Goal: Task Accomplishment & Management: Manage account settings

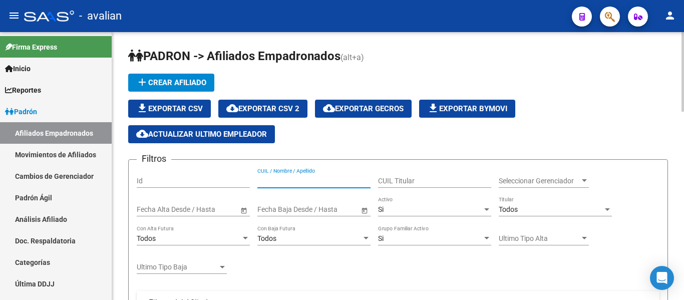
click at [310, 183] on input "CUIL / Nombre / Apellido" at bounding box center [313, 181] width 113 height 9
paste input "27452934448"
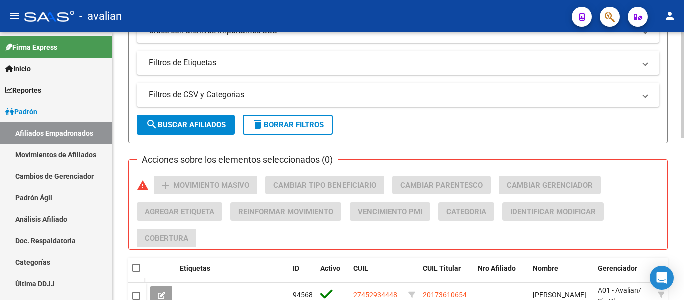
scroll to position [410, 0]
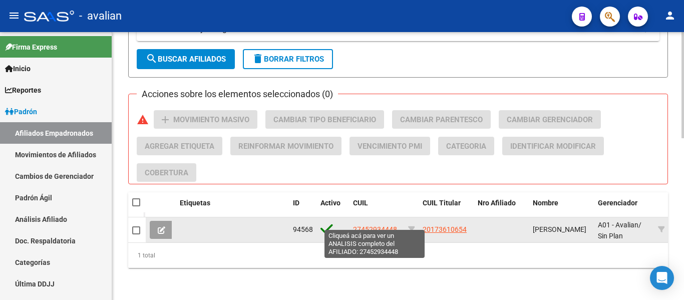
type input "27452934448"
click at [367, 225] on span "27452934448" at bounding box center [375, 229] width 44 height 8
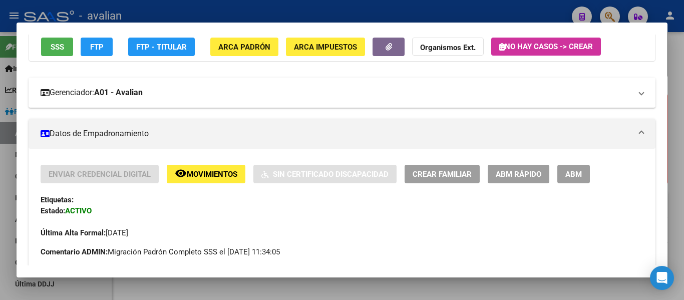
scroll to position [100, 0]
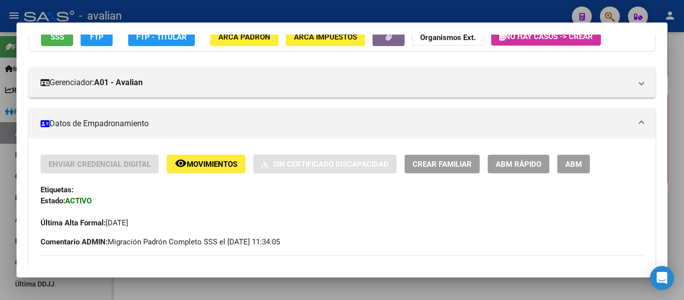
click at [572, 160] on span "ABM" at bounding box center [573, 164] width 17 height 9
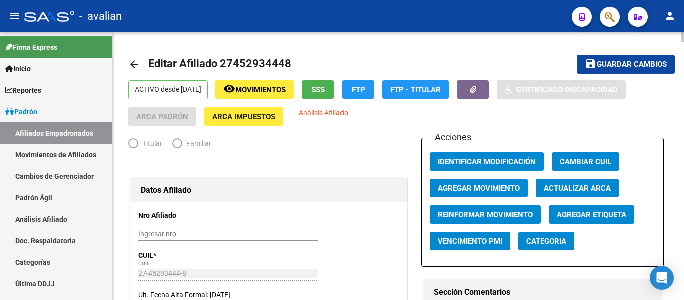
radio input "true"
type input "33-53087346-9"
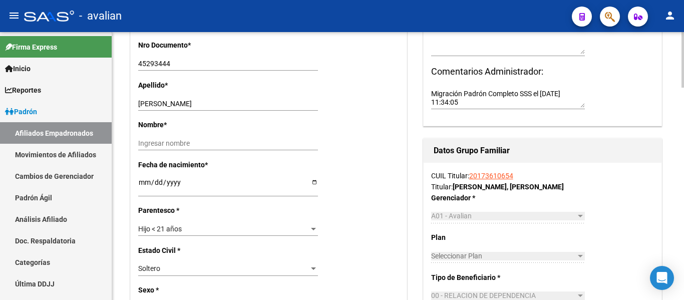
click at [195, 231] on div "Hijo < 21 años" at bounding box center [223, 229] width 171 height 9
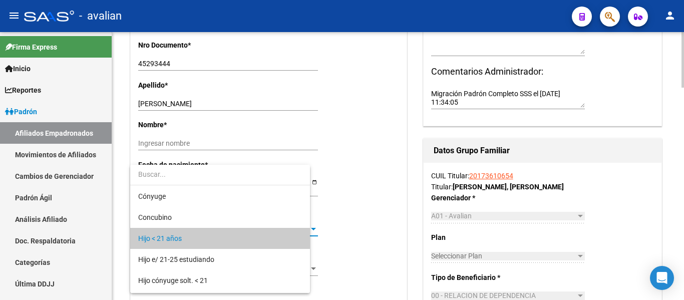
scroll to position [10, 0]
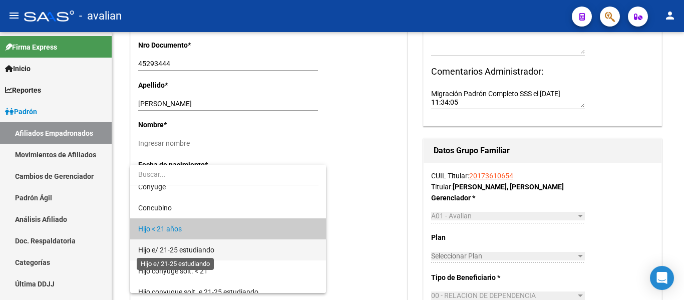
click at [198, 247] on span "Hijo e/ 21-25 estudiando" at bounding box center [176, 250] width 76 height 8
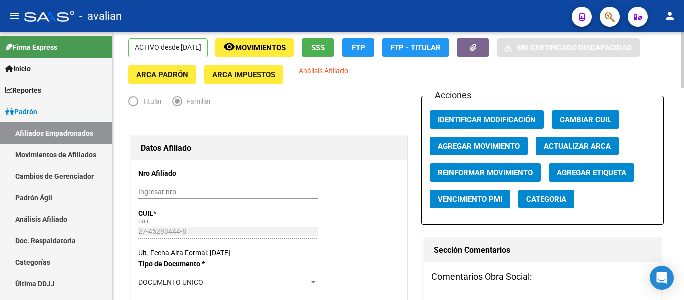
scroll to position [0, 0]
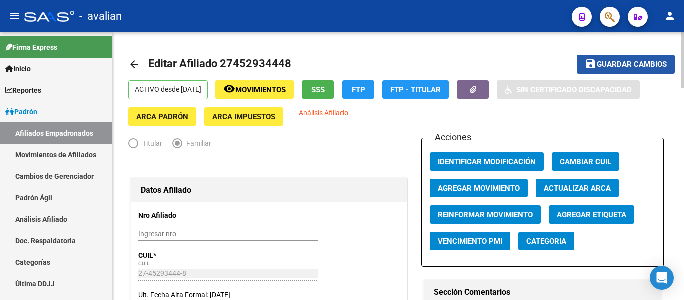
click at [591, 70] on button "save Guardar cambios" at bounding box center [626, 64] width 98 height 19
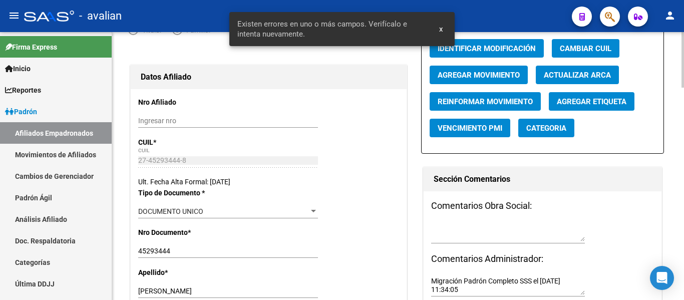
scroll to position [200, 0]
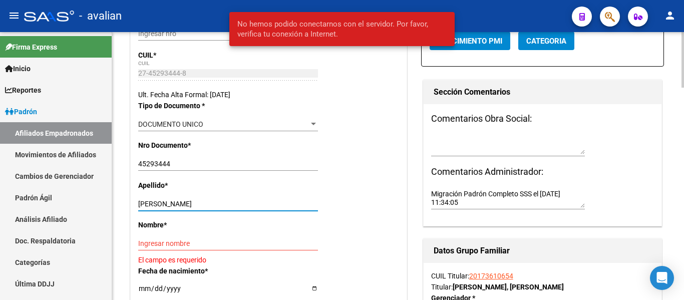
click at [188, 203] on input "YANISHEWSKI CAMILA" at bounding box center [228, 204] width 180 height 9
drag, startPoint x: 185, startPoint y: 203, endPoint x: 224, endPoint y: 204, distance: 39.1
click at [224, 204] on input "YANISHEWSKI CAMILA" at bounding box center [228, 204] width 180 height 9
type input "YANISHEWSKI"
click at [160, 242] on input "Ingresar nombre" at bounding box center [228, 243] width 180 height 9
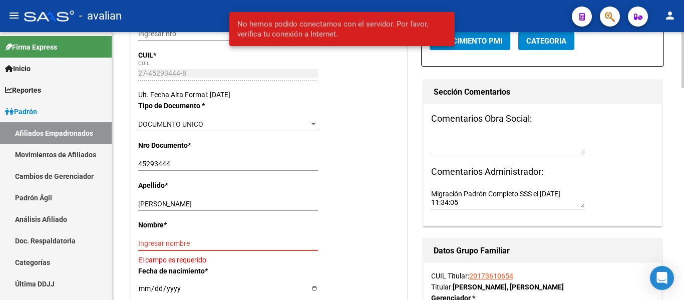
paste input "CAMILA"
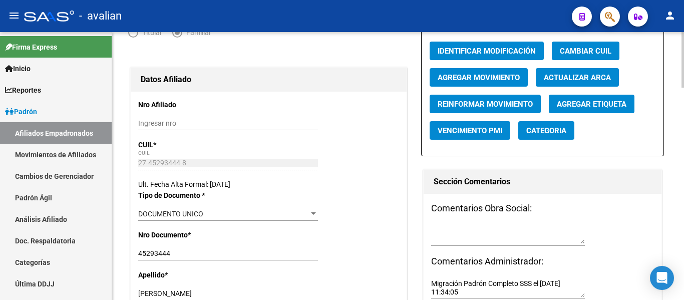
scroll to position [0, 0]
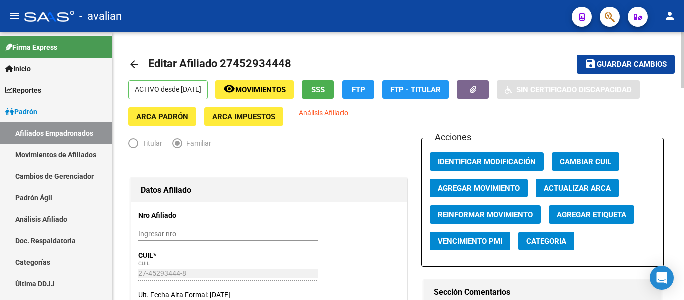
type input "CAMILA"
click at [613, 63] on span "Guardar cambios" at bounding box center [632, 64] width 70 height 9
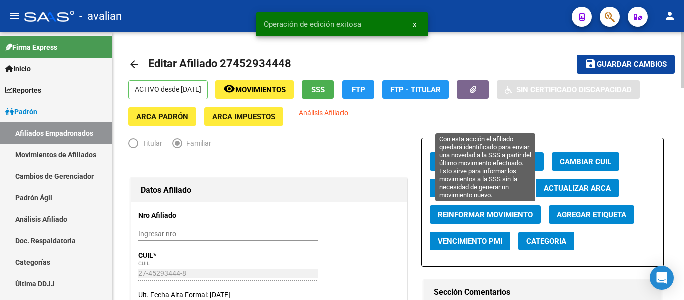
click at [492, 210] on span "Reinformar Movimiento" at bounding box center [485, 214] width 95 height 9
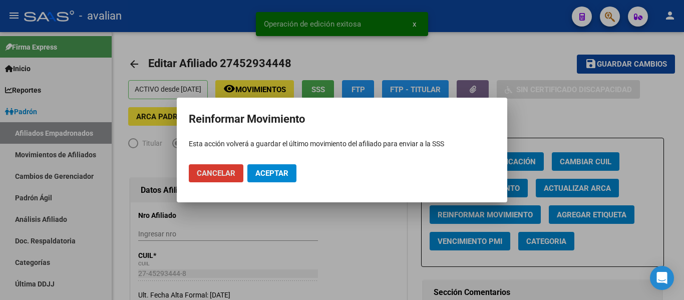
click at [259, 171] on span "Aceptar" at bounding box center [271, 173] width 33 height 9
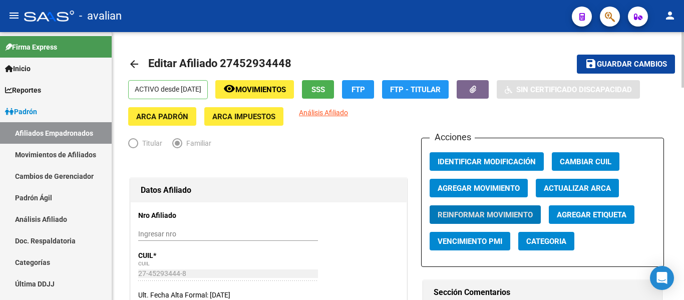
click at [139, 68] on mat-icon "arrow_back" at bounding box center [134, 64] width 12 height 12
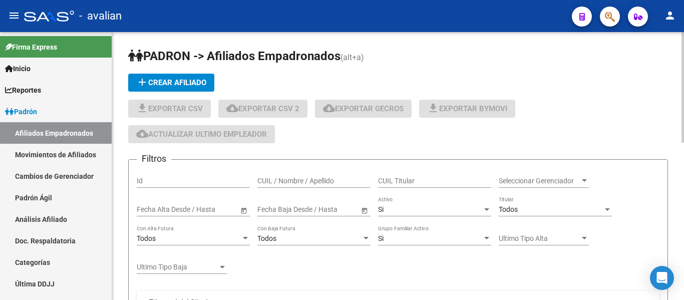
click at [296, 182] on input "CUIL / Nombre / Apellido" at bounding box center [313, 181] width 113 height 9
paste input "23449619919"
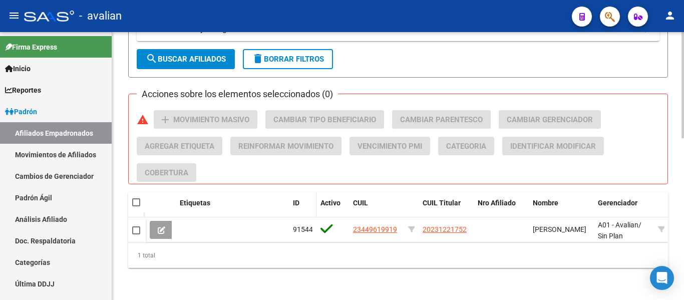
scroll to position [410, 0]
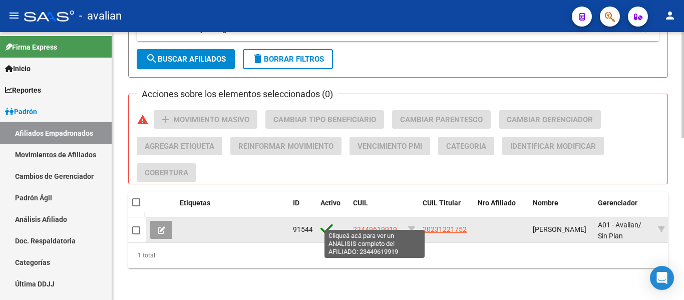
type input "23449619919"
click at [377, 225] on span "23449619919" at bounding box center [375, 229] width 44 height 8
type textarea "23449619919"
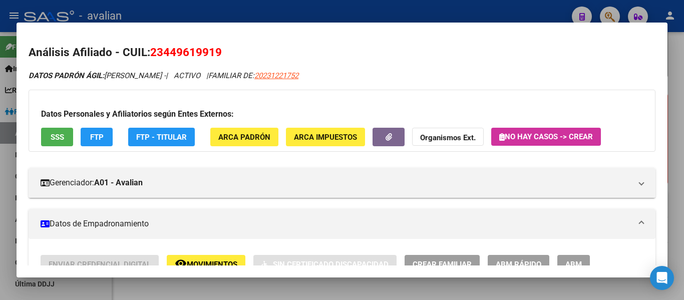
click at [585, 256] on button "ABM" at bounding box center [573, 264] width 33 height 19
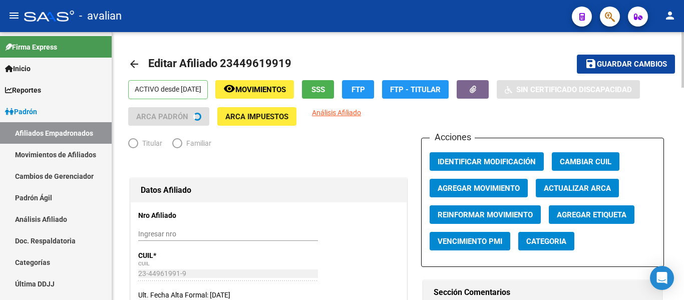
radio input "true"
type input "30-50012088-2"
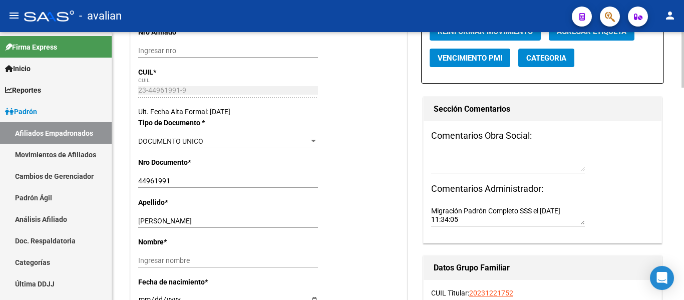
scroll to position [200, 0]
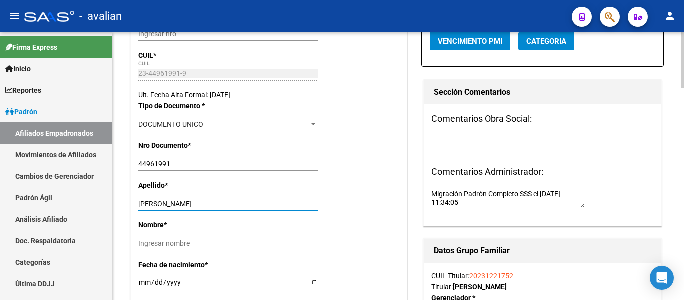
drag, startPoint x: 169, startPoint y: 202, endPoint x: 225, endPoint y: 208, distance: 56.4
click at [225, 208] on input "MENDEZ GONZALO" at bounding box center [228, 204] width 180 height 9
type input "MENDEZ"
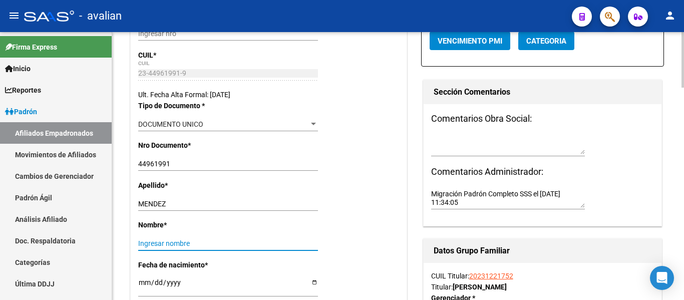
click at [174, 242] on input "Ingresar nombre" at bounding box center [228, 243] width 180 height 9
paste input "GONZALO"
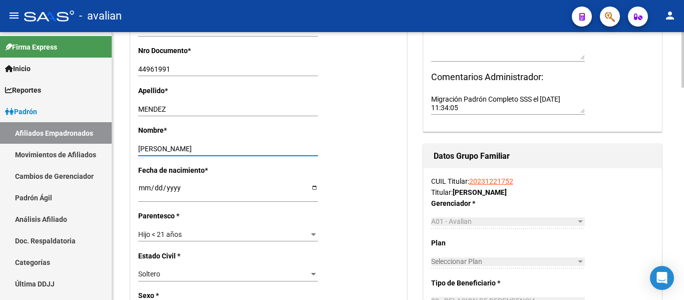
scroll to position [301, 0]
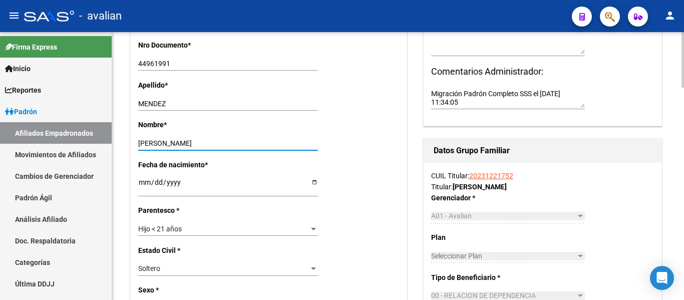
type input "GONZALO"
click at [199, 228] on div "Hijo < 21 años" at bounding box center [223, 229] width 171 height 9
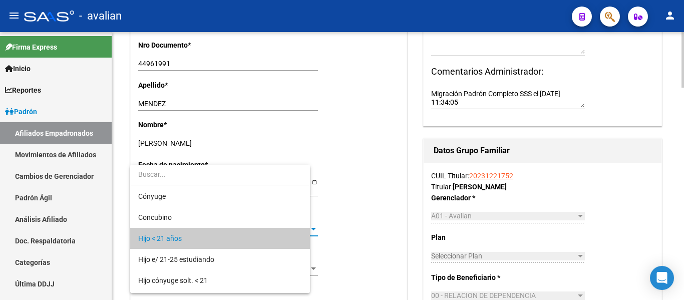
scroll to position [10, 0]
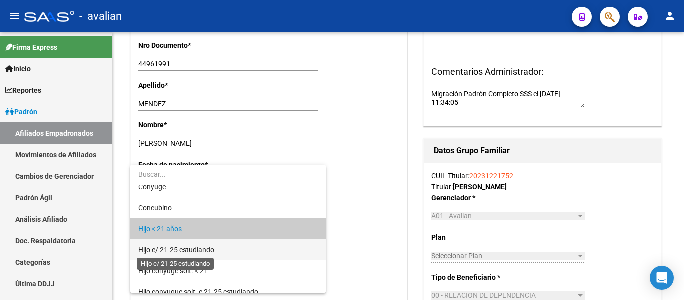
click at [202, 247] on span "Hijo e/ 21-25 estudiando" at bounding box center [176, 250] width 76 height 8
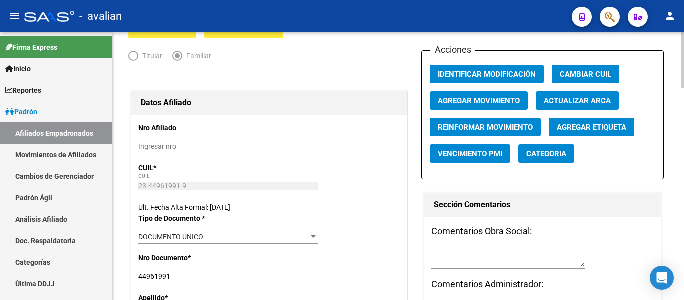
scroll to position [0, 0]
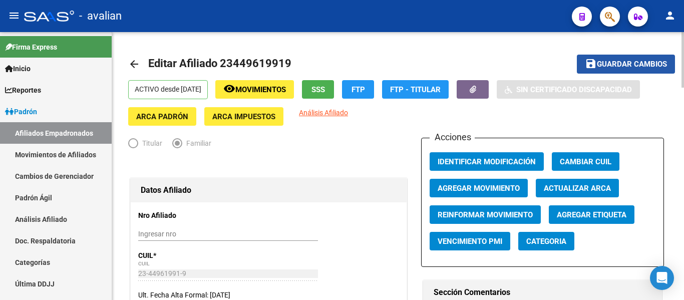
click at [637, 70] on button "save Guardar cambios" at bounding box center [626, 64] width 98 height 19
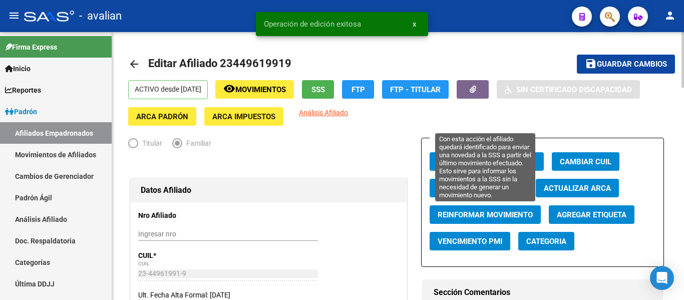
click at [472, 217] on span "Reinformar Movimiento" at bounding box center [485, 214] width 95 height 9
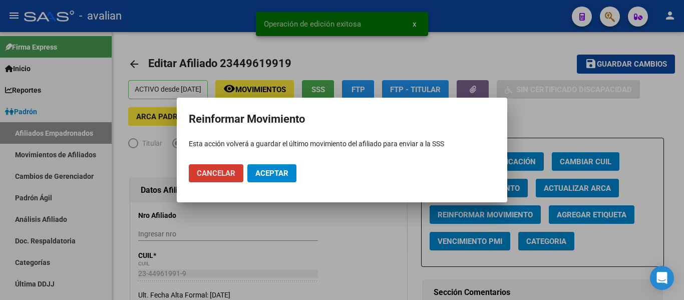
click at [268, 178] on button "Aceptar" at bounding box center [271, 173] width 49 height 18
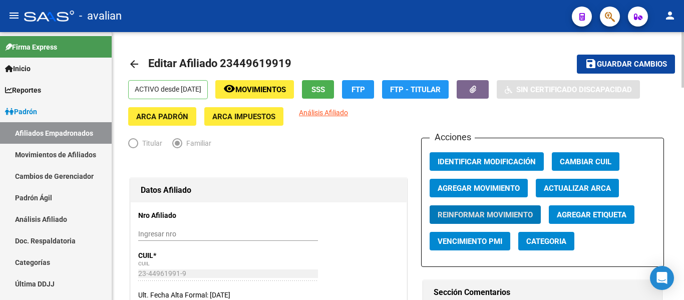
click at [134, 65] on mat-icon "arrow_back" at bounding box center [134, 64] width 12 height 12
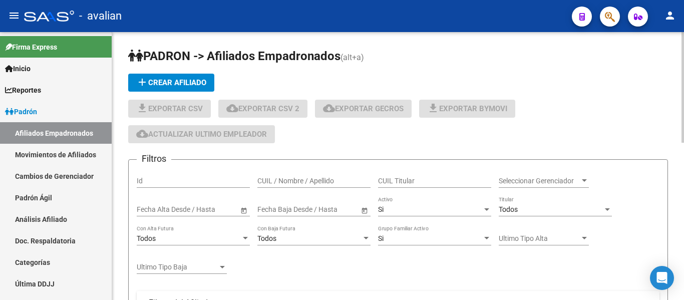
click at [298, 184] on input "CUIL / Nombre / Apellido" at bounding box center [313, 181] width 113 height 9
paste input "27456769883"
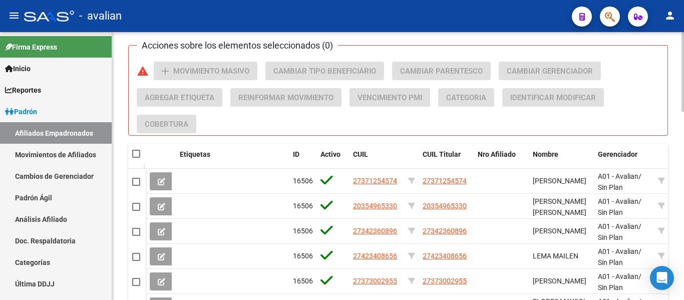
scroll to position [410, 0]
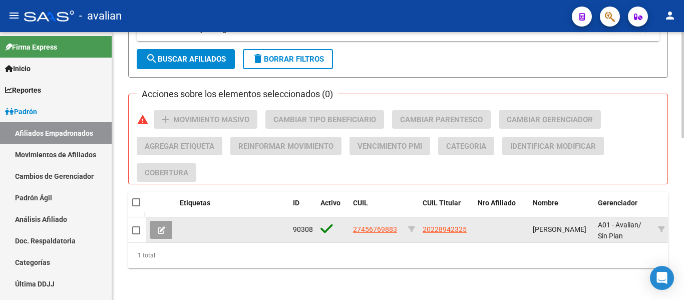
type input "27456769883"
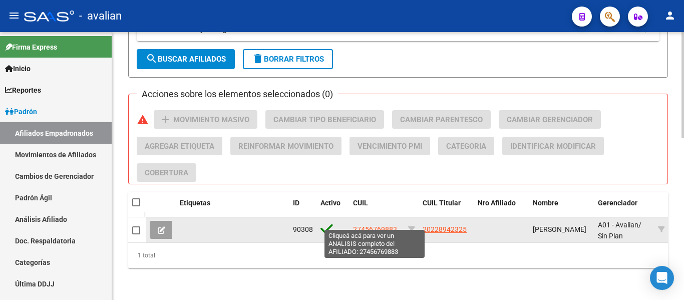
click at [361, 225] on span "27456769883" at bounding box center [375, 229] width 44 height 8
type textarea "27456769883"
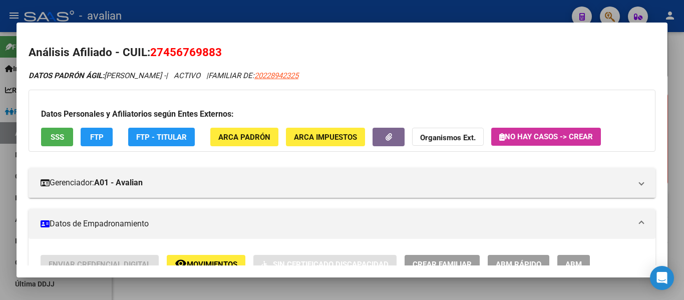
click at [585, 260] on button "ABM" at bounding box center [573, 264] width 33 height 19
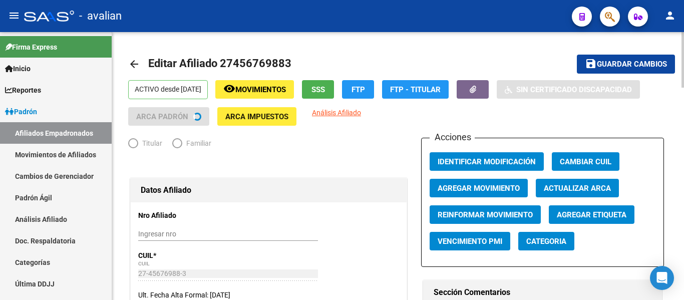
radio input "true"
type input "30-70844969-1"
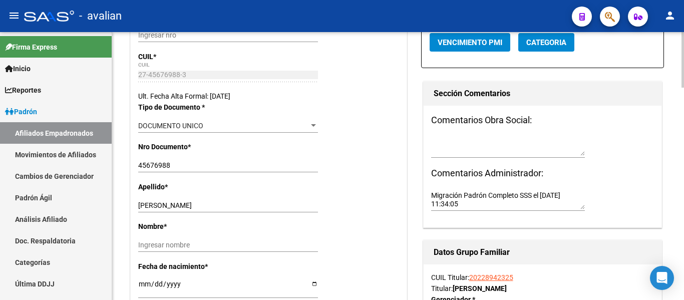
scroll to position [200, 0]
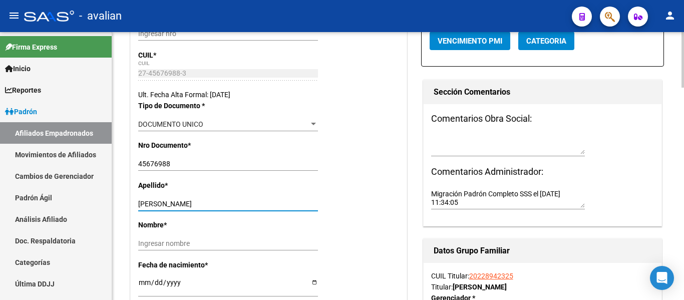
drag, startPoint x: 177, startPoint y: 200, endPoint x: 294, endPoint y: 207, distance: 117.4
click at [294, 207] on input "RODRIGUEZ MELINA ABIGAIL" at bounding box center [228, 204] width 180 height 9
type input "RODRIGUEZ"
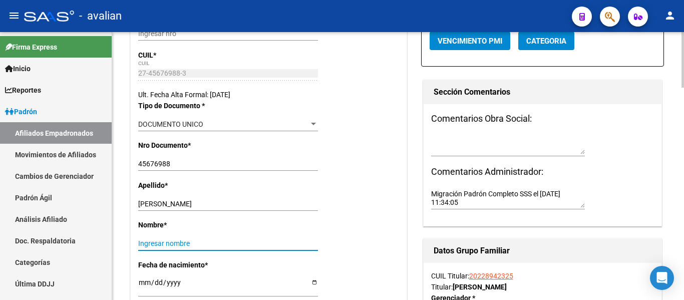
click at [150, 247] on input "Ingresar nombre" at bounding box center [228, 243] width 180 height 9
paste input "MELINA ABIGAIL"
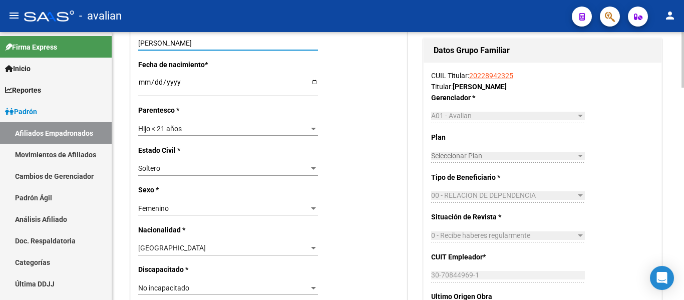
type input "MELINA ABIGAIL"
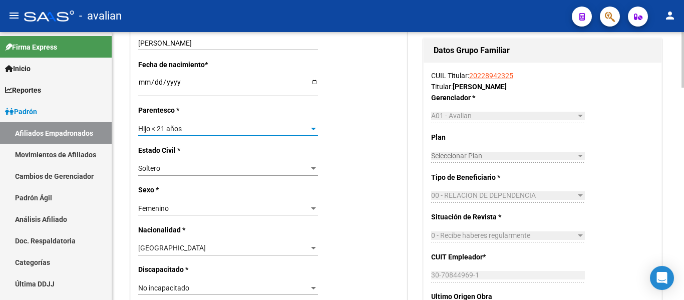
click at [215, 133] on div "Hijo < 21 años" at bounding box center [223, 129] width 171 height 9
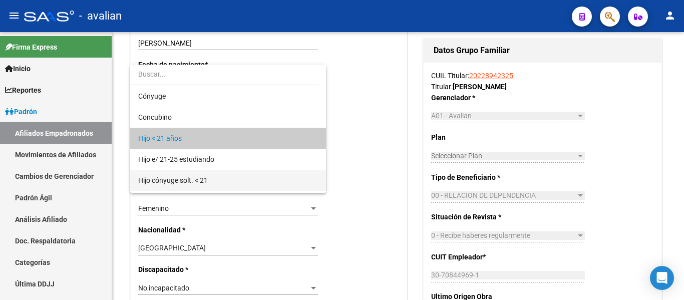
scroll to position [10, 0]
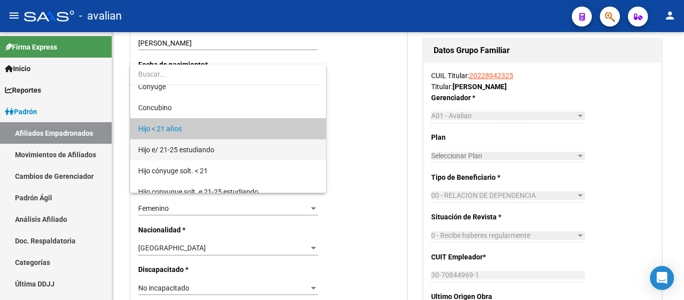
click at [214, 159] on span "Hijo e/ 21-25 estudiando" at bounding box center [228, 149] width 180 height 21
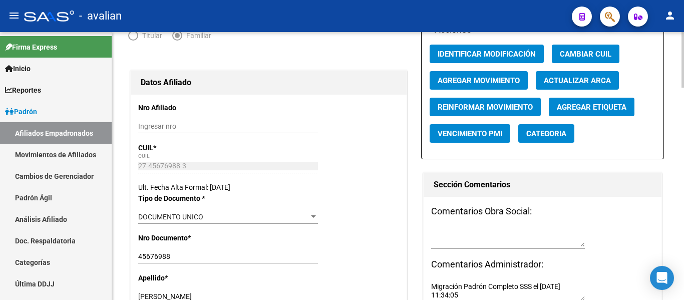
scroll to position [0, 0]
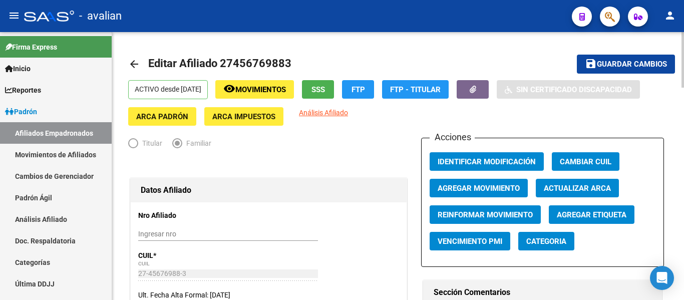
click at [609, 65] on span "Guardar cambios" at bounding box center [632, 64] width 70 height 9
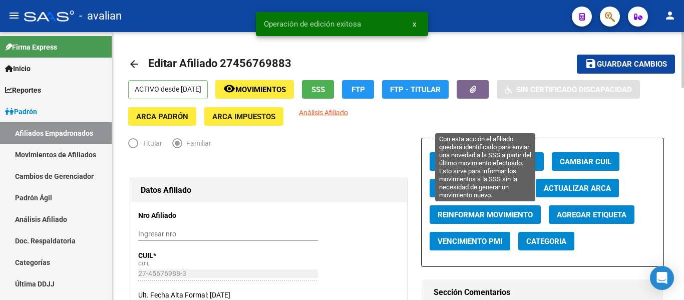
click at [498, 218] on span "Reinformar Movimiento" at bounding box center [485, 214] width 95 height 9
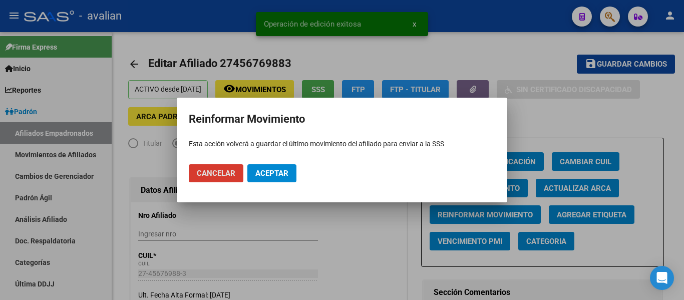
click at [287, 173] on span "Aceptar" at bounding box center [271, 173] width 33 height 9
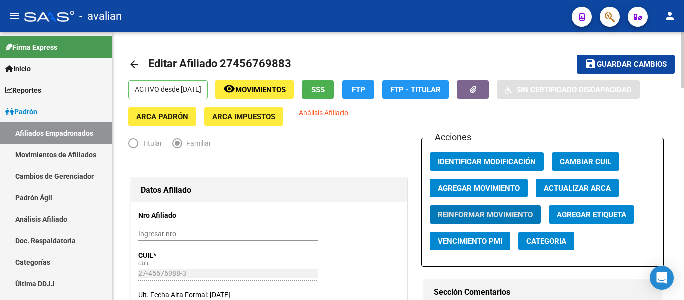
click at [140, 71] on link "arrow_back" at bounding box center [138, 64] width 20 height 24
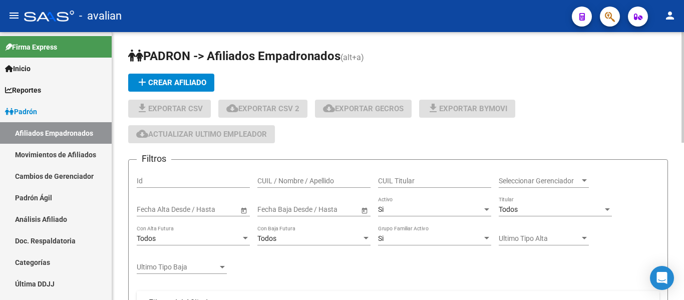
click at [321, 180] on input "CUIL / Nombre / Apellido" at bounding box center [313, 181] width 113 height 9
paste input "20457582782"
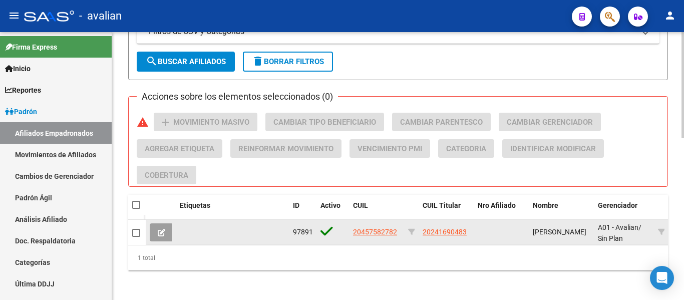
scroll to position [401, 0]
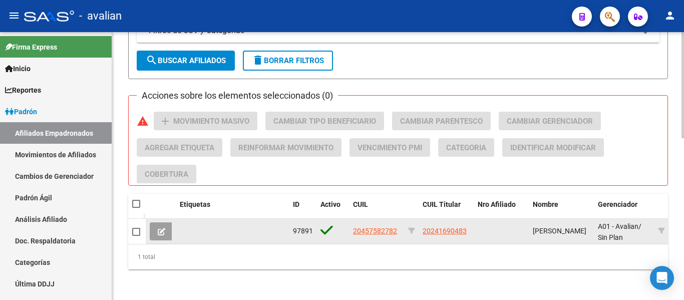
type input "20457582782"
click at [401, 230] on datatable-body-cell "20457582782" at bounding box center [376, 231] width 55 height 25
click at [397, 229] on div "20457582782" at bounding box center [376, 231] width 47 height 12
click at [388, 231] on span "20457582782" at bounding box center [375, 231] width 44 height 8
type textarea "20457582782"
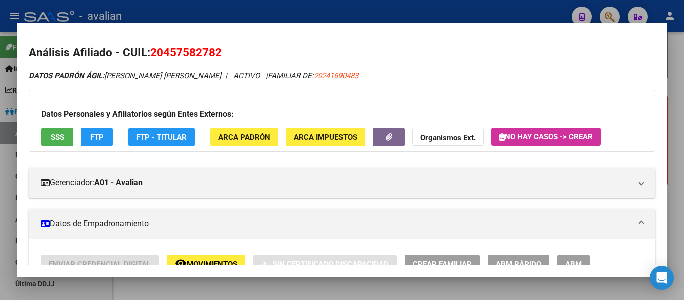
click at [568, 260] on span "ABM" at bounding box center [573, 263] width 17 height 9
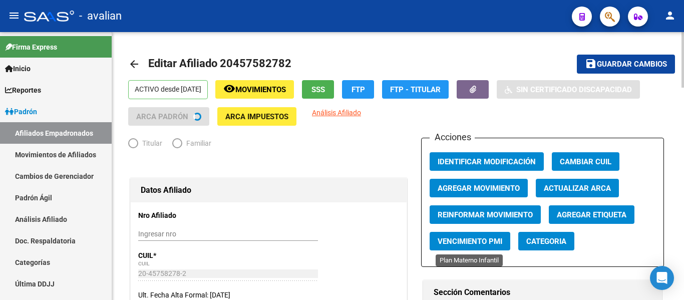
radio input "true"
type input "33-50404708-9"
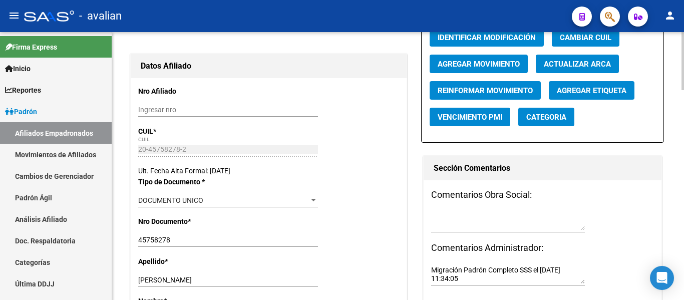
scroll to position [150, 0]
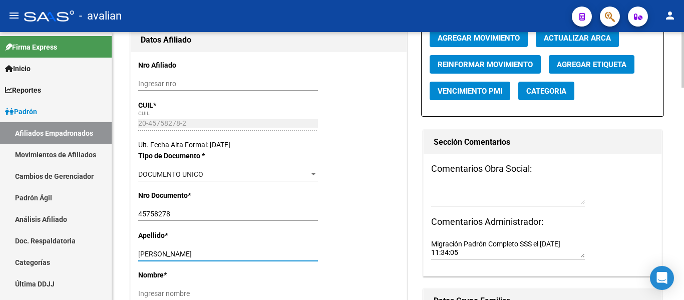
drag, startPoint x: 201, startPoint y: 251, endPoint x: 322, endPoint y: 260, distance: 121.1
click at [329, 260] on div "Apellido * KLAUSER CANOZA CARLOS DANIEL Ingresar apellido" at bounding box center [268, 250] width 261 height 40
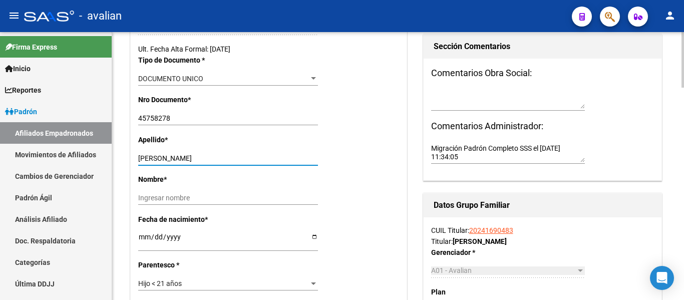
scroll to position [250, 0]
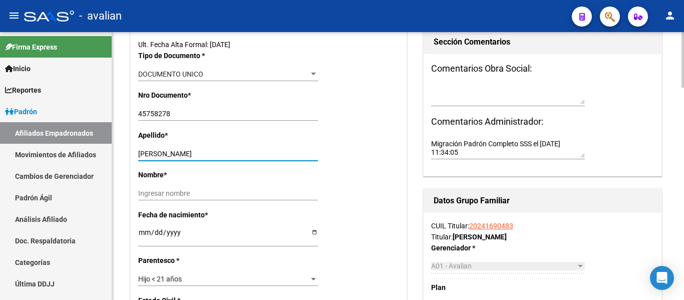
type input "KLAUSER CANOZA"
click at [170, 192] on input "Ingresar nombre" at bounding box center [228, 193] width 180 height 9
paste input "CARLOS DANIEL"
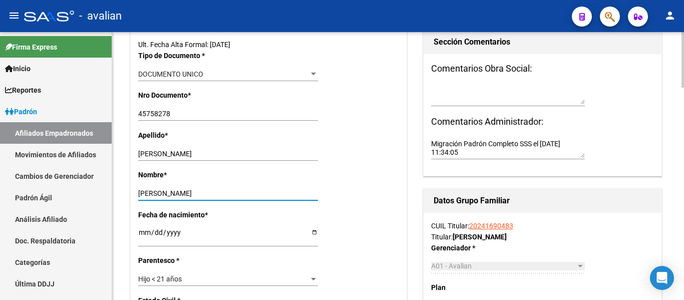
type input "CARLOS DANIEL"
click at [179, 278] on span "Hijo < 21 años" at bounding box center [160, 279] width 44 height 8
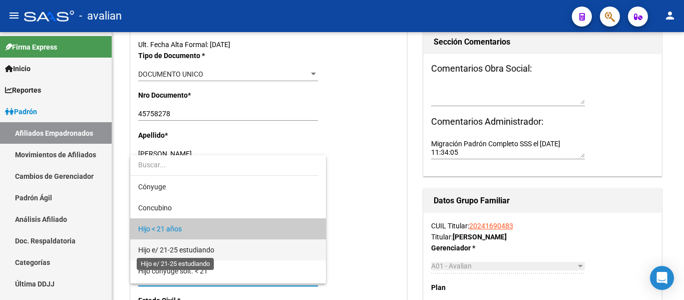
click at [192, 247] on span "Hijo e/ 21-25 estudiando" at bounding box center [176, 250] width 76 height 8
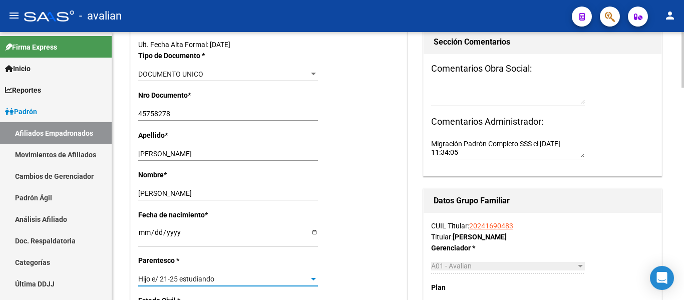
scroll to position [0, 0]
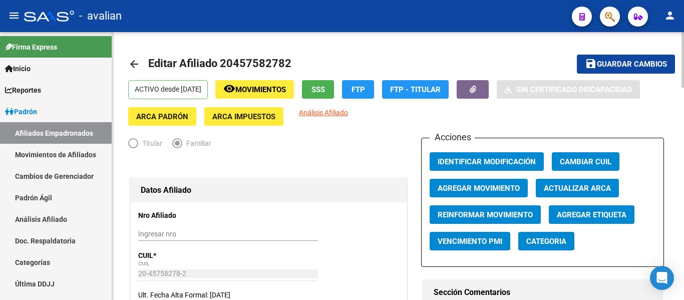
click at [646, 63] on span "Guardar cambios" at bounding box center [632, 64] width 70 height 9
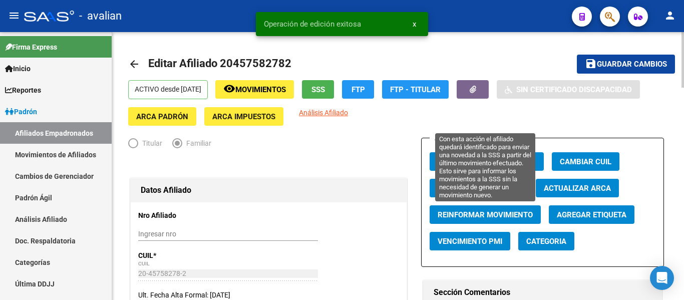
click at [477, 214] on span "Reinformar Movimiento" at bounding box center [485, 214] width 95 height 9
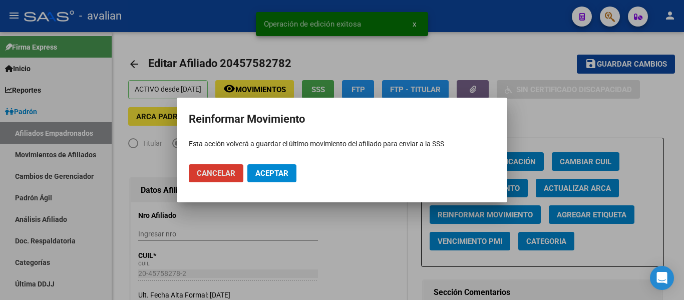
click at [269, 170] on span "Aceptar" at bounding box center [271, 173] width 33 height 9
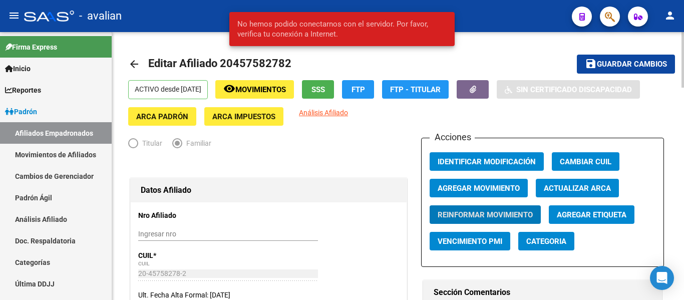
click at [135, 70] on link "arrow_back" at bounding box center [138, 64] width 20 height 24
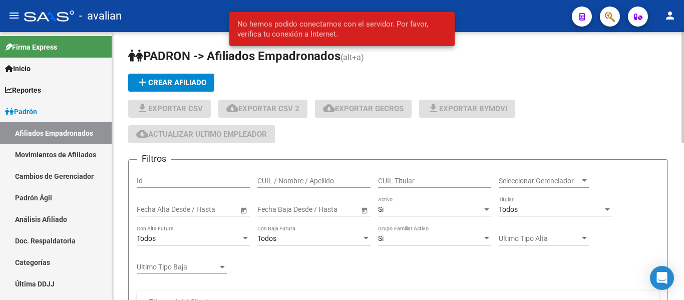
click at [276, 177] on input "CUIL / Nombre / Apellido" at bounding box center [313, 181] width 113 height 9
paste input "27459511887"
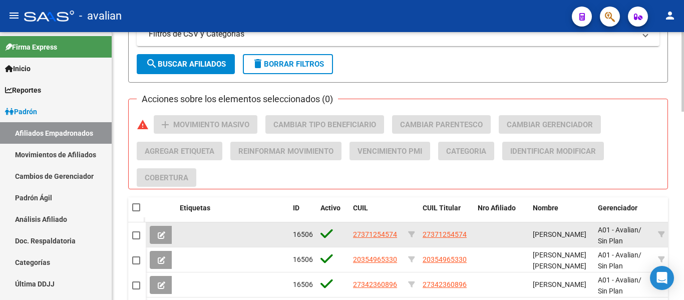
scroll to position [401, 0]
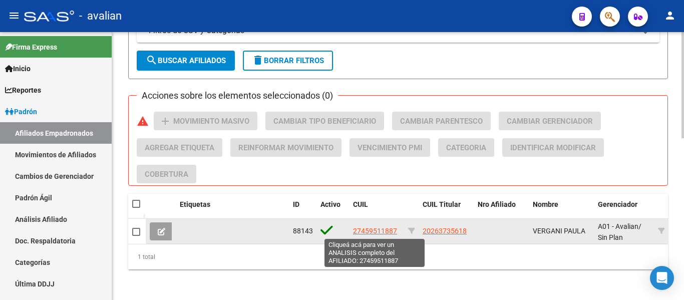
type input "27459511887"
click at [389, 231] on span "27459511887" at bounding box center [375, 231] width 44 height 8
type textarea "27459511887"
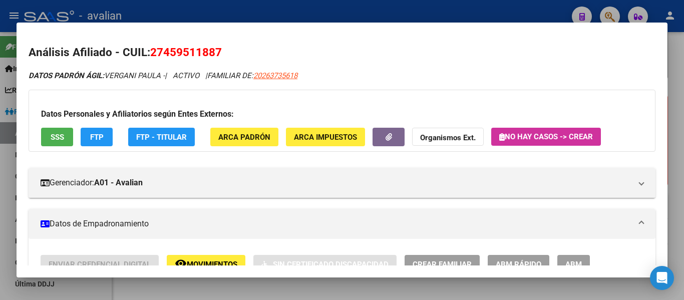
click at [582, 261] on span "ABM" at bounding box center [573, 264] width 17 height 9
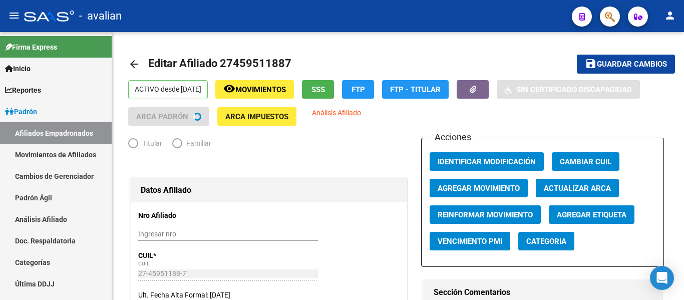
radio input "true"
type input "30-71191244-0"
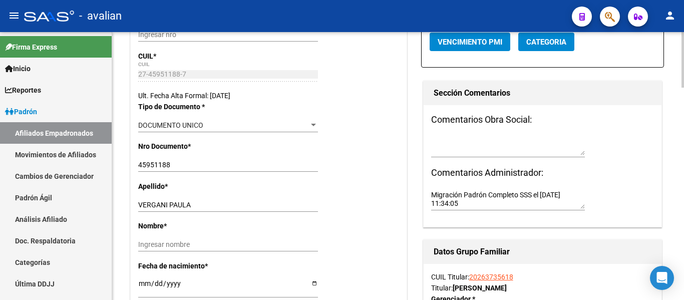
scroll to position [200, 0]
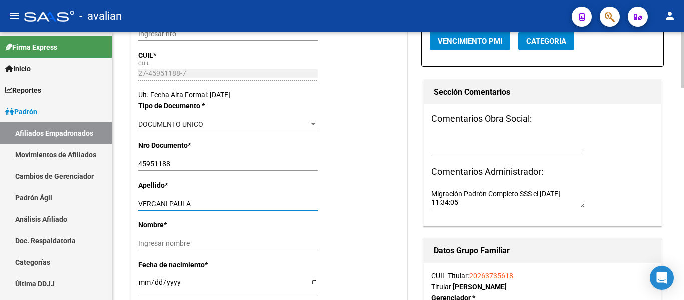
drag, startPoint x: 170, startPoint y: 203, endPoint x: 211, endPoint y: 200, distance: 41.1
click at [219, 197] on div "VERGANI PAULA Ingresar apellido" at bounding box center [228, 204] width 180 height 14
type input "VERGANI"
drag, startPoint x: 149, startPoint y: 247, endPoint x: 155, endPoint y: 246, distance: 5.6
click at [149, 247] on input "Ingresar nombre" at bounding box center [228, 243] width 180 height 9
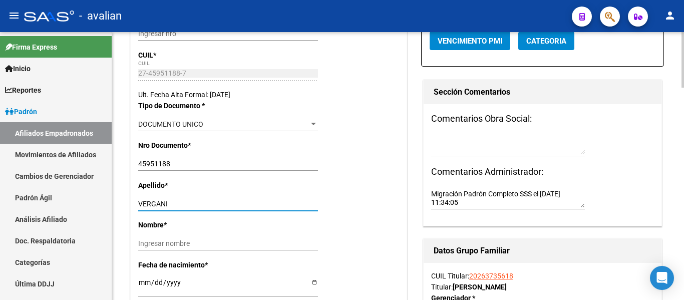
paste input "PAULA"
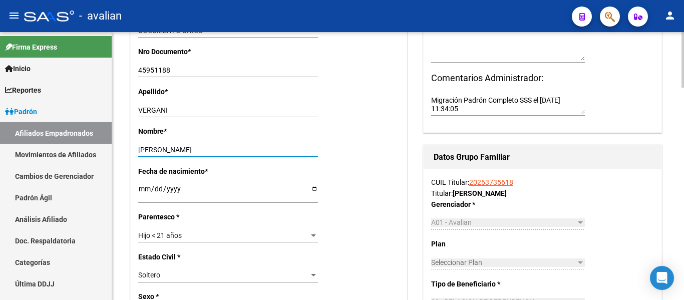
scroll to position [301, 0]
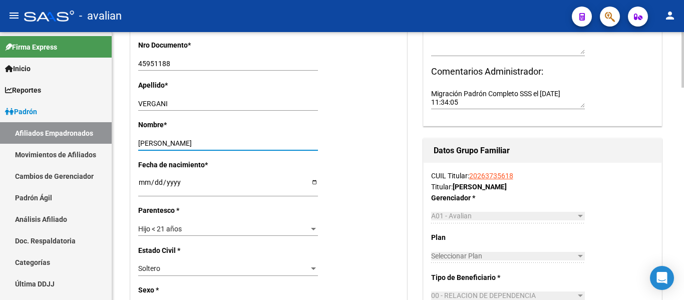
type input "PAULA"
click at [223, 227] on div "Hijo < 21 años" at bounding box center [223, 229] width 171 height 9
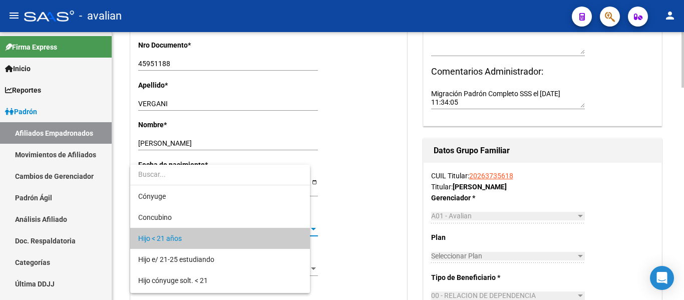
scroll to position [10, 0]
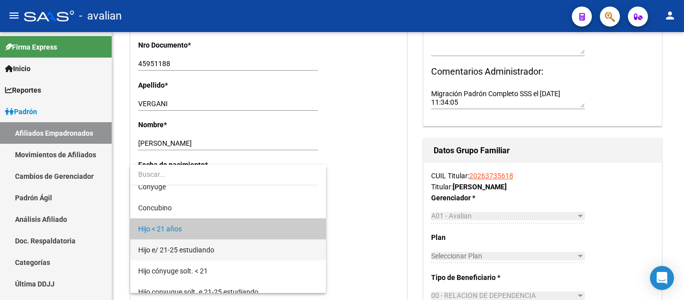
click at [223, 249] on span "Hijo e/ 21-25 estudiando" at bounding box center [228, 249] width 180 height 21
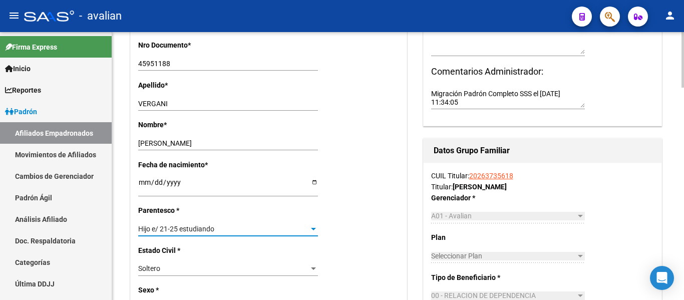
scroll to position [0, 0]
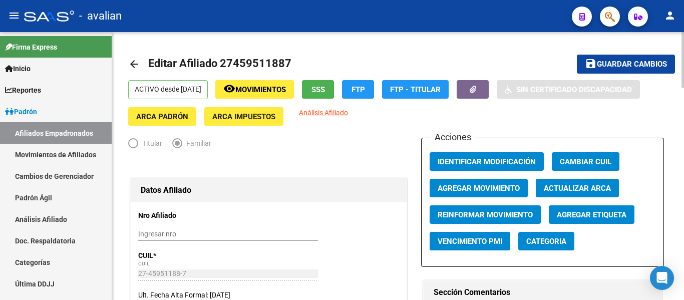
click at [610, 54] on mat-toolbar-row "save Guardar cambios" at bounding box center [617, 64] width 115 height 32
click at [611, 63] on span "Guardar cambios" at bounding box center [632, 64] width 70 height 9
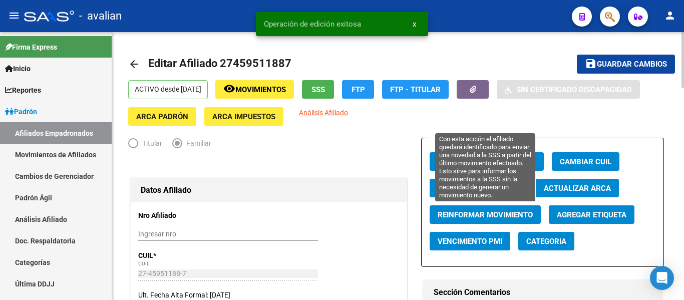
click at [468, 215] on span "Reinformar Movimiento" at bounding box center [485, 214] width 95 height 9
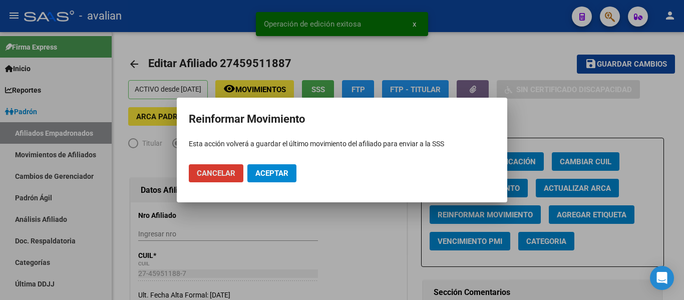
click at [279, 173] on span "Aceptar" at bounding box center [271, 173] width 33 height 9
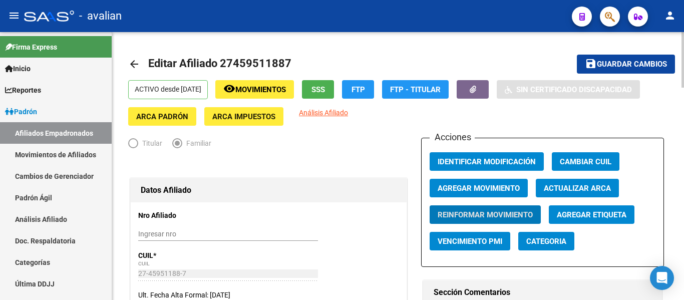
click at [137, 75] on link "arrow_back" at bounding box center [138, 64] width 20 height 24
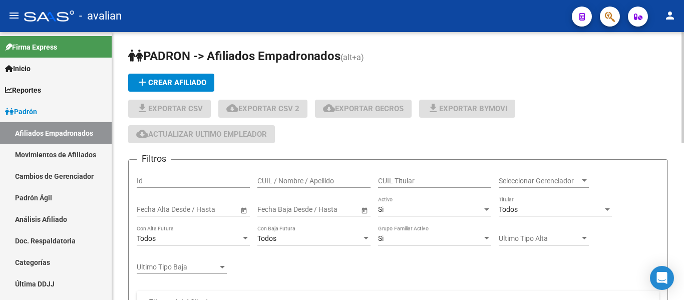
click at [310, 181] on input "CUIL / Nombre / Apellido" at bounding box center [313, 181] width 113 height 9
paste input "20458312282"
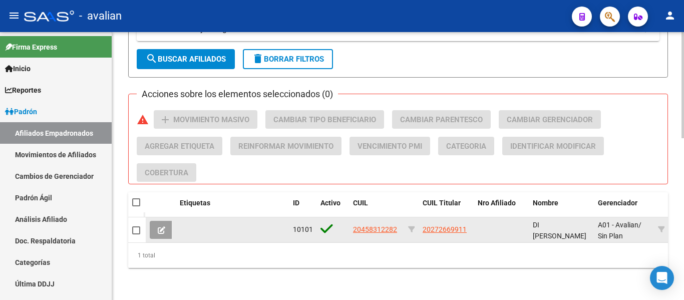
scroll to position [410, 0]
type input "20458312282"
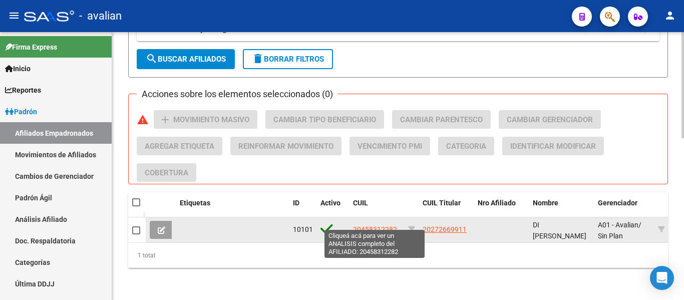
click at [378, 225] on span "20458312282" at bounding box center [375, 229] width 44 height 8
type textarea "20458312282"
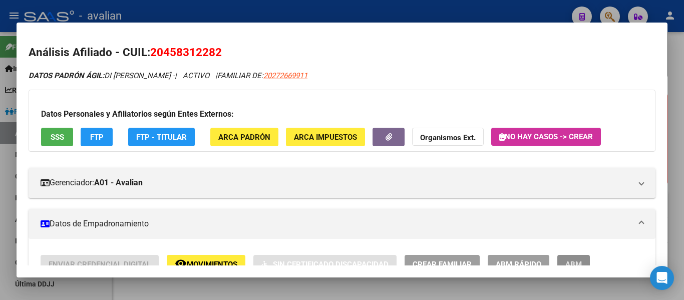
click at [570, 258] on button "ABM" at bounding box center [573, 264] width 33 height 19
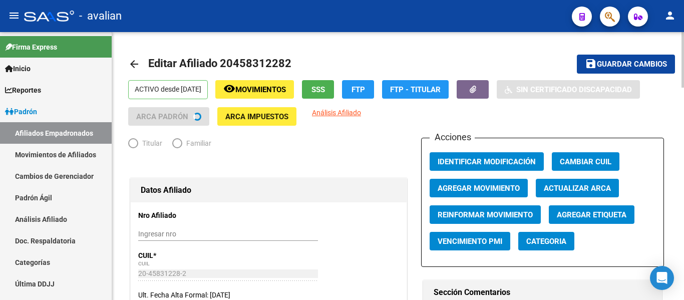
radio input "true"
type input "30-53234711-0"
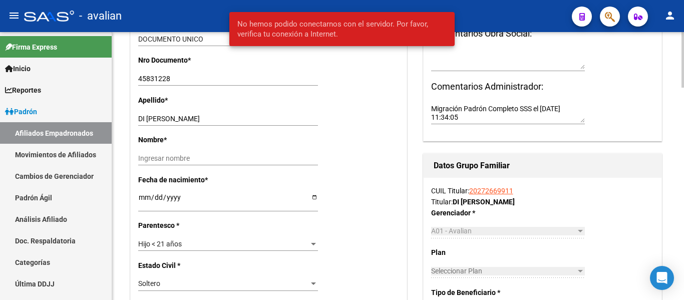
scroll to position [301, 0]
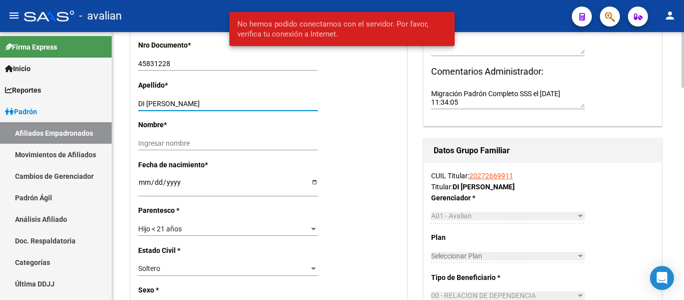
click at [173, 102] on input "DI CROCE MILESSI BAUTISTA" at bounding box center [228, 104] width 180 height 9
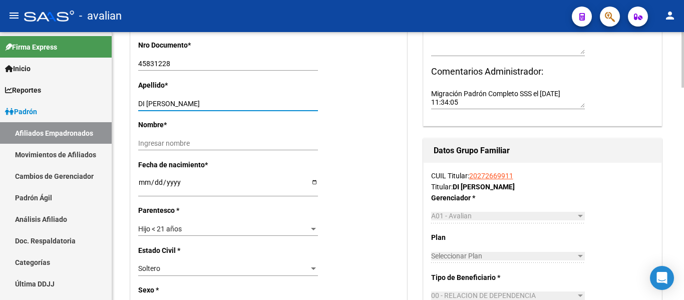
drag, startPoint x: 199, startPoint y: 104, endPoint x: 268, endPoint y: 104, distance: 69.1
click at [268, 104] on input "DI CROCE MILESSI BAUTISTA" at bounding box center [228, 104] width 180 height 9
type input "DI CROCE MILESSI"
click at [186, 147] on input "Ingresar nombre" at bounding box center [228, 143] width 180 height 9
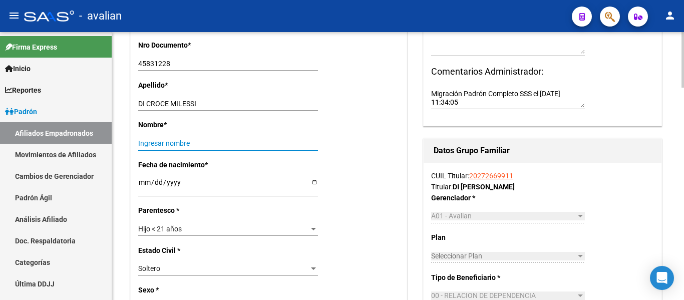
paste input "BAUTISTA"
type input "BAUTISTA"
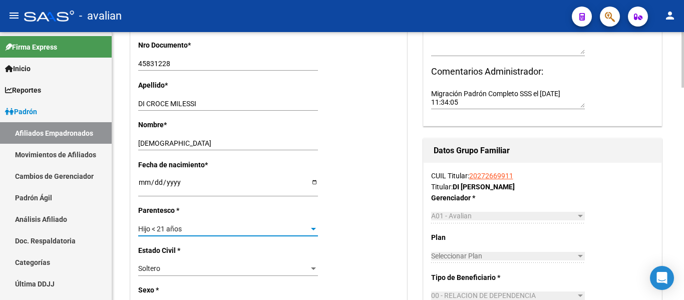
click at [187, 228] on div "Hijo < 21 años" at bounding box center [223, 229] width 171 height 9
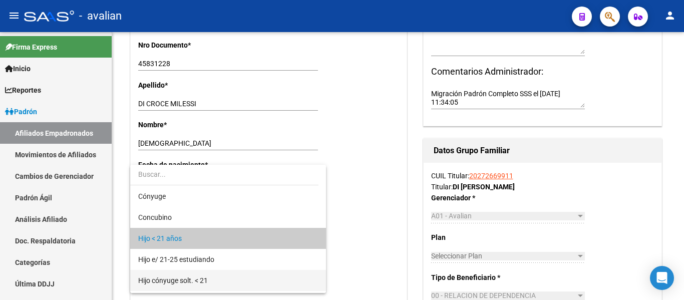
scroll to position [10, 0]
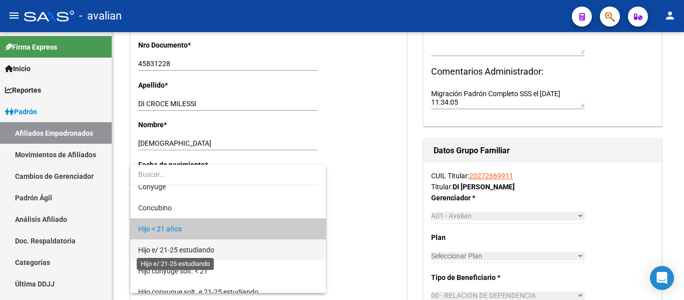
click at [210, 246] on span "Hijo e/ 21-25 estudiando" at bounding box center [176, 250] width 76 height 8
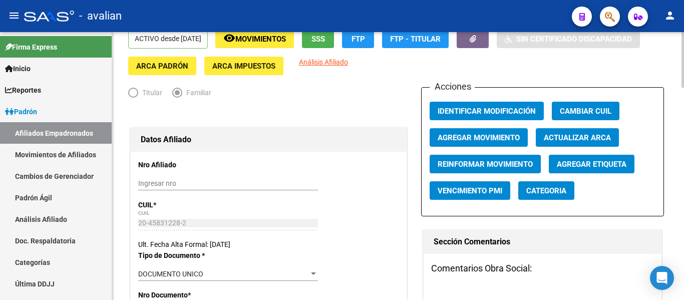
scroll to position [0, 0]
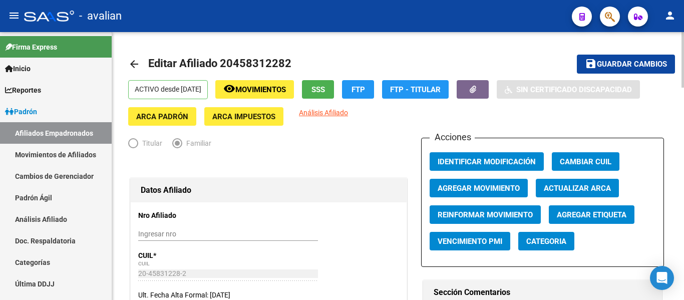
click at [620, 63] on span "Guardar cambios" at bounding box center [632, 64] width 70 height 9
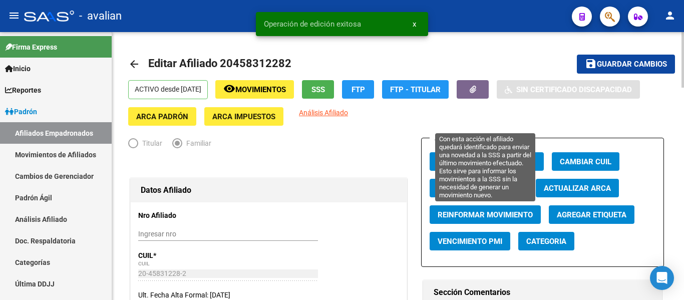
click at [482, 213] on span "Reinformar Movimiento" at bounding box center [485, 214] width 95 height 9
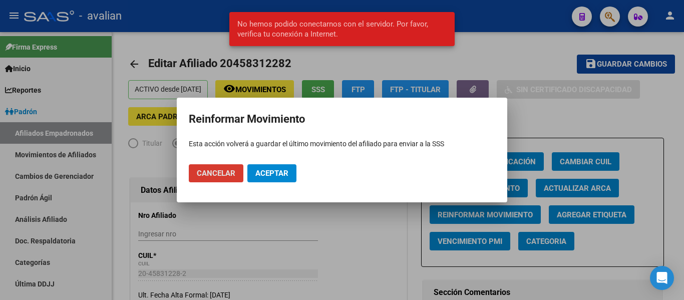
click at [254, 178] on button "Aceptar" at bounding box center [271, 173] width 49 height 18
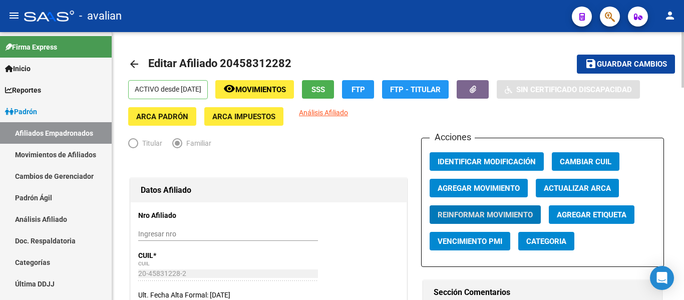
click at [137, 56] on link "arrow_back" at bounding box center [138, 64] width 20 height 24
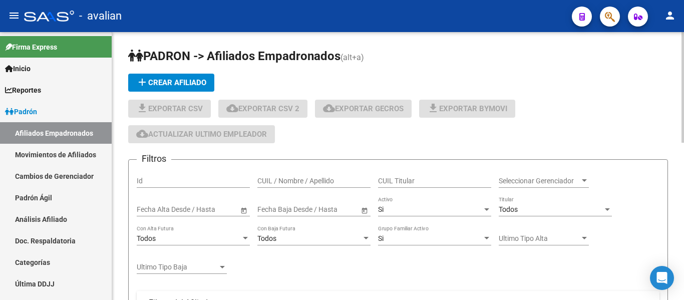
click at [360, 174] on div "CUIL / Nombre / Apellido" at bounding box center [313, 178] width 113 height 20
click at [343, 185] on input "CUIL / Nombre / Apellido" at bounding box center [313, 181] width 113 height 9
paste input "20459534483"
type input "20459534483"
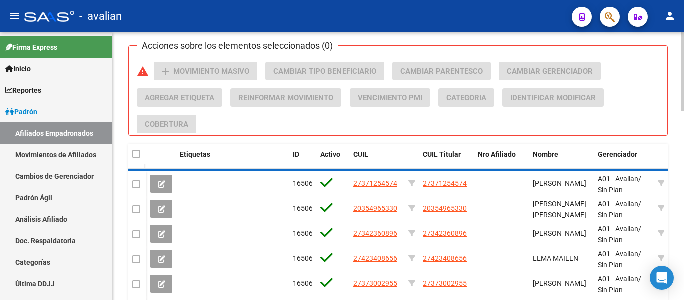
scroll to position [410, 0]
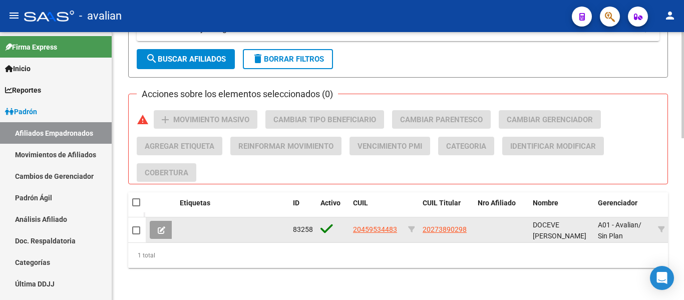
click at [384, 225] on span "20459534483" at bounding box center [375, 229] width 44 height 8
type textarea "20459534483"
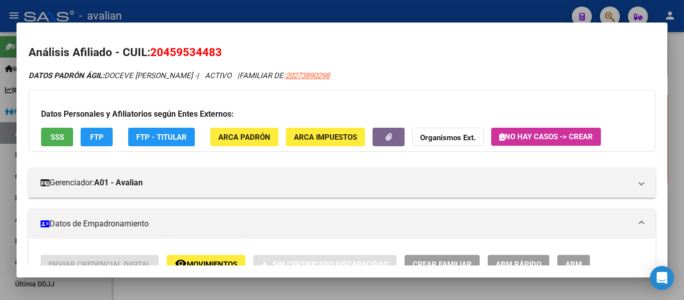
click at [585, 257] on button "ABM" at bounding box center [573, 264] width 33 height 19
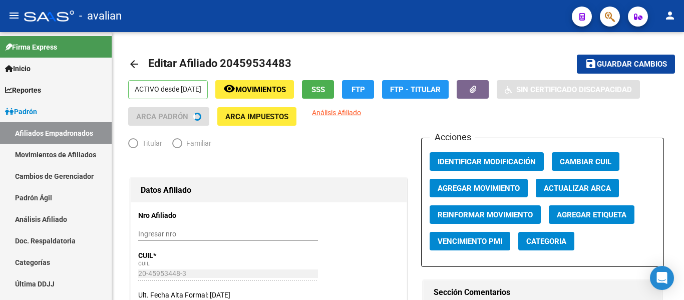
radio input "true"
type input "30-50191240-5"
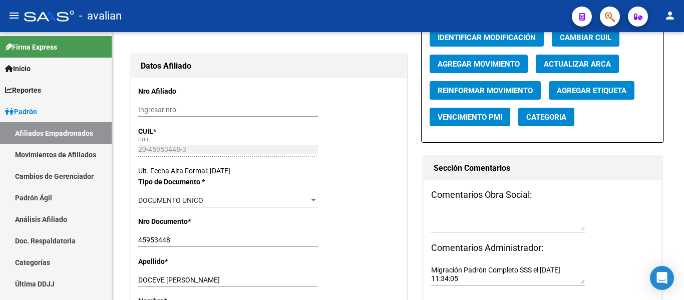
scroll to position [200, 0]
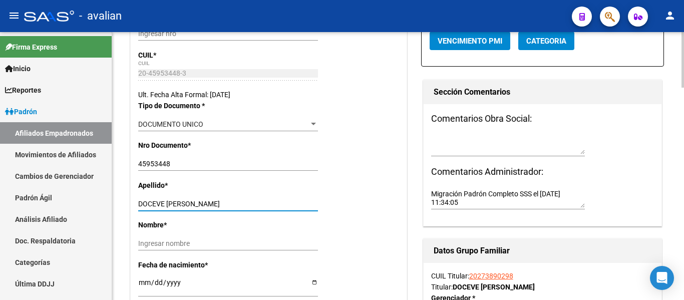
drag, startPoint x: 168, startPoint y: 203, endPoint x: 252, endPoint y: 207, distance: 84.3
click at [252, 207] on input "DOCEVE MATIAS EZEQUIEL" at bounding box center [228, 204] width 180 height 9
type input "DOCEVE"
click at [175, 236] on div "Nombre * Ingresar nombre" at bounding box center [268, 239] width 261 height 40
click at [182, 245] on input "Ingresar nombre" at bounding box center [228, 243] width 180 height 9
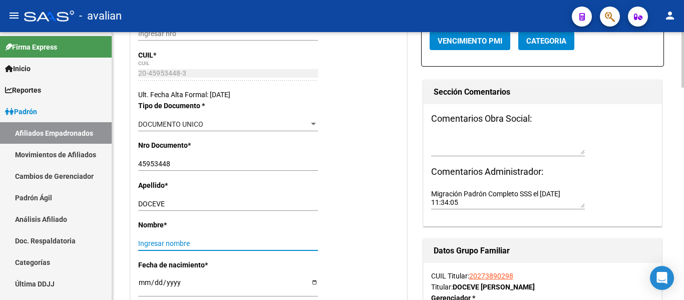
paste input "MATIAS EZEQUIEL"
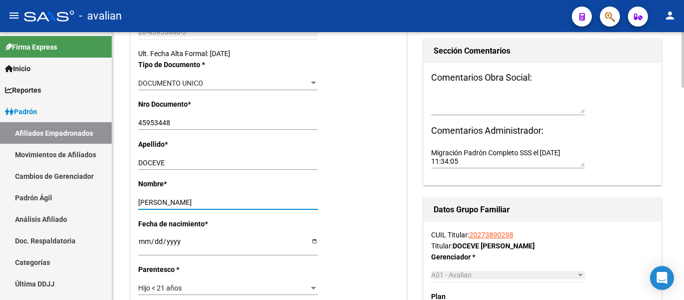
scroll to position [301, 0]
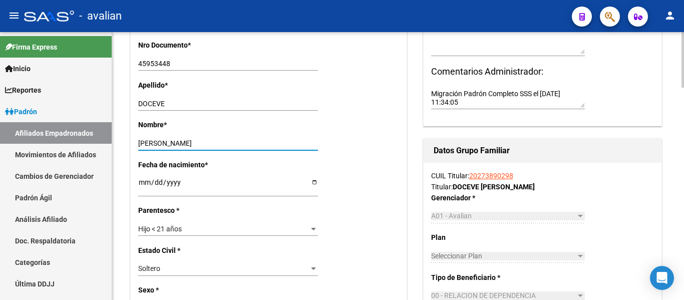
type input "MATIAS EZEQUIEL"
click at [191, 230] on div "Hijo < 21 años" at bounding box center [223, 229] width 171 height 9
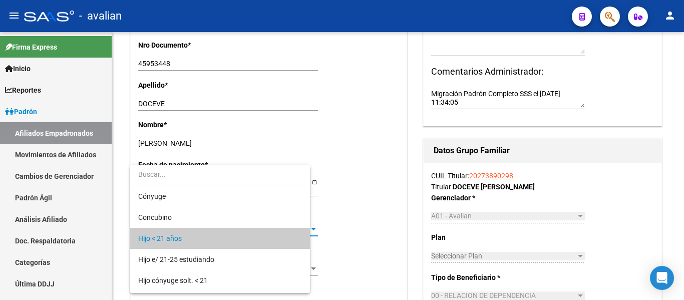
scroll to position [10, 0]
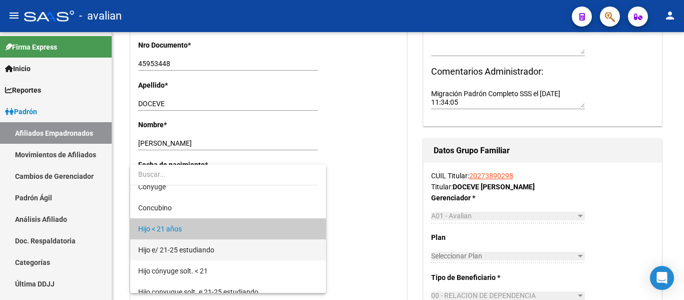
click at [202, 258] on span "Hijo e/ 21-25 estudiando" at bounding box center [228, 249] width 180 height 21
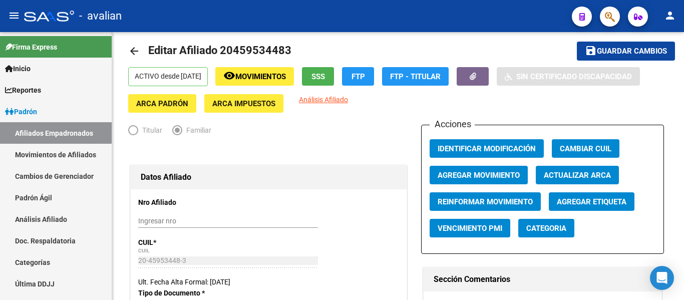
scroll to position [0, 0]
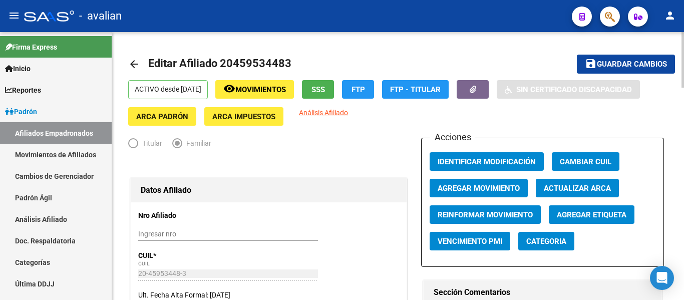
click at [619, 61] on span "Guardar cambios" at bounding box center [632, 64] width 70 height 9
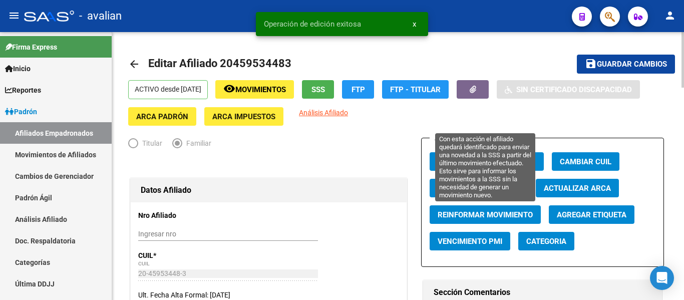
click at [475, 214] on span "Reinformar Movimiento" at bounding box center [485, 214] width 95 height 9
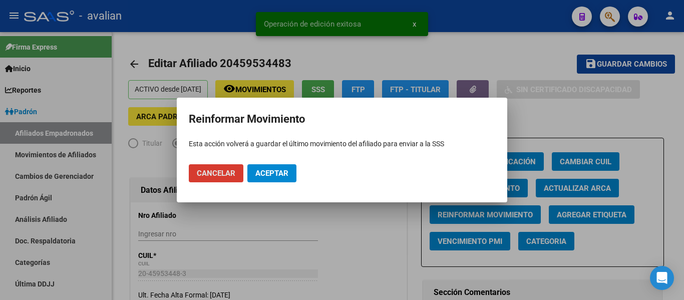
click at [279, 176] on span "Aceptar" at bounding box center [271, 173] width 33 height 9
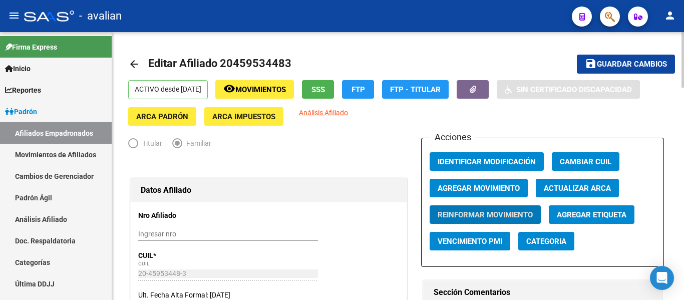
click at [134, 62] on mat-icon "arrow_back" at bounding box center [134, 64] width 12 height 12
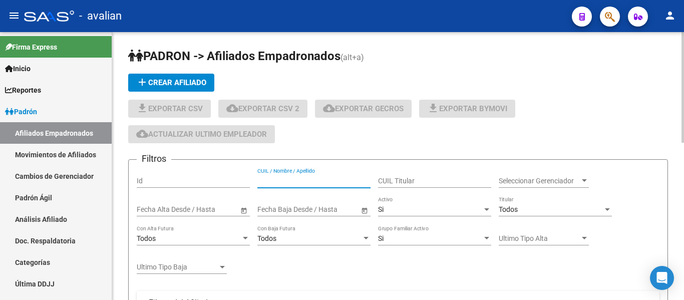
click at [321, 179] on input "CUIL / Nombre / Apellido" at bounding box center [313, 181] width 113 height 9
paste input "27459010454"
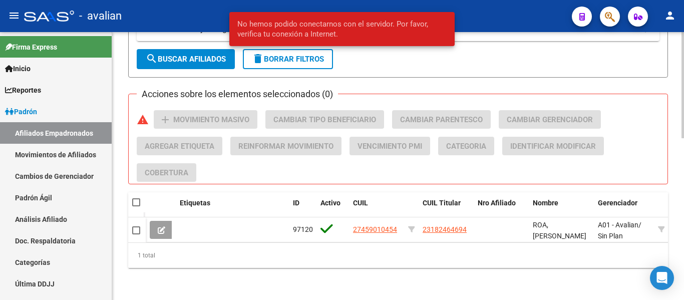
scroll to position [410, 0]
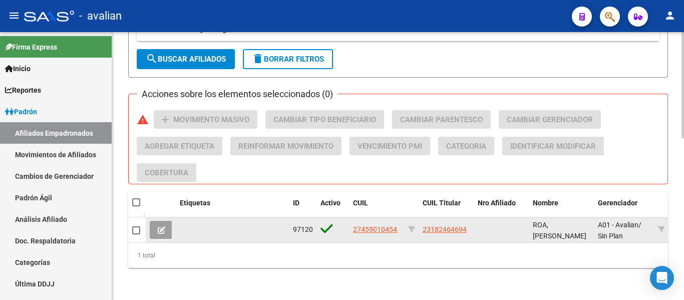
type input "27459010454"
click at [374, 225] on span "27459010454" at bounding box center [375, 229] width 44 height 8
type textarea "27459010454"
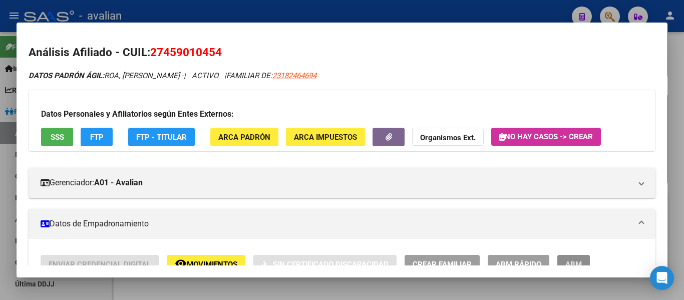
click at [572, 261] on span "ABM" at bounding box center [573, 264] width 17 height 9
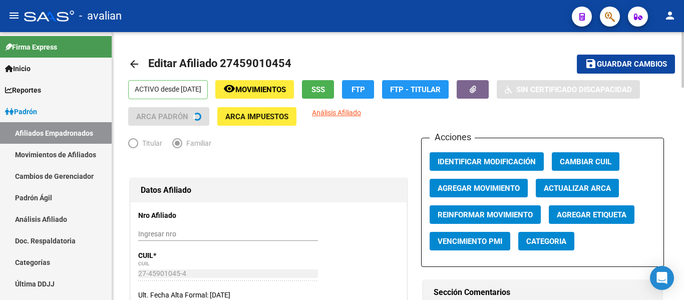
radio input "true"
type input "30-64187109-1"
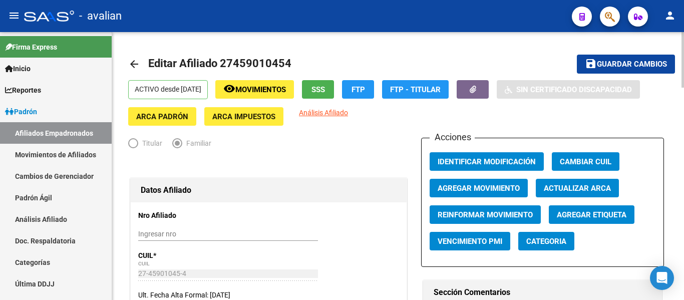
scroll to position [150, 0]
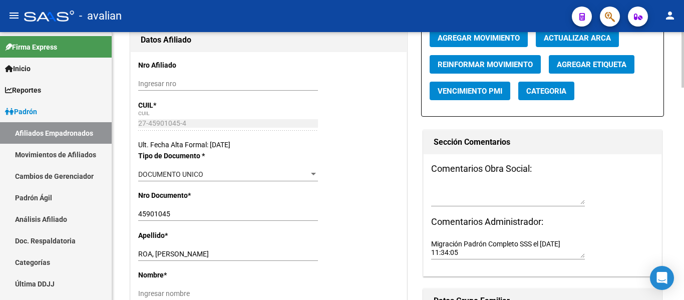
click at [154, 252] on input "ROA, ANGELICA LELIEL" at bounding box center [228, 254] width 180 height 9
drag, startPoint x: 154, startPoint y: 253, endPoint x: 234, endPoint y: 245, distance: 80.5
click at [234, 245] on div "Apellido * ROA ANGELICA LELIEL Ingresar apellido" at bounding box center [268, 250] width 261 height 40
type input "ROA"
paste input "ANGELICA LELIEL"
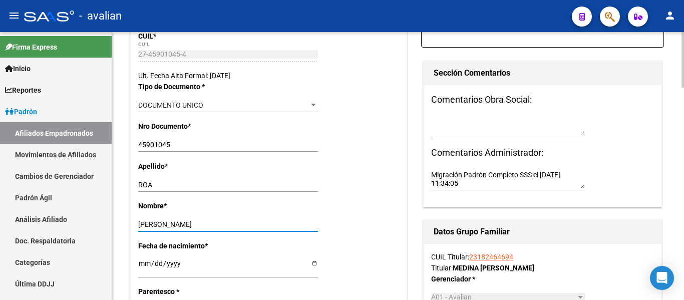
scroll to position [301, 0]
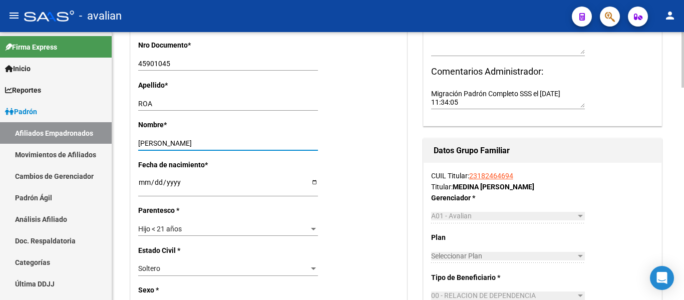
type input "ANGELICA LELIEL"
click at [200, 228] on div "Hijo < 21 años" at bounding box center [223, 229] width 171 height 9
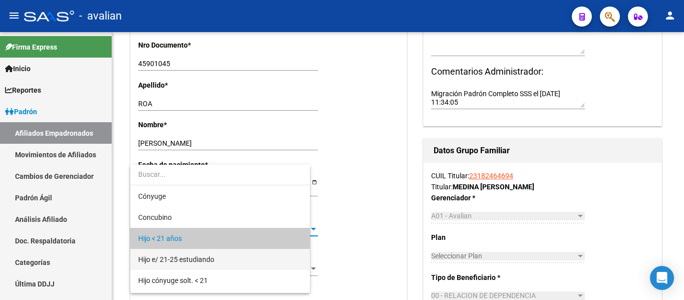
scroll to position [10, 0]
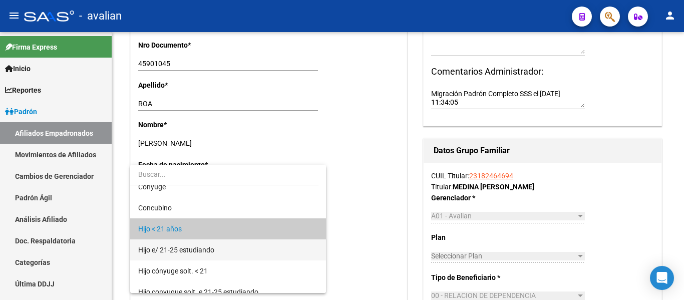
click at [205, 253] on span "Hijo e/ 21-25 estudiando" at bounding box center [176, 250] width 76 height 8
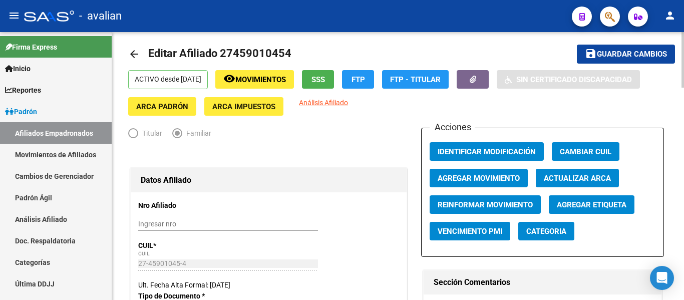
scroll to position [0, 0]
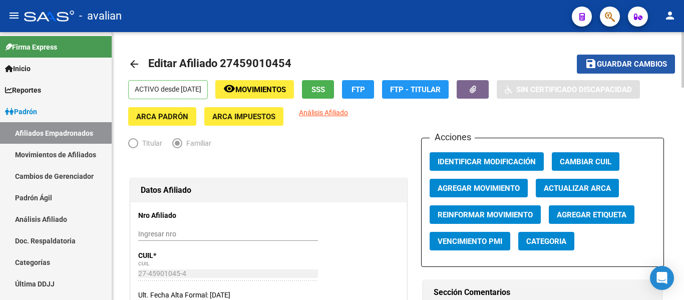
click at [610, 64] on span "Guardar cambios" at bounding box center [632, 64] width 70 height 9
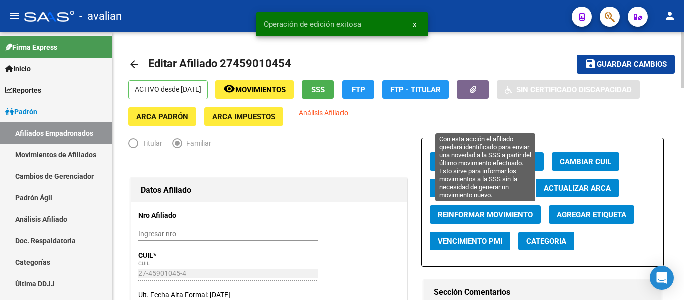
click at [480, 214] on span "Reinformar Movimiento" at bounding box center [485, 214] width 95 height 9
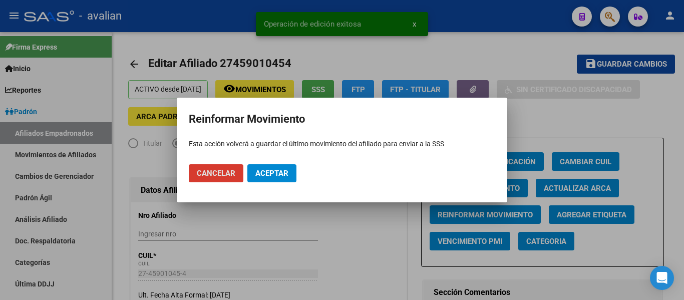
click at [292, 174] on button "Aceptar" at bounding box center [271, 173] width 49 height 18
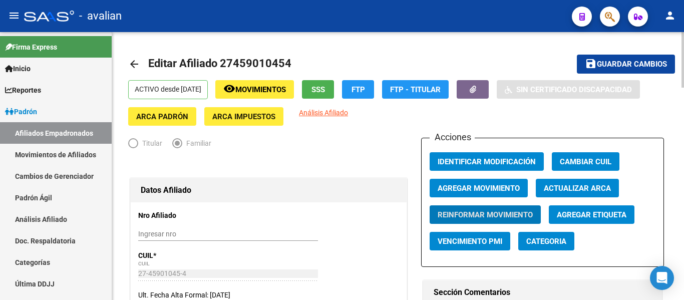
click at [135, 64] on mat-icon "arrow_back" at bounding box center [134, 64] width 12 height 12
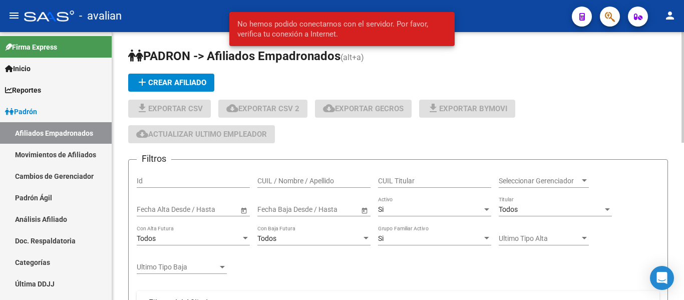
click at [329, 182] on input "CUIL / Nombre / Apellido" at bounding box center [313, 181] width 113 height 9
paste input "23460390214"
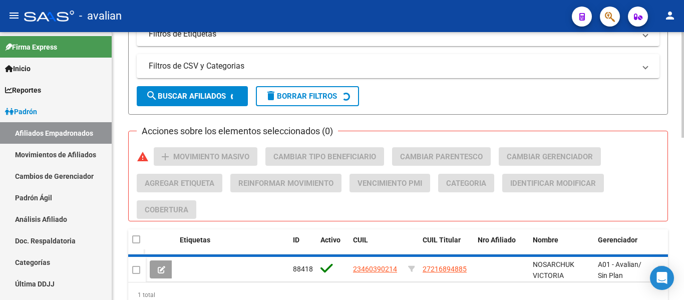
scroll to position [380, 0]
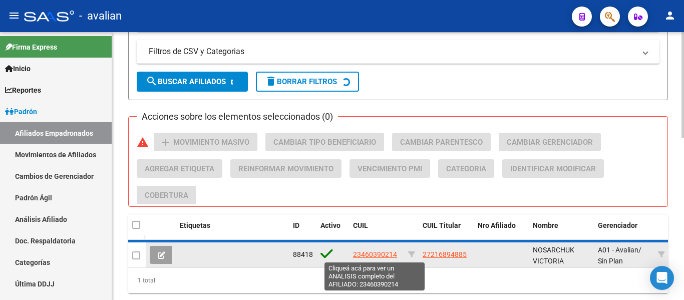
type input "23460390214"
click at [383, 251] on span "23460390214" at bounding box center [375, 254] width 44 height 8
type textarea "23460390214"
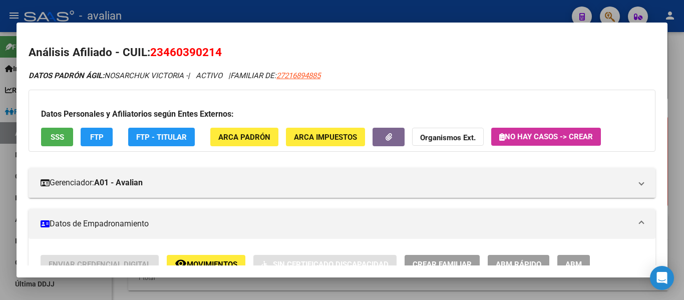
click at [579, 262] on span "ABM" at bounding box center [573, 264] width 17 height 9
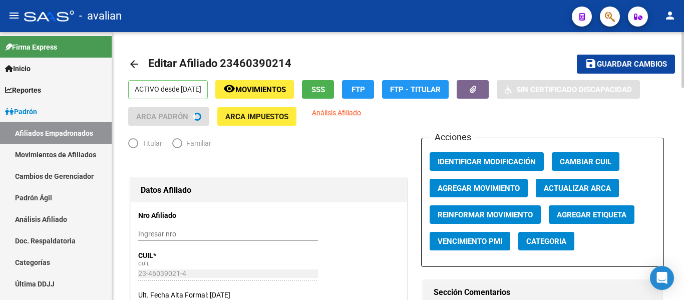
radio input "true"
type input "30-64975238-5"
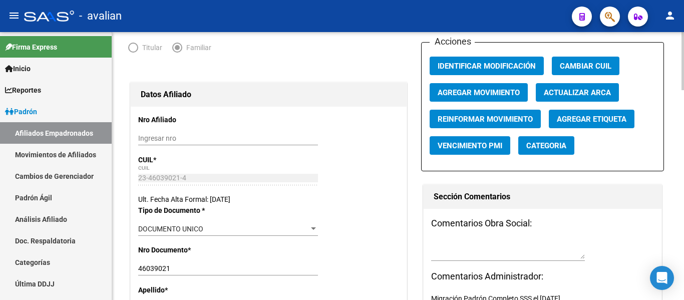
scroll to position [200, 0]
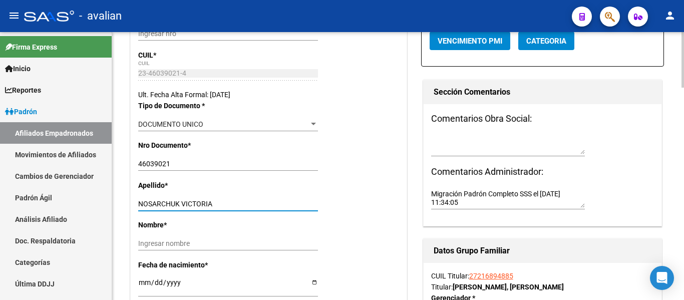
drag, startPoint x: 183, startPoint y: 202, endPoint x: 286, endPoint y: 205, distance: 103.2
click at [286, 205] on input "NOSARCHUK VICTORIA" at bounding box center [228, 204] width 180 height 9
type input "NOSARCHUK"
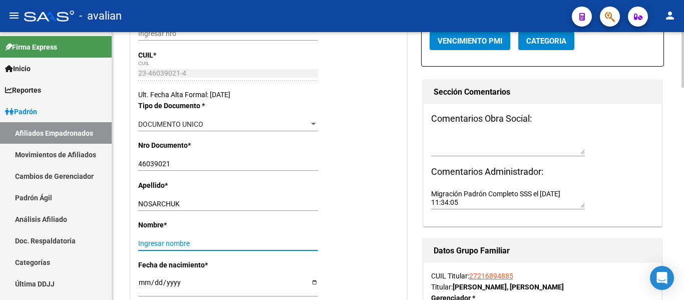
paste input "VICTORIA"
type input "VICTORIA"
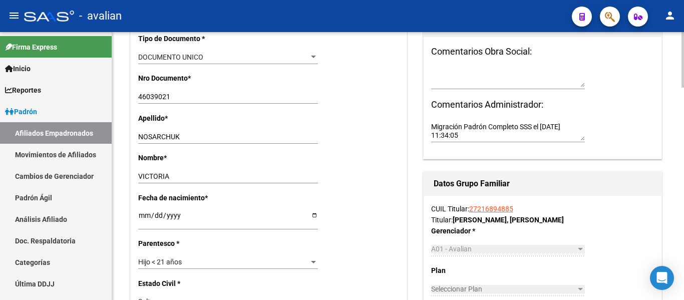
scroll to position [351, 0]
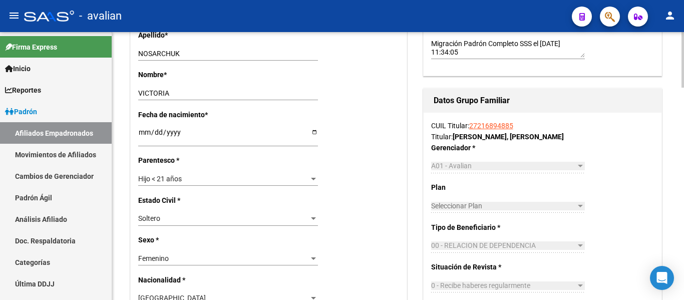
click at [214, 172] on div "Hijo < 21 años Seleccionar parentesco" at bounding box center [228, 179] width 180 height 14
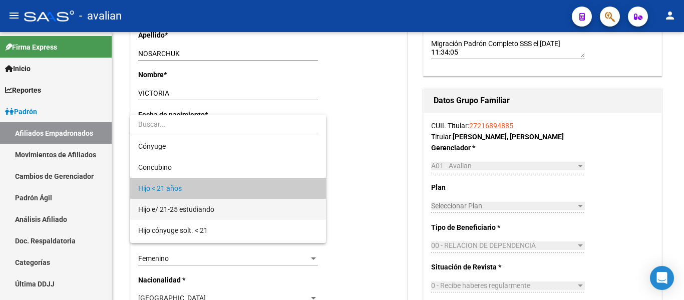
scroll to position [10, 0]
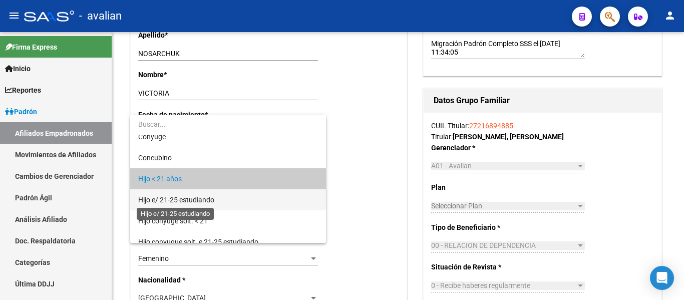
click at [206, 199] on span "Hijo e/ 21-25 estudiando" at bounding box center [176, 200] width 76 height 8
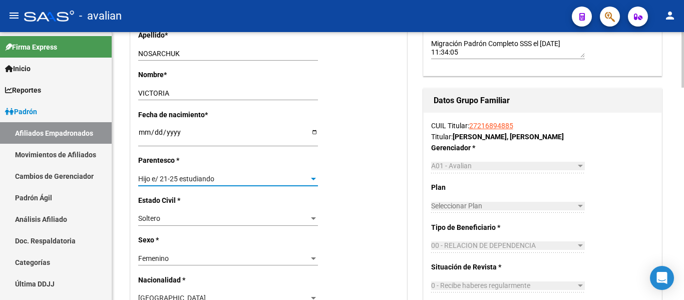
scroll to position [0, 0]
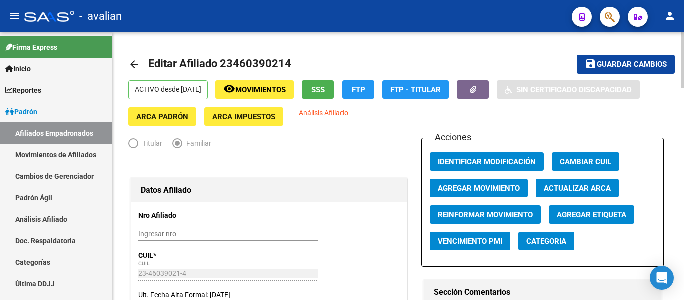
click at [591, 64] on mat-icon "save" at bounding box center [591, 64] width 12 height 12
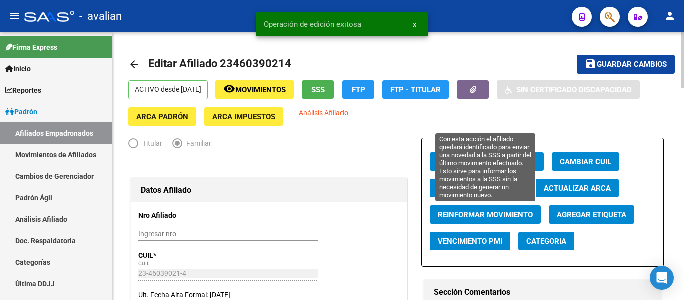
click at [494, 214] on span "Reinformar Movimiento" at bounding box center [485, 214] width 95 height 9
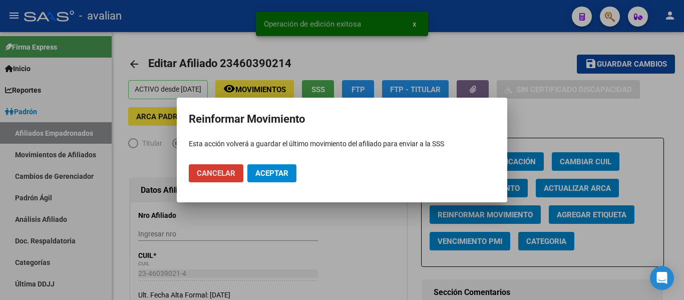
click at [283, 170] on span "Aceptar" at bounding box center [271, 173] width 33 height 9
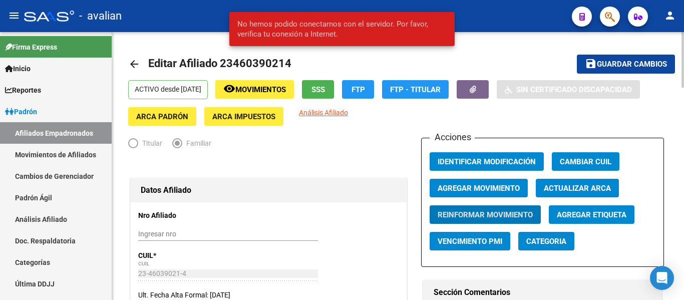
click at [141, 61] on link "arrow_back" at bounding box center [138, 64] width 20 height 24
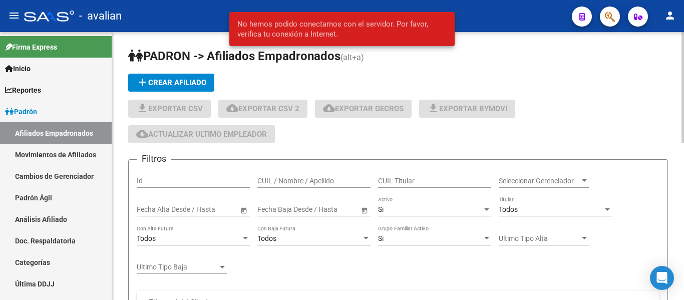
click at [350, 176] on div "CUIL / Nombre / Apellido" at bounding box center [313, 178] width 113 height 20
paste input "27458302605"
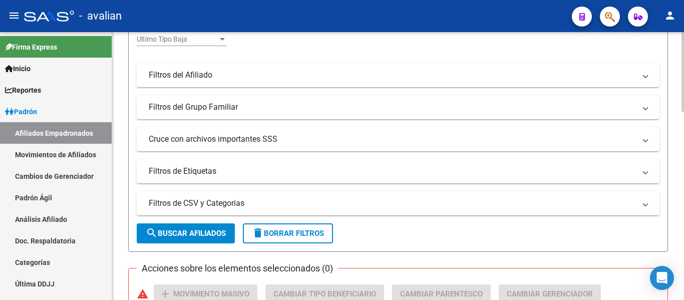
scroll to position [401, 0]
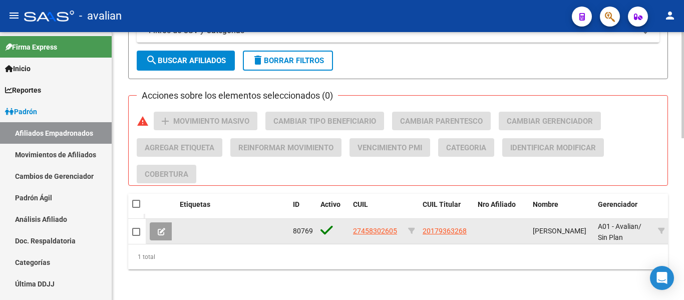
type input "27458302605"
click at [369, 231] on span "27458302605" at bounding box center [375, 231] width 44 height 8
type textarea "27458302605"
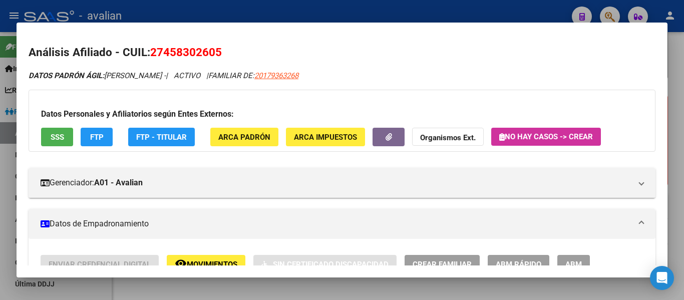
click at [570, 255] on button "ABM" at bounding box center [573, 264] width 33 height 19
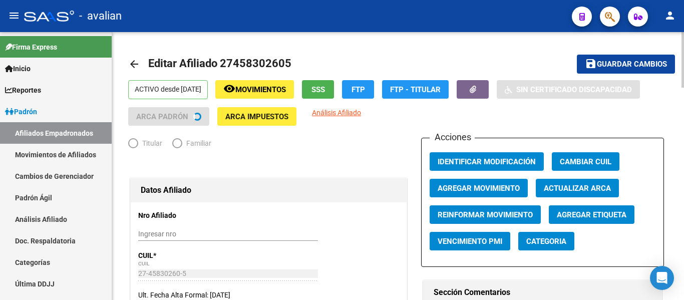
radio input "true"
type input "33-62136455-9"
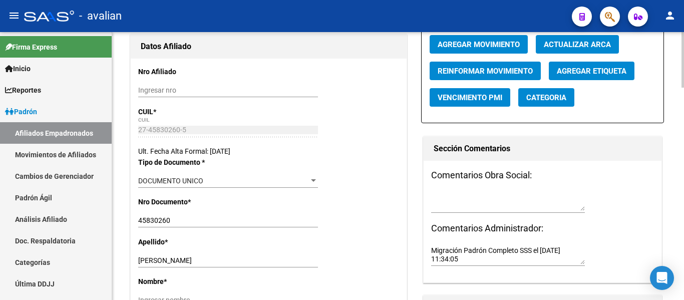
scroll to position [150, 0]
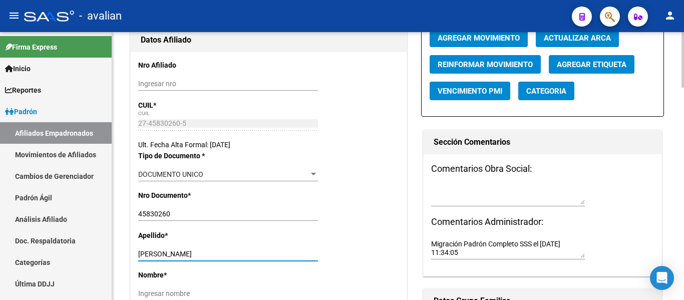
drag, startPoint x: 175, startPoint y: 252, endPoint x: 232, endPoint y: 253, distance: 56.6
click at [232, 253] on input "MARTINEZ VICTORIA" at bounding box center [228, 254] width 180 height 9
type input "MARTINEZ"
paste input "VICTORIA"
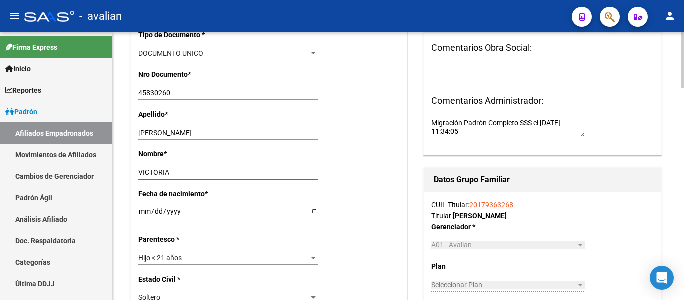
scroll to position [301, 0]
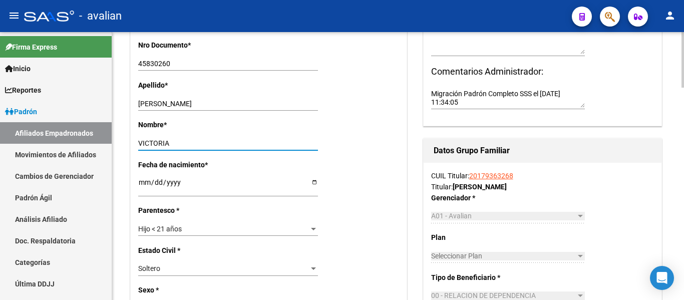
type input "VICTORIA"
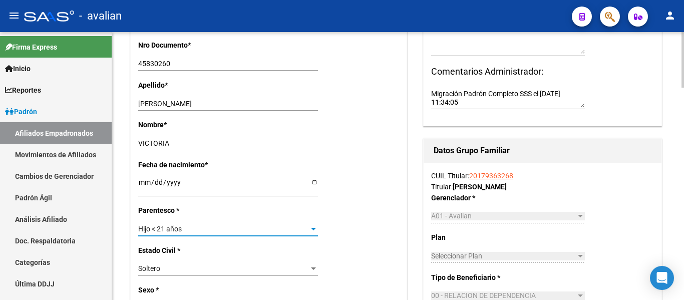
click at [228, 227] on div "Hijo < 21 años" at bounding box center [223, 229] width 171 height 9
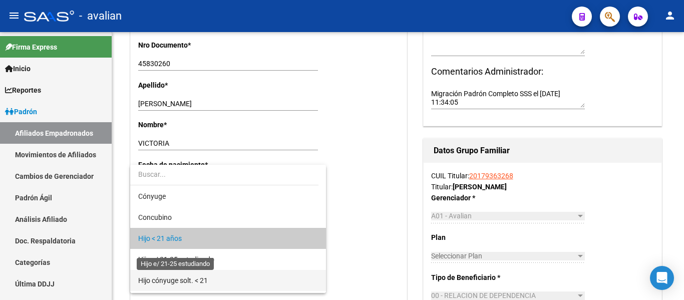
scroll to position [10, 0]
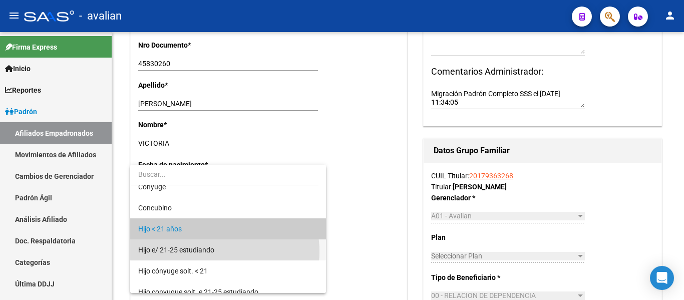
click at [216, 251] on span "Hijo e/ 21-25 estudiando" at bounding box center [228, 249] width 180 height 21
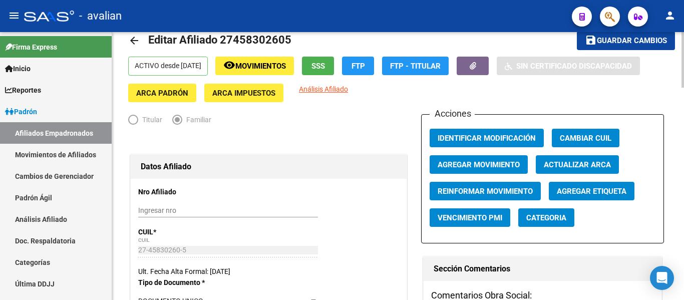
scroll to position [0, 0]
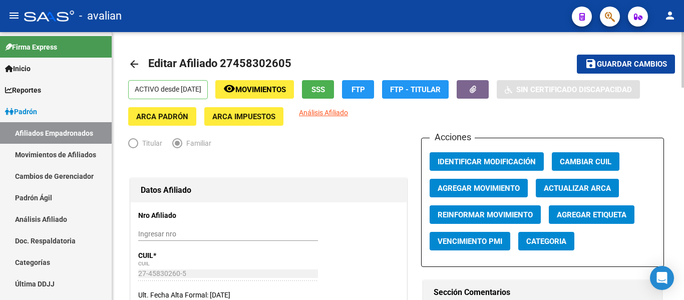
click at [622, 68] on span "Guardar cambios" at bounding box center [632, 64] width 70 height 9
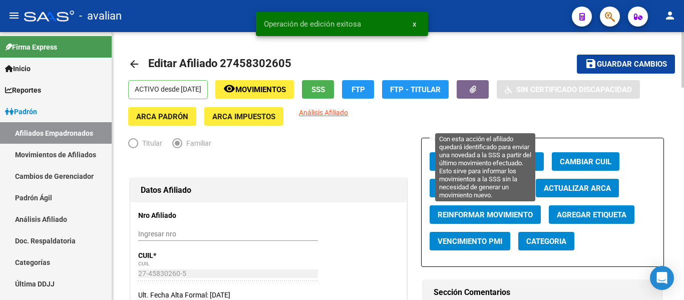
click at [468, 215] on span "Reinformar Movimiento" at bounding box center [485, 214] width 95 height 9
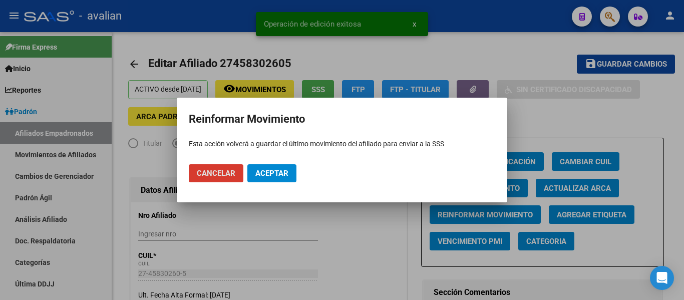
click at [263, 176] on span "Aceptar" at bounding box center [271, 173] width 33 height 9
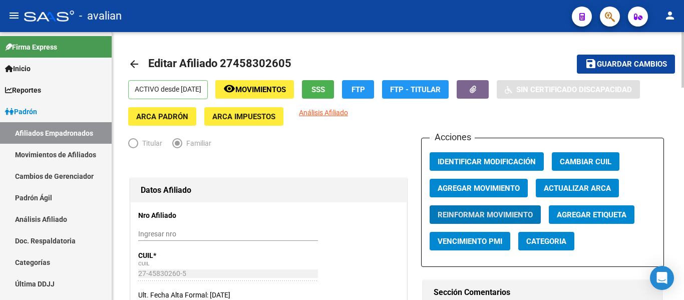
click at [129, 61] on mat-icon "arrow_back" at bounding box center [134, 64] width 12 height 12
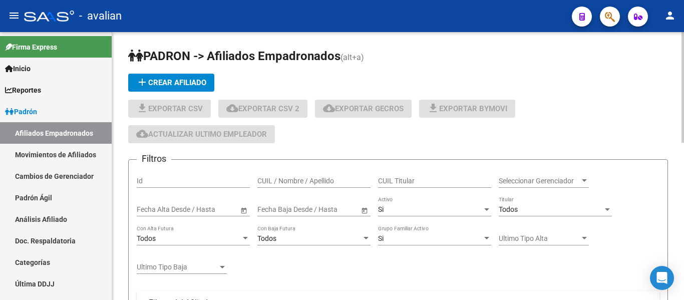
click at [312, 178] on input "CUIL / Nombre / Apellido" at bounding box center [313, 181] width 113 height 9
paste input "23458314519"
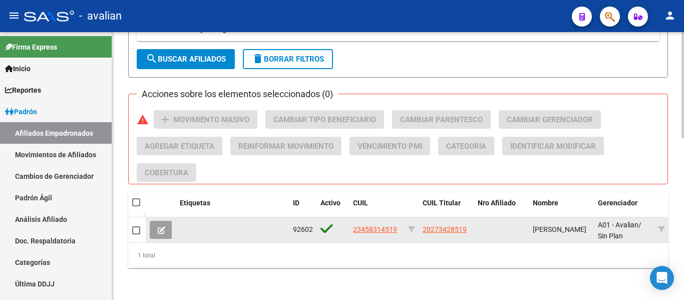
scroll to position [410, 0]
type input "23458314519"
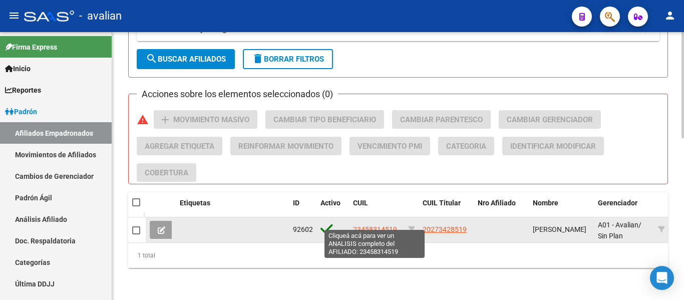
click at [385, 225] on span "23458314519" at bounding box center [375, 229] width 44 height 8
type textarea "23458314519"
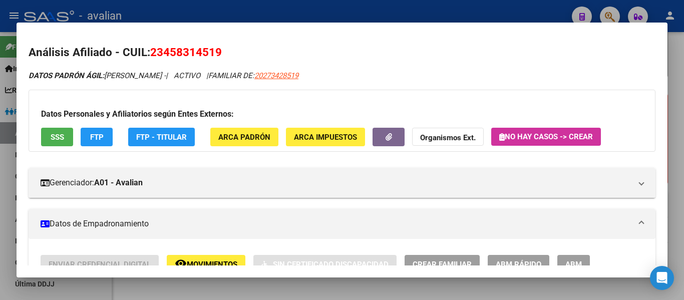
click at [586, 260] on button "ABM" at bounding box center [573, 264] width 33 height 19
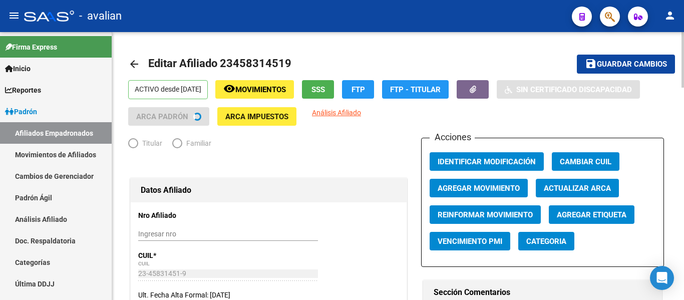
radio input "true"
type input "30-50872011-0"
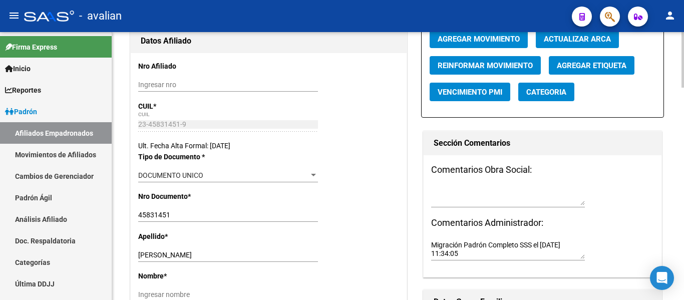
scroll to position [150, 0]
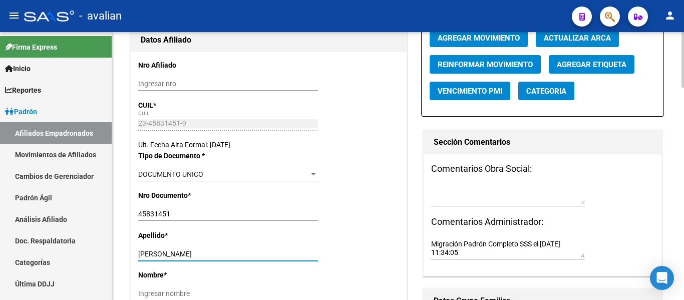
drag, startPoint x: 159, startPoint y: 251, endPoint x: 382, endPoint y: 262, distance: 223.1
click at [382, 262] on div "Apellido * MOIO VALENTIN Ingresar apellido" at bounding box center [268, 250] width 261 height 40
type input "MOIO"
paste input "VALENTIN"
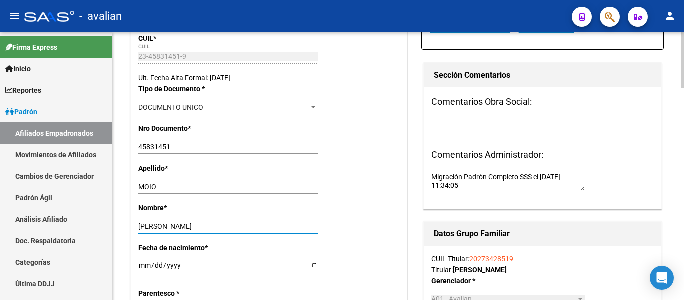
scroll to position [301, 0]
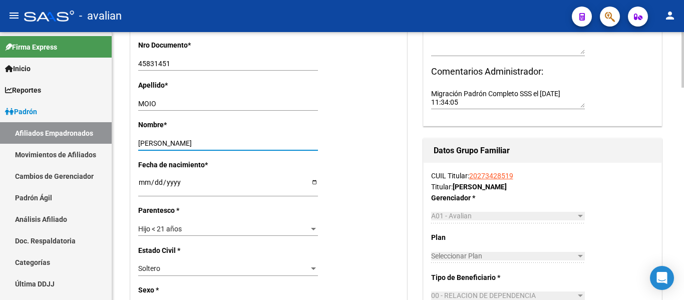
type input "VALENTIN"
click at [215, 232] on div "Hijo < 21 años" at bounding box center [223, 229] width 171 height 9
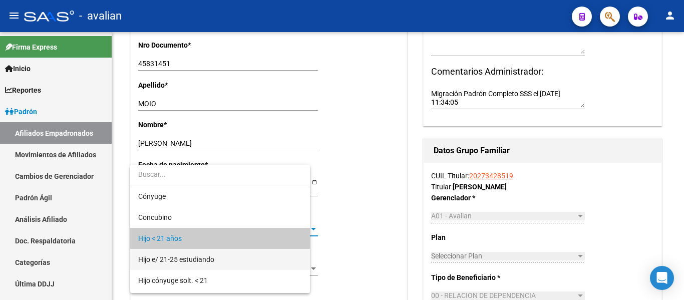
scroll to position [10, 0]
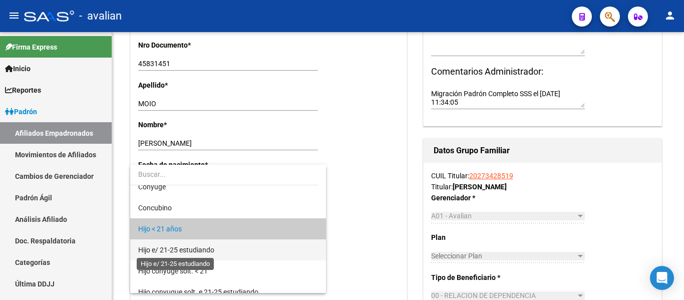
click at [209, 252] on span "Hijo e/ 21-25 estudiando" at bounding box center [176, 250] width 76 height 8
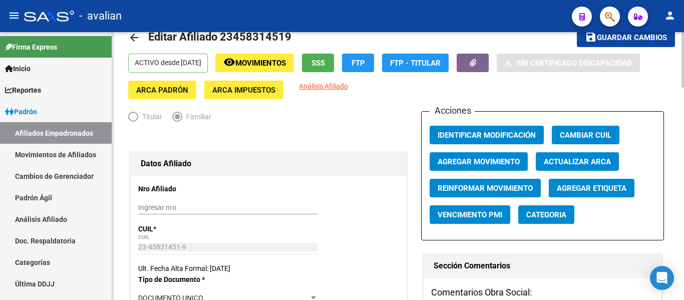
scroll to position [0, 0]
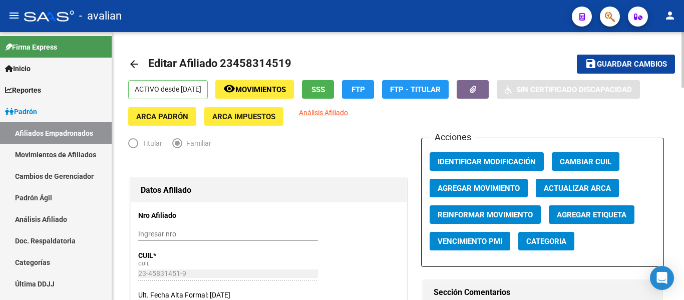
click at [635, 69] on button "save Guardar cambios" at bounding box center [626, 64] width 98 height 19
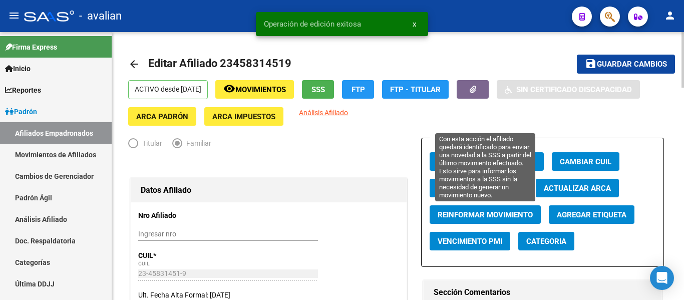
click at [476, 214] on span "Reinformar Movimiento" at bounding box center [485, 214] width 95 height 9
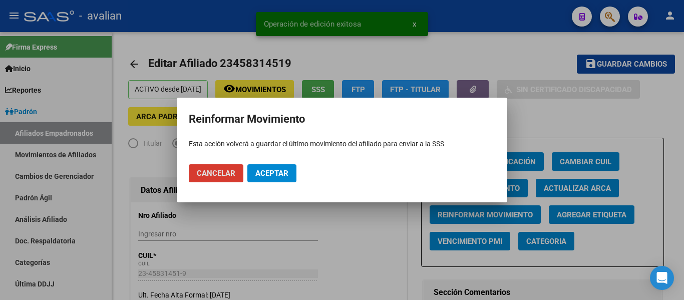
click at [288, 174] on button "Aceptar" at bounding box center [271, 173] width 49 height 18
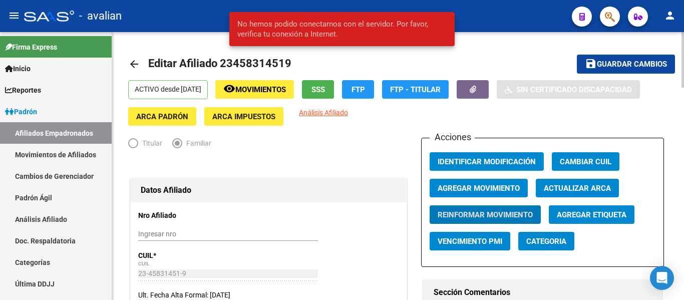
click at [134, 61] on mat-icon "arrow_back" at bounding box center [134, 64] width 12 height 12
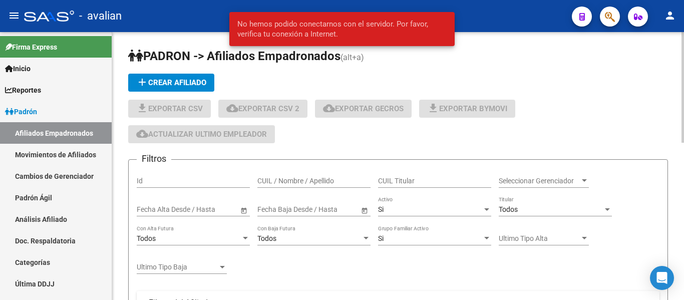
click at [298, 178] on input "CUIL / Nombre / Apellido" at bounding box center [313, 181] width 113 height 9
paste input "27460067524"
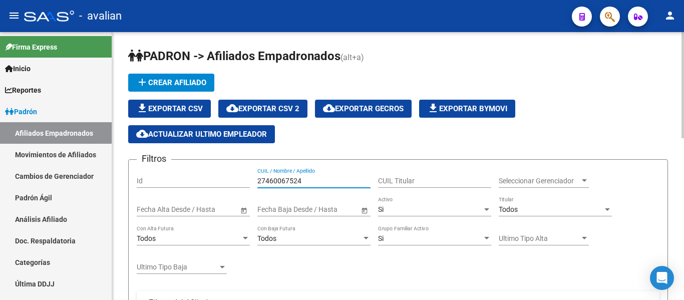
type input "27460067524"
click at [328, 186] on div "27460067524 CUIL / Nombre / Apellido" at bounding box center [313, 178] width 113 height 20
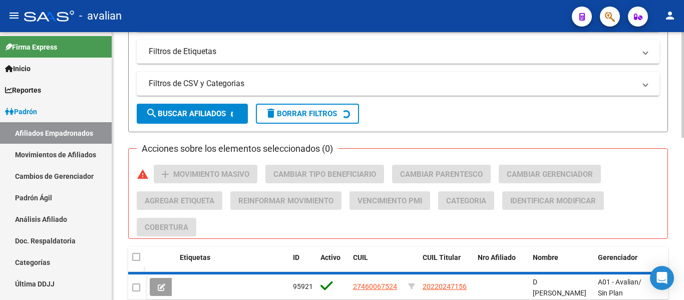
scroll to position [351, 0]
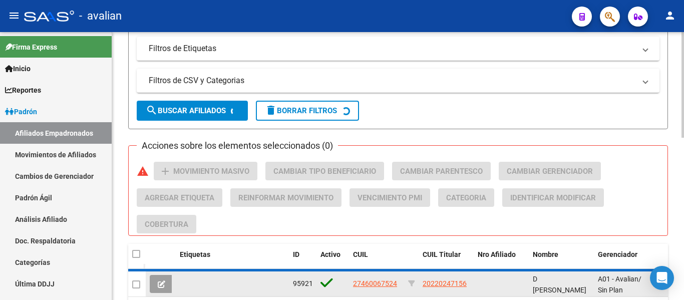
click at [390, 287] on span "27460067524" at bounding box center [375, 283] width 44 height 8
type textarea "27460067524"
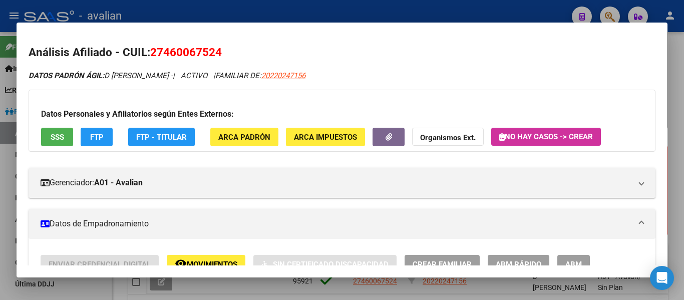
click at [570, 261] on span "ABM" at bounding box center [573, 264] width 17 height 9
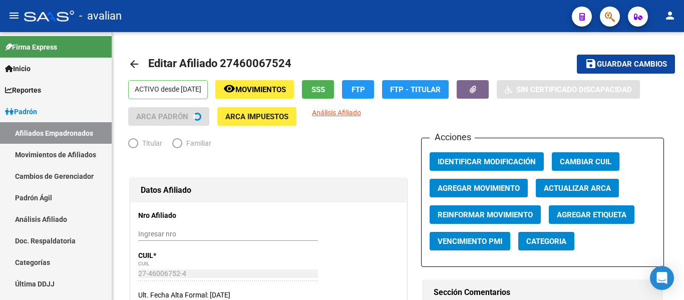
radio input "true"
type input "30-51190420-6"
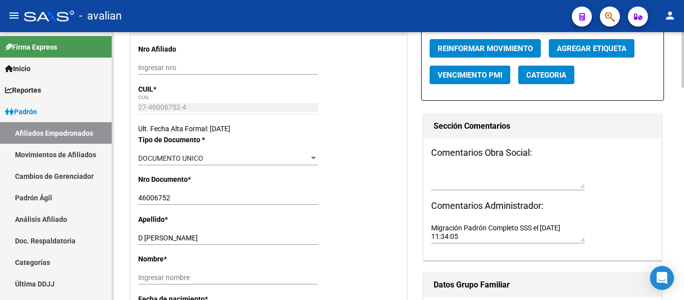
scroll to position [250, 0]
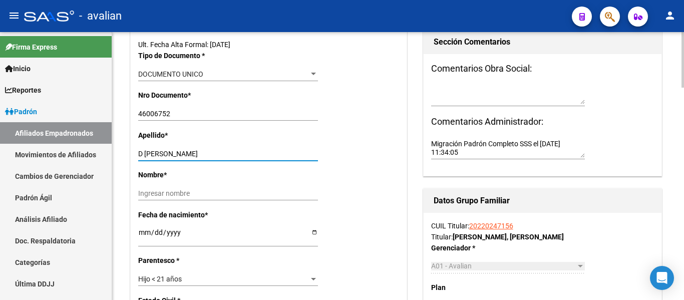
drag, startPoint x: 176, startPoint y: 152, endPoint x: 219, endPoint y: 152, distance: 43.1
click at [219, 152] on input "D ONOFRIO PATRICIA" at bounding box center [228, 154] width 180 height 9
type input "D ONOFRIO"
click at [155, 194] on input "Ingresar nombre" at bounding box center [228, 193] width 180 height 9
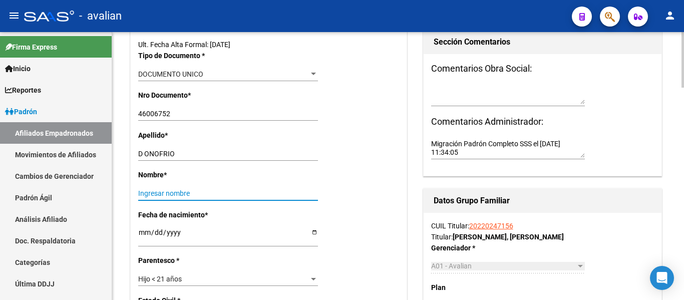
paste input "PATRICIA"
type input "PATRICIA"
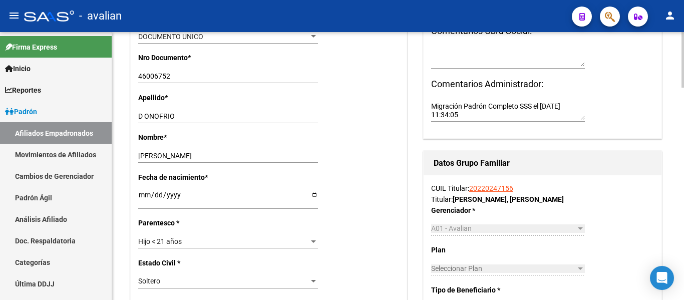
scroll to position [301, 0]
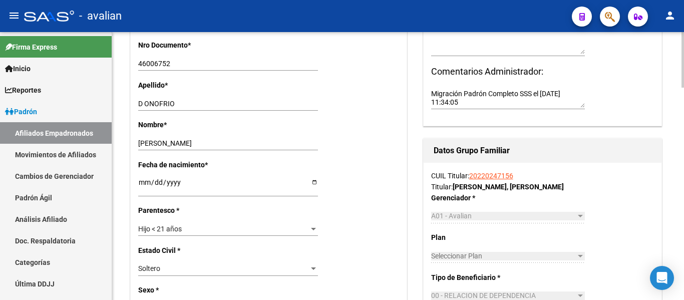
click at [217, 232] on div "Hijo < 21 años" at bounding box center [223, 229] width 171 height 9
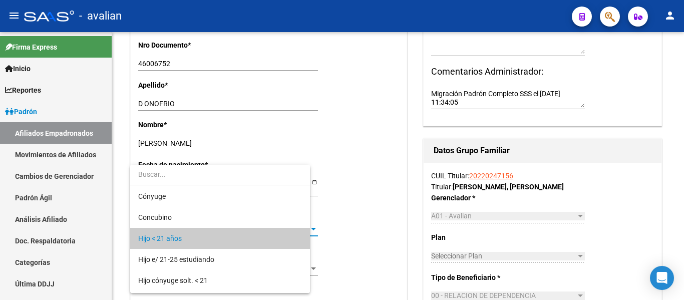
scroll to position [10, 0]
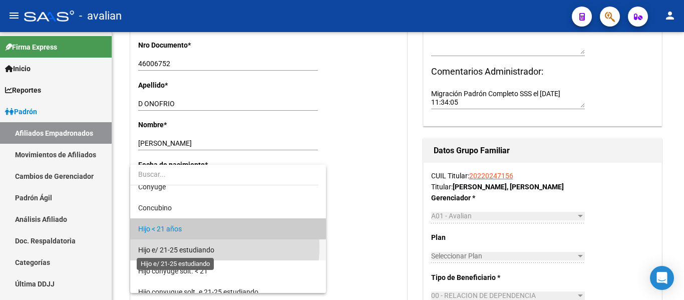
click at [208, 247] on span "Hijo e/ 21-25 estudiando" at bounding box center [176, 250] width 76 height 8
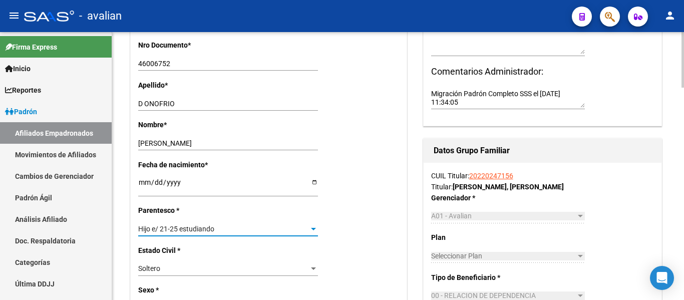
scroll to position [0, 0]
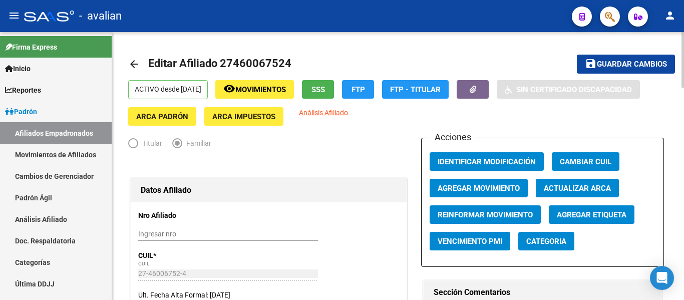
click at [664, 65] on span "Guardar cambios" at bounding box center [632, 64] width 70 height 9
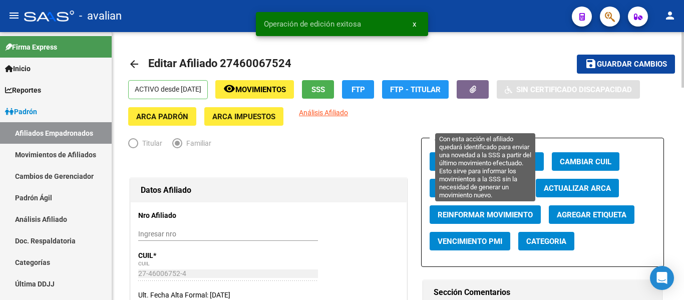
click at [485, 217] on span "Reinformar Movimiento" at bounding box center [485, 214] width 95 height 9
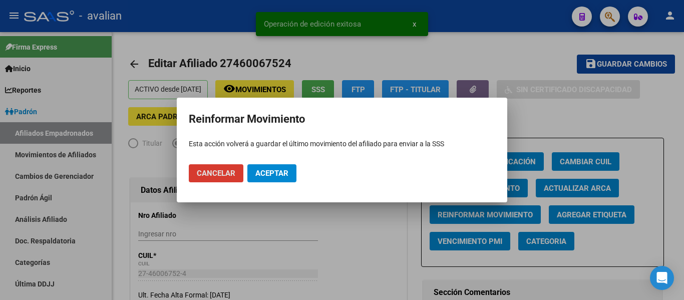
click at [264, 177] on span "Aceptar" at bounding box center [271, 173] width 33 height 9
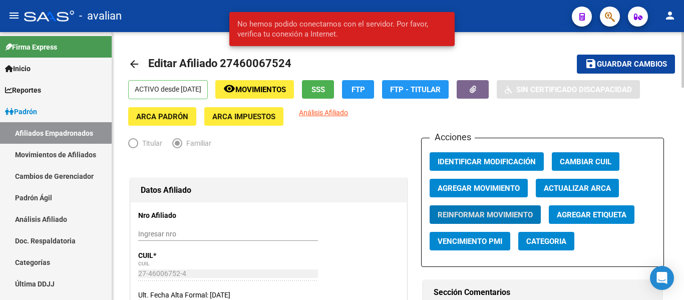
click at [136, 61] on mat-icon "arrow_back" at bounding box center [134, 64] width 12 height 12
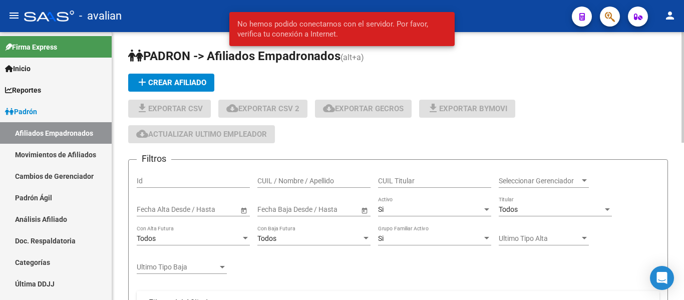
click at [330, 183] on input "CUIL / Nombre / Apellido" at bounding box center [313, 181] width 113 height 9
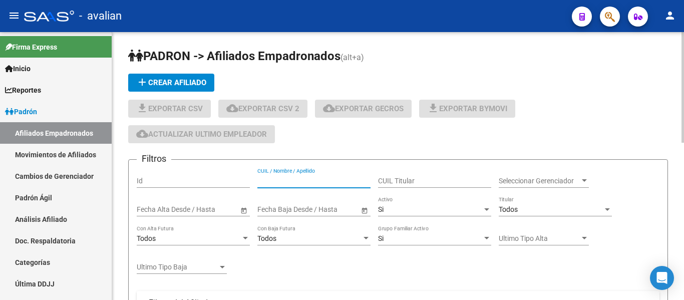
paste input "27459504872"
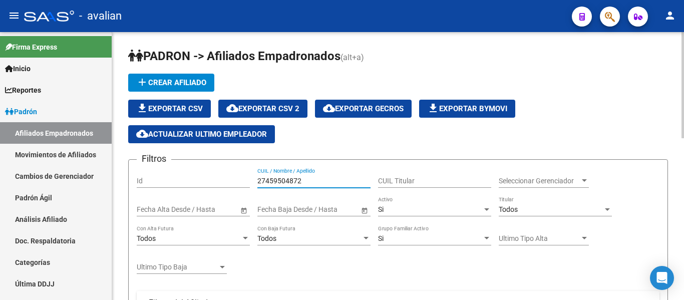
click at [322, 184] on input "27459504872" at bounding box center [313, 181] width 113 height 9
click at [274, 177] on input "27459504872" at bounding box center [313, 181] width 113 height 9
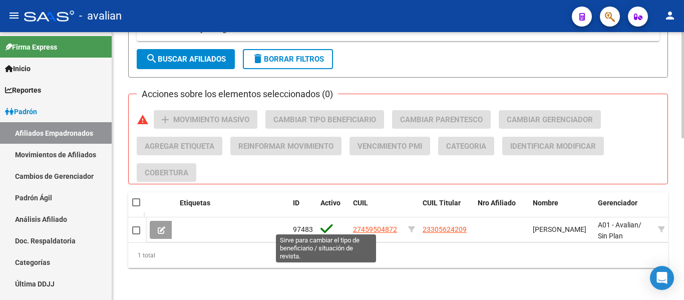
scroll to position [410, 0]
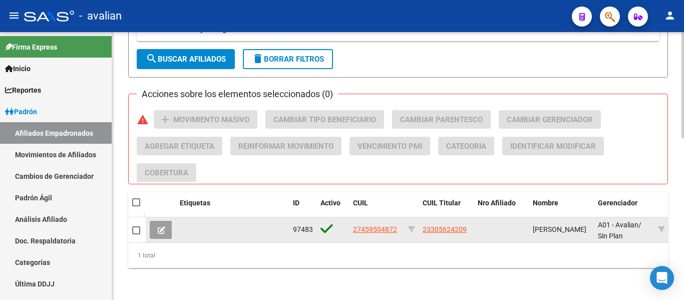
type input "27459504872"
click at [398, 224] on div "27459504872" at bounding box center [376, 230] width 47 height 12
click at [388, 225] on span "27459504872" at bounding box center [375, 229] width 44 height 8
type textarea "27459504872"
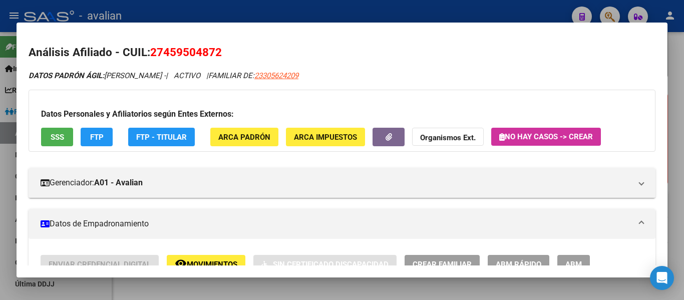
click at [586, 258] on button "ABM" at bounding box center [573, 264] width 33 height 19
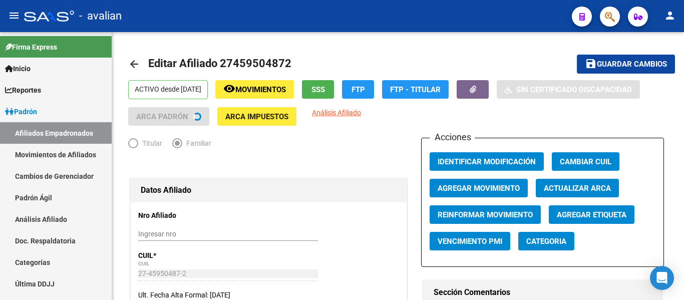
radio input "true"
type input "30-50191240-5"
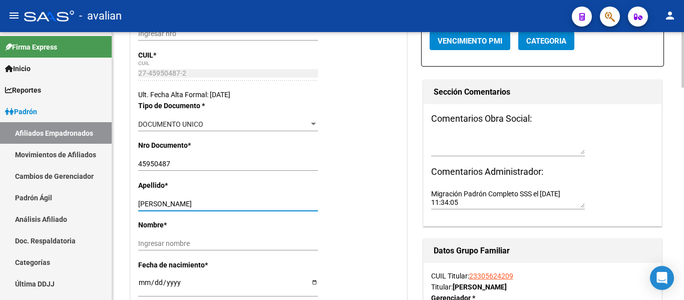
drag, startPoint x: 167, startPoint y: 203, endPoint x: 231, endPoint y: 203, distance: 64.1
click at [231, 203] on input "CHEREY JAZMIN NATALI" at bounding box center [228, 204] width 180 height 9
type input "CHEREY"
click at [197, 237] on div "Ingresar nombre" at bounding box center [228, 243] width 180 height 14
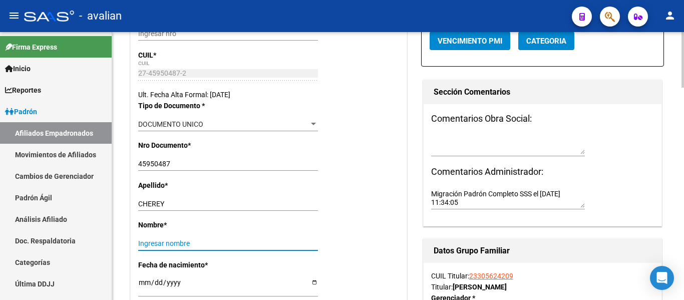
paste input "JAZMIN NATALI"
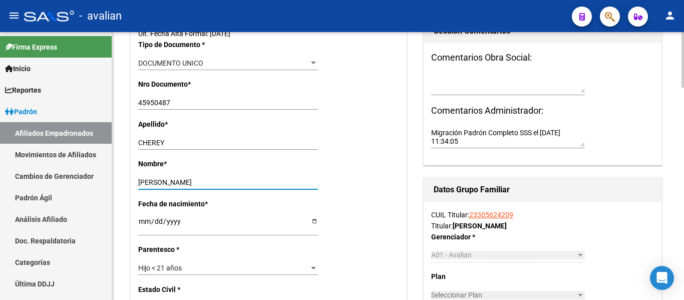
scroll to position [301, 0]
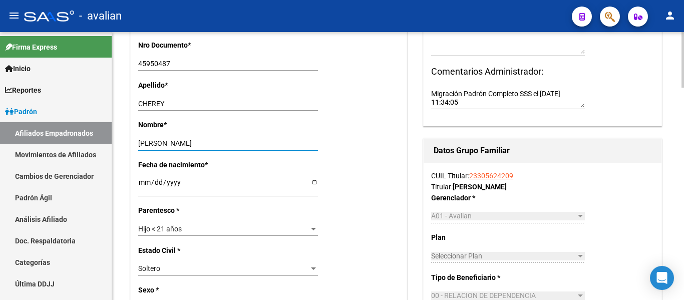
type input "JAZMIN NATALI"
click at [184, 231] on div "Hijo < 21 años" at bounding box center [223, 229] width 171 height 9
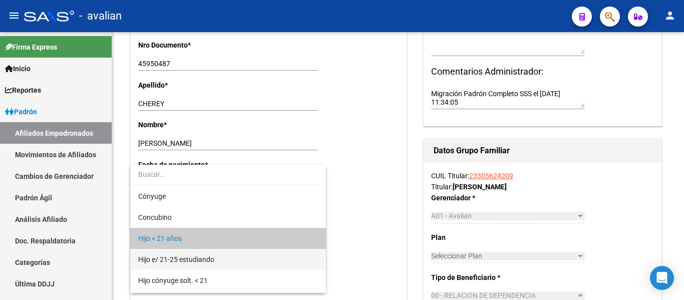
scroll to position [10, 0]
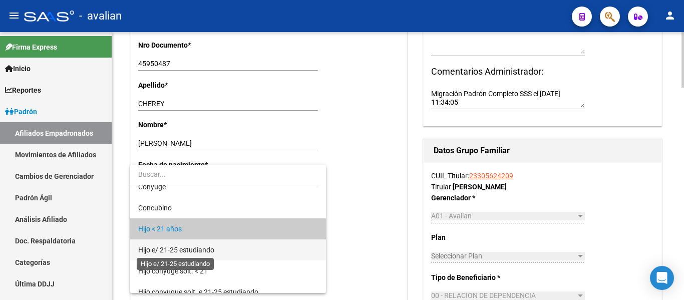
click at [194, 252] on span "Hijo e/ 21-25 estudiando" at bounding box center [176, 250] width 76 height 8
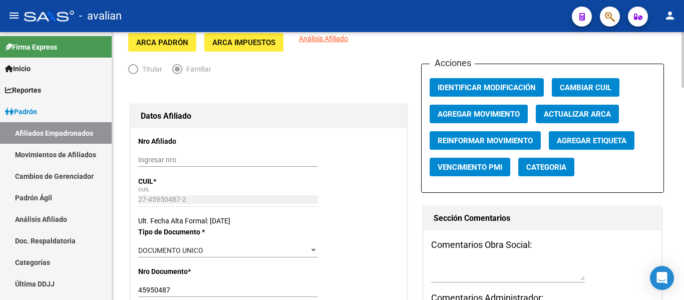
scroll to position [0, 0]
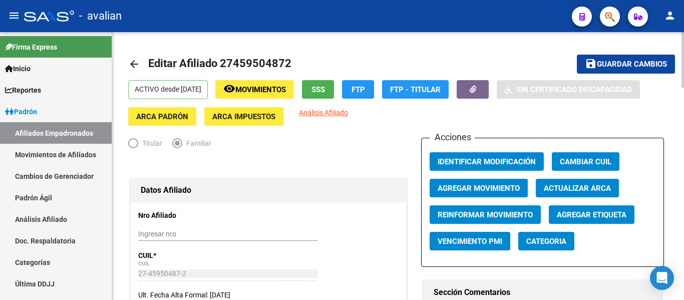
click at [666, 65] on span "Guardar cambios" at bounding box center [632, 64] width 70 height 9
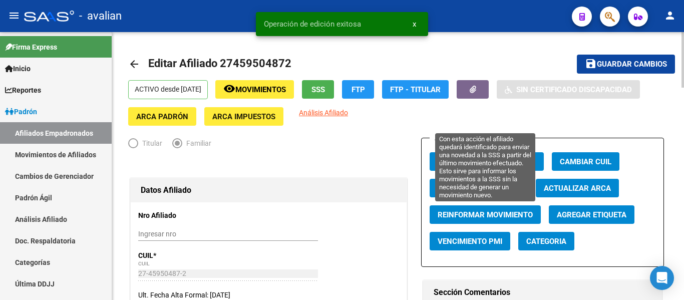
click at [487, 214] on span "Reinformar Movimiento" at bounding box center [485, 214] width 95 height 9
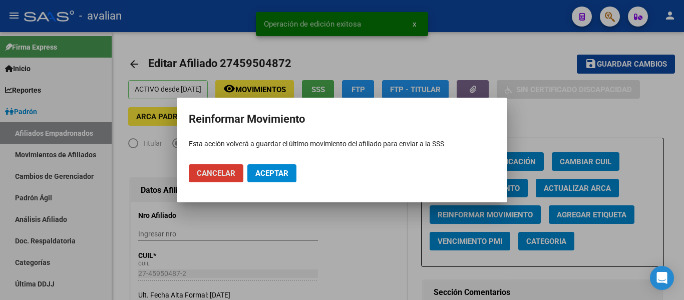
click at [269, 178] on button "Aceptar" at bounding box center [271, 173] width 49 height 18
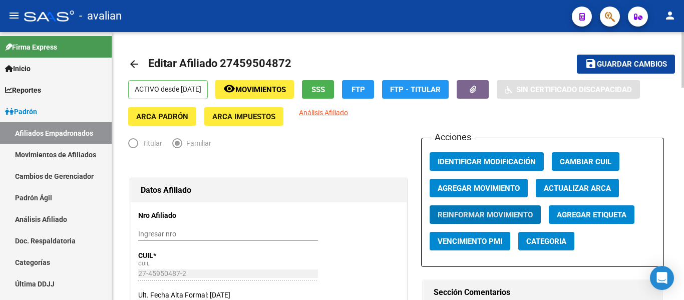
click at [136, 70] on link "arrow_back" at bounding box center [138, 64] width 20 height 24
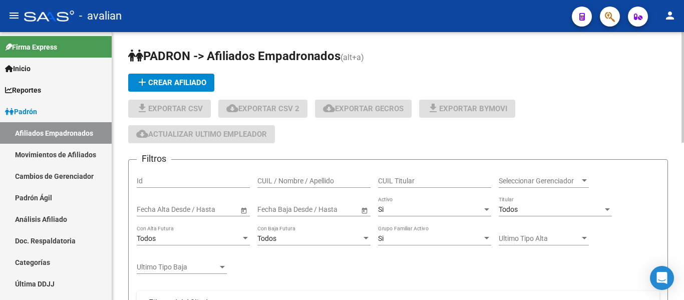
click at [333, 179] on input "CUIL / Nombre / Apellido" at bounding box center [313, 181] width 113 height 9
paste input "20453535003"
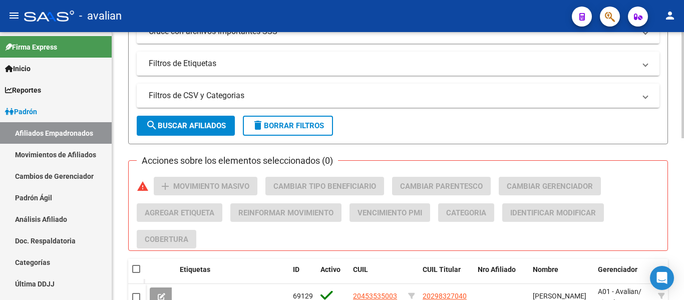
scroll to position [351, 0]
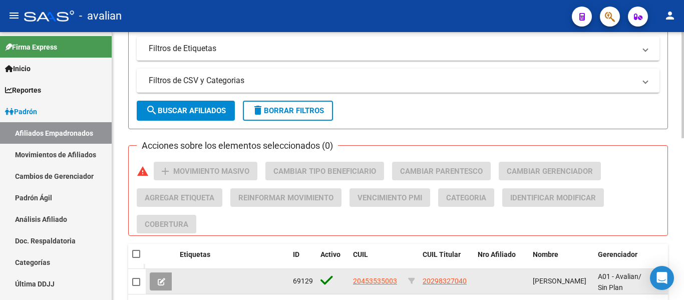
type input "20453535003"
click at [377, 275] on datatable-body-cell "20453535003" at bounding box center [376, 281] width 55 height 25
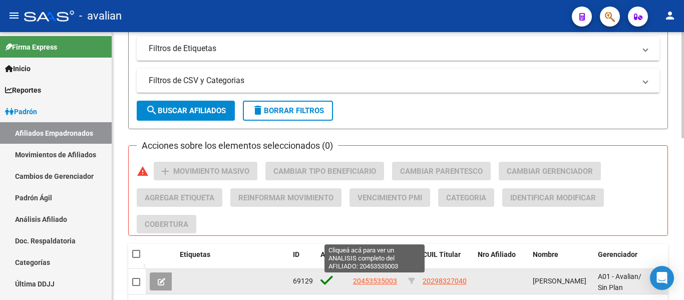
click at [379, 278] on span "20453535003" at bounding box center [375, 281] width 44 height 8
type textarea "20453535003"
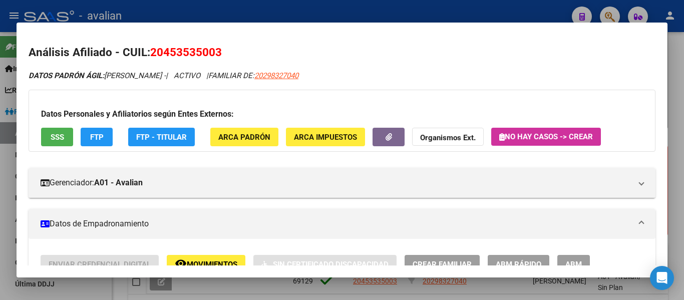
click at [564, 257] on button "ABM" at bounding box center [573, 264] width 33 height 19
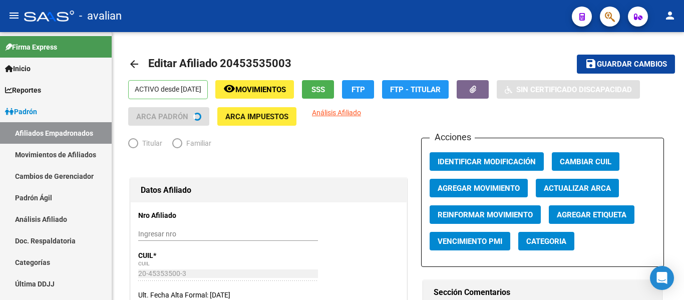
radio input "true"
type input "30-50012088-2"
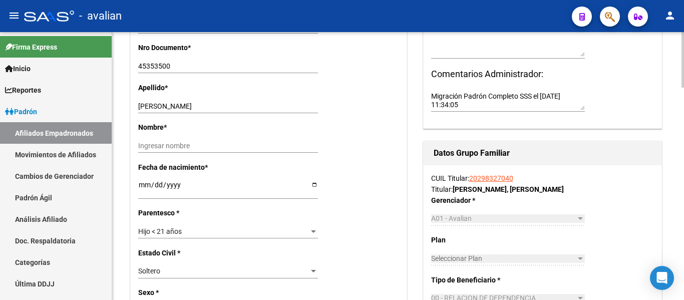
scroll to position [301, 0]
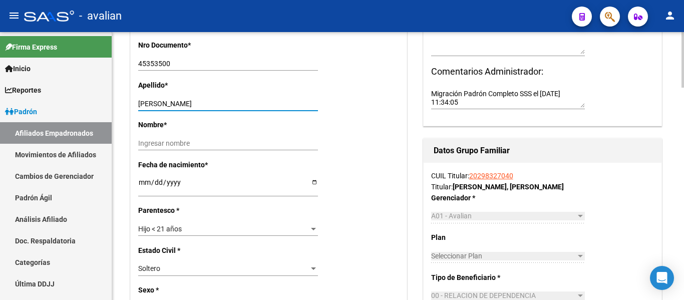
drag, startPoint x: 168, startPoint y: 104, endPoint x: 254, endPoint y: 103, distance: 86.7
click at [254, 103] on input "MEDINA ROMAN" at bounding box center [228, 104] width 180 height 9
type input "MEDINA"
click at [203, 138] on div "Ingresar nombre" at bounding box center [228, 143] width 180 height 14
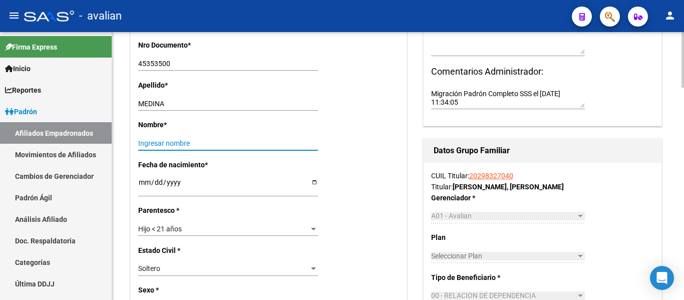
click at [201, 149] on div "Ingresar nombre" at bounding box center [228, 143] width 180 height 14
paste input "ROMAN"
type input "ROMAN"
click at [181, 228] on span "Hijo < 21 años" at bounding box center [160, 229] width 44 height 8
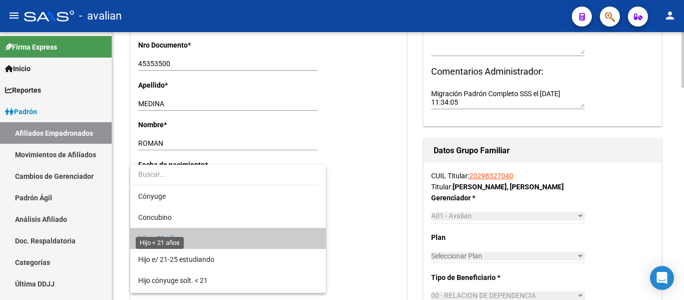
scroll to position [10, 0]
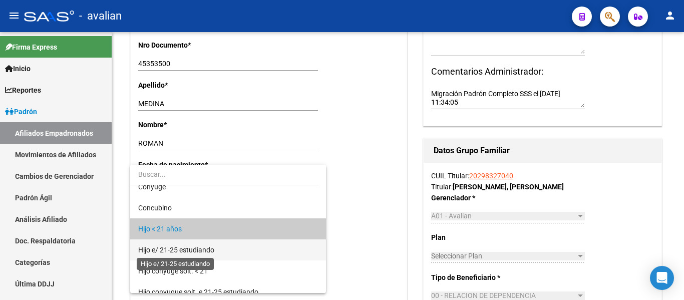
click at [192, 247] on span "Hijo e/ 21-25 estudiando" at bounding box center [176, 250] width 76 height 8
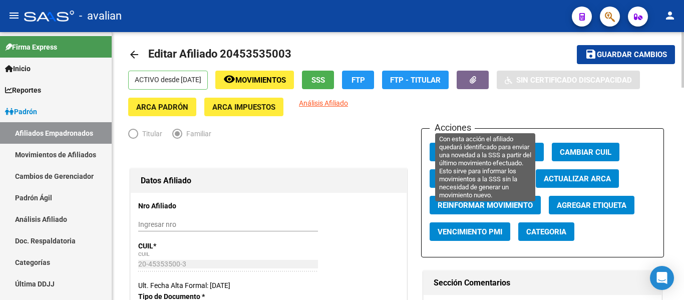
scroll to position [0, 0]
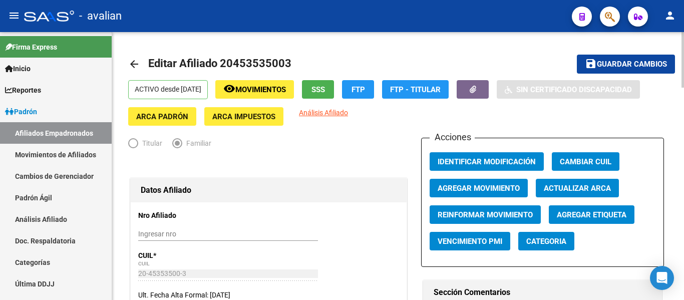
click at [637, 54] on mat-toolbar-row "save Guardar cambios" at bounding box center [617, 64] width 115 height 32
click at [633, 62] on span "Guardar cambios" at bounding box center [632, 64] width 70 height 9
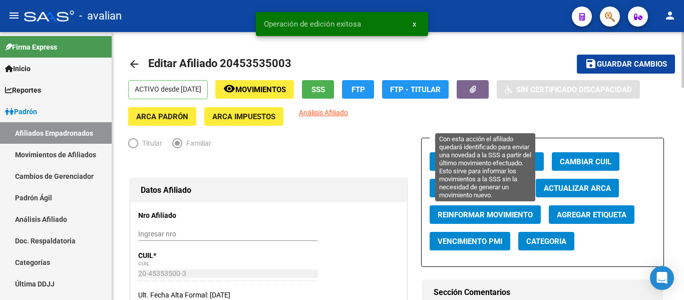
click at [483, 215] on span "Reinformar Movimiento" at bounding box center [485, 214] width 95 height 9
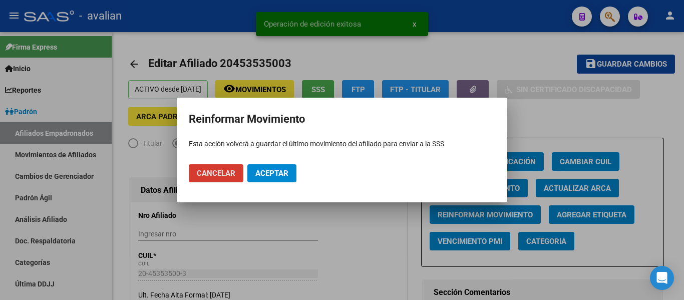
click at [276, 171] on span "Aceptar" at bounding box center [271, 173] width 33 height 9
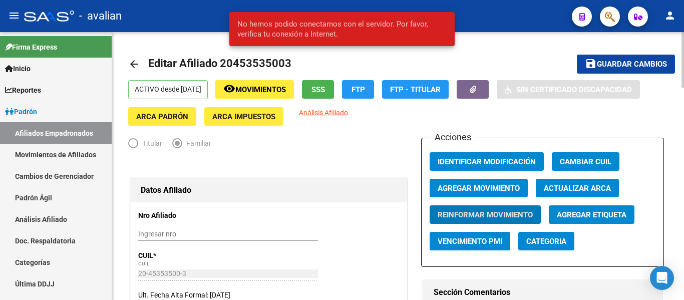
click at [128, 61] on mat-icon "arrow_back" at bounding box center [134, 64] width 12 height 12
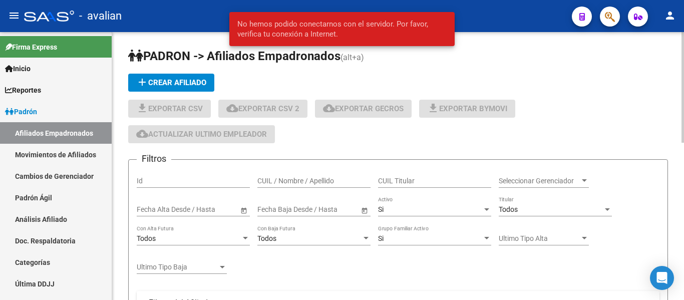
click at [340, 186] on div "CUIL / Nombre / Apellido" at bounding box center [313, 178] width 113 height 20
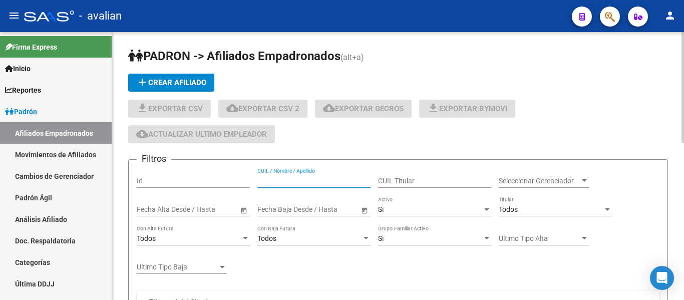
paste input "20419040445"
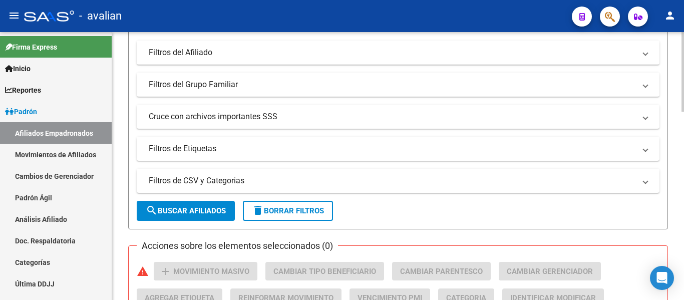
scroll to position [401, 0]
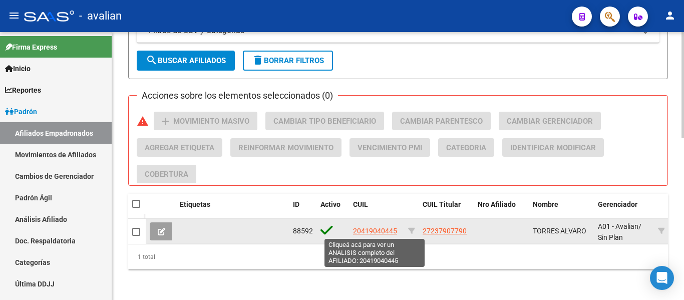
type input "20419040445"
click at [386, 232] on span "20419040445" at bounding box center [375, 231] width 44 height 8
type textarea "20419040445"
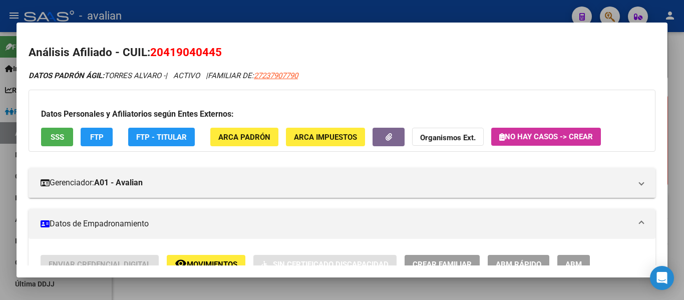
click at [565, 256] on button "ABM" at bounding box center [573, 264] width 33 height 19
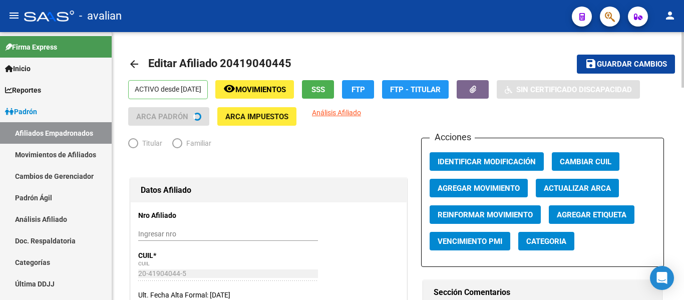
radio input "true"
type input "30-56265585-5"
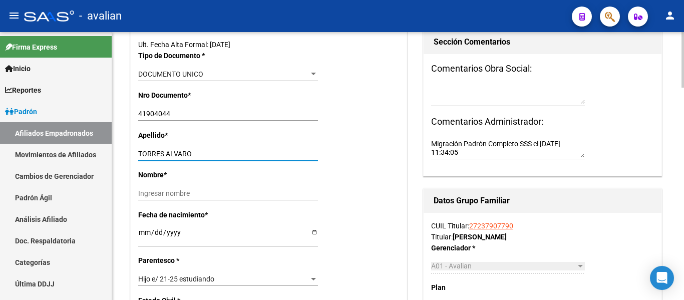
drag, startPoint x: 165, startPoint y: 152, endPoint x: 265, endPoint y: 152, distance: 100.7
click at [265, 152] on input "TORRES ALVARO" at bounding box center [228, 154] width 180 height 9
type input "TORRES"
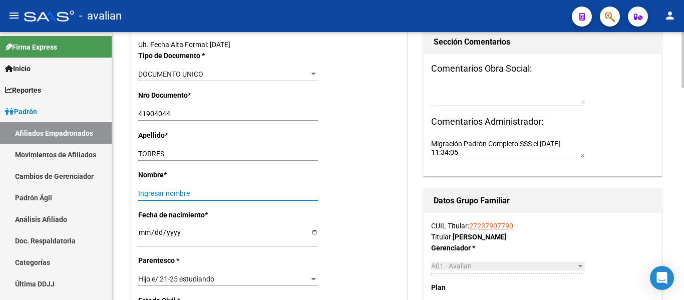
drag, startPoint x: 161, startPoint y: 194, endPoint x: 167, endPoint y: 196, distance: 6.3
click at [161, 194] on input "Ingresar nombre" at bounding box center [228, 193] width 180 height 9
paste input "ALVARO"
type input "ALVARO"
click at [180, 273] on div "Hijo e/ 21-25 estudiando Seleccionar parentesco" at bounding box center [228, 279] width 180 height 14
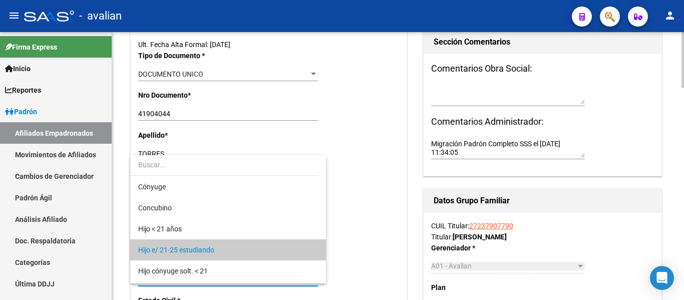
click at [404, 242] on div at bounding box center [342, 150] width 684 height 300
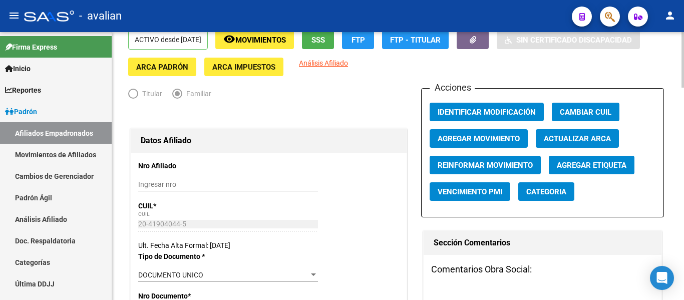
scroll to position [0, 0]
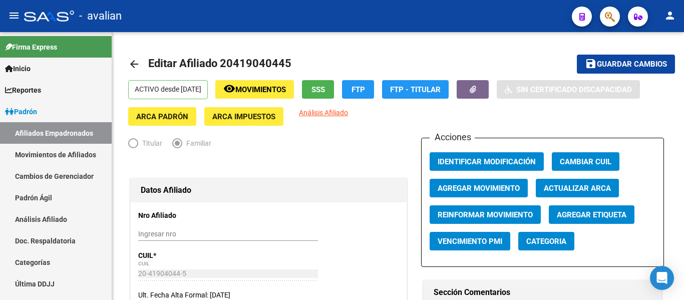
click at [135, 67] on mat-icon "arrow_back" at bounding box center [134, 64] width 12 height 12
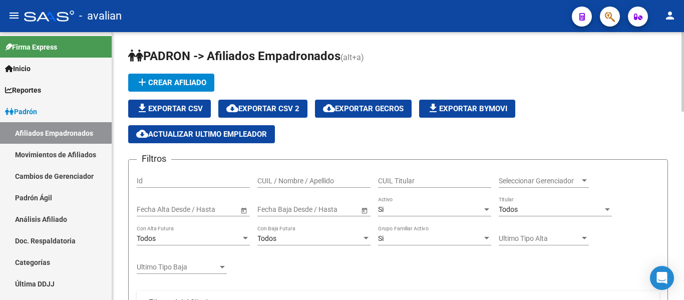
click at [319, 181] on input "CUIL / Nombre / Apellido" at bounding box center [313, 181] width 113 height 9
paste input "27455078879"
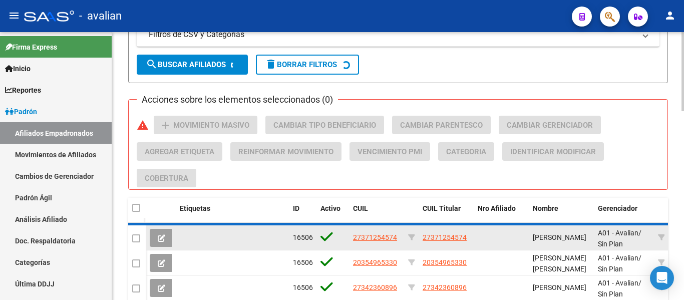
scroll to position [401, 0]
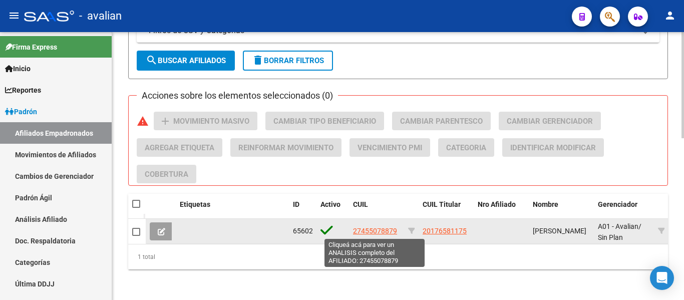
type input "27455078879"
click at [360, 231] on span "27455078879" at bounding box center [375, 231] width 44 height 8
type textarea "27455078879"
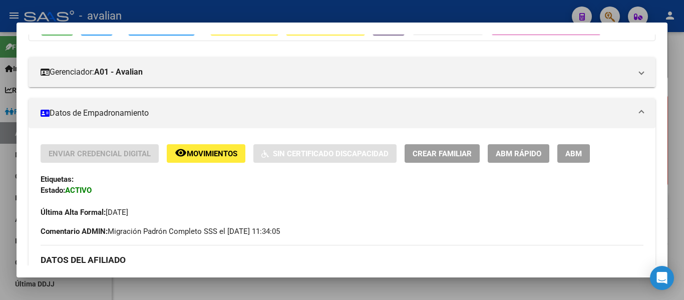
scroll to position [0, 0]
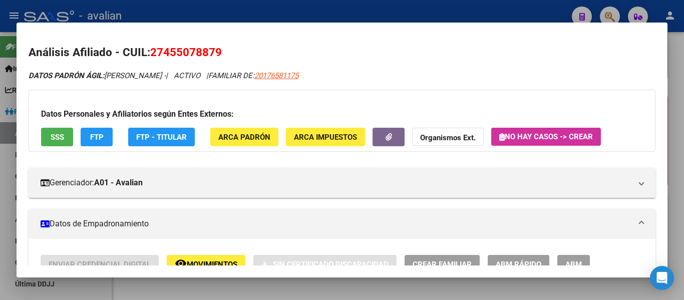
click at [578, 257] on button "ABM" at bounding box center [573, 264] width 33 height 19
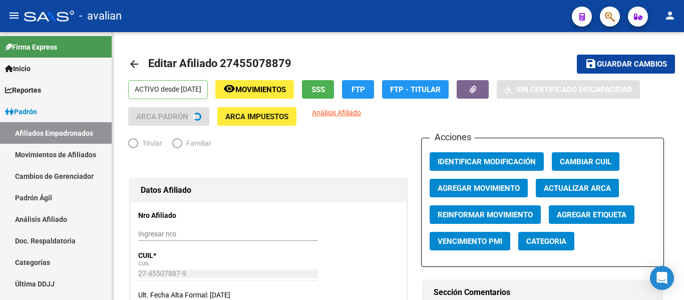
radio input "true"
type input "30-50898219-0"
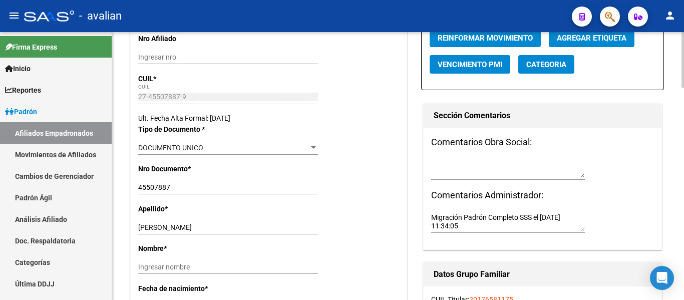
scroll to position [250, 0]
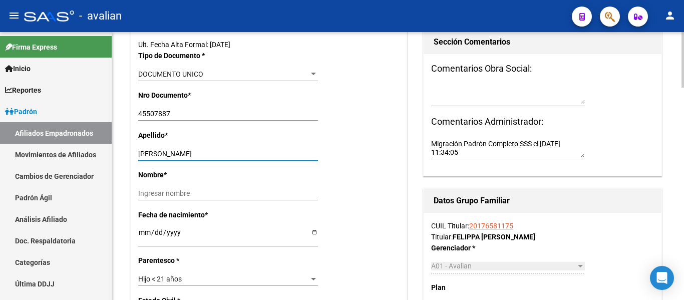
drag, startPoint x: 170, startPoint y: 154, endPoint x: 200, endPoint y: 157, distance: 30.7
click at [200, 157] on input "FELIPPA SOFIA" at bounding box center [228, 154] width 180 height 9
click at [165, 156] on input "FELIPPA SOFIA" at bounding box center [228, 154] width 180 height 9
drag, startPoint x: 166, startPoint y: 154, endPoint x: 185, endPoint y: 153, distance: 19.6
click at [185, 153] on input "FELIPPA SOFIA" at bounding box center [228, 154] width 180 height 9
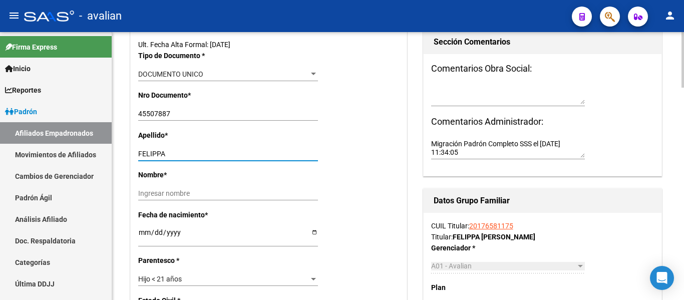
type input "FELIPPA"
drag, startPoint x: 168, startPoint y: 196, endPoint x: 189, endPoint y: 198, distance: 21.6
click at [168, 196] on input "Ingresar nombre" at bounding box center [228, 193] width 180 height 9
paste input "SOFIA"
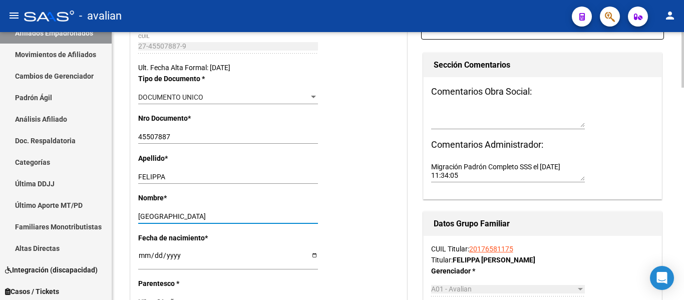
scroll to position [301, 0]
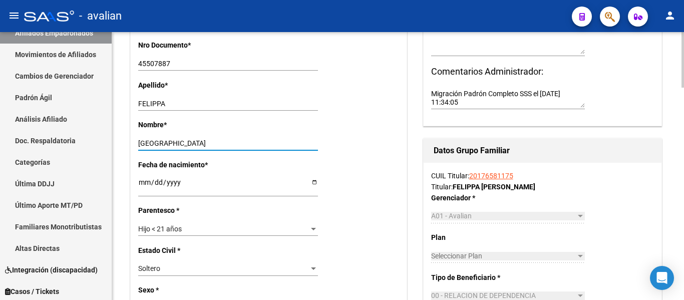
type input "SOFIA"
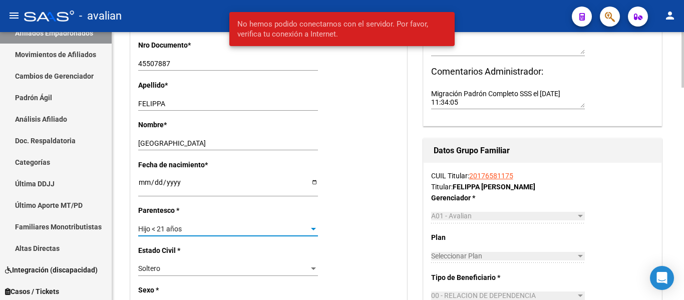
click at [190, 228] on div "Hijo < 21 años" at bounding box center [223, 229] width 171 height 9
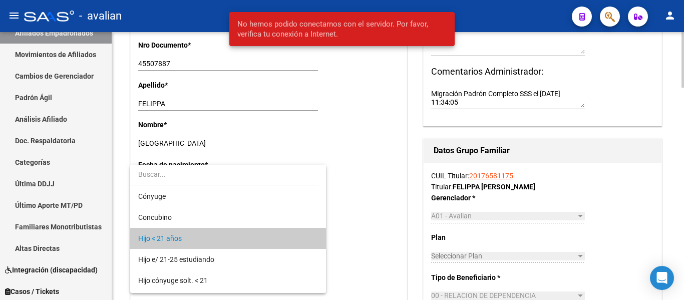
scroll to position [10, 0]
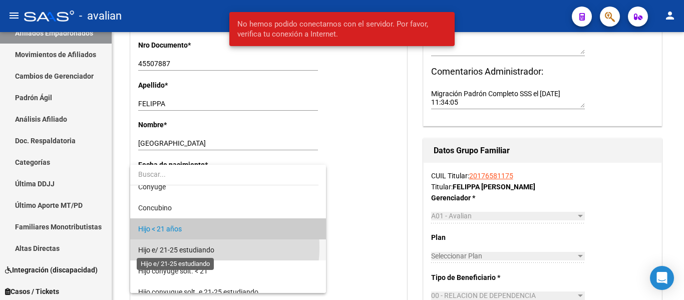
click at [201, 247] on span "Hijo e/ 21-25 estudiando" at bounding box center [176, 250] width 76 height 8
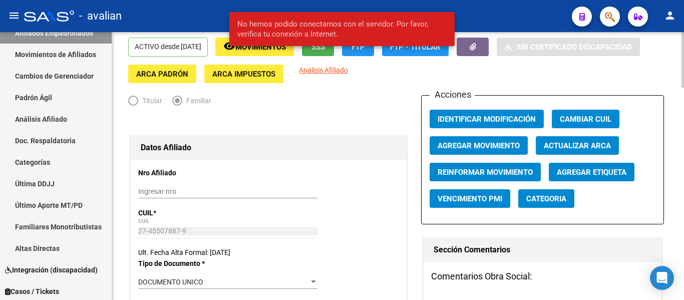
scroll to position [0, 0]
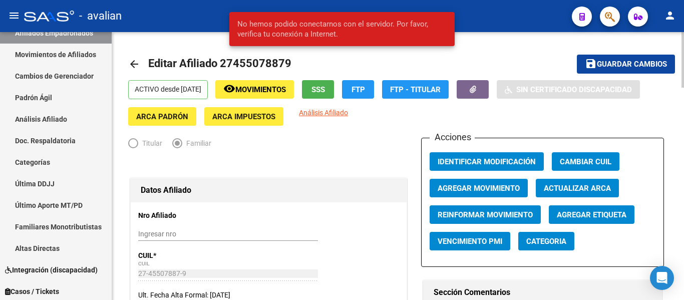
click at [597, 70] on button "save Guardar cambios" at bounding box center [626, 64] width 98 height 19
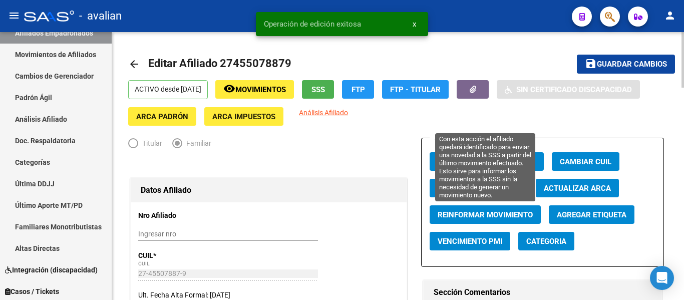
click at [496, 213] on span "Reinformar Movimiento" at bounding box center [485, 214] width 95 height 9
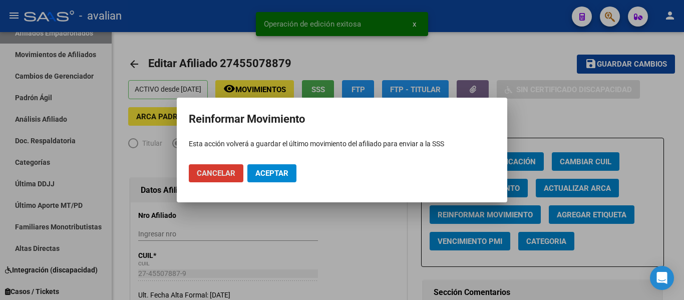
click at [269, 167] on button "Aceptar" at bounding box center [271, 173] width 49 height 18
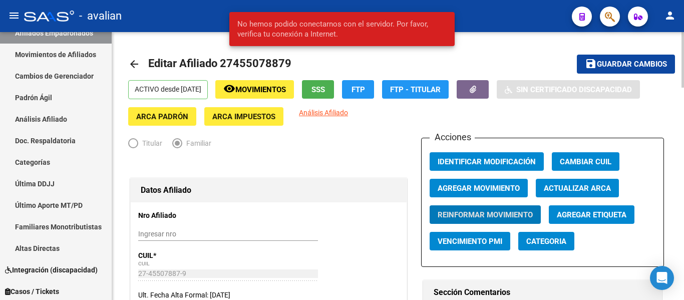
click at [133, 62] on mat-icon "arrow_back" at bounding box center [134, 64] width 12 height 12
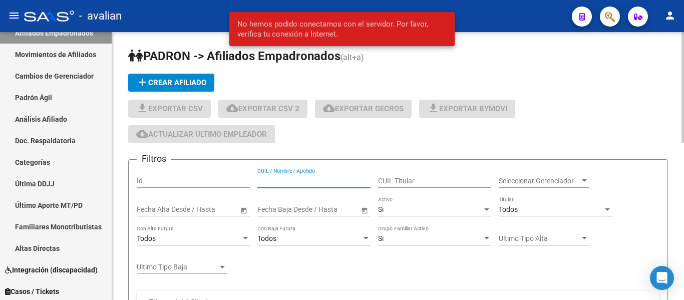
click at [308, 179] on input "CUIL / Nombre / Apellido" at bounding box center [313, 181] width 113 height 9
paste input "20456094768"
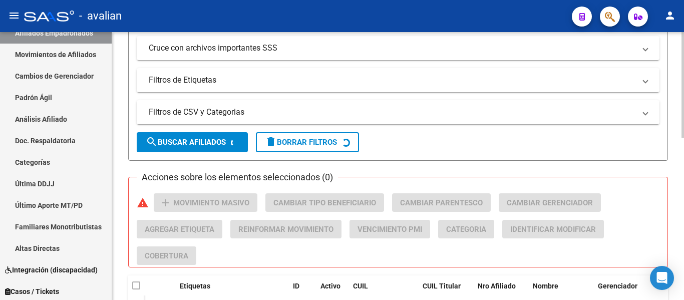
scroll to position [380, 0]
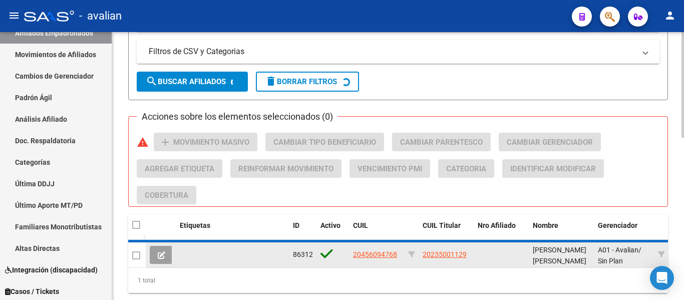
type input "20456094768"
click at [359, 249] on app-link-go-to "20456094768" at bounding box center [375, 255] width 44 height 12
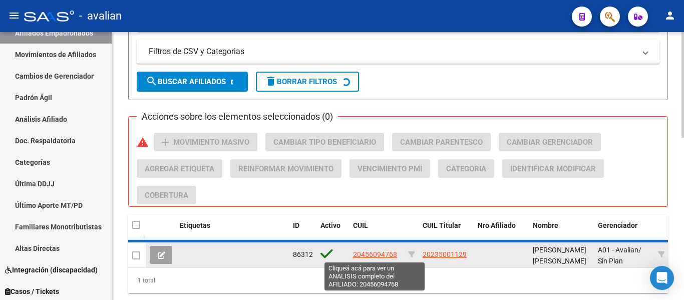
click at [360, 251] on span "20456094768" at bounding box center [375, 254] width 44 height 8
type textarea "20456094768"
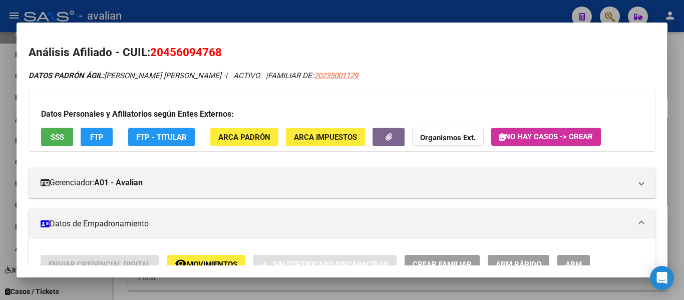
click at [569, 262] on span "ABM" at bounding box center [573, 264] width 17 height 9
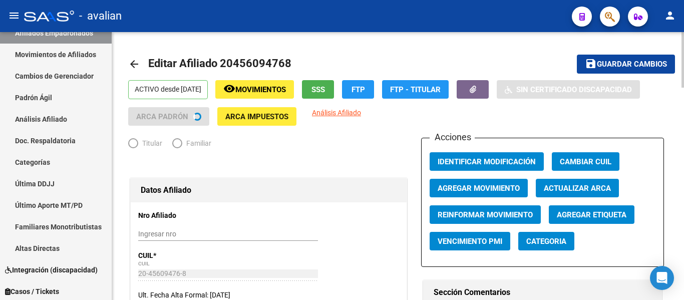
radio input "true"
type input "33-71153327-9"
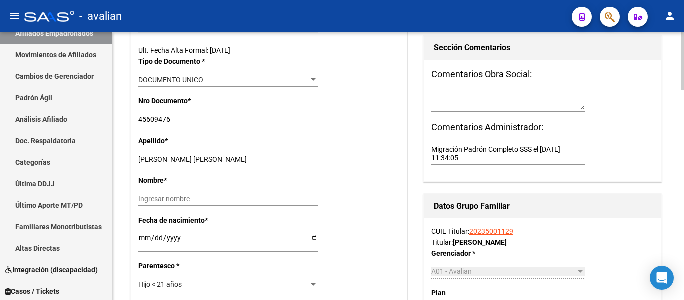
scroll to position [250, 0]
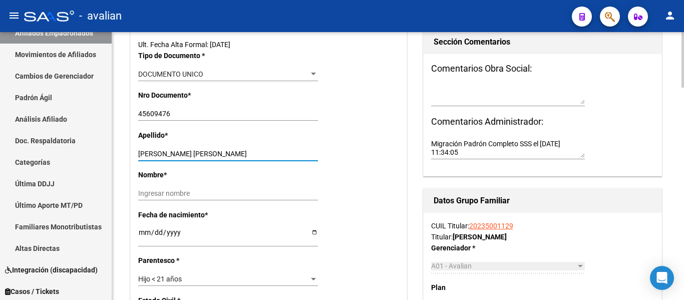
click at [188, 152] on input "GARCIA PITAN LUCIANO EZEQUIEL" at bounding box center [228, 154] width 180 height 9
drag, startPoint x: 185, startPoint y: 153, endPoint x: 317, endPoint y: 153, distance: 132.2
click at [317, 153] on input "GARCIA PITAN LUCIANO EZEQUIEL" at bounding box center [228, 154] width 180 height 9
type input "GARCIA PITAN"
click at [198, 196] on input "Ingresar nombre" at bounding box center [228, 193] width 180 height 9
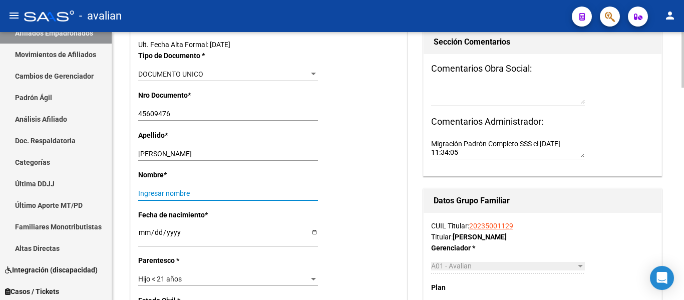
paste input "LUCIANO EZEQUIEL"
type input "LUCIANO EZEQUIEL"
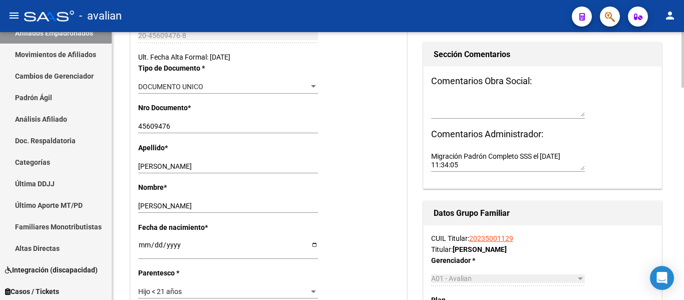
scroll to position [301, 0]
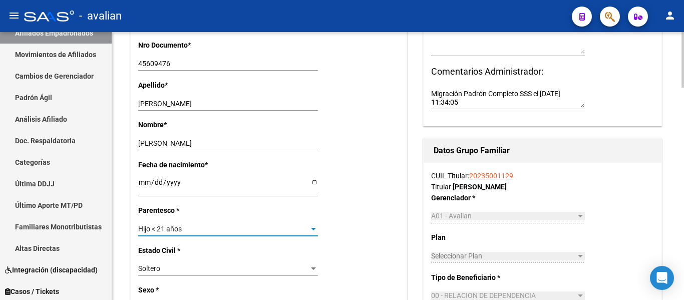
click at [192, 229] on div "Hijo < 21 años" at bounding box center [223, 229] width 171 height 9
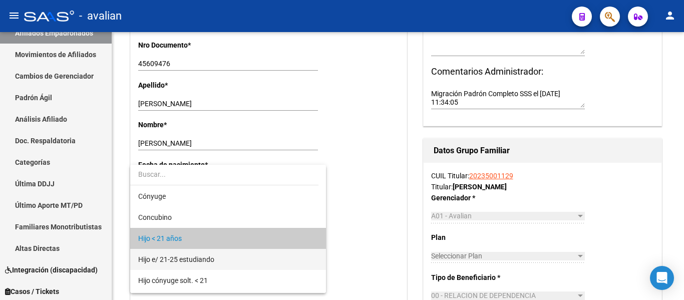
scroll to position [10, 0]
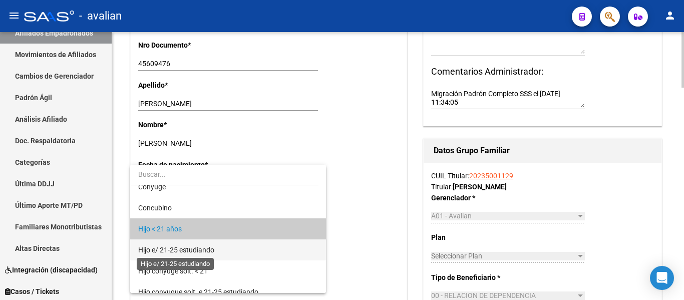
click at [203, 249] on span "Hijo e/ 21-25 estudiando" at bounding box center [176, 250] width 76 height 8
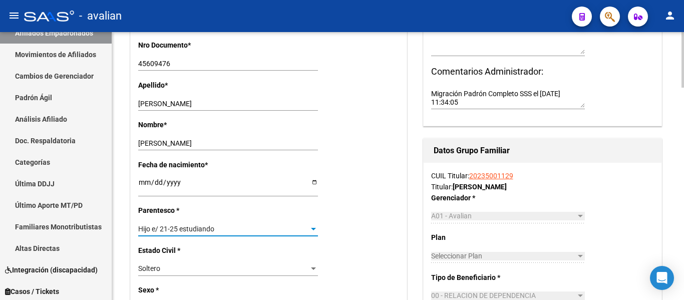
scroll to position [0, 0]
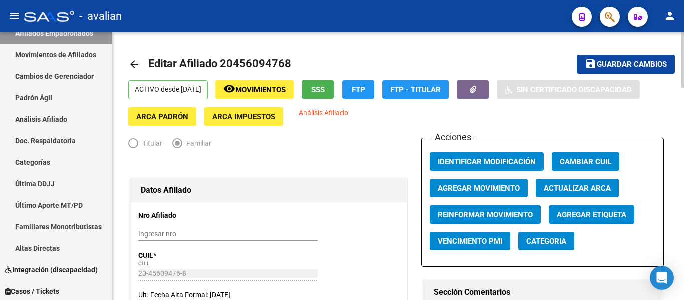
click at [609, 67] on span "Guardar cambios" at bounding box center [632, 64] width 70 height 9
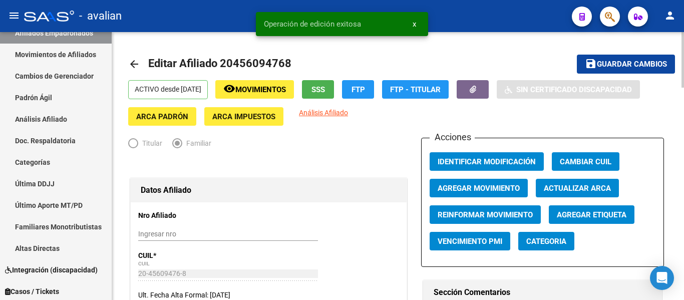
click at [483, 189] on span "Agregar Movimiento" at bounding box center [479, 188] width 82 height 9
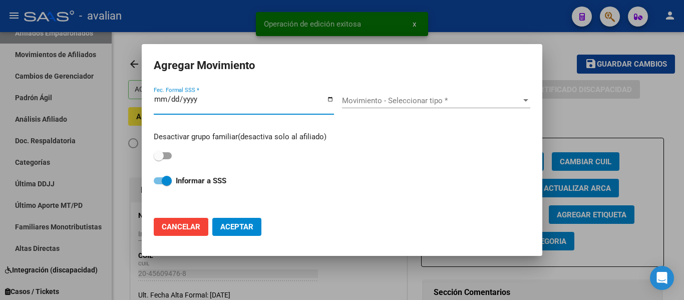
drag, startPoint x: 198, startPoint y: 229, endPoint x: 259, endPoint y: 226, distance: 60.7
click at [198, 229] on span "Cancelar" at bounding box center [181, 226] width 39 height 9
checkbox input "false"
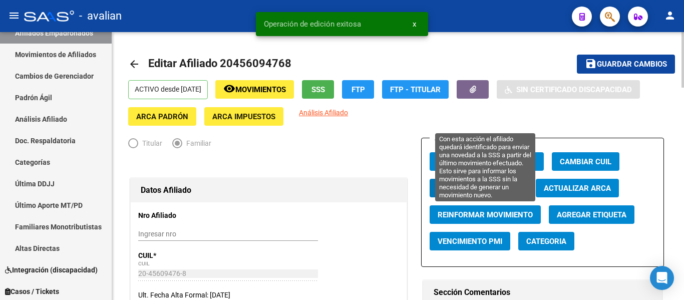
click at [449, 219] on span "Reinformar Movimiento" at bounding box center [485, 214] width 95 height 9
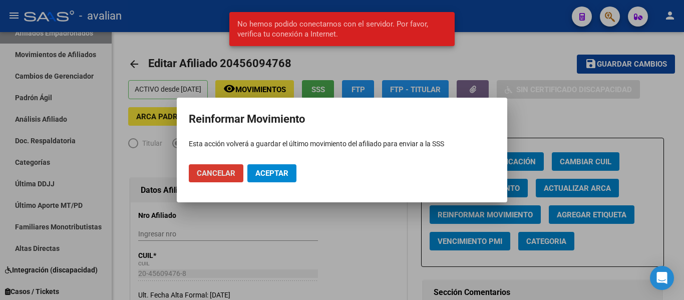
click at [284, 175] on span "Aceptar" at bounding box center [271, 173] width 33 height 9
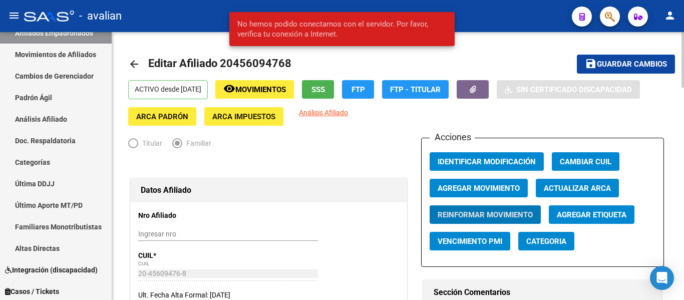
click at [131, 70] on link "arrow_back" at bounding box center [138, 64] width 20 height 24
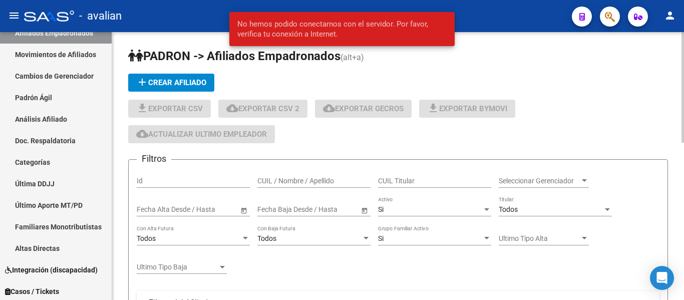
click at [319, 182] on input "CUIL / Nombre / Apellido" at bounding box center [313, 181] width 113 height 9
paste input "20461327975"
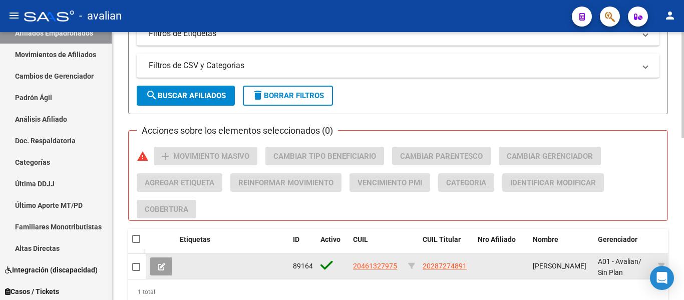
scroll to position [401, 0]
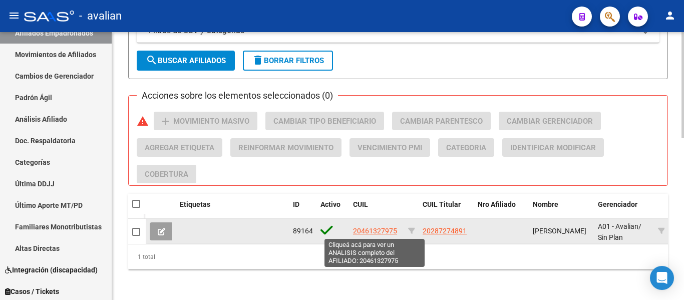
type input "20461327975"
click at [378, 224] on datatable-body-cell "20461327975" at bounding box center [376, 231] width 55 height 25
click at [379, 227] on span "20461327975" at bounding box center [375, 231] width 44 height 8
type textarea "20461327975"
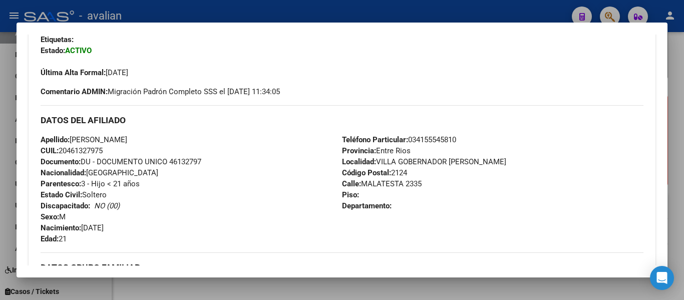
scroll to position [0, 0]
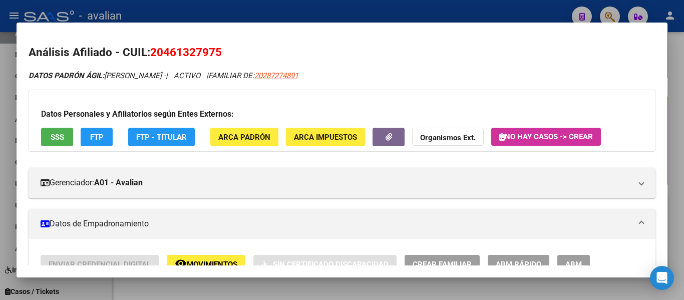
click at [565, 255] on button "ABM" at bounding box center [573, 264] width 33 height 19
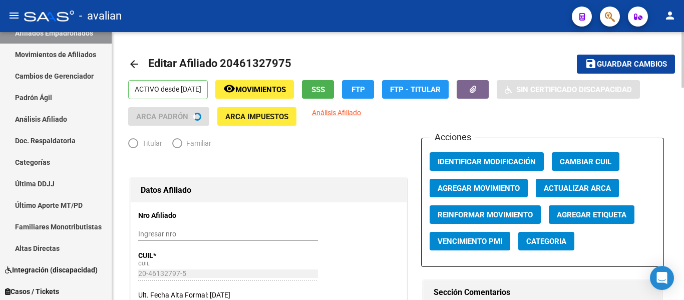
radio input "true"
type input "30-50119925-3"
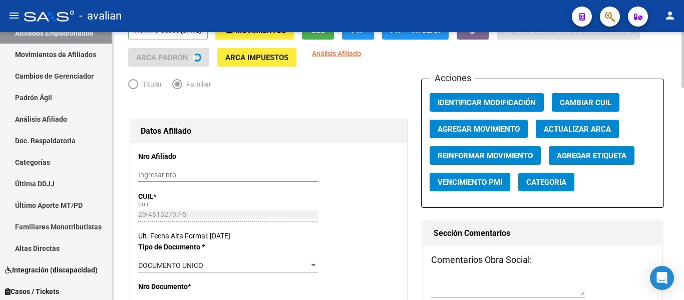
scroll to position [200, 0]
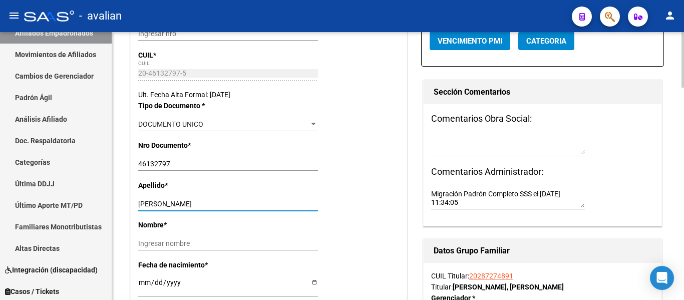
click at [173, 205] on input "ALFONZO LAUTARO" at bounding box center [228, 204] width 180 height 9
drag, startPoint x: 172, startPoint y: 204, endPoint x: 229, endPoint y: 210, distance: 58.0
click at [229, 210] on div "ALFONZO LAUTARO Ingresar apellido" at bounding box center [228, 204] width 180 height 14
type input "ALFONZO"
click at [182, 242] on input "Ingresar nombre" at bounding box center [228, 243] width 180 height 9
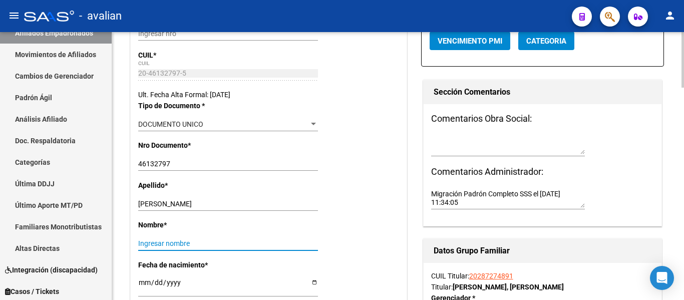
paste input "LAUTARO"
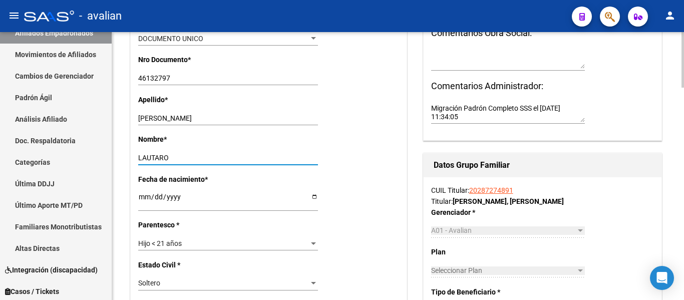
scroll to position [301, 0]
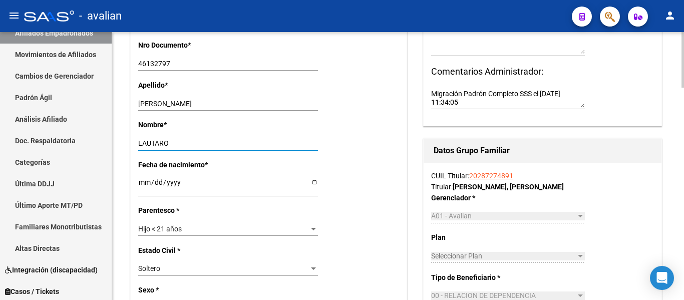
type input "LAUTARO"
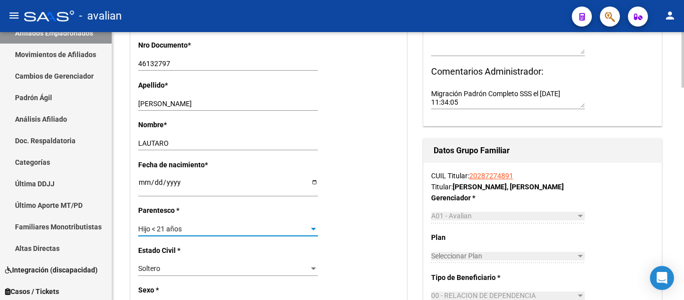
click at [257, 231] on div "Hijo < 21 años" at bounding box center [223, 229] width 171 height 9
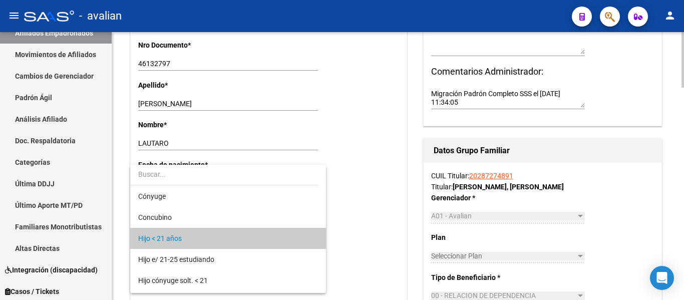
scroll to position [10, 0]
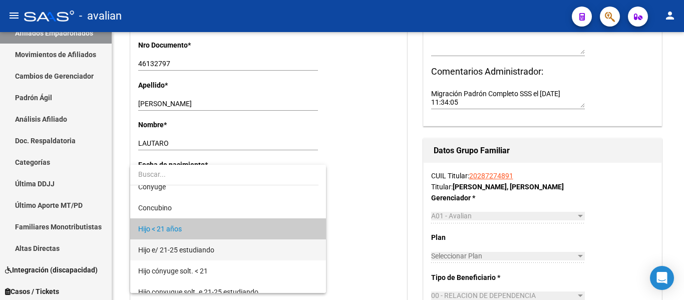
click at [253, 250] on span "Hijo e/ 21-25 estudiando" at bounding box center [228, 249] width 180 height 21
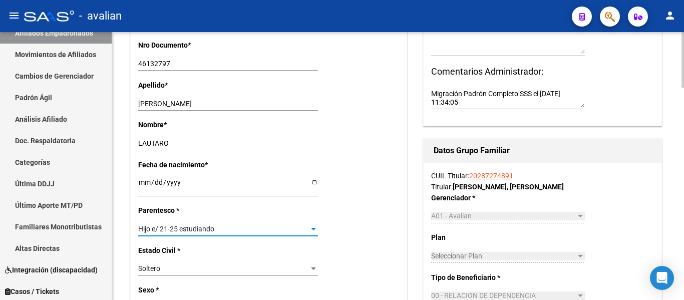
scroll to position [0, 0]
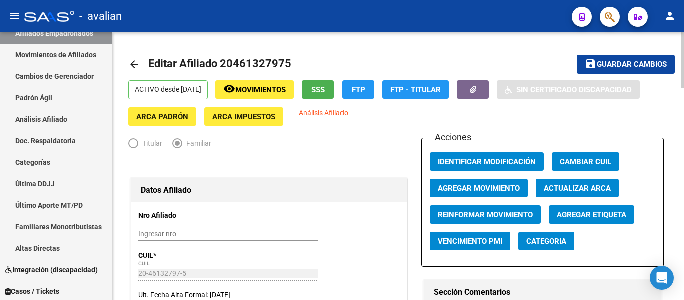
click at [644, 71] on button "save Guardar cambios" at bounding box center [626, 64] width 98 height 19
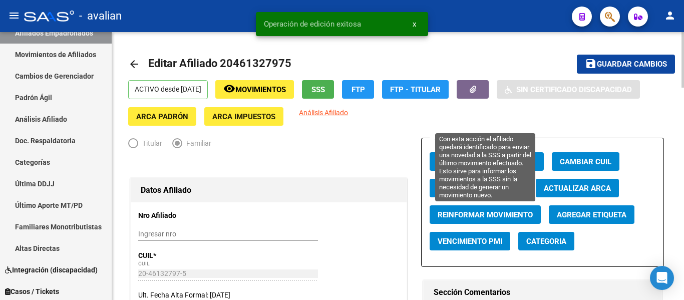
click at [464, 213] on span "Reinformar Movimiento" at bounding box center [485, 214] width 95 height 9
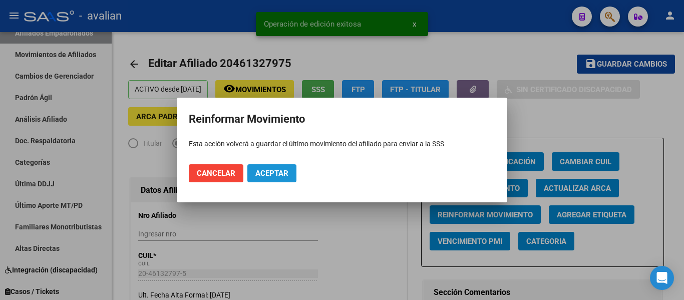
click at [262, 174] on span "Aceptar" at bounding box center [271, 173] width 33 height 9
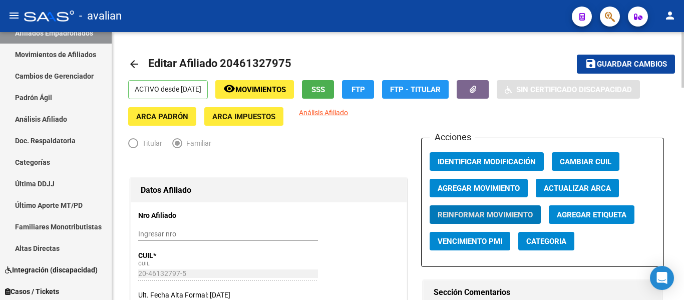
click at [136, 57] on link "arrow_back" at bounding box center [138, 64] width 20 height 24
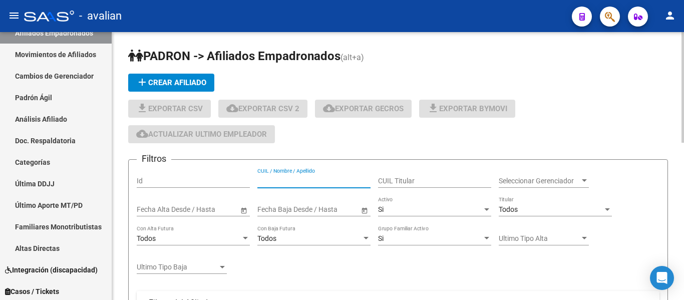
click at [336, 178] on input "CUIL / Nombre / Apellido" at bounding box center [313, 181] width 113 height 9
paste input "27457817458"
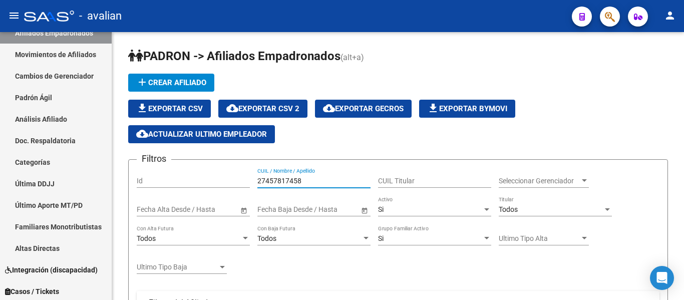
type input "27457817458"
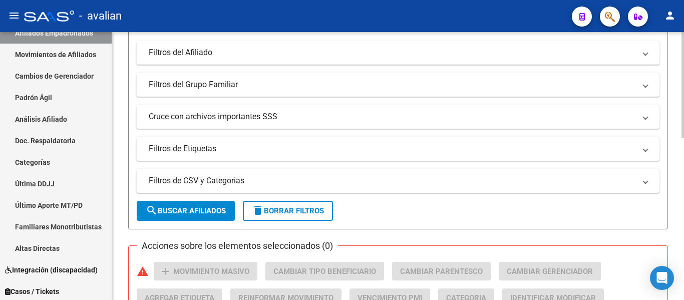
scroll to position [401, 0]
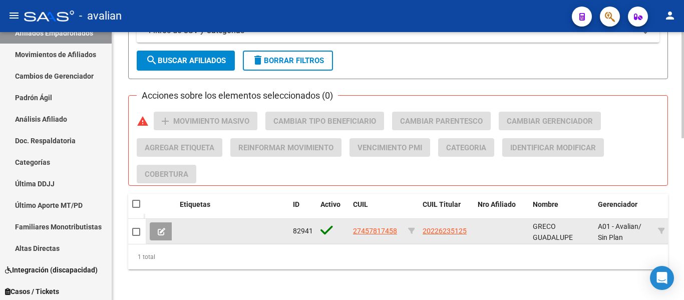
click at [373, 238] on datatable-body-cell "27457817458" at bounding box center [376, 231] width 55 height 25
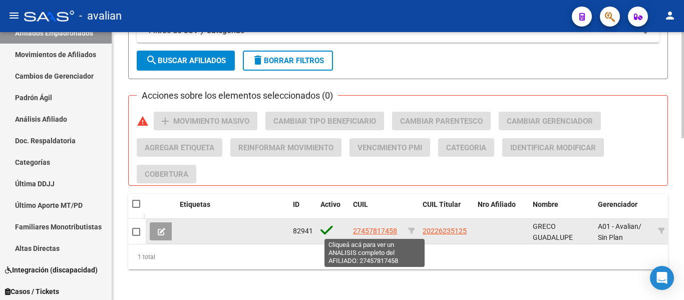
click at [374, 233] on span "27457817458" at bounding box center [375, 231] width 44 height 8
type textarea "27457817458"
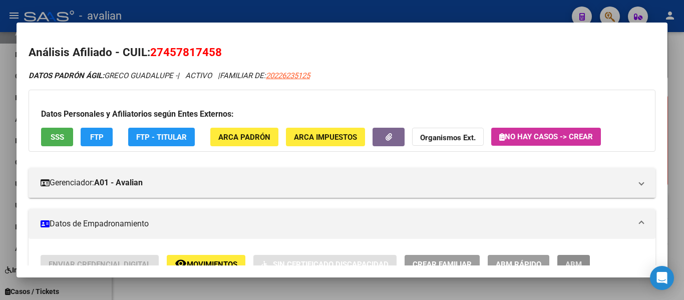
click at [572, 263] on span "ABM" at bounding box center [573, 264] width 17 height 9
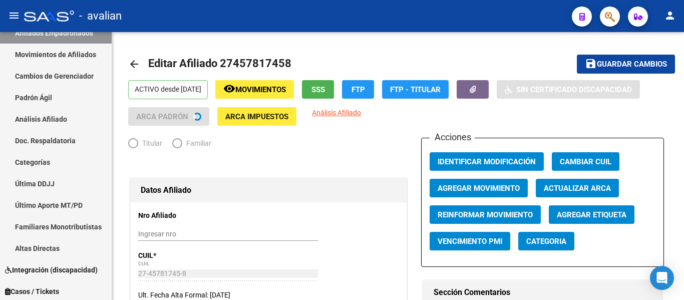
radio input "true"
type input "30-52570593-1"
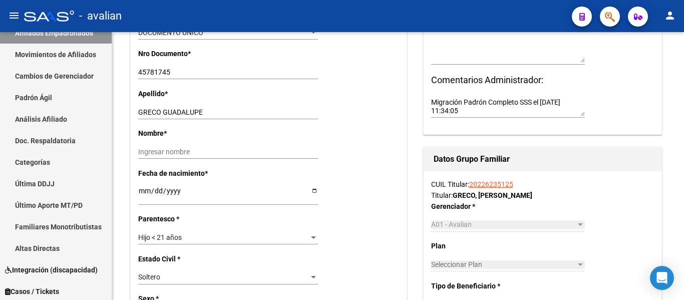
scroll to position [301, 0]
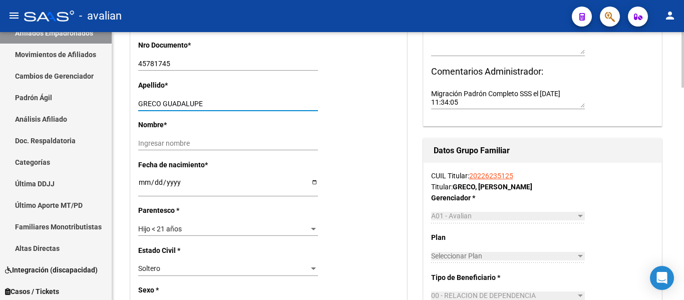
drag, startPoint x: 164, startPoint y: 101, endPoint x: 245, endPoint y: 101, distance: 81.1
click at [245, 101] on input "GRECO GUADALUPE" at bounding box center [228, 104] width 180 height 9
type input "GRECO"
drag, startPoint x: 165, startPoint y: 135, endPoint x: 168, endPoint y: 143, distance: 8.1
click at [166, 138] on div "Nombre * Ingresar nombre" at bounding box center [268, 139] width 261 height 40
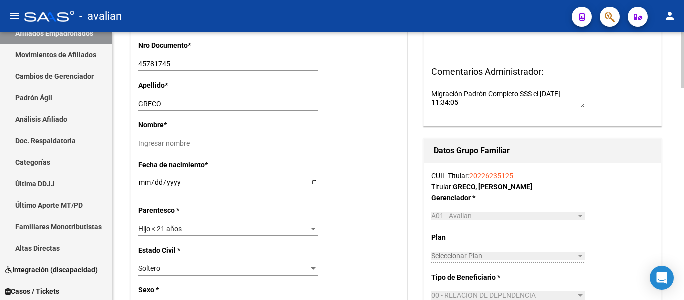
click at [170, 145] on input "Ingresar nombre" at bounding box center [228, 143] width 180 height 9
paste input "GUADALUPE"
type input "GUADALUPE"
click at [191, 222] on div "Hijo < 21 años Seleccionar parentesco" at bounding box center [228, 229] width 180 height 14
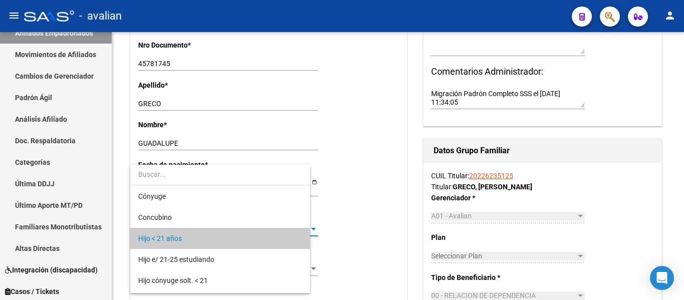
scroll to position [10, 0]
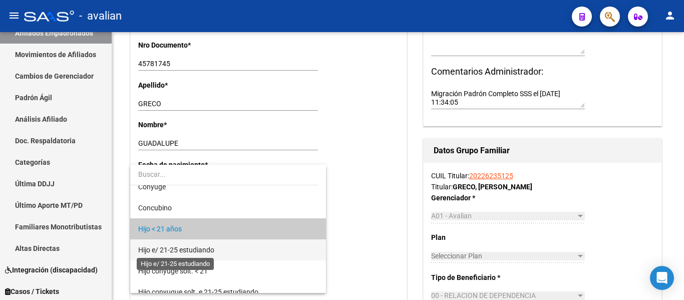
click at [199, 250] on span "Hijo e/ 21-25 estudiando" at bounding box center [176, 250] width 76 height 8
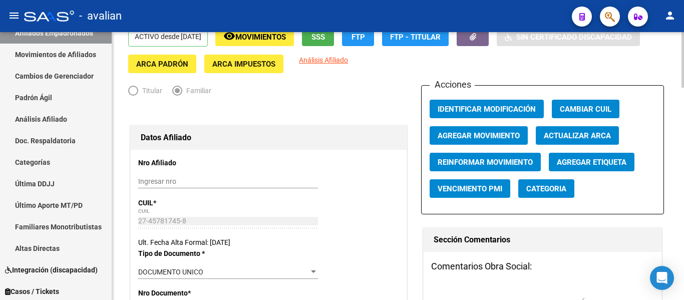
scroll to position [0, 0]
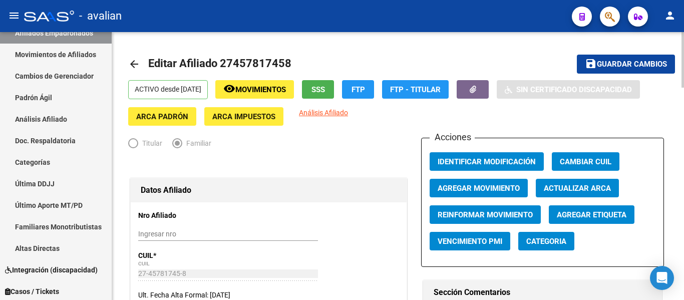
click at [612, 62] on span "Guardar cambios" at bounding box center [632, 64] width 70 height 9
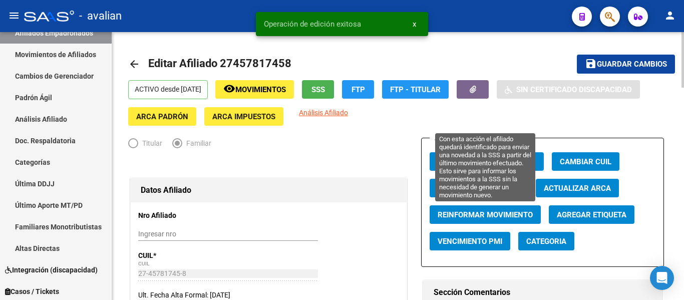
click at [469, 212] on span "Reinformar Movimiento" at bounding box center [485, 214] width 95 height 9
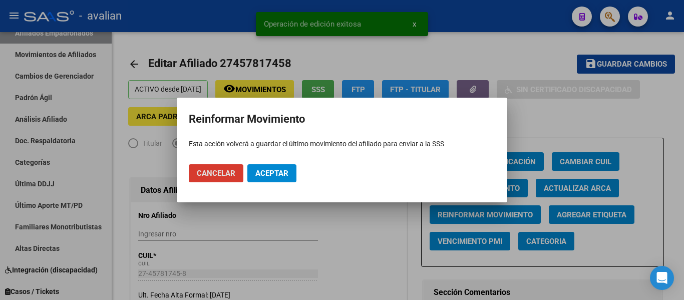
click at [265, 178] on button "Aceptar" at bounding box center [271, 173] width 49 height 18
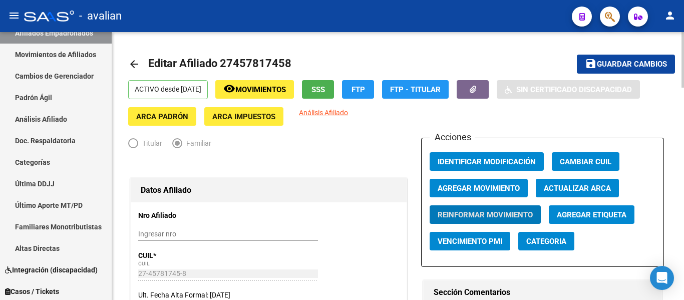
click at [132, 63] on mat-icon "arrow_back" at bounding box center [134, 64] width 12 height 12
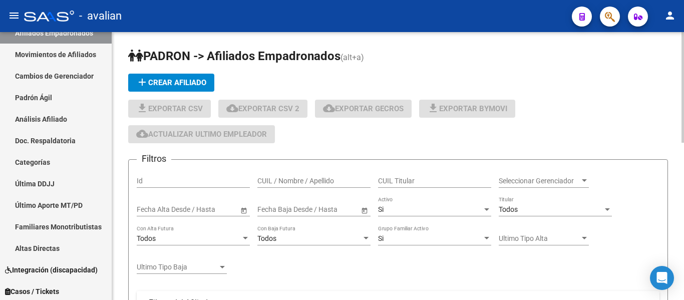
click at [284, 177] on input "CUIL / Nombre / Apellido" at bounding box center [313, 181] width 113 height 9
paste input "27456247216"
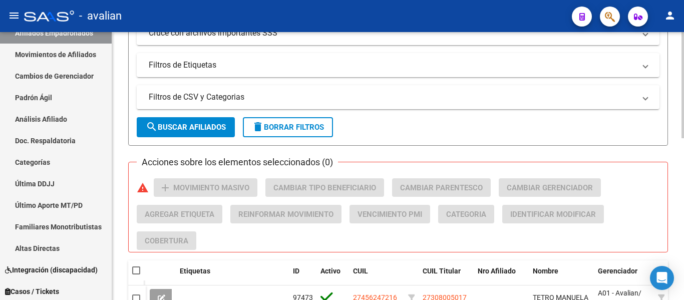
scroll to position [410, 0]
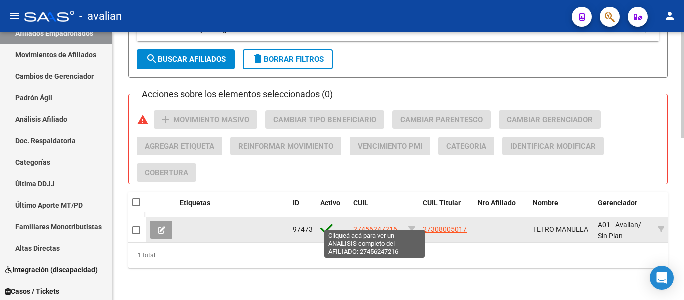
type input "27456247216"
click at [361, 225] on span "27456247216" at bounding box center [375, 229] width 44 height 8
type textarea "27456247216"
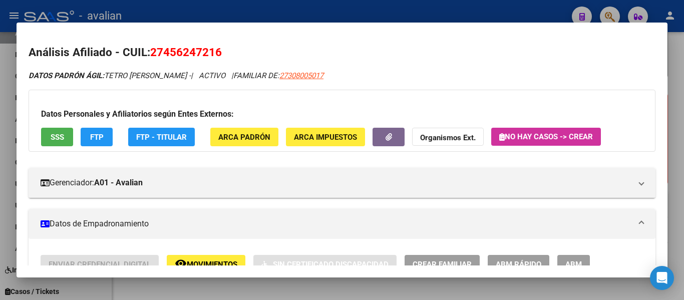
click at [563, 256] on button "ABM" at bounding box center [573, 264] width 33 height 19
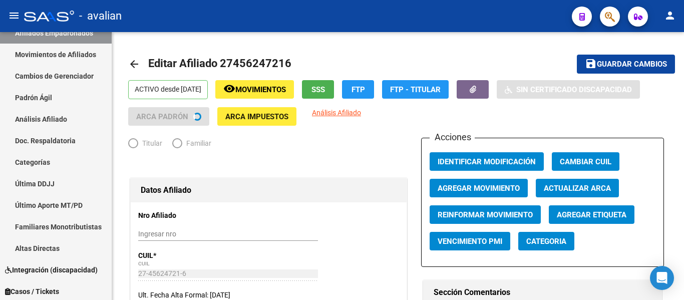
radio input "true"
type input "30-71720552-5"
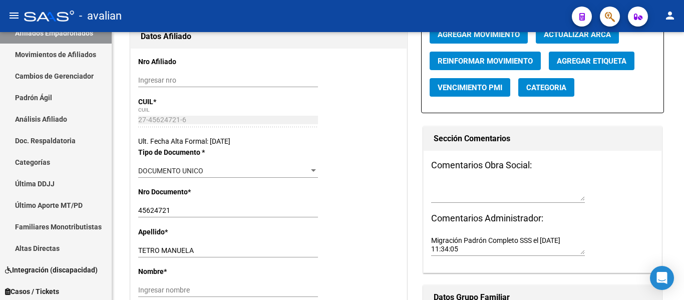
scroll to position [250, 0]
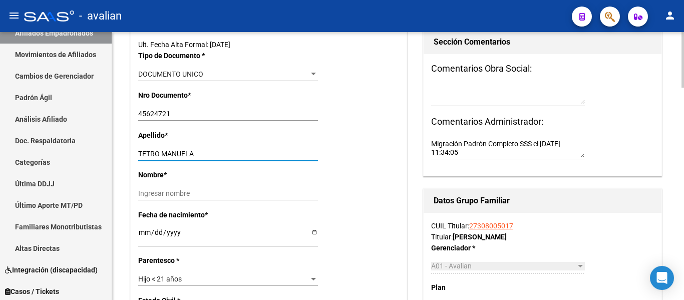
drag, startPoint x: 162, startPoint y: 154, endPoint x: 229, endPoint y: 153, distance: 67.6
click at [229, 153] on input "TETRO MANUELA" at bounding box center [228, 154] width 180 height 9
type input "TETRO"
drag, startPoint x: 157, startPoint y: 194, endPoint x: 168, endPoint y: 208, distance: 18.5
click at [157, 194] on input "Ingresar nombre" at bounding box center [228, 193] width 180 height 9
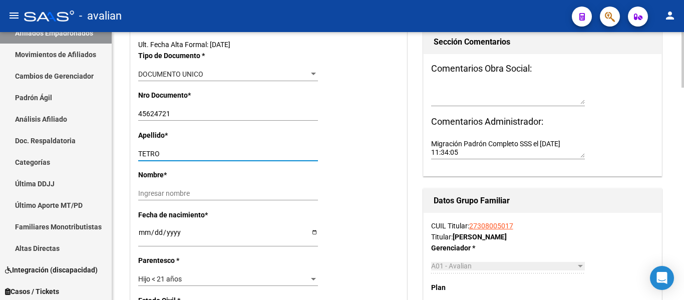
paste input "MANUELA"
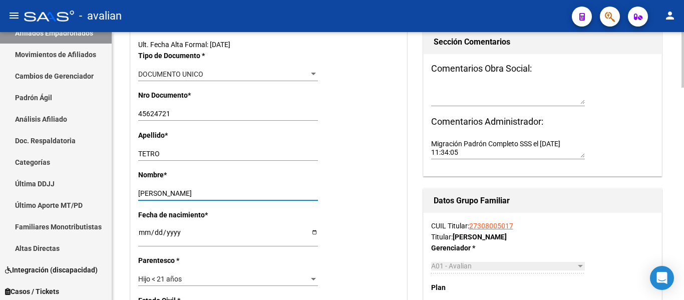
scroll to position [301, 0]
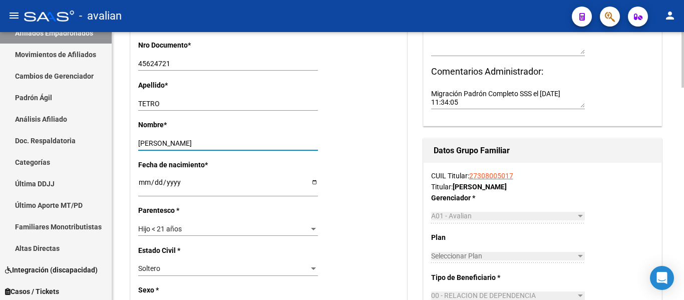
type input "MANUELA"
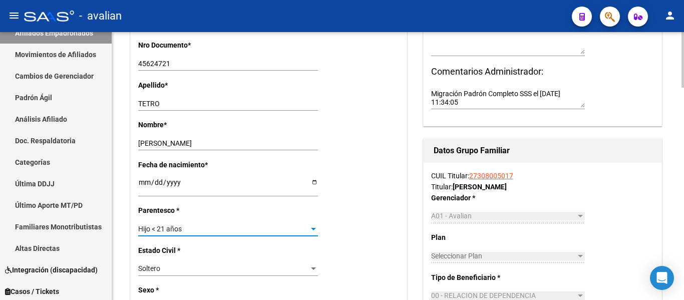
click at [188, 227] on div "Hijo < 21 años" at bounding box center [223, 229] width 171 height 9
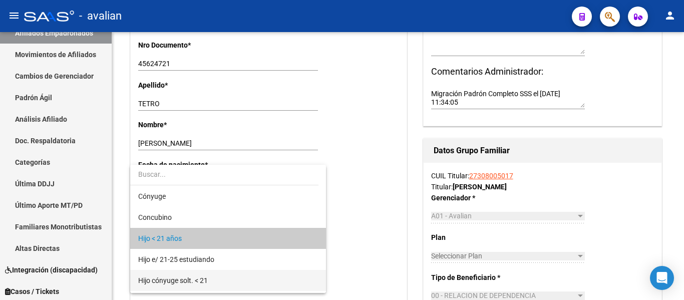
scroll to position [10, 0]
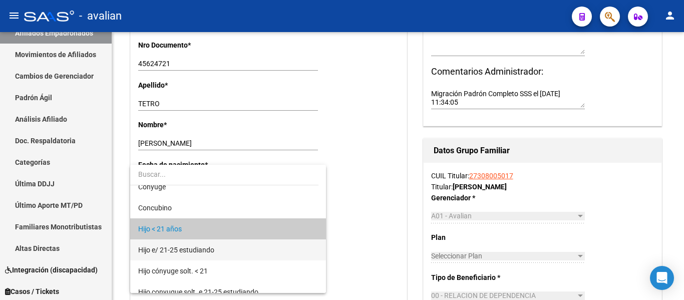
click at [186, 252] on span "Hijo e/ 21-25 estudiando" at bounding box center [176, 250] width 76 height 8
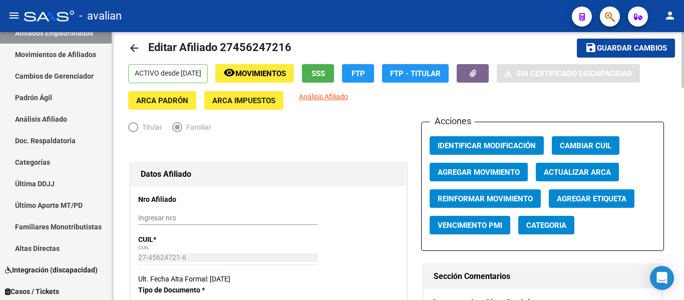
scroll to position [0, 0]
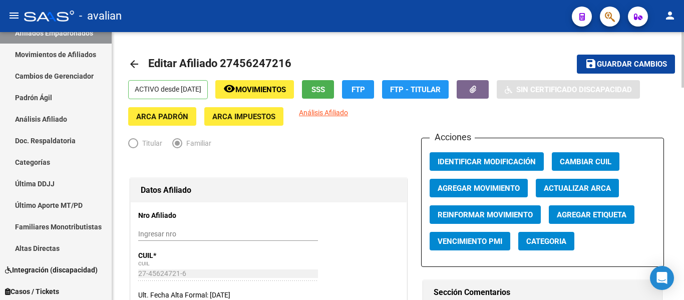
click at [634, 59] on button "save Guardar cambios" at bounding box center [626, 64] width 98 height 19
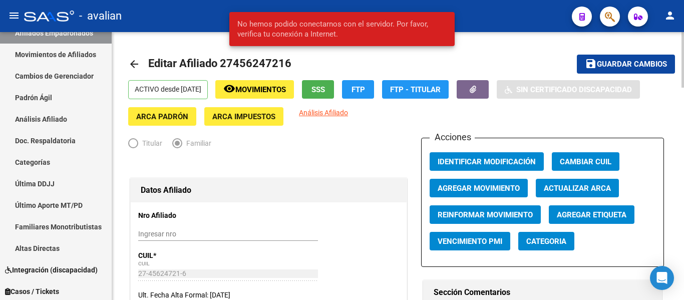
click at [573, 70] on mat-toolbar-row "save Guardar cambios" at bounding box center [617, 64] width 115 height 32
click at [605, 75] on mat-toolbar-row "save Guardar cambios" at bounding box center [617, 64] width 115 height 32
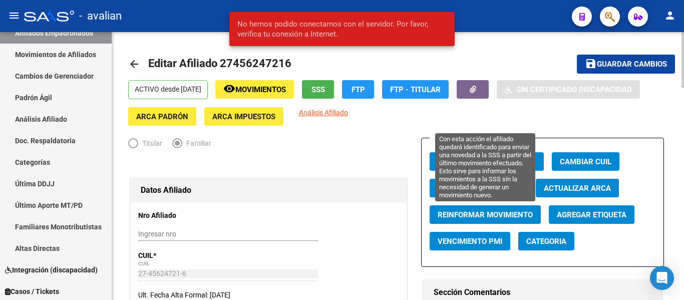
click at [506, 222] on button "Reinformar Movimiento" at bounding box center [485, 214] width 111 height 19
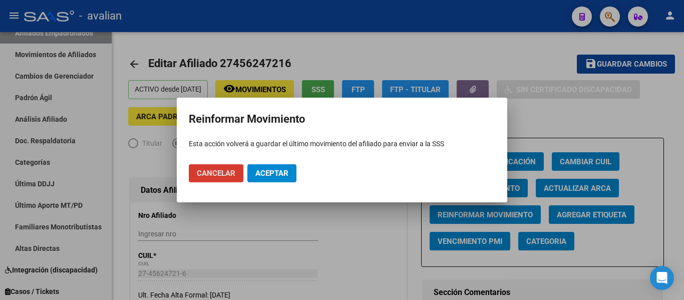
click at [262, 168] on button "Aceptar" at bounding box center [271, 173] width 49 height 18
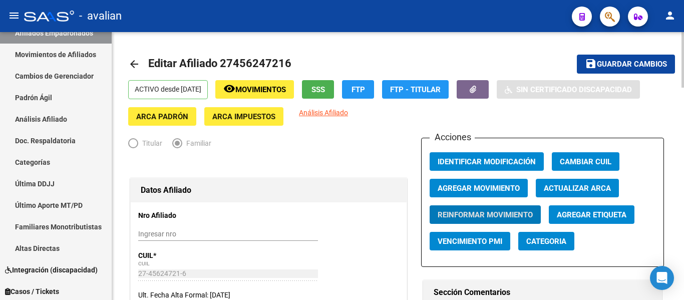
click at [133, 64] on mat-icon "arrow_back" at bounding box center [134, 64] width 12 height 12
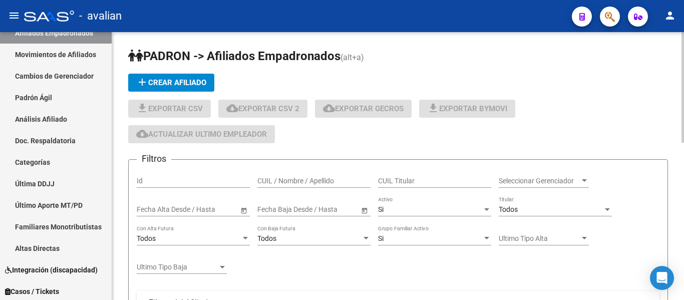
click at [333, 184] on input "CUIL / Nombre / Apellido" at bounding box center [313, 181] width 113 height 9
paste input "27457559939"
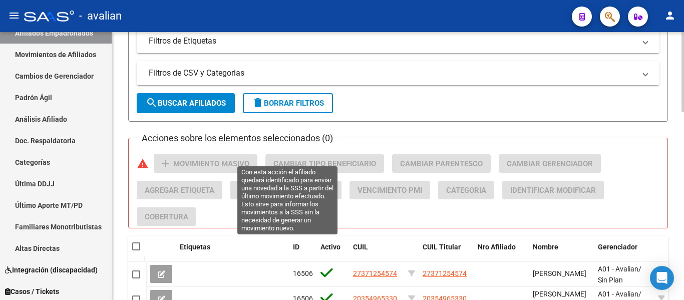
scroll to position [410, 0]
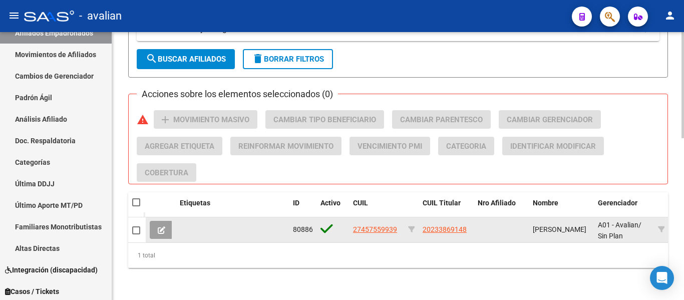
type input "27457559939"
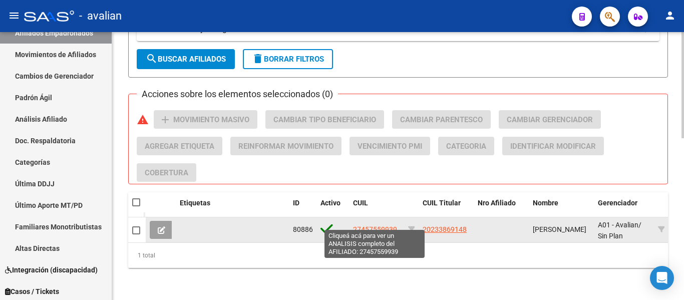
click at [379, 225] on span "27457559939" at bounding box center [375, 229] width 44 height 8
type textarea "27457559939"
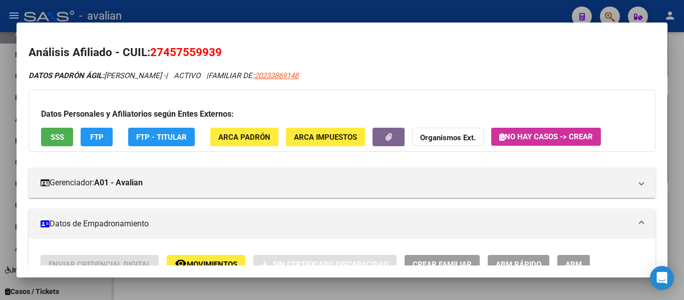
click at [576, 266] on mat-dialog-container "Análisis Afiliado - CUIL: 27457559939 DATOS PADRÓN ÁGIL: OTTO MARIANA - | ACTIV…" at bounding box center [342, 150] width 651 height 255
click at [575, 265] on span "ABM" at bounding box center [573, 264] width 17 height 9
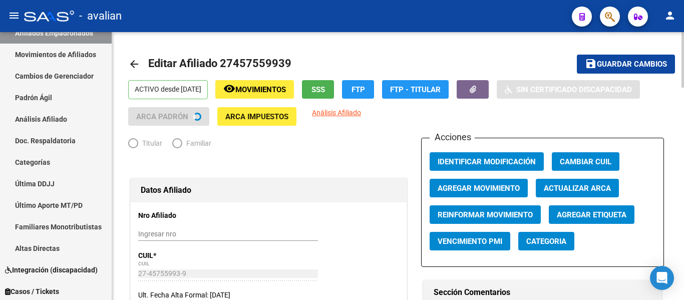
radio input "true"
type input "30-64853530-5"
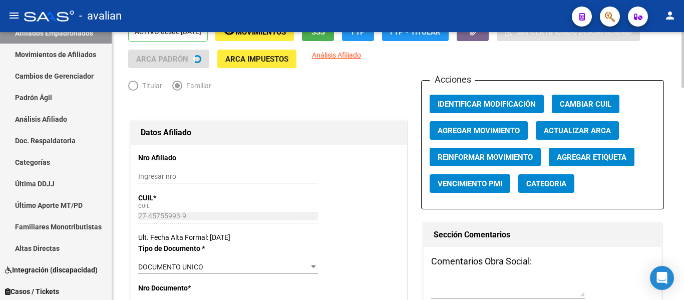
scroll to position [150, 0]
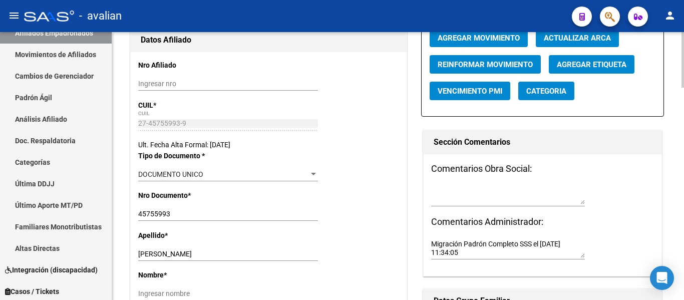
click at [196, 212] on input "45755993" at bounding box center [228, 214] width 180 height 9
drag, startPoint x: 159, startPoint y: 251, endPoint x: 245, endPoint y: 251, distance: 86.6
click at [245, 251] on input "OTTO MARIANA" at bounding box center [228, 254] width 180 height 9
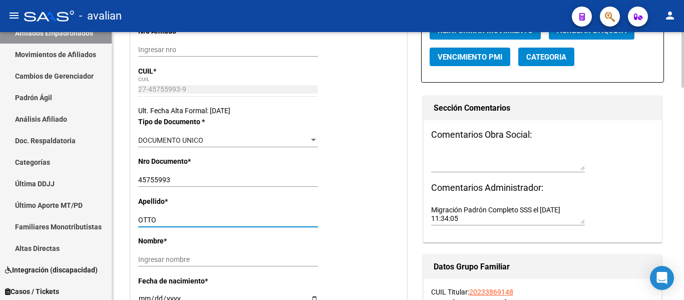
scroll to position [250, 0]
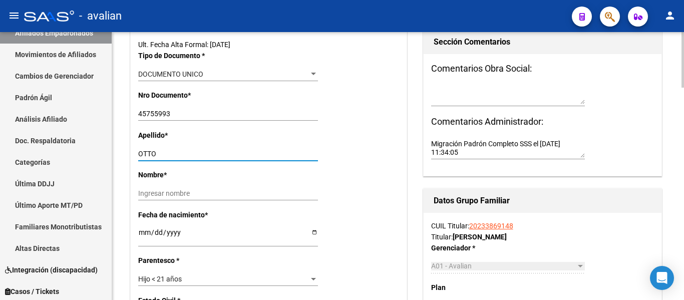
type input "OTTO"
click at [167, 196] on input "Ingresar nombre" at bounding box center [228, 193] width 180 height 9
paste input "MARIANA"
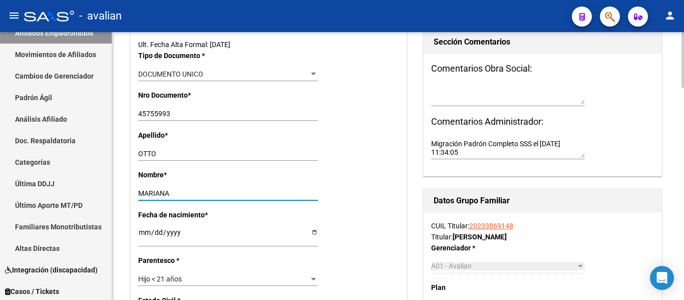
type input "MARIANA"
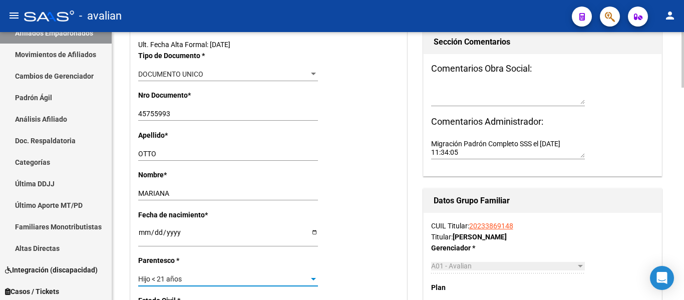
click at [181, 278] on span "Hijo < 21 años" at bounding box center [160, 279] width 44 height 8
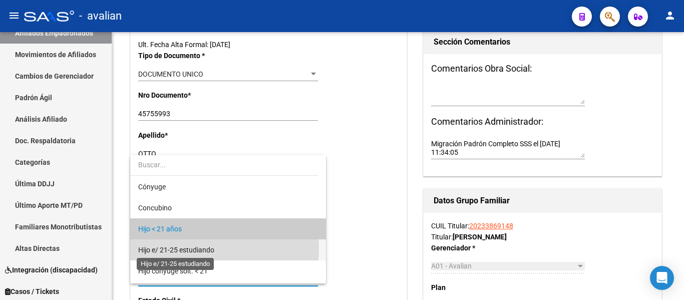
click at [192, 248] on span "Hijo e/ 21-25 estudiando" at bounding box center [176, 250] width 76 height 8
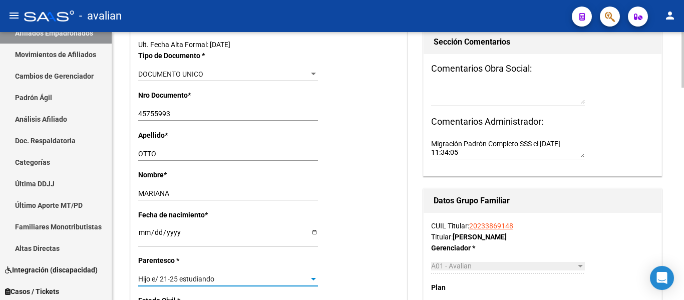
scroll to position [0, 0]
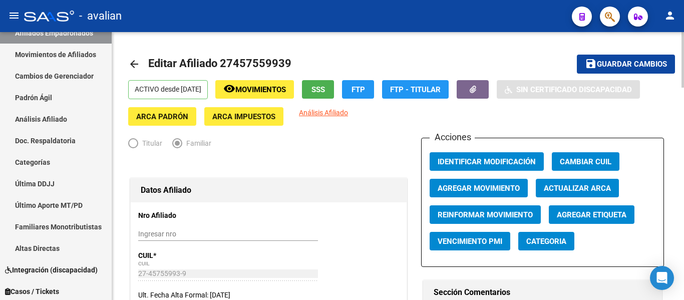
click at [655, 65] on span "Guardar cambios" at bounding box center [632, 64] width 70 height 9
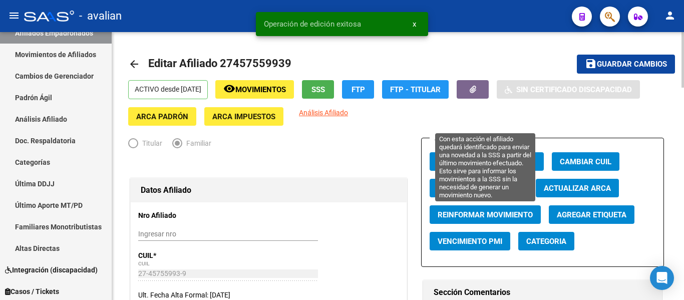
click at [504, 208] on button "Reinformar Movimiento" at bounding box center [485, 214] width 111 height 19
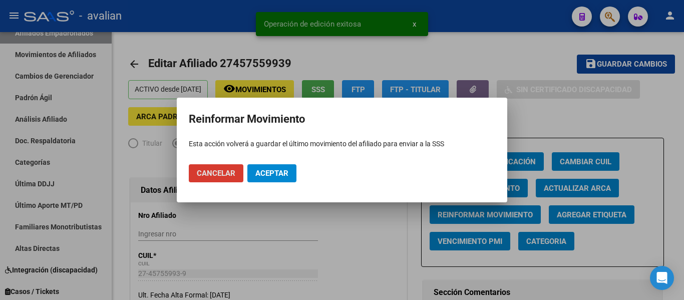
click at [265, 169] on span "Aceptar" at bounding box center [271, 173] width 33 height 9
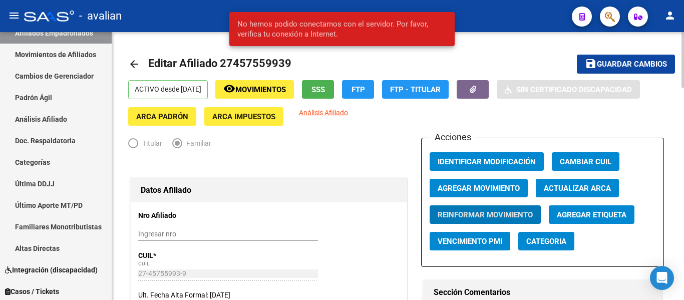
click at [136, 62] on mat-icon "arrow_back" at bounding box center [134, 64] width 12 height 12
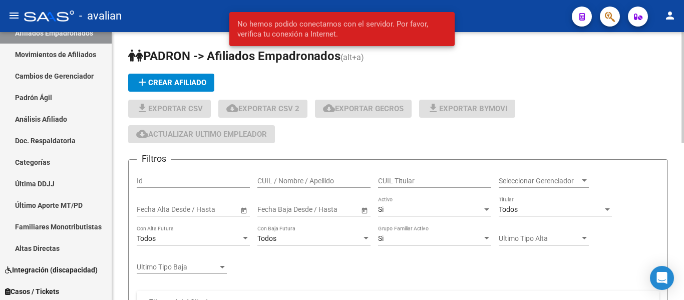
click at [320, 181] on input "CUIL / Nombre / Apellido" at bounding box center [313, 181] width 113 height 9
paste input "20456328246"
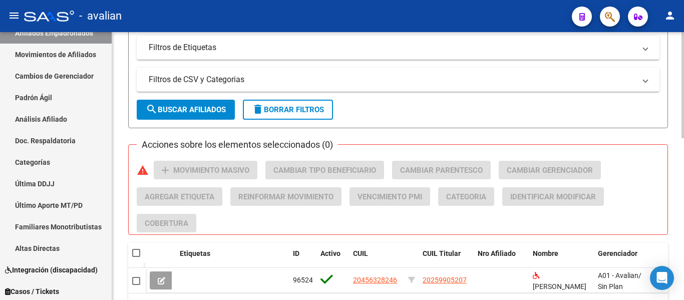
scroll to position [410, 0]
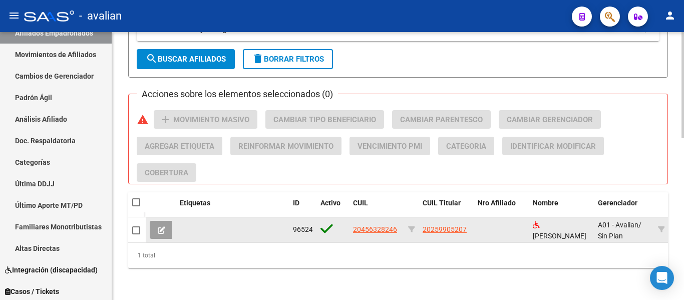
type input "20456328246"
click at [375, 225] on span "20456328246" at bounding box center [375, 229] width 44 height 8
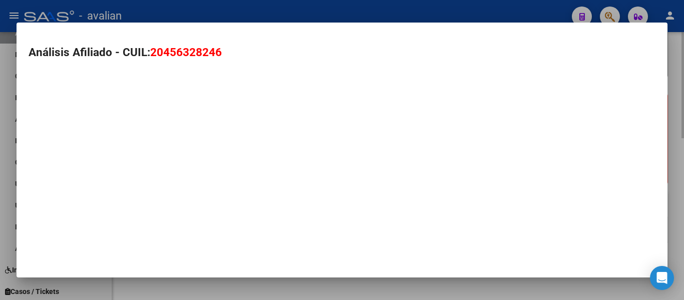
type textarea "20456328246"
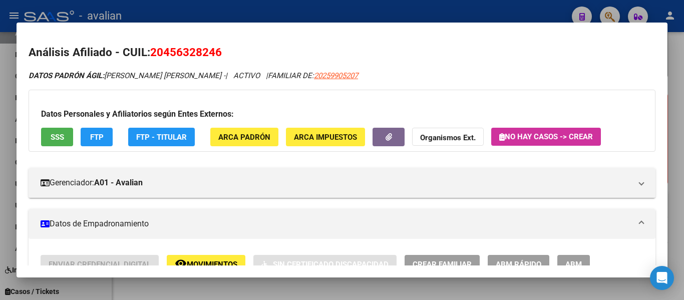
click at [570, 258] on button "ABM" at bounding box center [573, 264] width 33 height 19
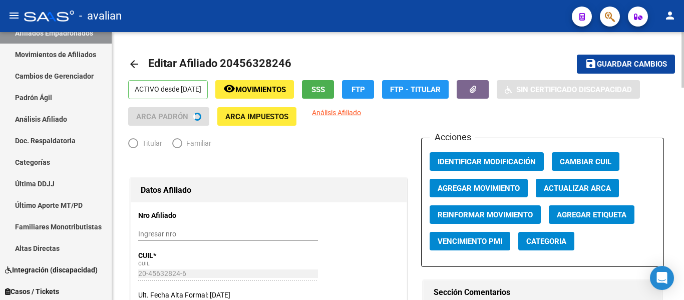
radio input "true"
type input "30-52528882-6"
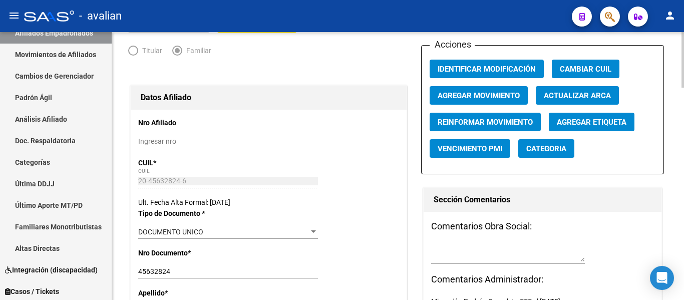
scroll to position [200, 0]
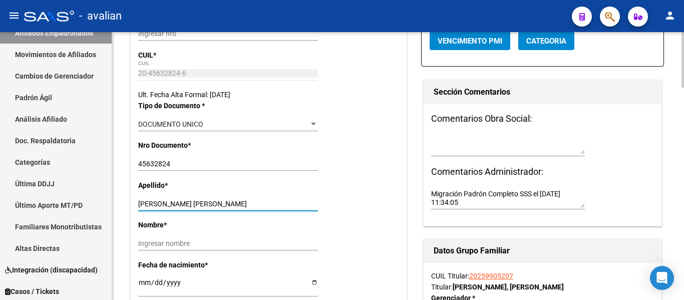
drag, startPoint x: 198, startPoint y: 201, endPoint x: 244, endPoint y: 201, distance: 46.6
click at [244, 201] on input "CISNERO SADONE ELIAS JUAN" at bounding box center [228, 204] width 180 height 9
drag, startPoint x: 198, startPoint y: 204, endPoint x: 260, endPoint y: 204, distance: 61.6
click at [260, 204] on input "CISNERO SADONE ELIAS JUAN" at bounding box center [228, 204] width 180 height 9
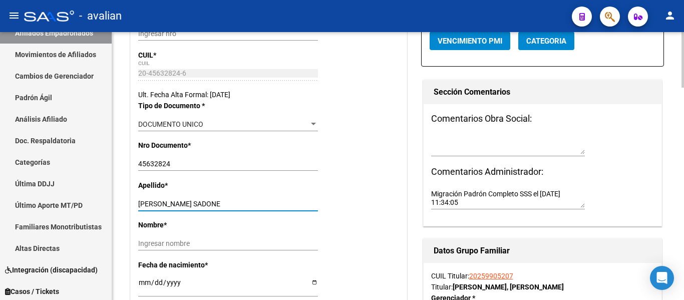
type input "CISNERO SADONE"
drag, startPoint x: 204, startPoint y: 246, endPoint x: 204, endPoint y: 253, distance: 7.5
click at [204, 246] on input "Ingresar nombre" at bounding box center [228, 243] width 180 height 9
paste input "ELIAS JUAN"
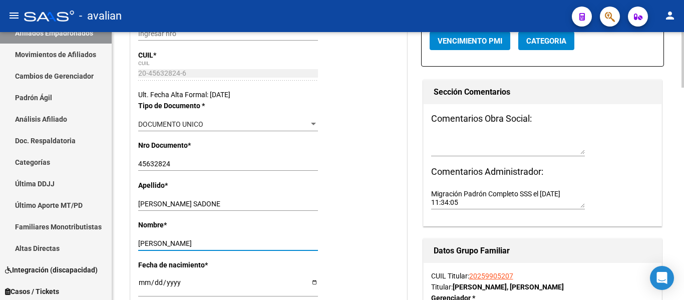
scroll to position [301, 0]
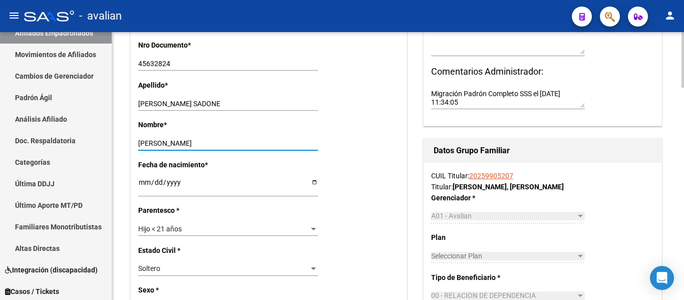
type input "ELIAS JUAN"
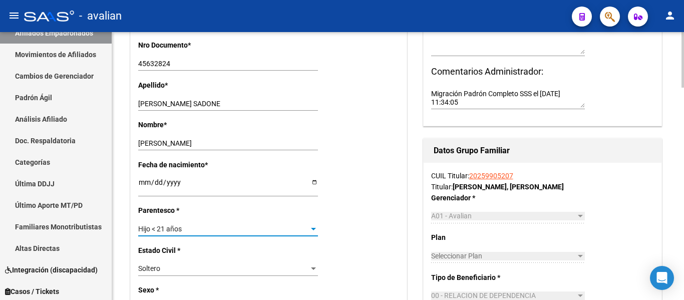
click at [210, 226] on div "Hijo < 21 años" at bounding box center [223, 229] width 171 height 9
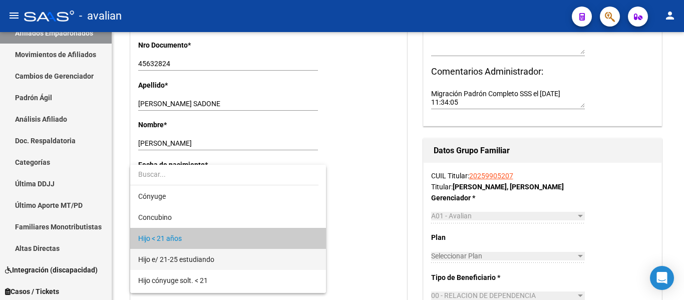
scroll to position [10, 0]
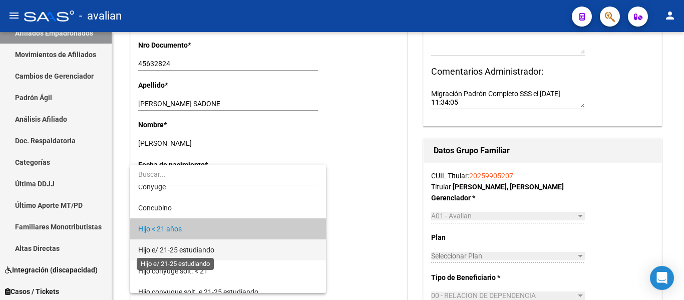
click at [212, 250] on span "Hijo e/ 21-25 estudiando" at bounding box center [176, 250] width 76 height 8
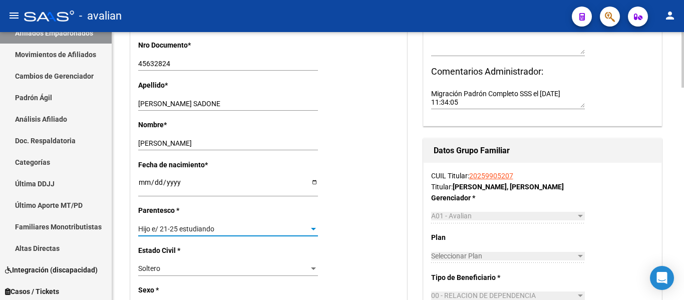
scroll to position [0, 0]
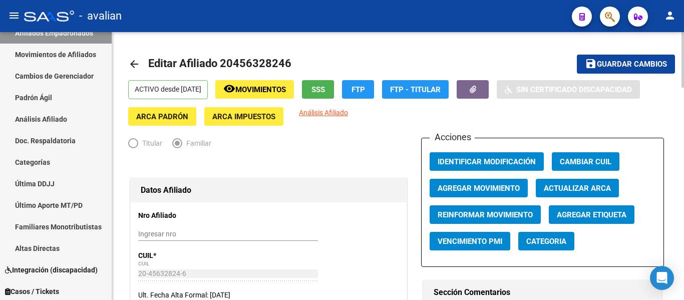
click at [637, 62] on span "Guardar cambios" at bounding box center [632, 64] width 70 height 9
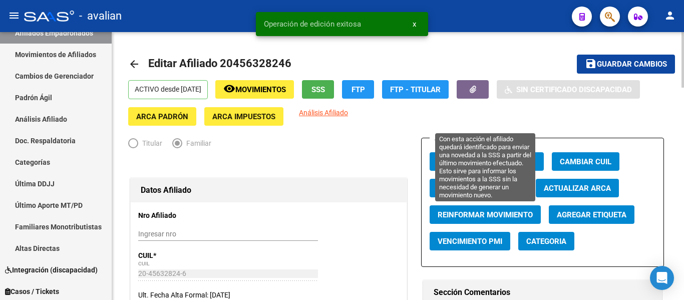
click at [485, 211] on span "Reinformar Movimiento" at bounding box center [485, 214] width 95 height 9
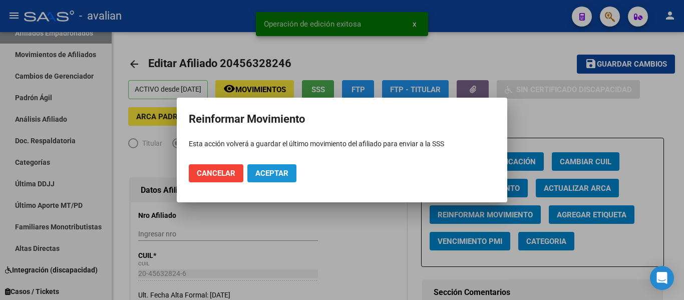
click at [264, 167] on button "Aceptar" at bounding box center [271, 173] width 49 height 18
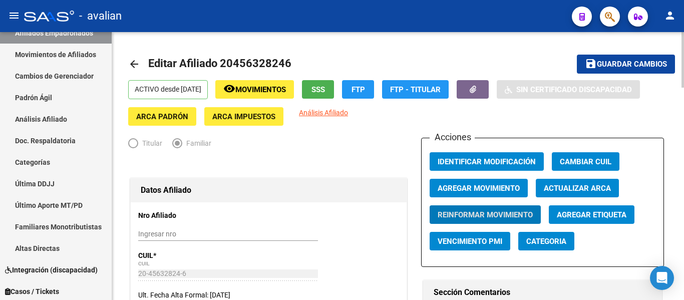
click at [132, 61] on mat-icon "arrow_back" at bounding box center [134, 64] width 12 height 12
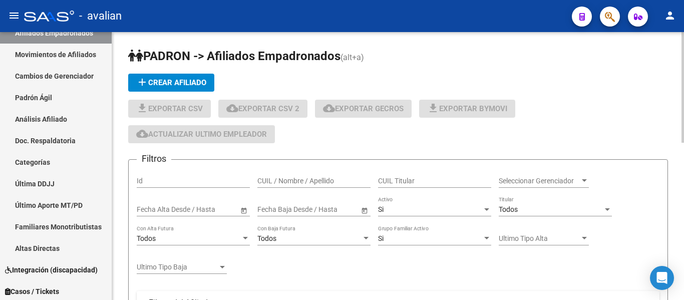
click at [315, 178] on input "CUIL / Nombre / Apellido" at bounding box center [313, 181] width 113 height 9
paste input "27459931401"
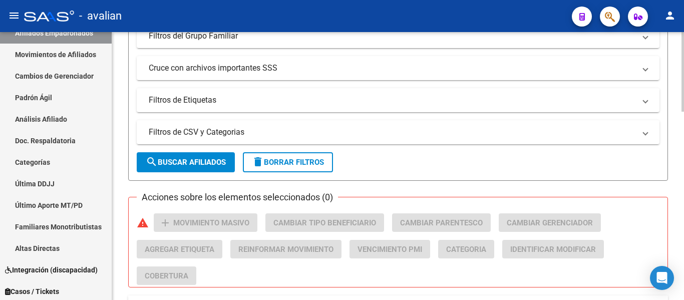
scroll to position [351, 0]
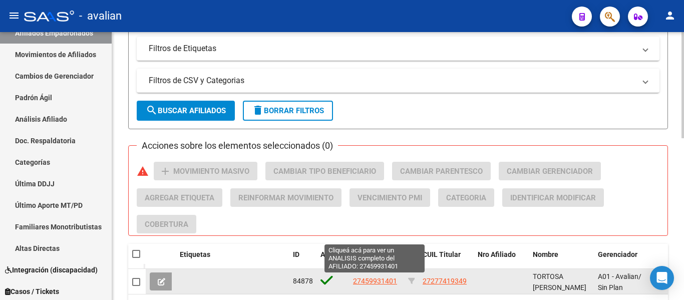
type input "27459931401"
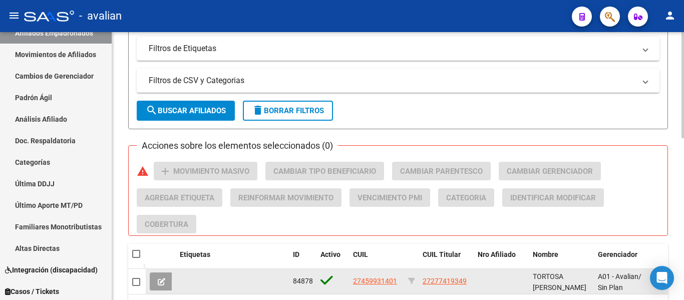
click at [369, 285] on app-link-go-to "27459931401" at bounding box center [375, 281] width 44 height 12
click at [370, 284] on span "27459931401" at bounding box center [375, 281] width 44 height 8
type textarea "27459931401"
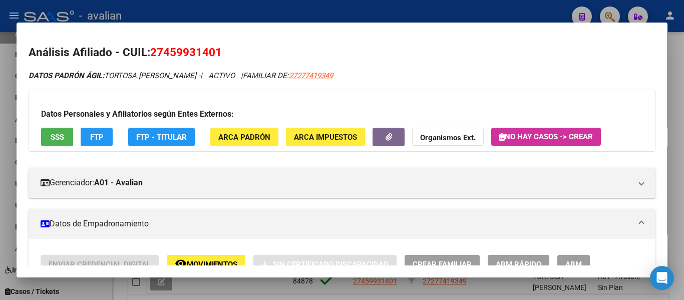
click at [578, 265] on span "ABM" at bounding box center [573, 264] width 17 height 9
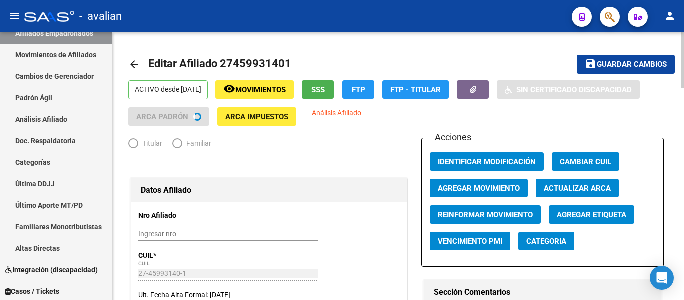
radio input "true"
type input "27-27741934-9"
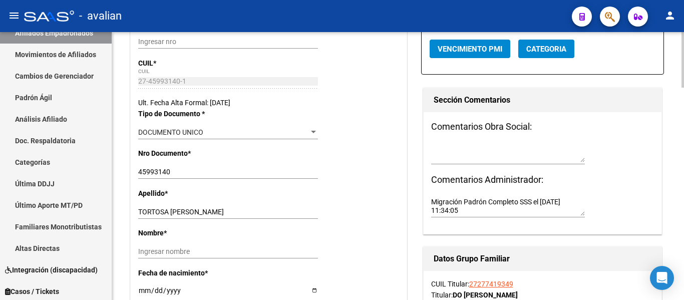
scroll to position [200, 0]
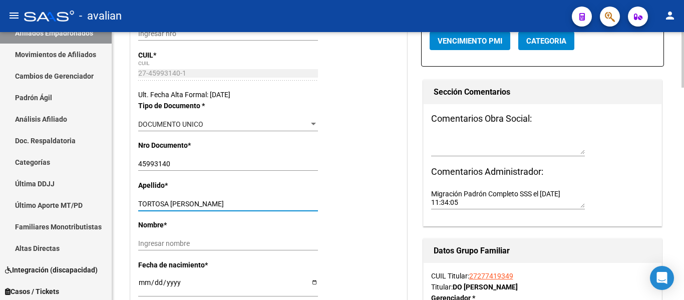
drag, startPoint x: 172, startPoint y: 203, endPoint x: 320, endPoint y: 206, distance: 147.8
click at [320, 206] on app-form-text-field "Apellido * TORTOSA JULIETA NOEMI Ingresar apellido" at bounding box center [232, 194] width 188 height 27
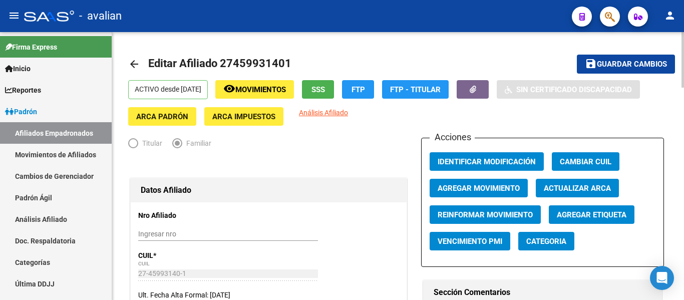
type input "TORTOSA"
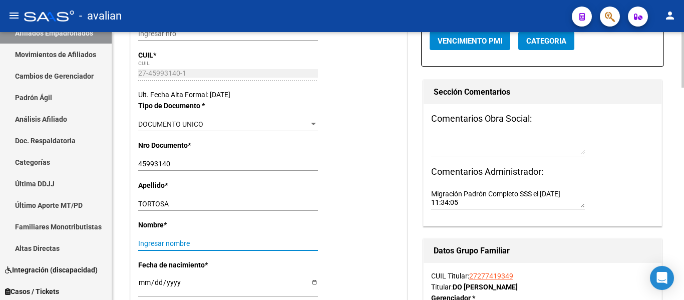
paste input "JULIETA NOEMI"
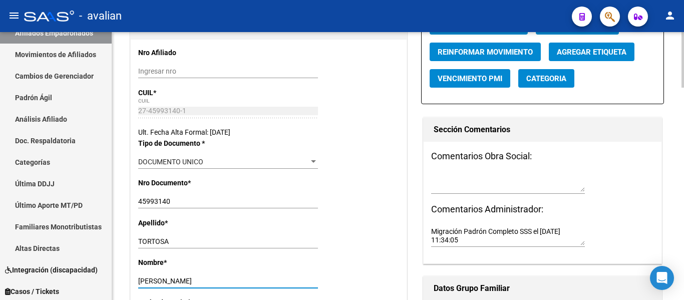
scroll to position [250, 0]
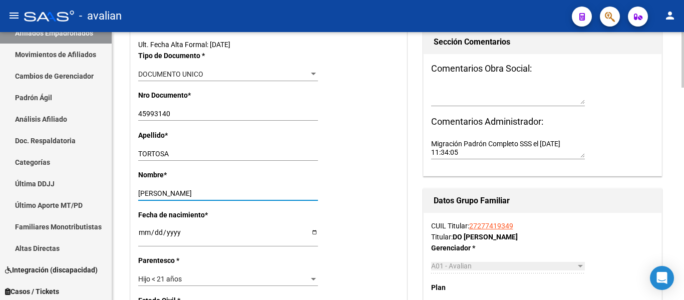
type input "JULIETA NOEMI"
click at [187, 275] on div "Hijo < 21 años" at bounding box center [223, 279] width 171 height 9
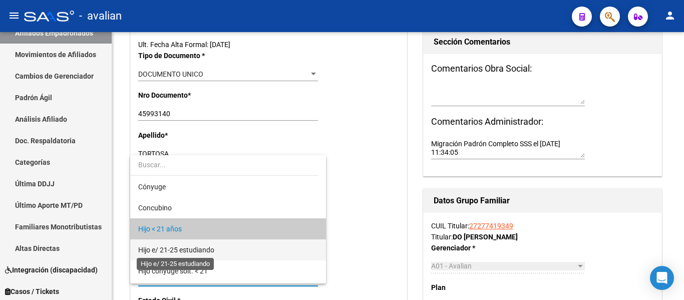
click at [200, 246] on span "Hijo e/ 21-25 estudiando" at bounding box center [176, 250] width 76 height 8
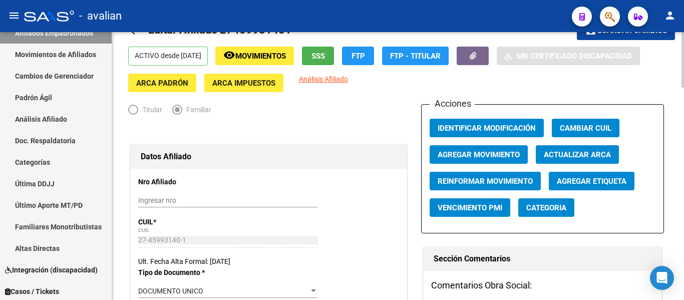
scroll to position [0, 0]
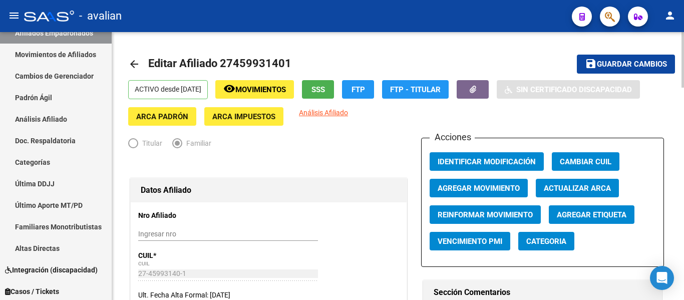
click at [620, 63] on span "Guardar cambios" at bounding box center [632, 64] width 70 height 9
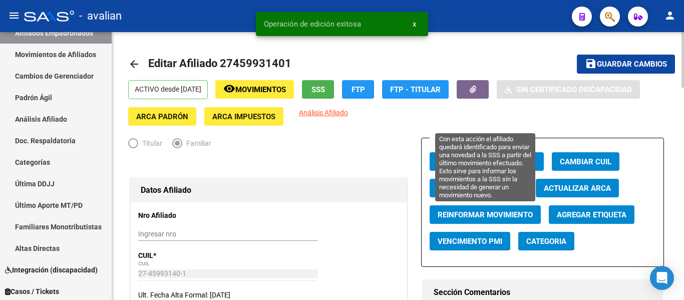
click at [512, 216] on span "Reinformar Movimiento" at bounding box center [485, 214] width 95 height 9
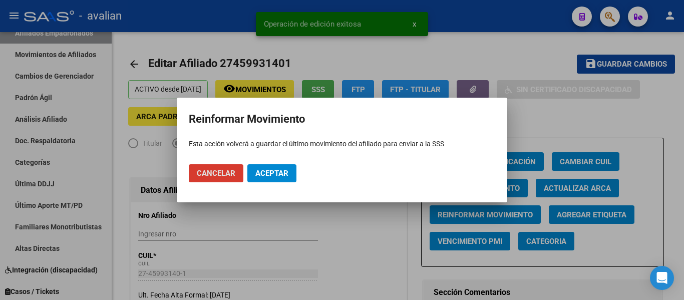
click at [274, 167] on button "Aceptar" at bounding box center [271, 173] width 49 height 18
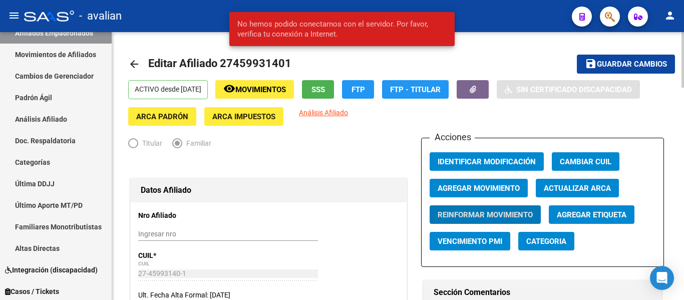
click at [131, 60] on mat-icon "arrow_back" at bounding box center [134, 64] width 12 height 12
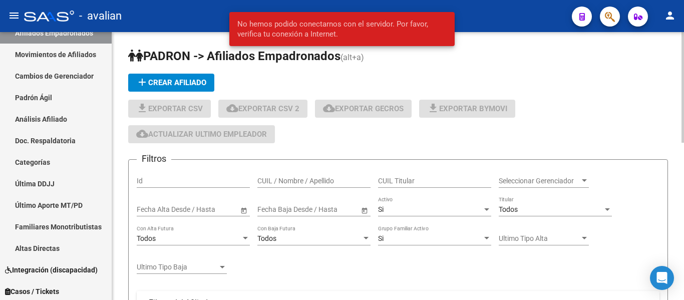
click at [318, 184] on input "CUIL / Nombre / Apellido" at bounding box center [313, 181] width 113 height 9
paste input "27458227921"
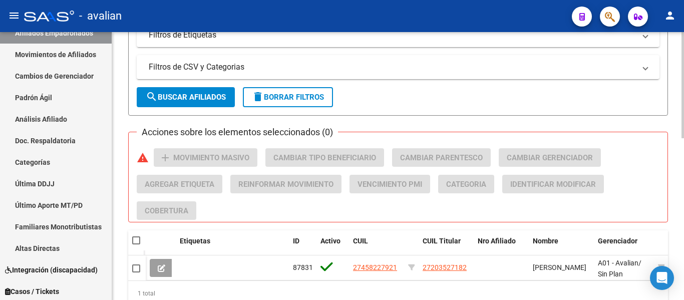
scroll to position [410, 0]
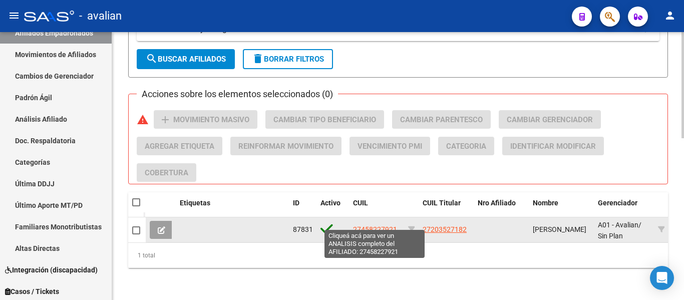
type input "27458227921"
click at [383, 225] on span "27458227921" at bounding box center [375, 229] width 44 height 8
type textarea "27458227921"
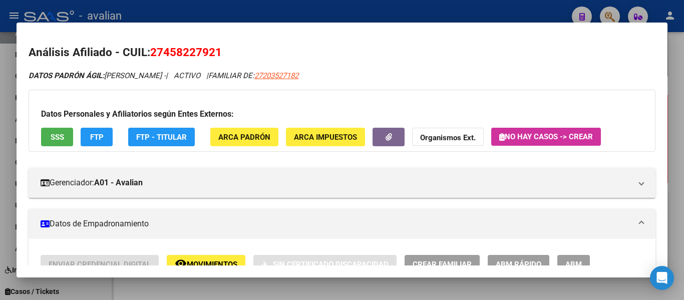
click at [572, 266] on mat-dialog-container "Análisis Afiliado - CUIL: 27458227921 DATOS PADRÓN ÁGIL: BERROCAL PAULINA - | A…" at bounding box center [342, 150] width 651 height 255
click at [574, 263] on span "ABM" at bounding box center [573, 264] width 17 height 9
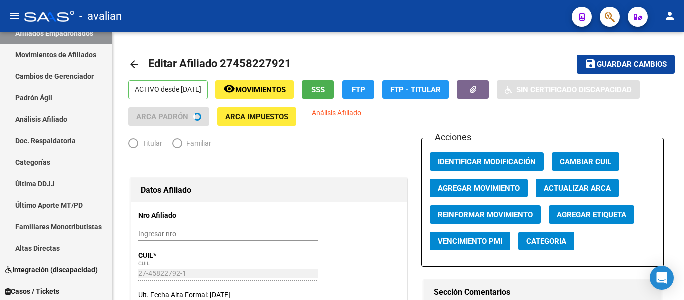
radio input "true"
type input "30-71612237-5"
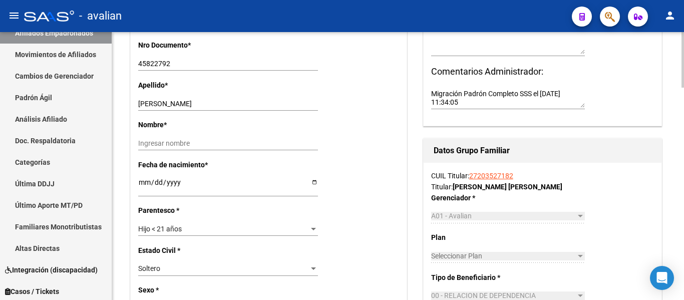
click at [195, 225] on div "Hijo < 21 años" at bounding box center [223, 229] width 171 height 9
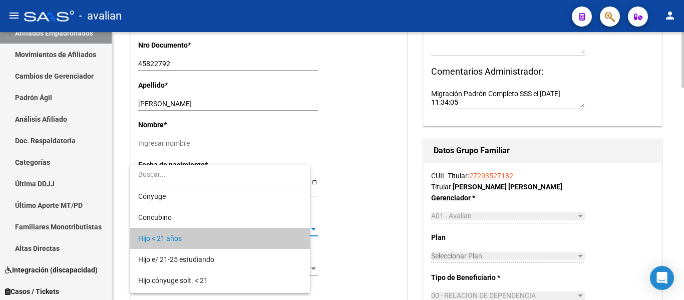
scroll to position [10, 0]
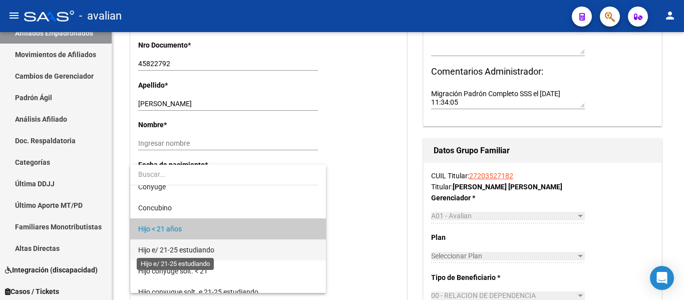
click at [193, 251] on span "Hijo e/ 21-25 estudiando" at bounding box center [176, 250] width 76 height 8
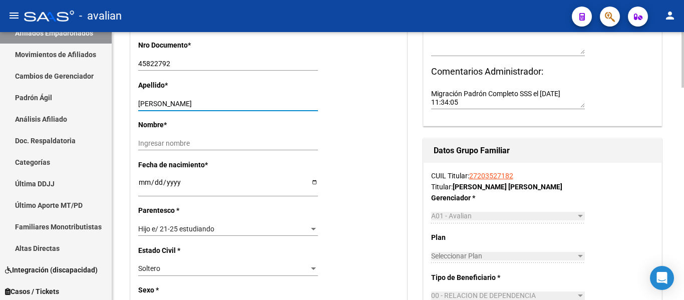
drag, startPoint x: 180, startPoint y: 103, endPoint x: 238, endPoint y: 110, distance: 59.0
click at [238, 110] on div "BERROCAL PAULINA Ingresar apellido" at bounding box center [228, 104] width 180 height 14
type input "BERROCAL"
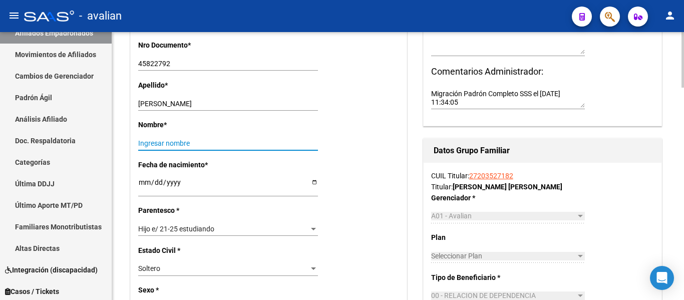
click at [177, 140] on input "Ingresar nombre" at bounding box center [228, 143] width 180 height 9
paste input "PAULINA"
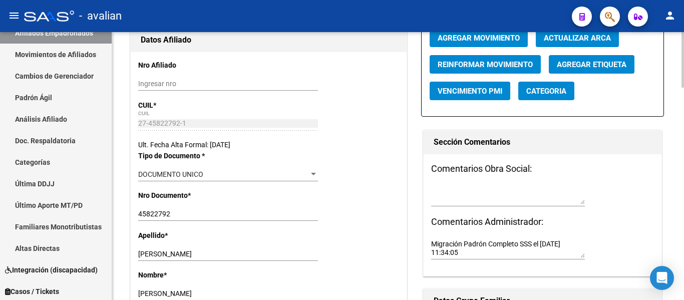
scroll to position [0, 0]
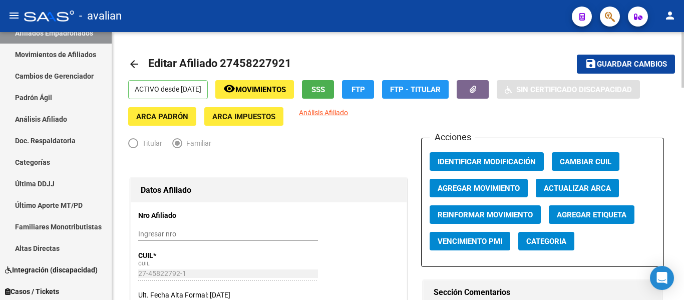
type input "PAULINA"
click at [624, 63] on span "Guardar cambios" at bounding box center [632, 64] width 70 height 9
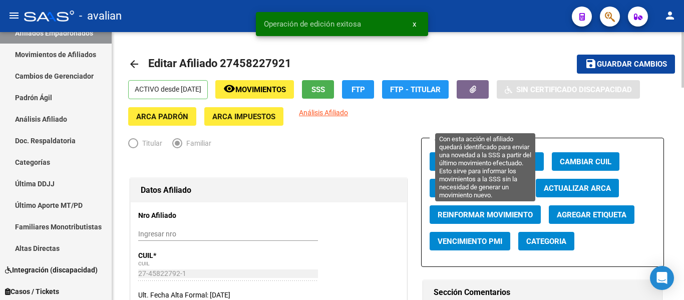
click at [503, 213] on span "Reinformar Movimiento" at bounding box center [485, 214] width 95 height 9
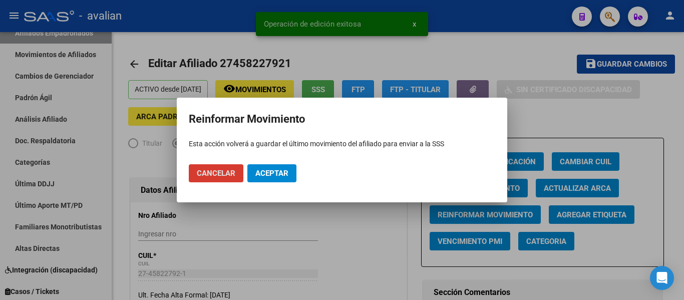
click at [273, 176] on span "Aceptar" at bounding box center [271, 173] width 33 height 9
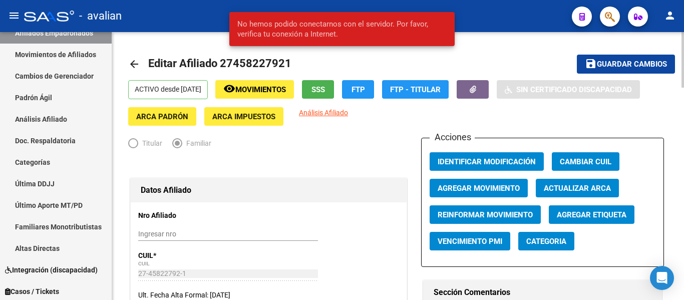
click at [137, 67] on mat-icon "arrow_back" at bounding box center [134, 64] width 12 height 12
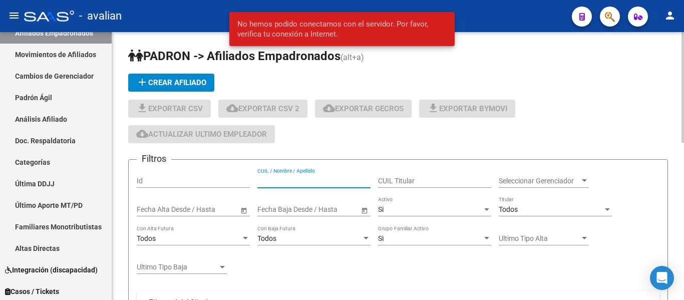
click at [341, 182] on input "CUIL / Nombre / Apellido" at bounding box center [313, 181] width 113 height 9
paste input "27460260960"
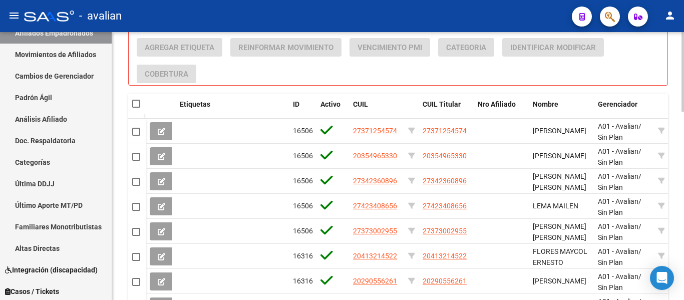
scroll to position [410, 0]
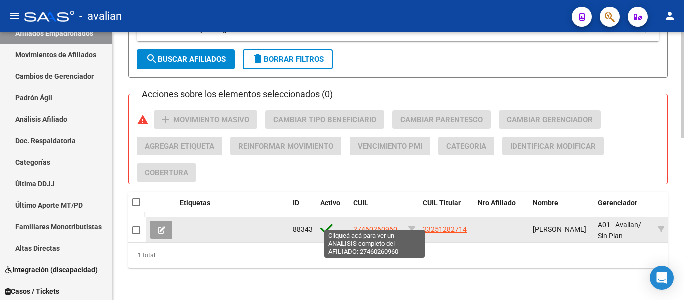
type input "27460260960"
click at [371, 225] on span "27460260960" at bounding box center [375, 229] width 44 height 8
type textarea "27460260960"
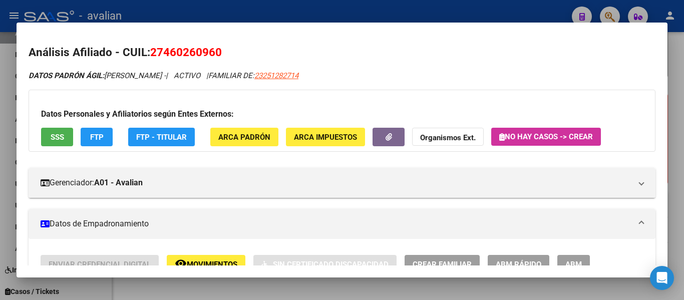
click at [571, 257] on button "ABM" at bounding box center [573, 264] width 33 height 19
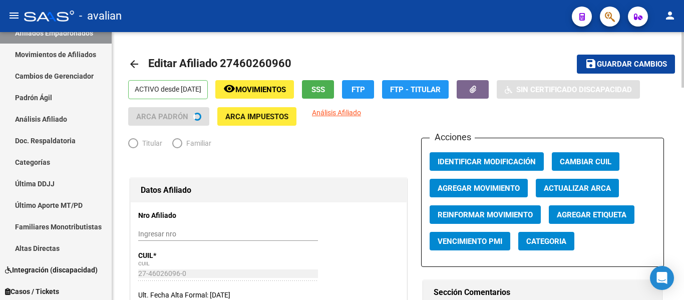
radio input "true"
type input "34-99903208-9"
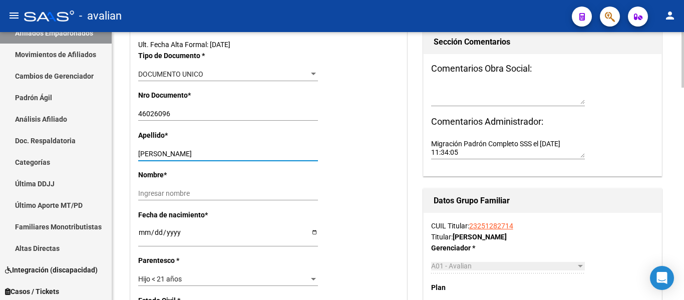
drag, startPoint x: 178, startPoint y: 152, endPoint x: 242, endPoint y: 156, distance: 64.7
click at [242, 156] on input "GONZALEZ MARIA BELEN" at bounding box center [228, 154] width 180 height 9
type input "GONZALEZ"
click at [193, 189] on div "Ingresar nombre" at bounding box center [228, 193] width 180 height 14
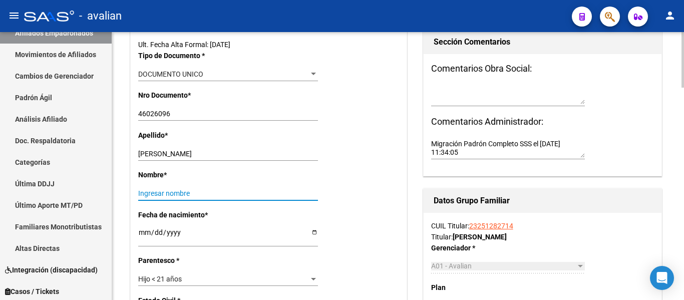
paste input "MARIA BELEN"
type input "MARIA BELEN"
click at [190, 280] on div "Hijo < 21 años" at bounding box center [223, 279] width 171 height 9
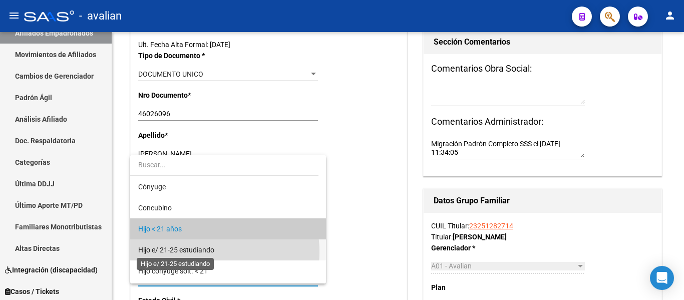
click at [202, 252] on span "Hijo e/ 21-25 estudiando" at bounding box center [176, 250] width 76 height 8
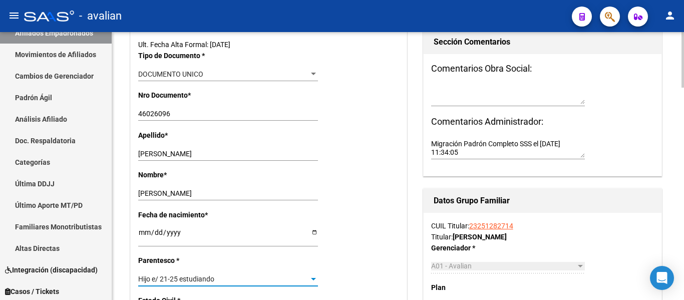
scroll to position [0, 0]
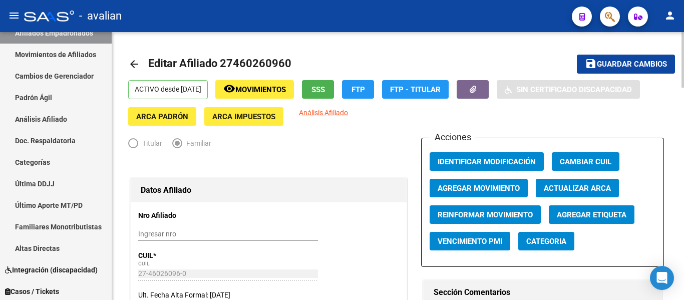
click at [601, 68] on span "Guardar cambios" at bounding box center [632, 64] width 70 height 9
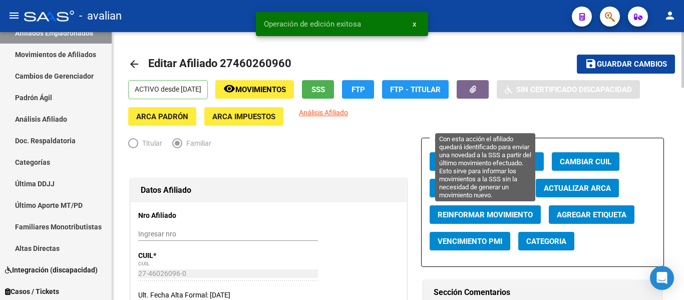
click at [478, 217] on span "Reinformar Movimiento" at bounding box center [485, 214] width 95 height 9
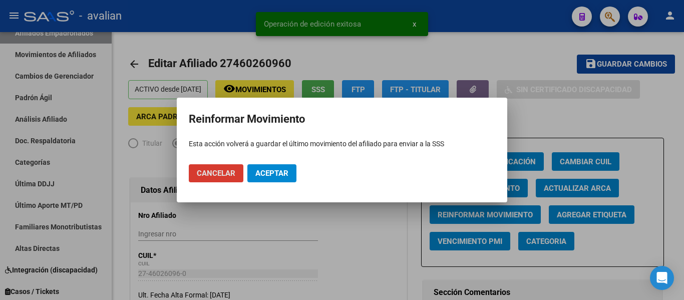
click at [270, 179] on button "Aceptar" at bounding box center [271, 173] width 49 height 18
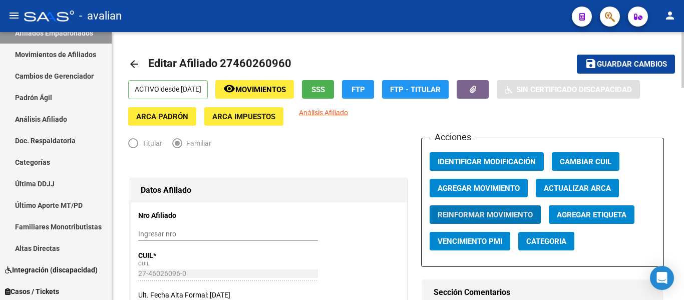
click at [133, 66] on mat-icon "arrow_back" at bounding box center [134, 64] width 12 height 12
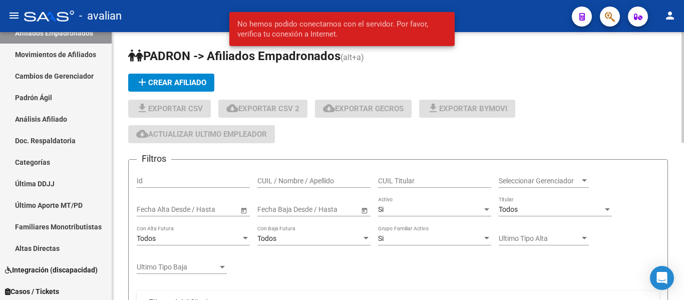
click at [334, 177] on input "CUIL / Nombre / Apellido" at bounding box center [313, 181] width 113 height 9
paste input "20457820292"
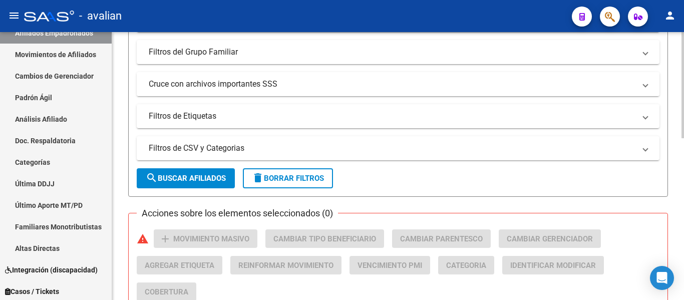
scroll to position [380, 0]
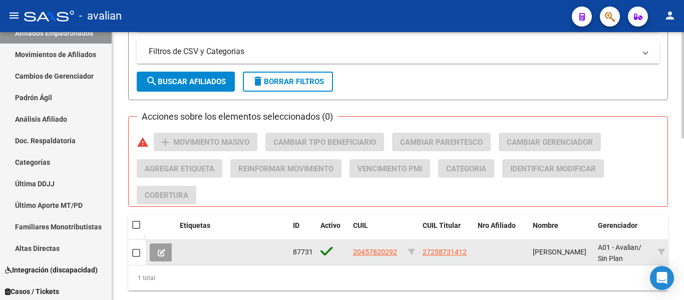
type input "20457820292"
click at [378, 247] on app-link-go-to "20457820292" at bounding box center [375, 252] width 44 height 12
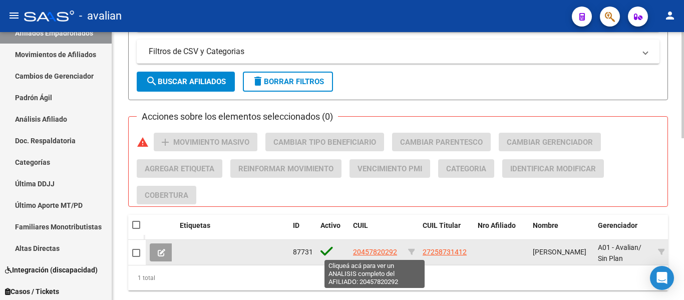
click at [379, 251] on span "20457820292" at bounding box center [375, 252] width 44 height 8
type textarea "20457820292"
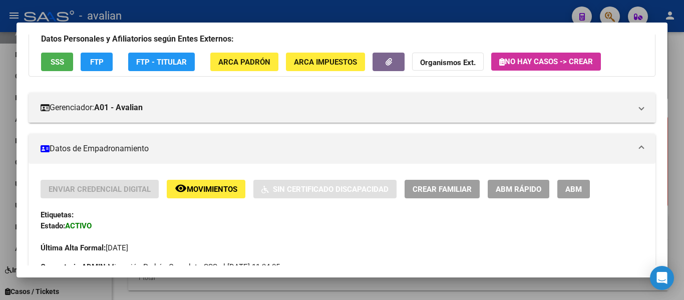
scroll to position [100, 0]
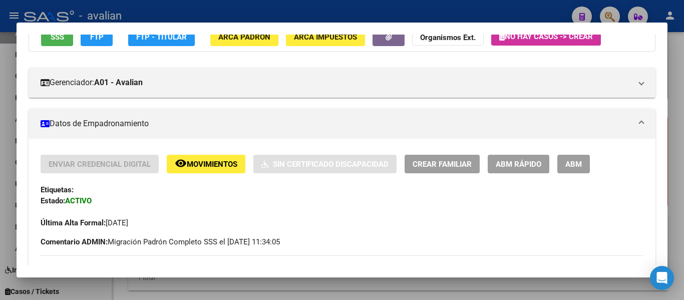
click at [577, 165] on span "ABM" at bounding box center [573, 164] width 17 height 9
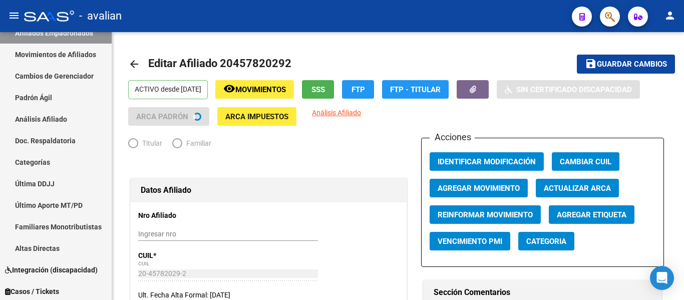
radio input "true"
type input "27-25873141-2"
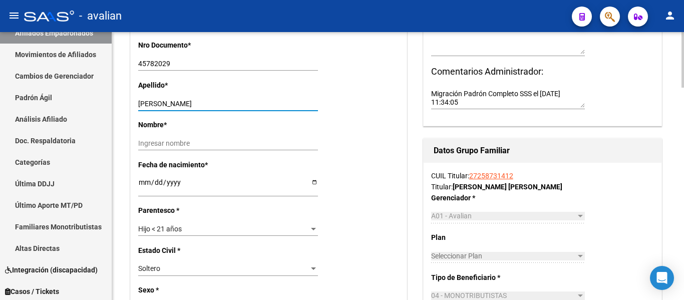
drag, startPoint x: 175, startPoint y: 105, endPoint x: 301, endPoint y: 105, distance: 125.7
click at [301, 105] on input "GOROSITO FRANCO MARTIN" at bounding box center [228, 104] width 180 height 9
type input "GOROSITO"
drag, startPoint x: 231, startPoint y: 140, endPoint x: 223, endPoint y: 147, distance: 10.6
click at [231, 140] on input "Ingresar nombre" at bounding box center [228, 143] width 180 height 9
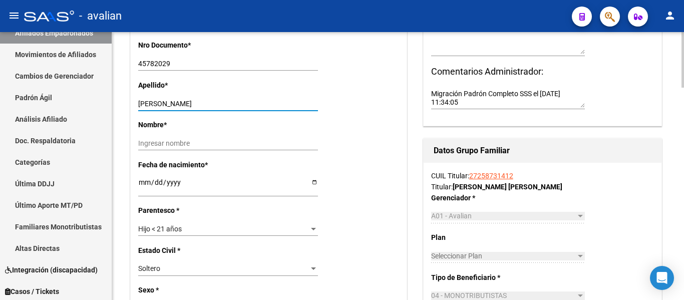
paste input "FRANCO MARTIN"
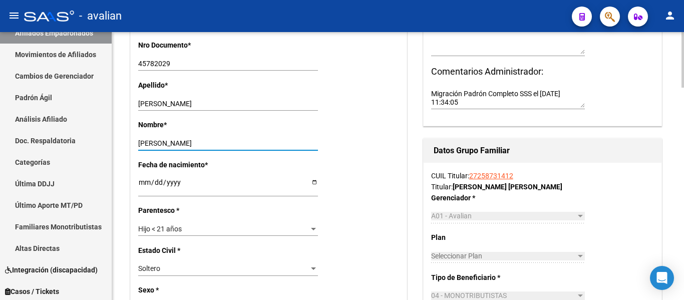
type input "FRANCO MARTIN"
click at [196, 226] on div "Hijo < 21 años" at bounding box center [223, 229] width 171 height 9
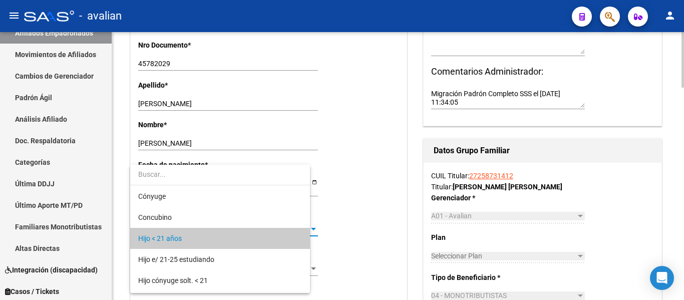
scroll to position [10, 0]
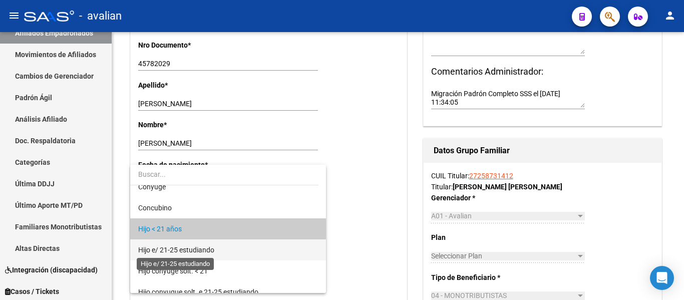
click at [203, 250] on span "Hijo e/ 21-25 estudiando" at bounding box center [176, 250] width 76 height 8
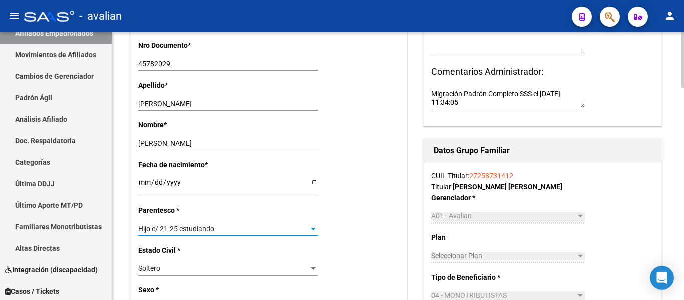
scroll to position [0, 0]
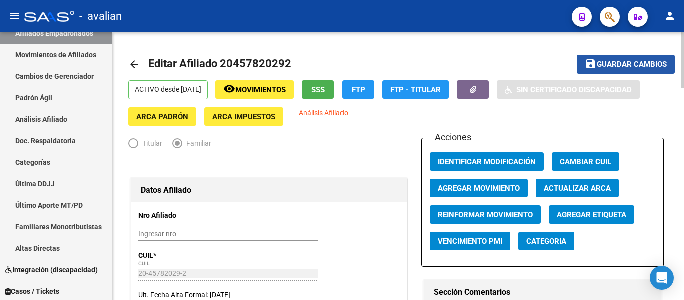
click at [603, 57] on button "save Guardar cambios" at bounding box center [626, 64] width 98 height 19
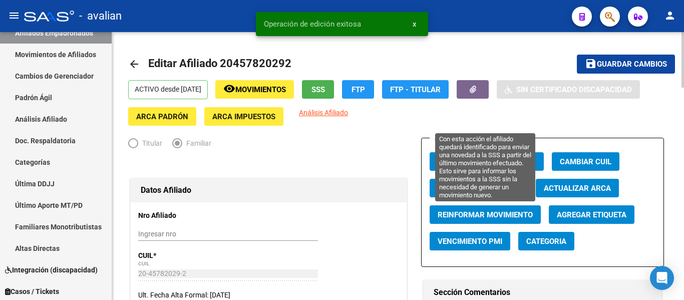
click at [470, 219] on span "Reinformar Movimiento" at bounding box center [485, 214] width 95 height 9
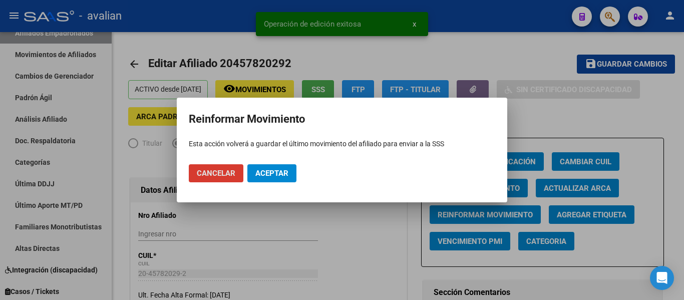
click at [286, 168] on button "Aceptar" at bounding box center [271, 173] width 49 height 18
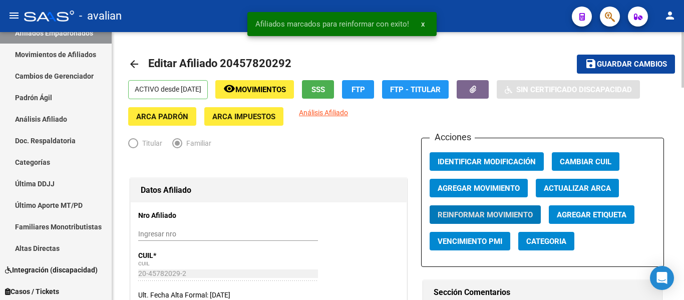
click at [138, 64] on mat-icon "arrow_back" at bounding box center [134, 64] width 12 height 12
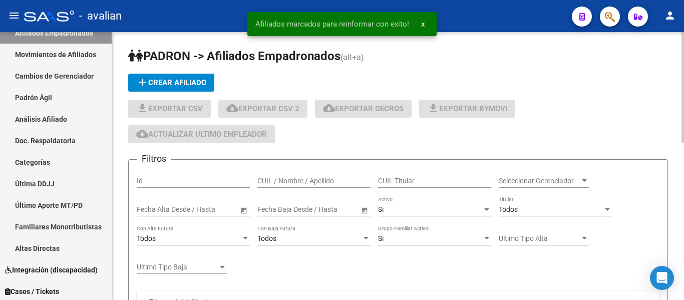
click at [337, 180] on input "CUIL / Nombre / Apellido" at bounding box center [313, 181] width 113 height 9
paste input "20457344407"
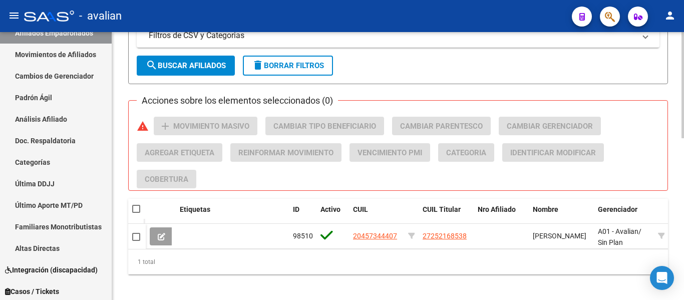
scroll to position [410, 0]
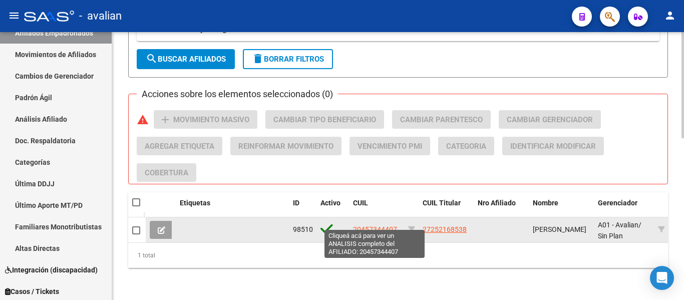
type input "20457344407"
click at [379, 225] on span "20457344407" at bounding box center [375, 229] width 44 height 8
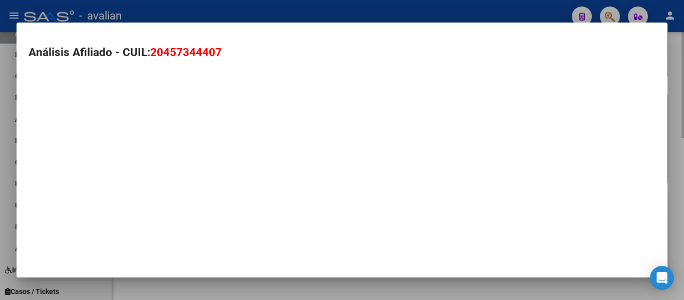
type textarea "20457344407"
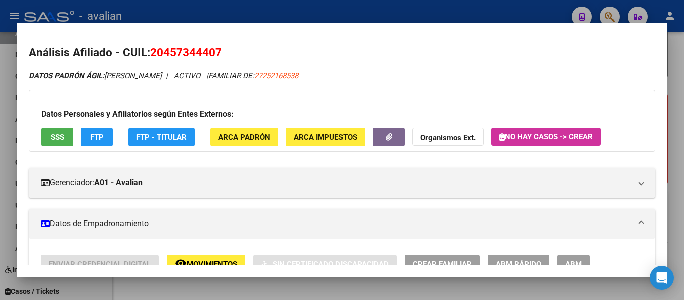
click at [572, 260] on span "ABM" at bounding box center [573, 264] width 17 height 9
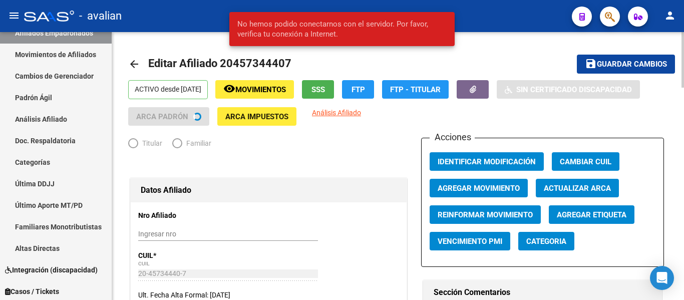
radio input "true"
type input "30-56246579-7"
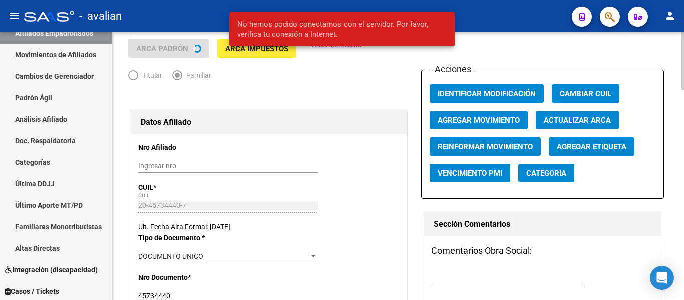
scroll to position [200, 0]
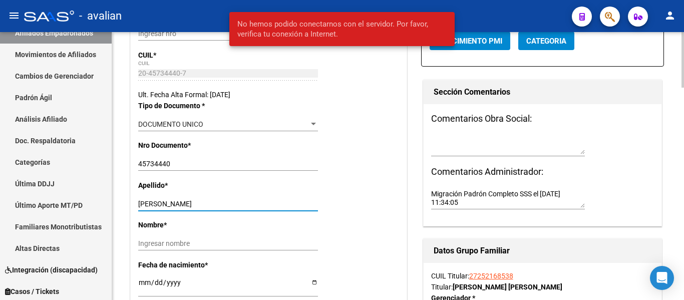
drag, startPoint x: 179, startPoint y: 201, endPoint x: 243, endPoint y: 202, distance: 64.1
click at [243, 202] on input "TAMBORINI VALENTINO" at bounding box center [228, 204] width 180 height 9
type input "TAMBORINI"
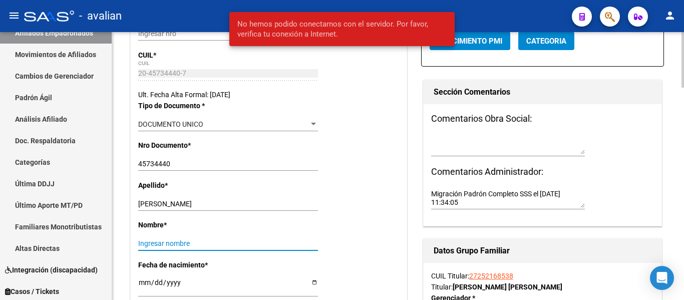
paste input "VALENTINO"
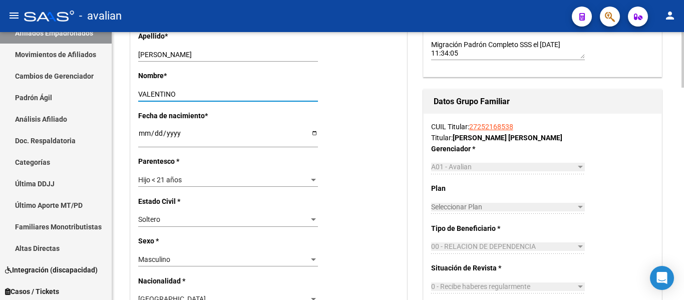
scroll to position [351, 0]
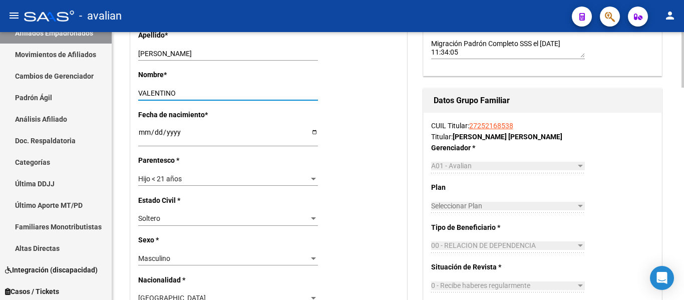
type input "VALENTINO"
click at [219, 176] on div "Hijo < 21 años" at bounding box center [223, 179] width 171 height 9
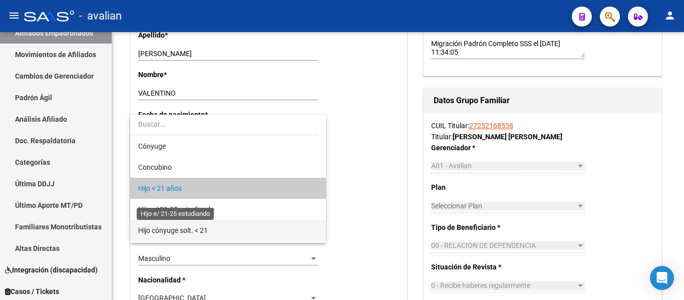
scroll to position [10, 0]
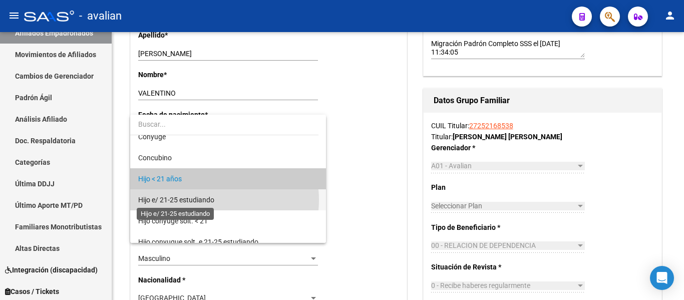
click at [208, 200] on span "Hijo e/ 21-25 estudiando" at bounding box center [176, 200] width 76 height 8
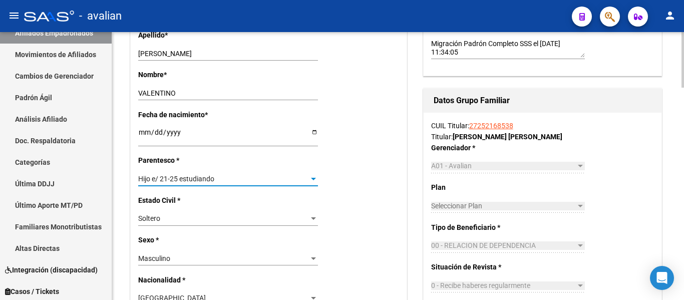
scroll to position [0, 0]
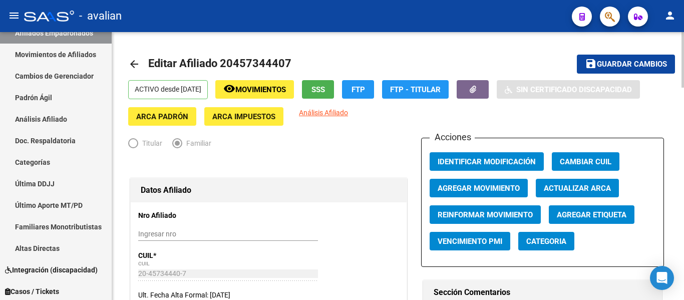
click at [587, 63] on mat-icon "save" at bounding box center [591, 64] width 12 height 12
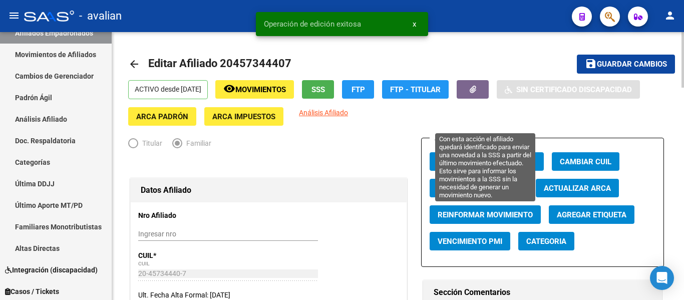
click at [485, 212] on span "Reinformar Movimiento" at bounding box center [485, 214] width 95 height 9
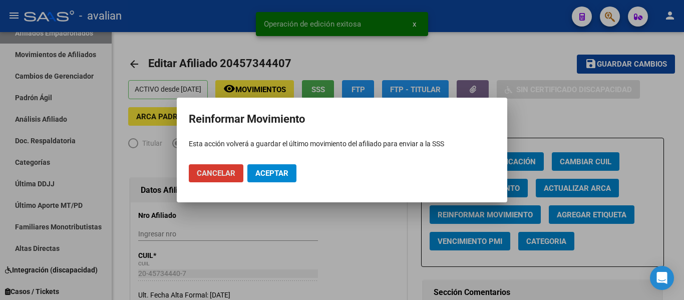
click at [282, 170] on span "Aceptar" at bounding box center [271, 173] width 33 height 9
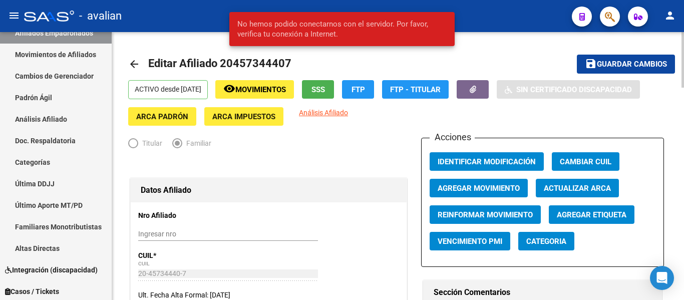
click at [137, 69] on mat-icon "arrow_back" at bounding box center [134, 64] width 12 height 12
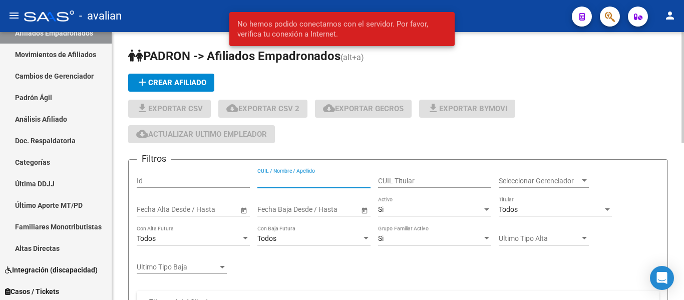
click at [317, 181] on input "CUIL / Nombre / Apellido" at bounding box center [313, 181] width 113 height 9
paste input "27458046412"
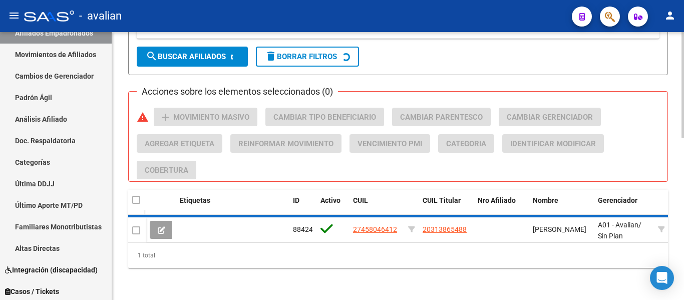
scroll to position [412, 0]
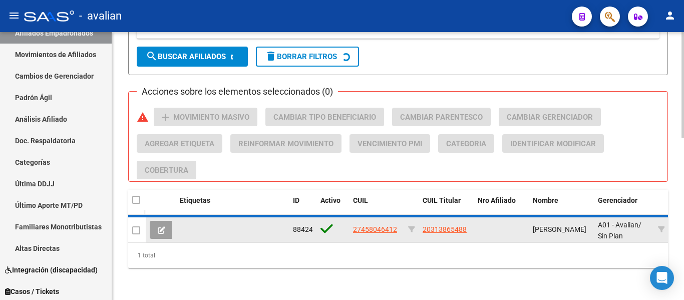
type input "27458046412"
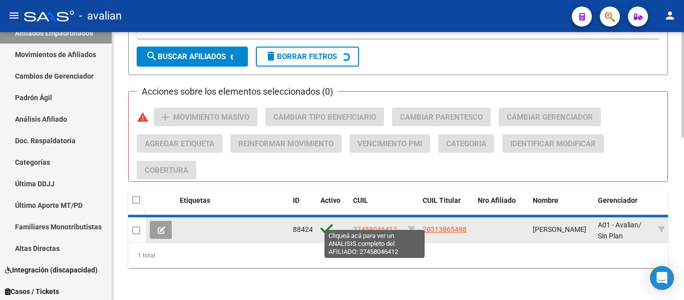
click at [376, 225] on span "27458046412" at bounding box center [375, 229] width 44 height 8
type textarea "27458046412"
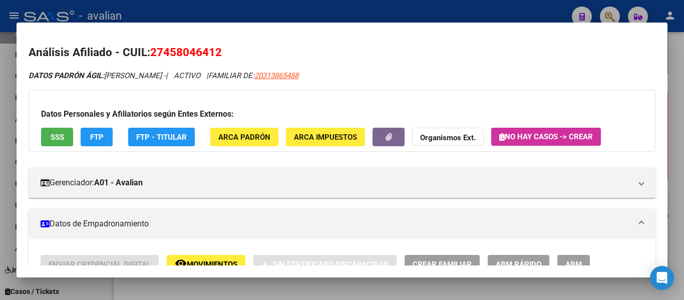
click at [574, 257] on button "ABM" at bounding box center [573, 264] width 33 height 19
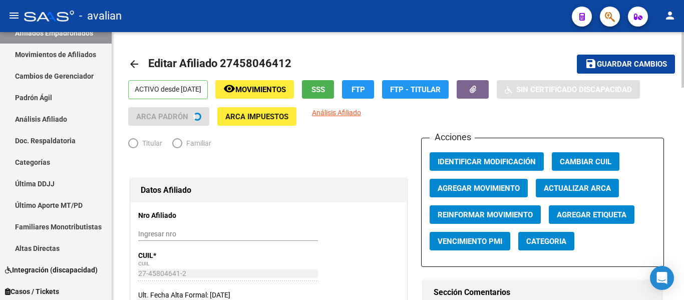
radio input "true"
type input "30-50163236-4"
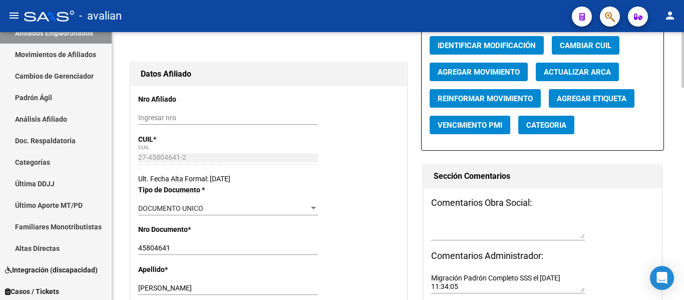
scroll to position [200, 0]
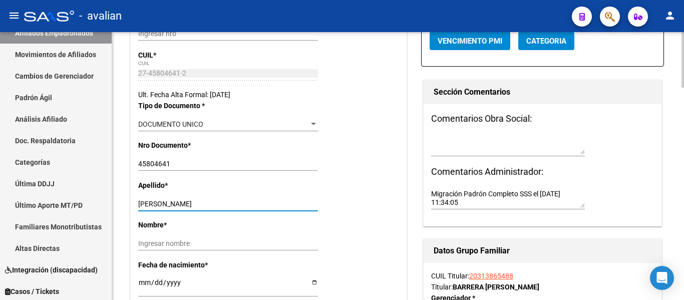
drag, startPoint x: 170, startPoint y: 206, endPoint x: 250, endPoint y: 206, distance: 80.1
click at [250, 206] on input "BERRERA CANDELARIA YOANA" at bounding box center [228, 204] width 180 height 9
type input "BERRERA"
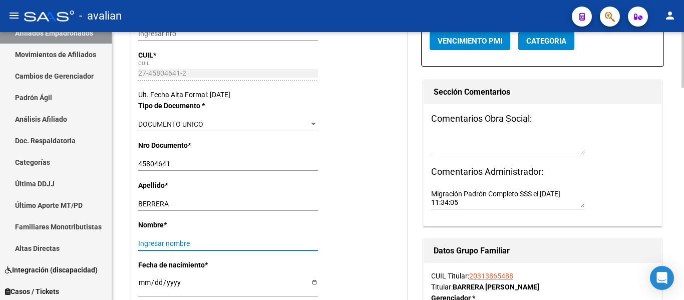
paste input "CANDELARIA YOANA"
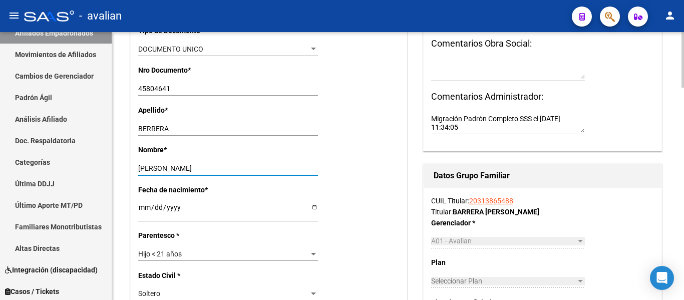
scroll to position [351, 0]
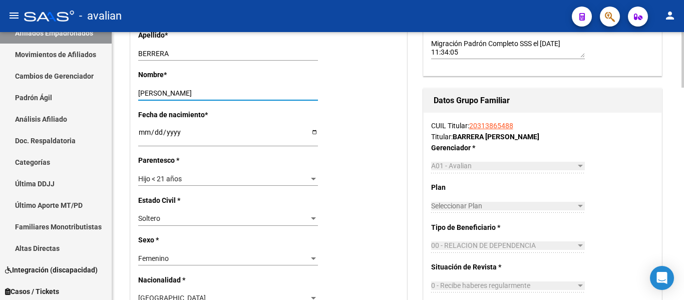
type input "CANDELARIA YOANA"
click at [209, 180] on div "Hijo < 21 años" at bounding box center [223, 179] width 171 height 9
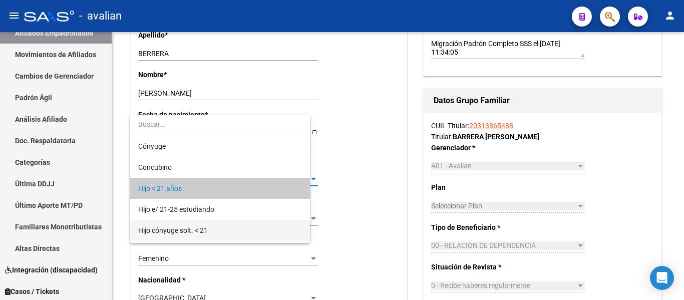
scroll to position [10, 0]
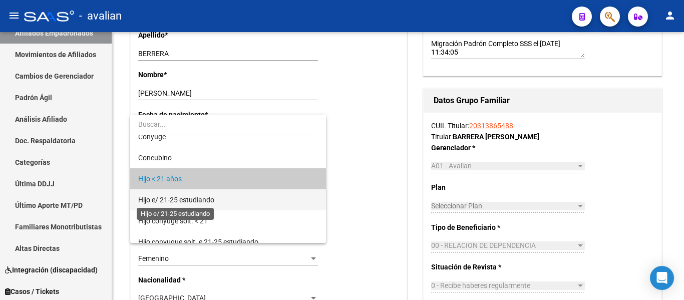
click at [205, 198] on span "Hijo e/ 21-25 estudiando" at bounding box center [176, 200] width 76 height 8
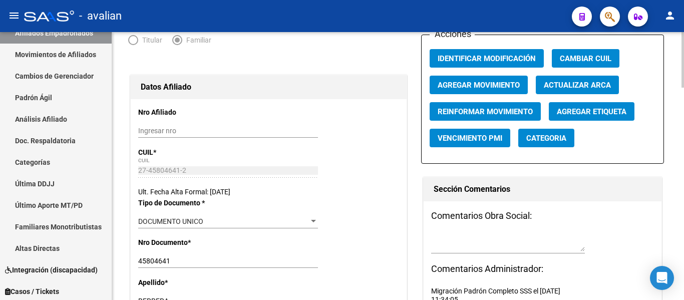
scroll to position [0, 0]
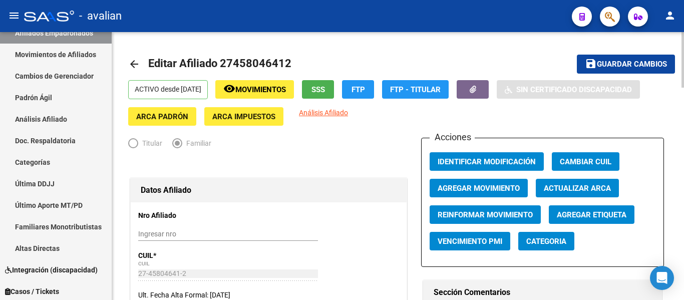
click at [613, 64] on span "Guardar cambios" at bounding box center [632, 64] width 70 height 9
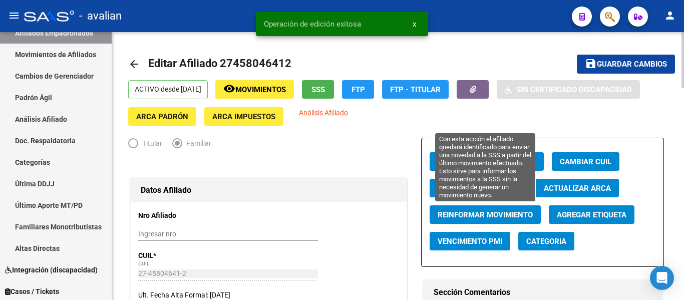
click at [458, 212] on span "Reinformar Movimiento" at bounding box center [485, 214] width 95 height 9
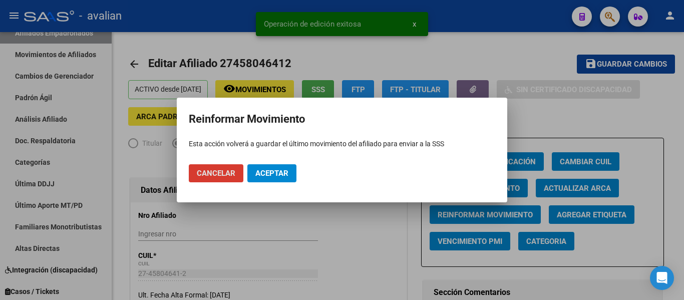
click at [251, 167] on button "Aceptar" at bounding box center [271, 173] width 49 height 18
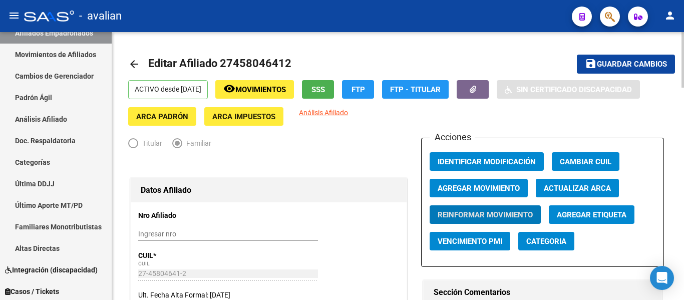
click at [129, 65] on mat-icon "arrow_back" at bounding box center [134, 64] width 12 height 12
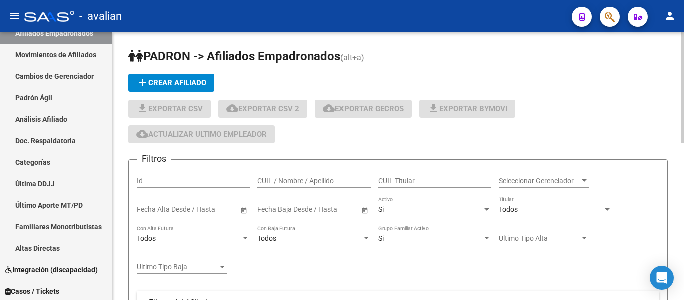
click at [300, 183] on input "CUIL / Nombre / Apellido" at bounding box center [313, 181] width 113 height 9
paste input "27414207095"
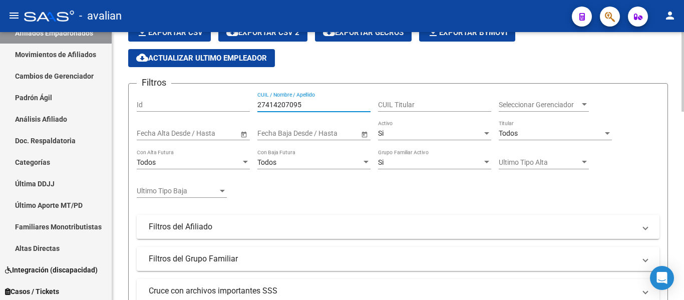
scroll to position [29, 0]
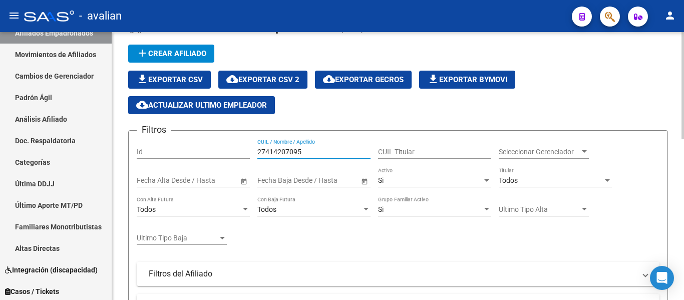
click at [323, 153] on input "27414207095" at bounding box center [313, 152] width 113 height 9
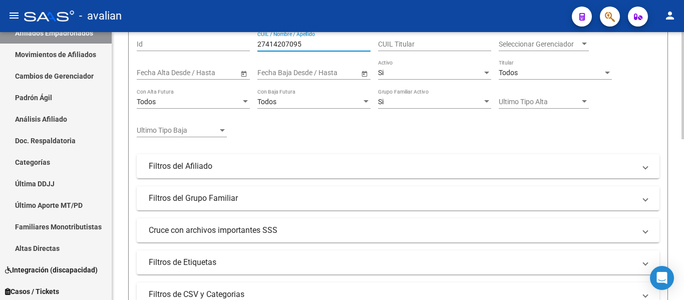
scroll to position [2, 0]
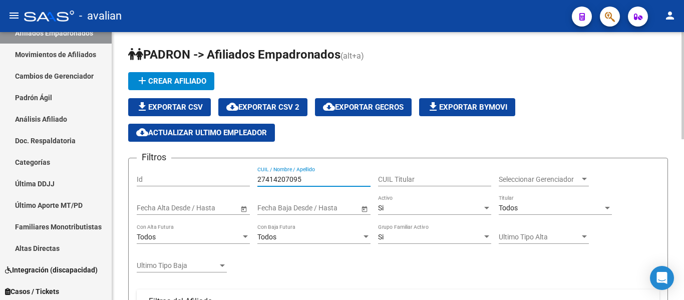
type input "27414207095"
click at [403, 209] on div "Si" at bounding box center [430, 208] width 104 height 9
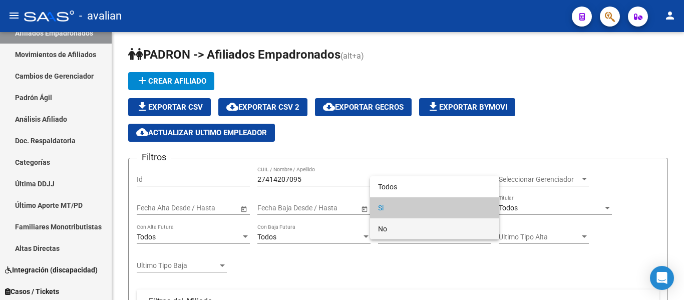
click at [398, 227] on span "No" at bounding box center [434, 228] width 113 height 21
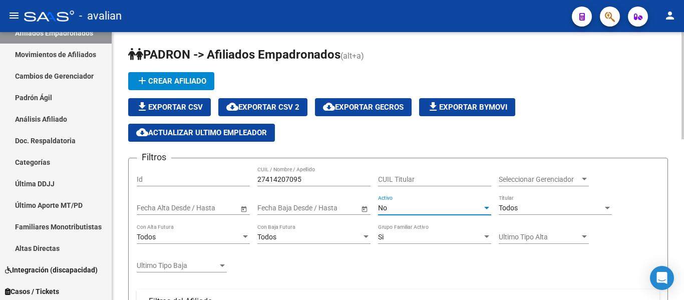
click at [381, 205] on span "No" at bounding box center [382, 208] width 9 height 8
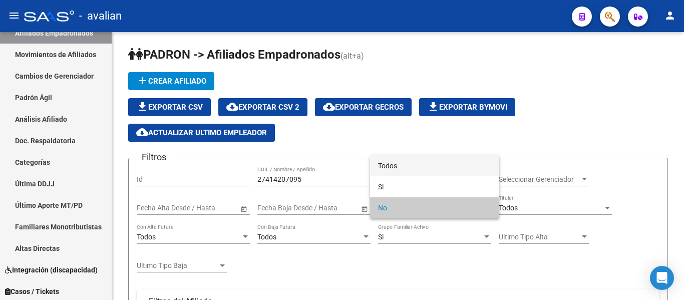
click at [398, 163] on span "Todos" at bounding box center [434, 165] width 113 height 21
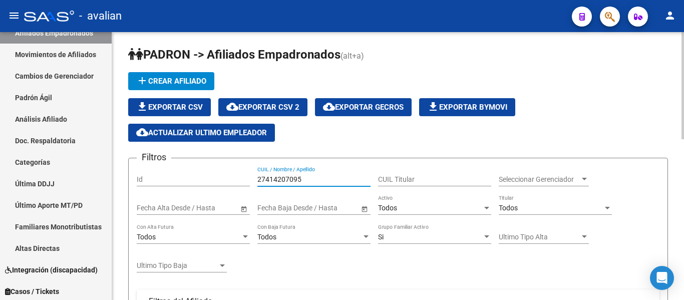
click at [317, 179] on input "27414207095" at bounding box center [313, 179] width 113 height 9
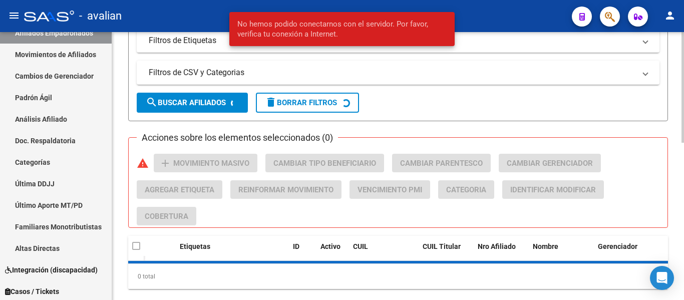
scroll to position [380, 0]
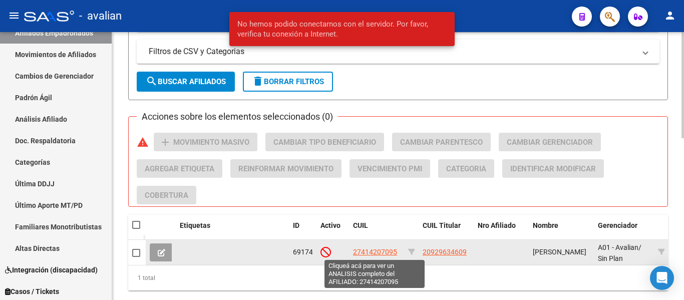
click at [361, 250] on span "27414207095" at bounding box center [375, 252] width 44 height 8
type textarea "27414207095"
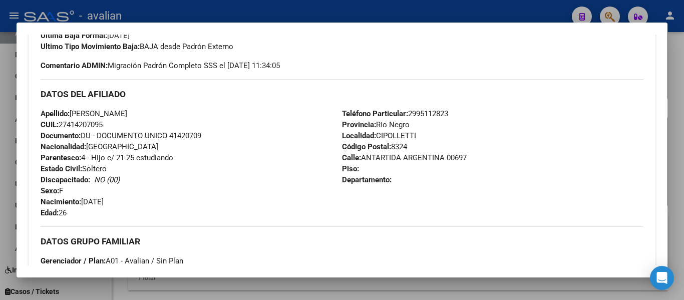
scroll to position [200, 0]
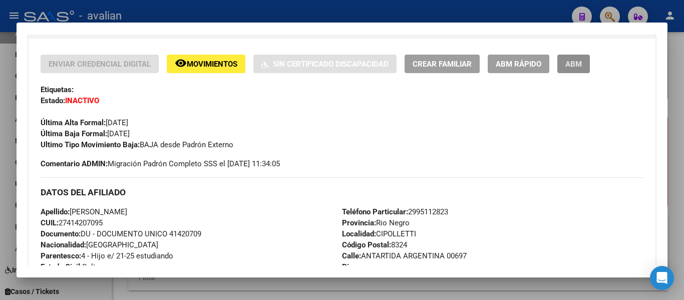
click at [575, 65] on span "ABM" at bounding box center [573, 64] width 17 height 9
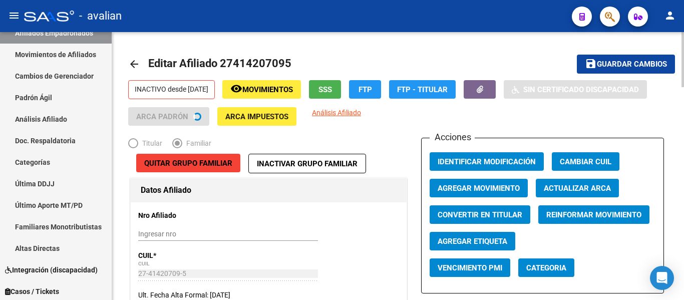
radio input "true"
type input "30-55092364-1"
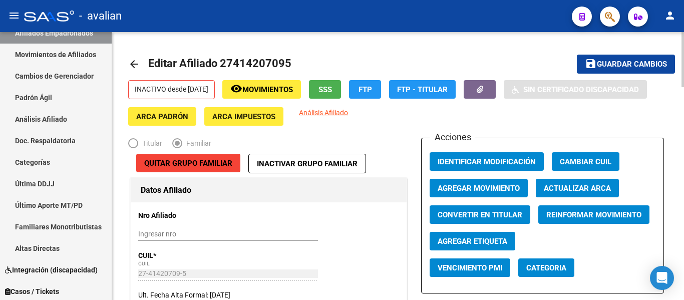
click at [509, 189] on span "Agregar Movimiento" at bounding box center [479, 188] width 82 height 9
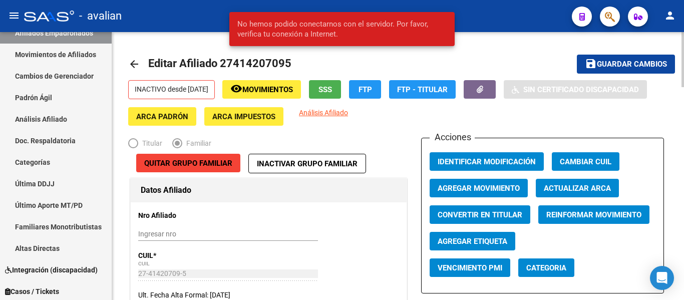
click at [137, 66] on mat-icon "arrow_back" at bounding box center [134, 64] width 12 height 12
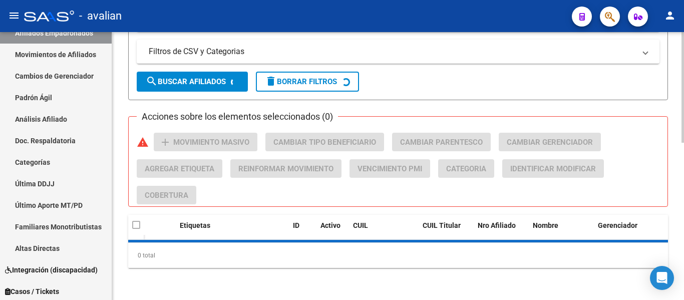
scroll to position [79, 0]
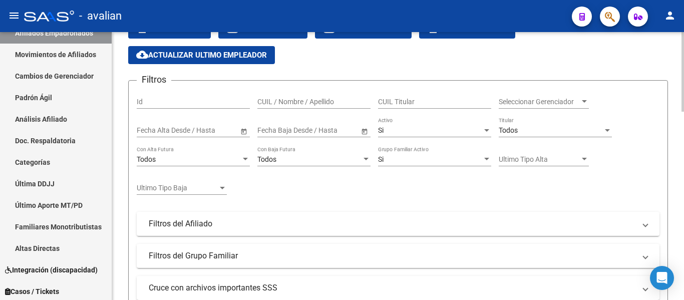
click at [341, 102] on input "CUIL / Nombre / Apellido" at bounding box center [313, 102] width 113 height 9
paste input "27414207095"
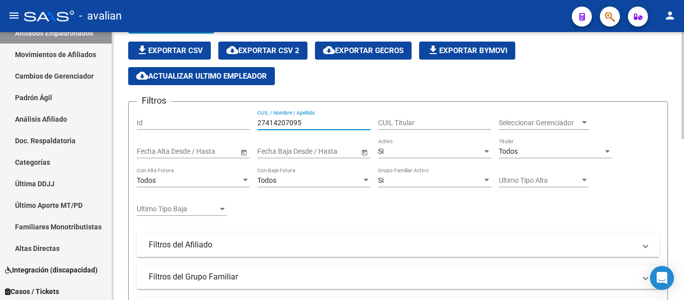
scroll to position [52, 0]
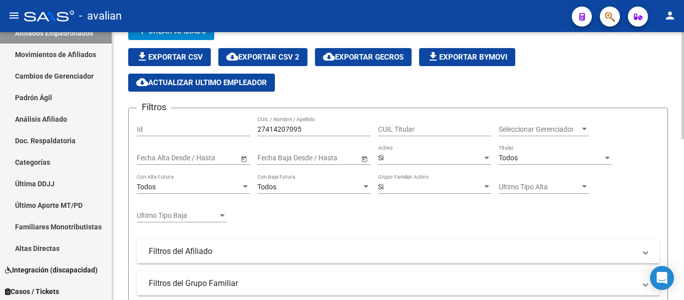
click at [402, 152] on div "Si Activo" at bounding box center [434, 155] width 113 height 20
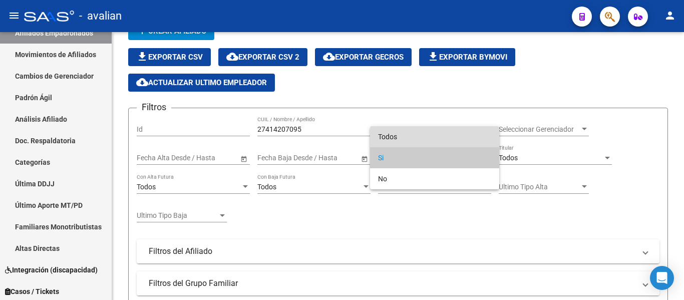
click at [403, 134] on span "Todos" at bounding box center [434, 136] width 113 height 21
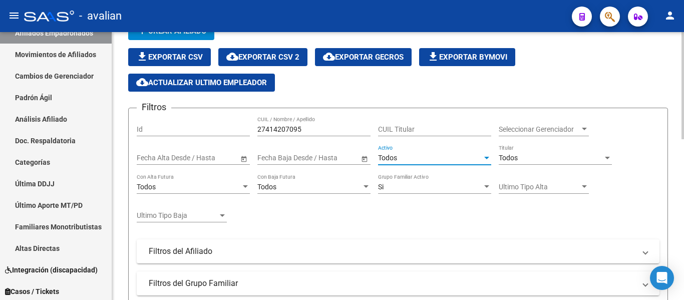
click at [286, 122] on div "27414207095 CUIL / Nombre / Apellido" at bounding box center [313, 126] width 113 height 20
click at [286, 124] on div "27414207095 CUIL / Nombre / Apellido" at bounding box center [313, 126] width 113 height 20
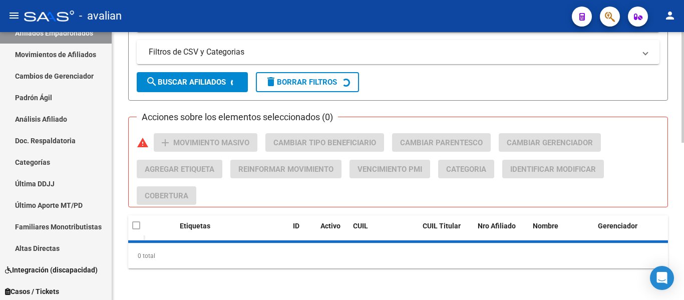
scroll to position [380, 0]
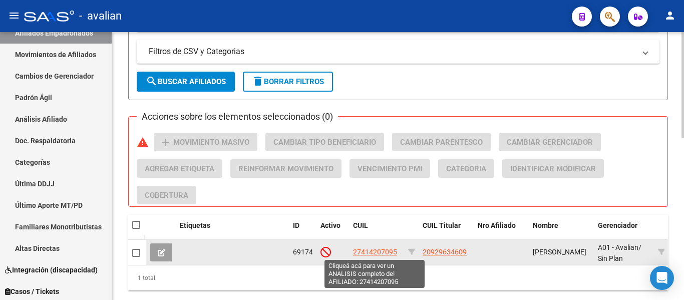
click at [379, 249] on span "27414207095" at bounding box center [375, 252] width 44 height 8
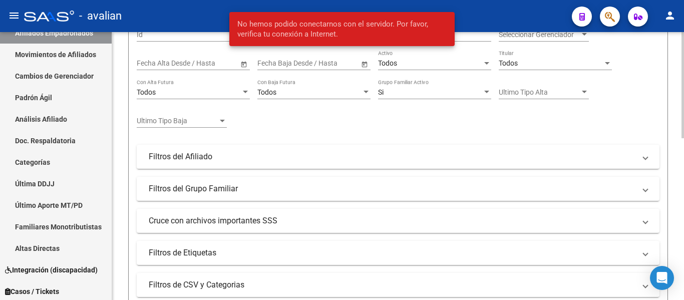
scroll to position [29, 0]
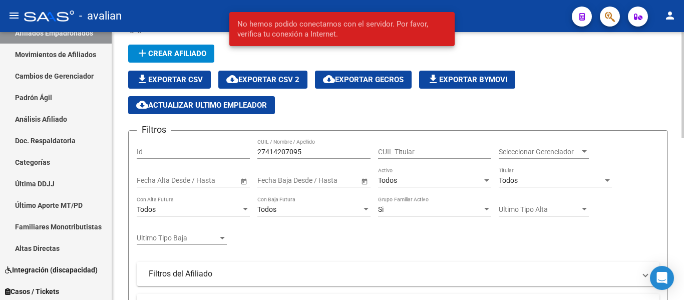
click at [325, 146] on div "27414207095 CUIL / Nombre / Apellido" at bounding box center [313, 149] width 113 height 20
click at [323, 153] on input "27414207095" at bounding box center [313, 152] width 113 height 9
paste input "56764083"
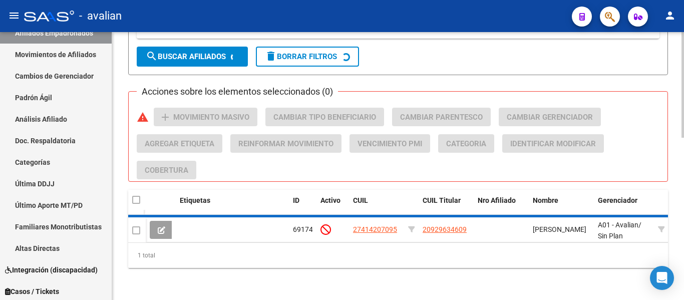
scroll to position [410, 0]
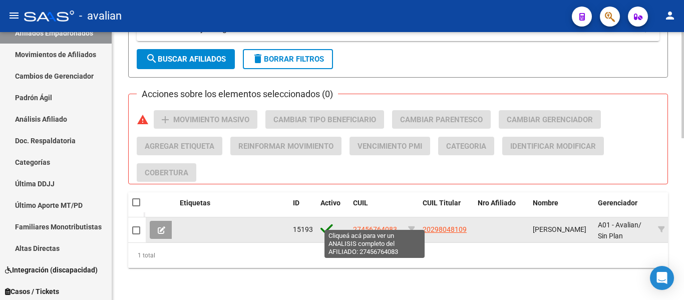
type input "27456764083"
click at [364, 225] on span "27456764083" at bounding box center [375, 229] width 44 height 8
type textarea "27456764083"
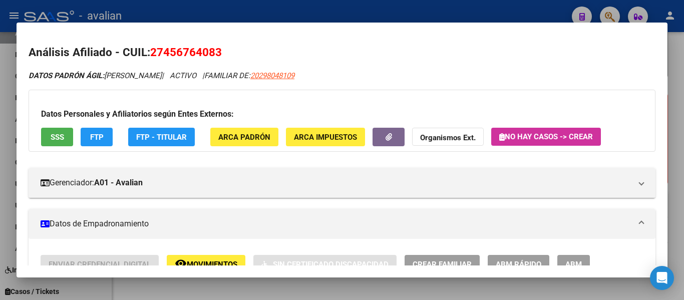
click at [569, 257] on button "ABM" at bounding box center [573, 264] width 33 height 19
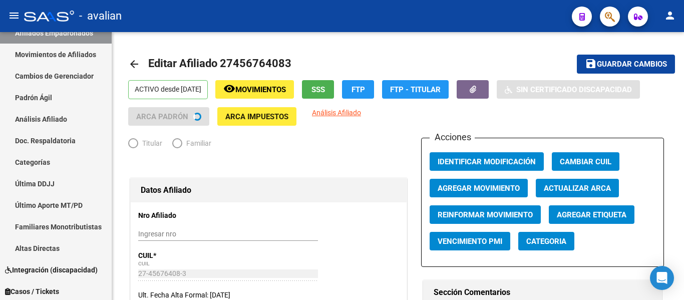
radio input "true"
type input "30-58856211-1"
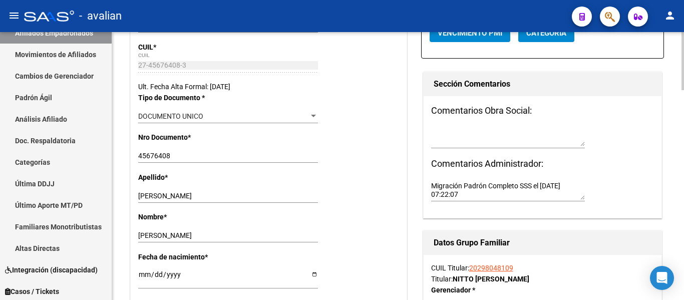
scroll to position [250, 0]
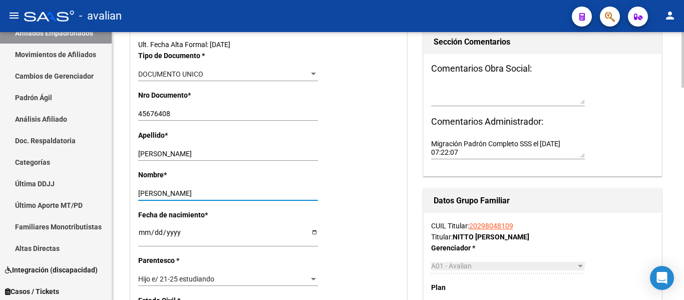
drag, startPoint x: 179, startPoint y: 194, endPoint x: 232, endPoint y: 193, distance: 53.1
click at [232, 193] on input "MACARENA NEREA" at bounding box center [228, 193] width 180 height 9
type input "MACARENA"
click at [187, 193] on input "MACARENA" at bounding box center [228, 193] width 180 height 9
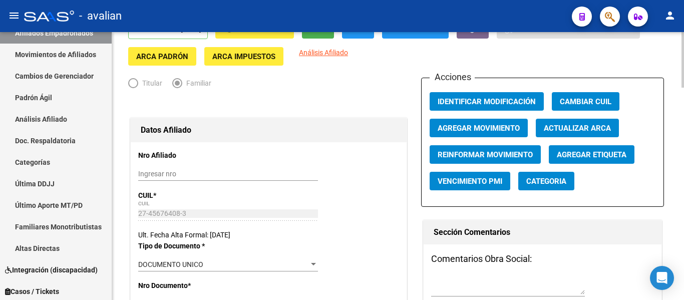
scroll to position [0, 0]
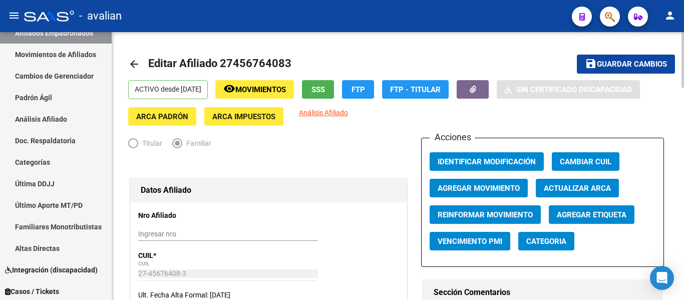
click at [129, 63] on mat-icon "arrow_back" at bounding box center [134, 64] width 12 height 12
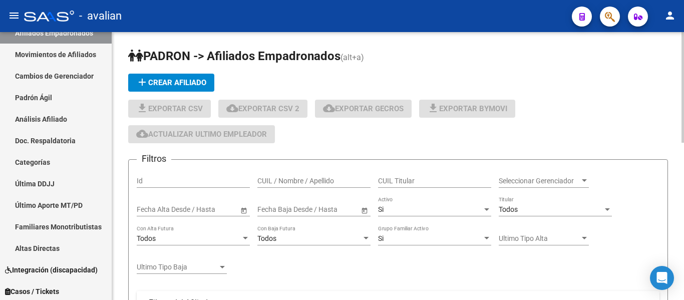
click at [302, 182] on input "CUIL / Nombre / Apellido" at bounding box center [313, 181] width 113 height 9
paste input "NEREA"
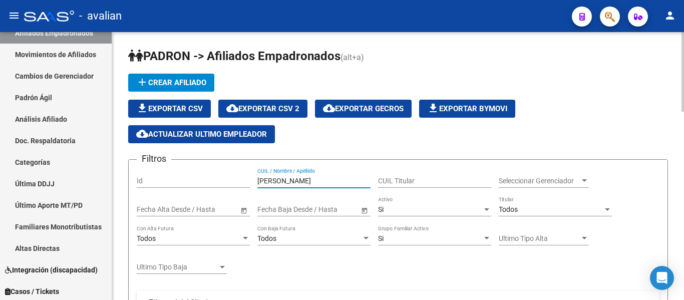
drag, startPoint x: 322, startPoint y: 182, endPoint x: 116, endPoint y: 162, distance: 206.8
paste input "27456764083"
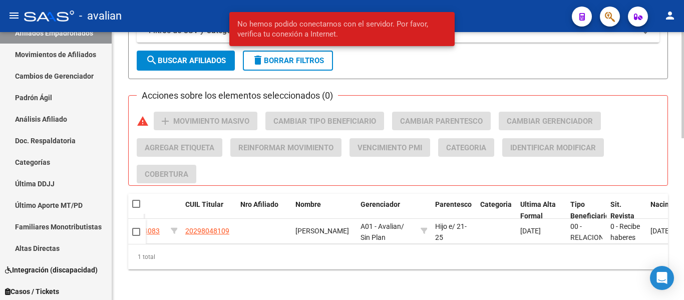
scroll to position [100, 0]
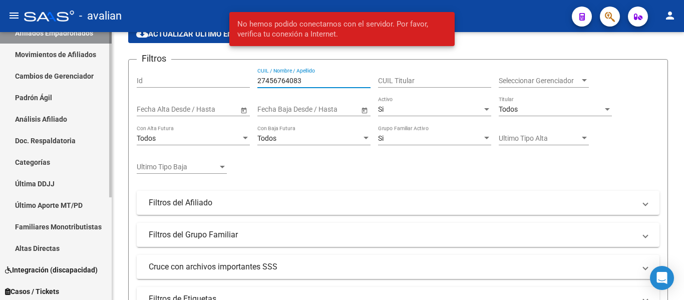
drag, startPoint x: 314, startPoint y: 82, endPoint x: 84, endPoint y: 75, distance: 230.0
click at [84, 75] on mat-sidenav-container "Firma Express Inicio Calendario SSS Instructivos Contacto OS Reportes Padrón Tr…" at bounding box center [342, 166] width 684 height 268
paste input "0455946329"
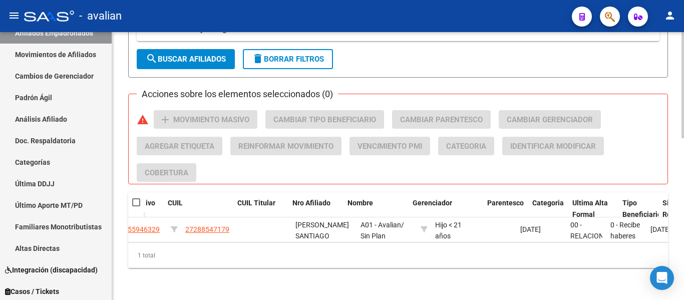
scroll to position [0, 0]
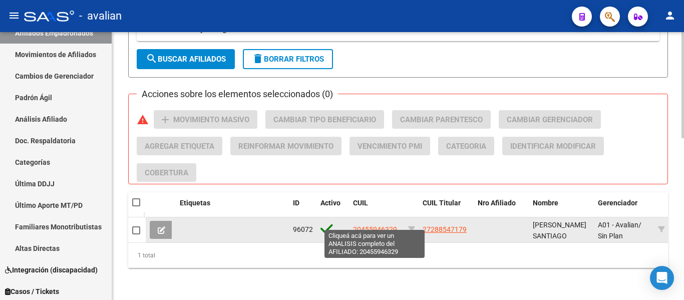
type input "20455946329"
click at [373, 225] on span "20455946329" at bounding box center [375, 229] width 44 height 8
type textarea "20455946329"
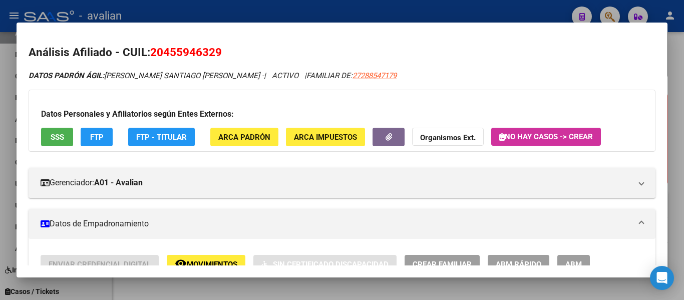
click at [572, 260] on span "ABM" at bounding box center [573, 264] width 17 height 9
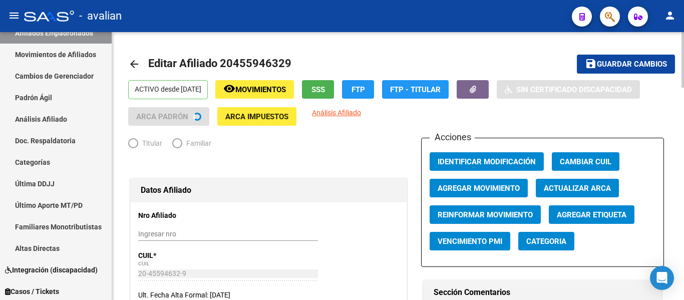
radio input "true"
type input "30-54620722-2"
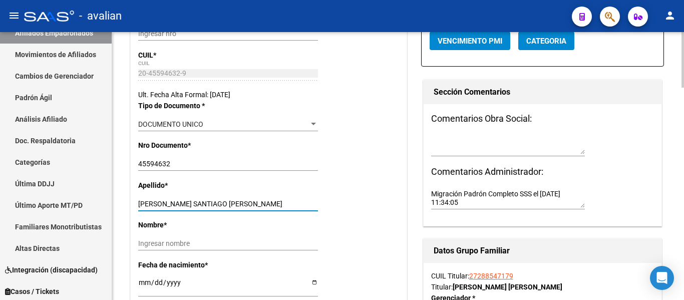
drag, startPoint x: 167, startPoint y: 205, endPoint x: 288, endPoint y: 199, distance: 121.3
click at [288, 200] on input "MOLINA SANTIAGO EMANUEL" at bounding box center [228, 204] width 180 height 9
type input "MOLINA"
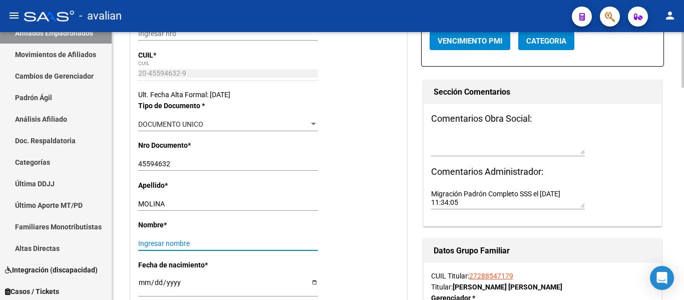
paste input "SANTIAGO EMANUEL"
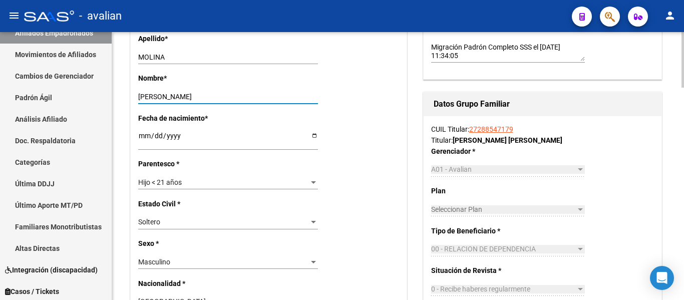
scroll to position [351, 0]
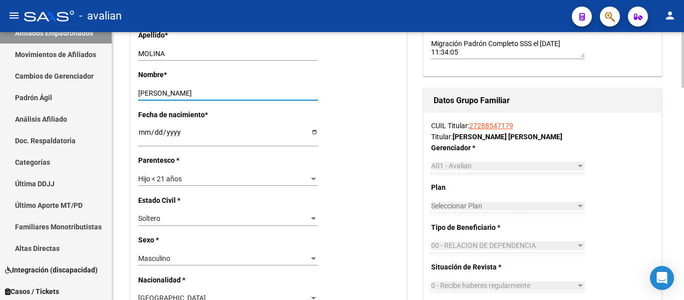
type input "SANTIAGO EMANUEL"
click at [216, 179] on div "Hijo < 21 años" at bounding box center [223, 179] width 171 height 9
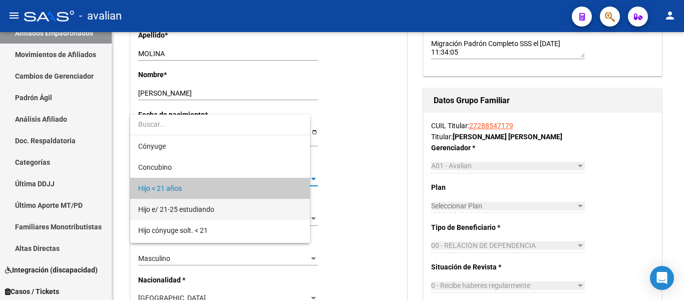
scroll to position [10, 0]
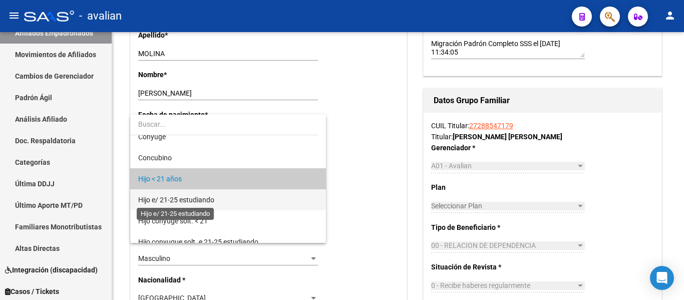
click at [207, 199] on span "Hijo e/ 21-25 estudiando" at bounding box center [176, 200] width 76 height 8
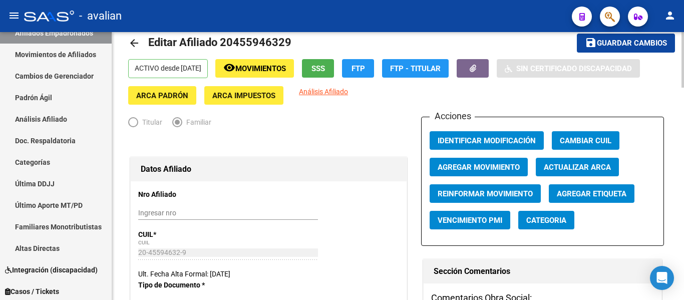
scroll to position [0, 0]
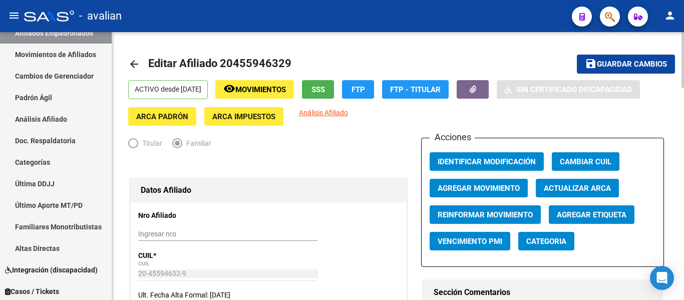
click at [634, 61] on span "Guardar cambios" at bounding box center [632, 64] width 70 height 9
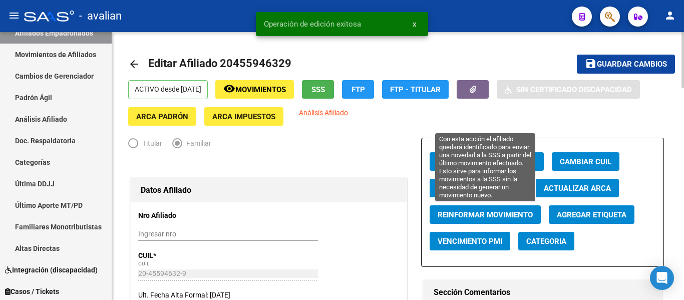
click at [466, 211] on span "Reinformar Movimiento" at bounding box center [485, 214] width 95 height 9
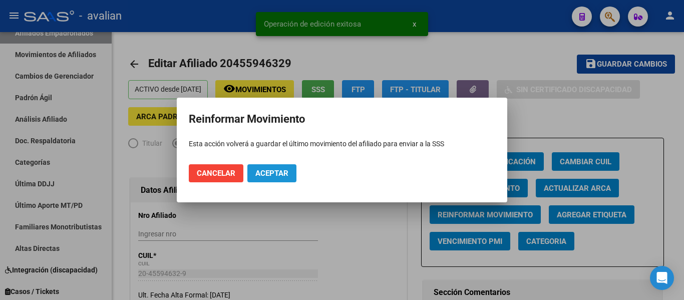
click at [282, 171] on span "Aceptar" at bounding box center [271, 173] width 33 height 9
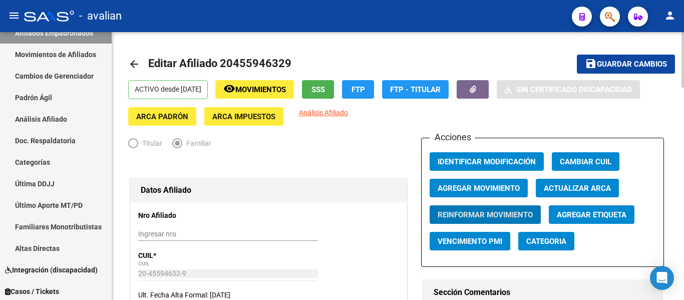
click at [136, 63] on mat-icon "arrow_back" at bounding box center [134, 64] width 12 height 12
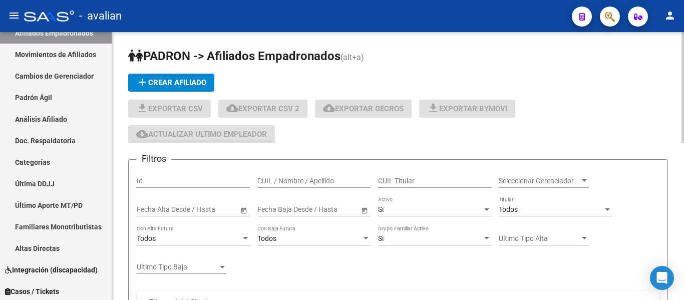
click at [281, 176] on div "CUIL / Nombre / Apellido" at bounding box center [313, 178] width 113 height 20
paste input "27459234603"
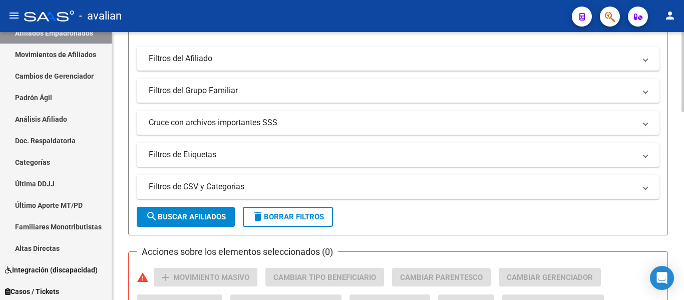
scroll to position [351, 0]
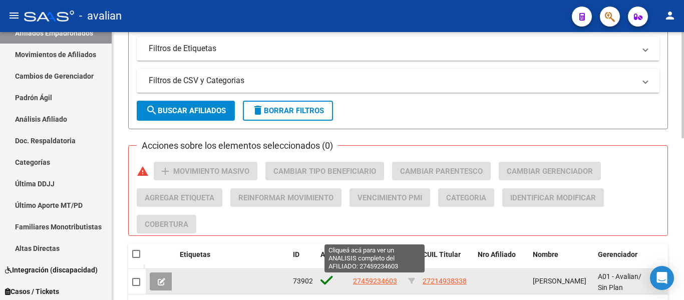
type input "27459234603"
click at [377, 283] on span "27459234603" at bounding box center [375, 281] width 44 height 8
type textarea "27459234603"
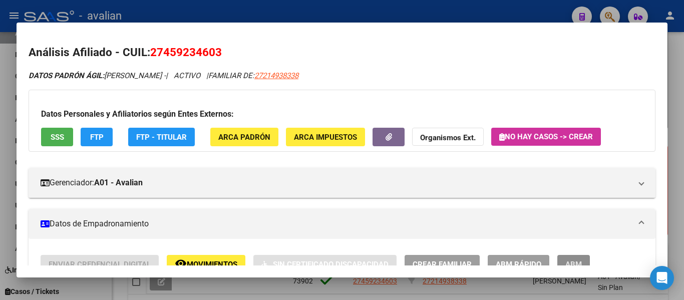
click at [573, 260] on span "ABM" at bounding box center [573, 264] width 17 height 9
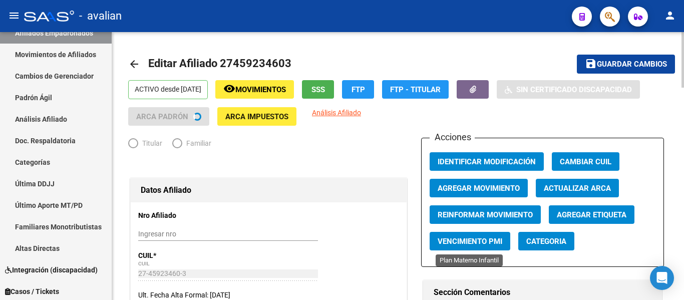
radio input "true"
type input "30-71021841-9"
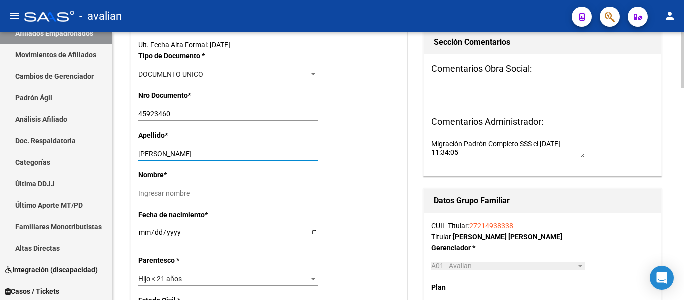
drag, startPoint x: 167, startPoint y: 152, endPoint x: 272, endPoint y: 153, distance: 104.7
click at [272, 153] on input "CORREA ANTONELLA MAGALI" at bounding box center [228, 154] width 180 height 9
type input "CORREA"
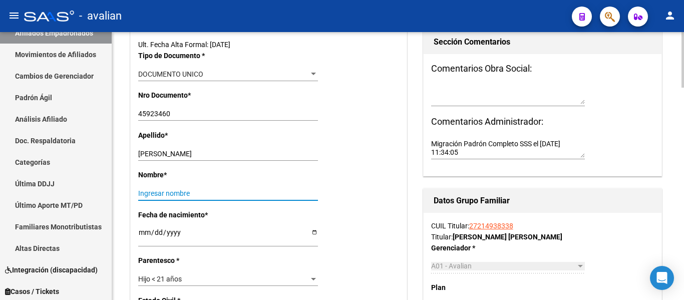
paste input "ANTONELLA MAGALI"
type input "ANTONELLA MAGALI"
click at [200, 275] on div "Hijo < 21 años" at bounding box center [223, 279] width 171 height 9
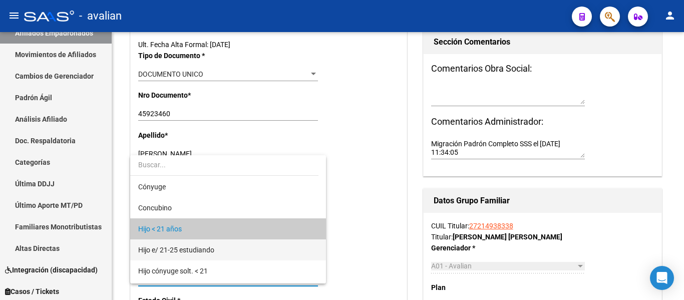
click at [211, 252] on span "Hijo e/ 21-25 estudiando" at bounding box center [176, 250] width 76 height 8
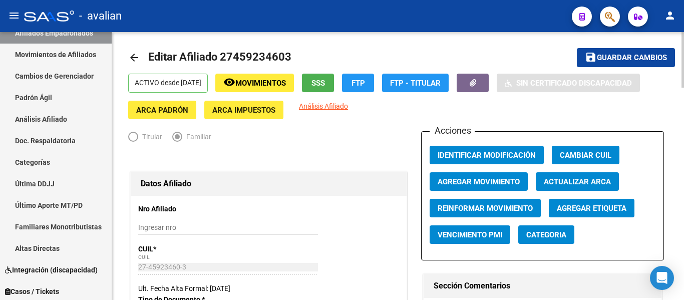
scroll to position [0, 0]
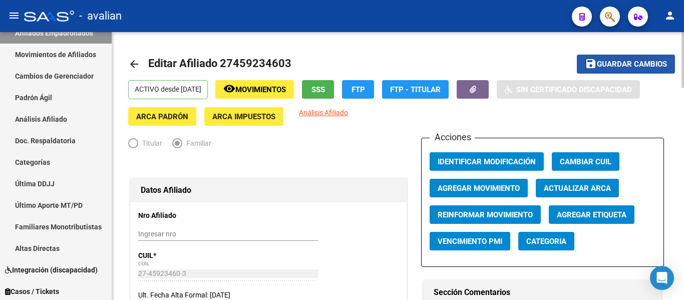
click at [625, 70] on button "save Guardar cambios" at bounding box center [626, 64] width 98 height 19
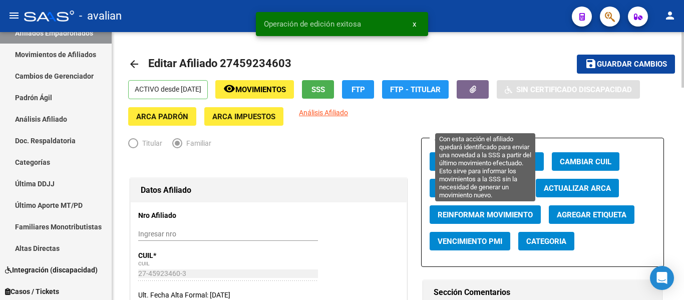
click at [507, 213] on span "Reinformar Movimiento" at bounding box center [485, 214] width 95 height 9
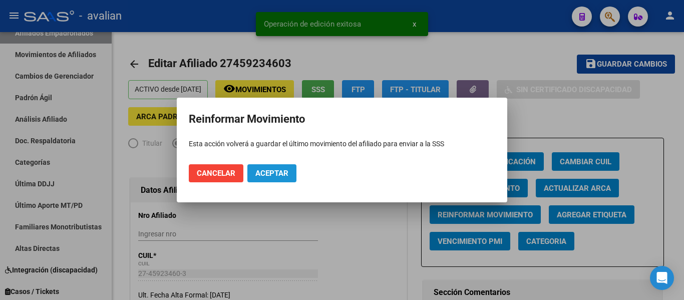
click at [290, 178] on button "Aceptar" at bounding box center [271, 173] width 49 height 18
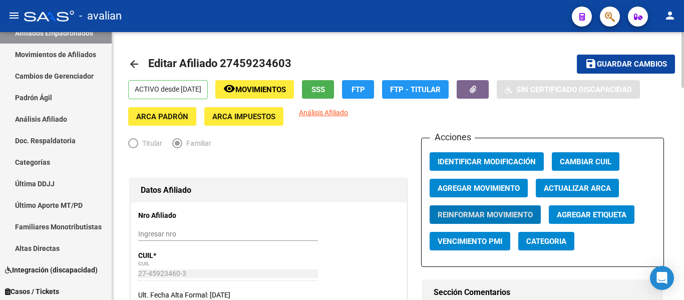
click at [130, 64] on mat-icon "arrow_back" at bounding box center [134, 64] width 12 height 12
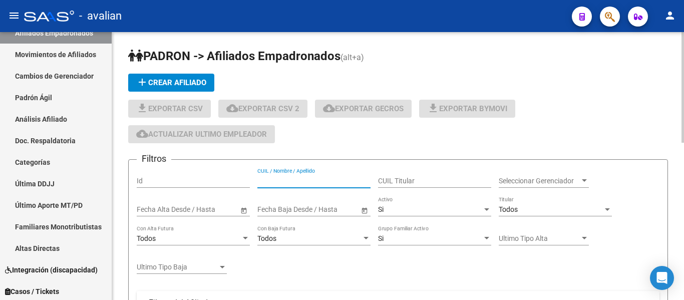
click at [311, 178] on input "CUIL / Nombre / Apellido" at bounding box center [313, 181] width 113 height 9
paste input "20458119792"
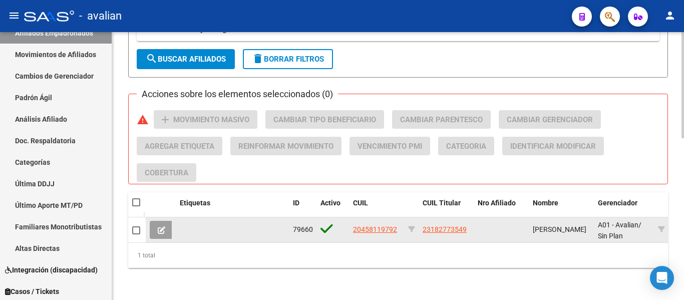
scroll to position [410, 0]
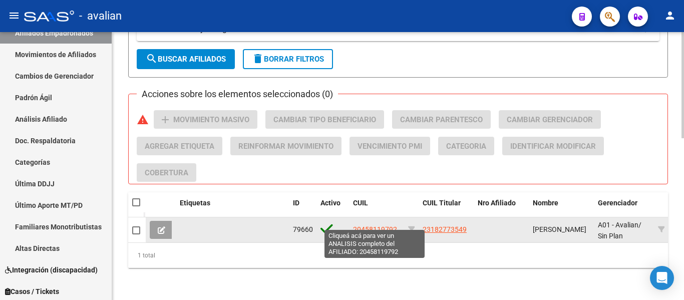
type input "20458119792"
click at [386, 225] on span "20458119792" at bounding box center [375, 229] width 44 height 8
type textarea "20458119792"
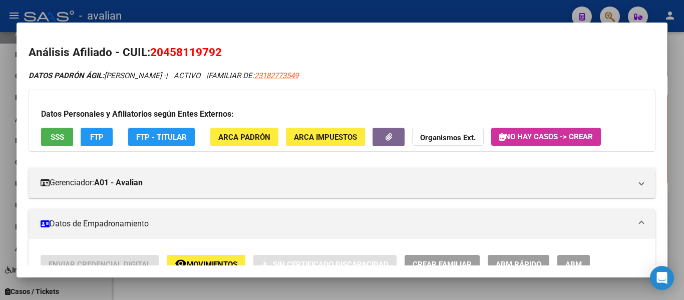
click at [582, 261] on span "ABM" at bounding box center [573, 264] width 17 height 9
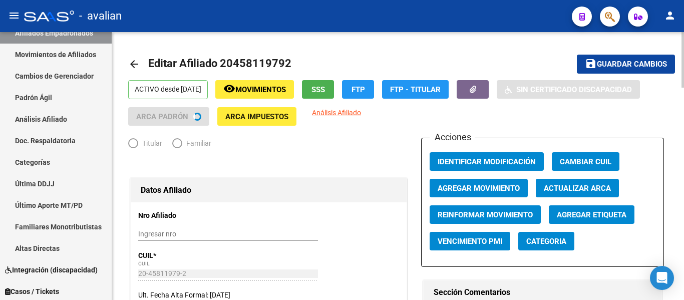
radio input "true"
type input "20-11522057-9"
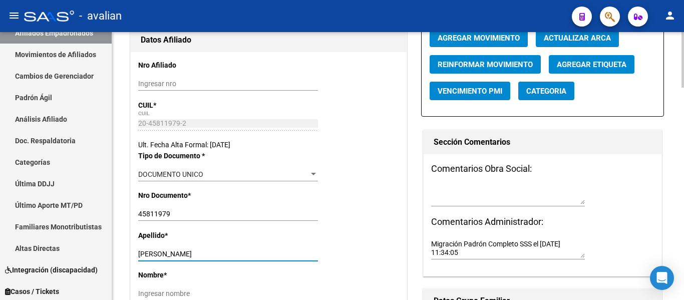
drag, startPoint x: 173, startPoint y: 250, endPoint x: 208, endPoint y: 255, distance: 34.9
click at [208, 255] on input "ROBUFFO FACUNDO" at bounding box center [228, 254] width 180 height 9
click at [178, 253] on input "ROBUFFO FACUNDO" at bounding box center [228, 254] width 180 height 9
drag, startPoint x: 170, startPoint y: 257, endPoint x: 230, endPoint y: 252, distance: 59.8
click at [230, 252] on input "ROBUFFO FACUNDO" at bounding box center [228, 254] width 180 height 9
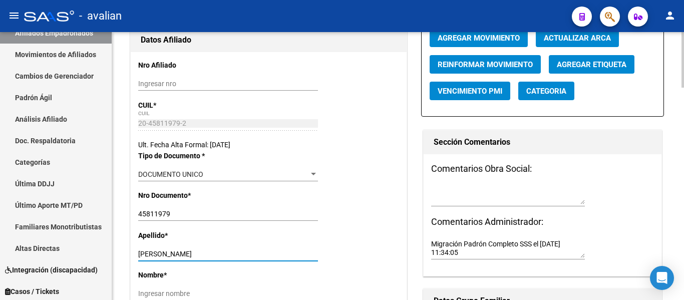
type input "ROBUFFO"
paste input "FACUNDO"
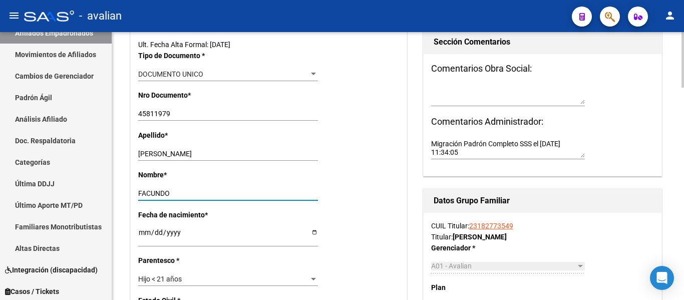
scroll to position [301, 0]
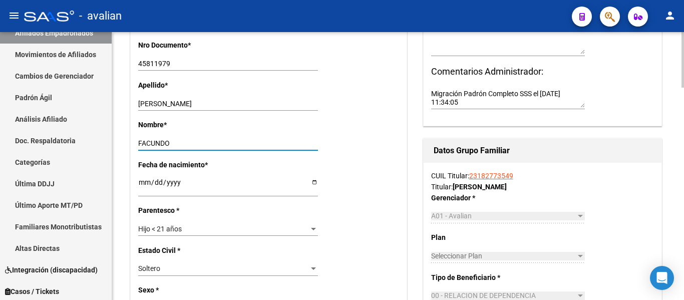
type input "FACUNDO"
click at [222, 240] on div "Hijo < 21 años Seleccionar parentesco" at bounding box center [228, 233] width 180 height 23
click at [222, 231] on div "Hijo < 21 años" at bounding box center [223, 229] width 171 height 9
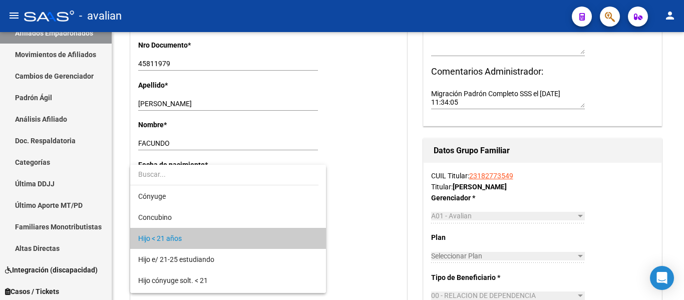
scroll to position [10, 0]
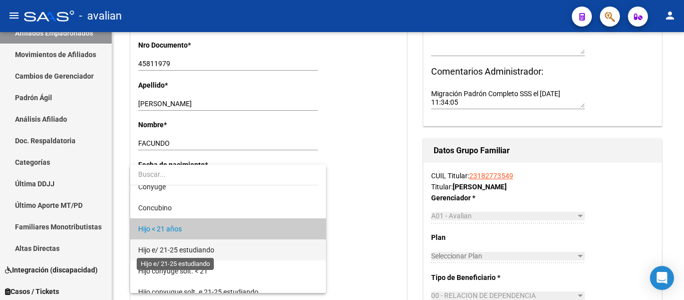
click at [214, 250] on span "Hijo e/ 21-25 estudiando" at bounding box center [176, 250] width 76 height 8
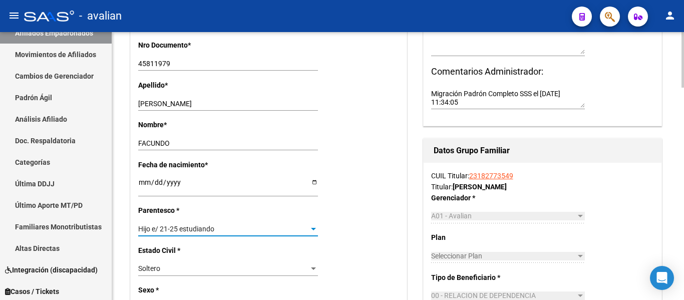
scroll to position [0, 0]
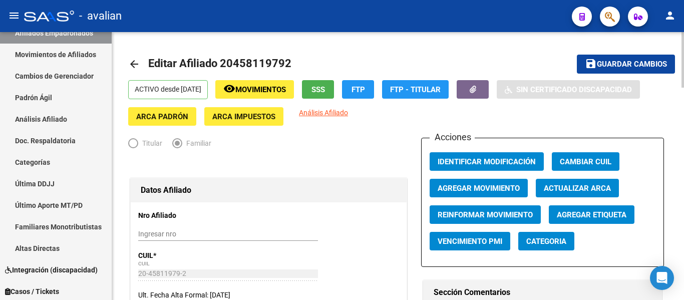
click at [651, 65] on span "Guardar cambios" at bounding box center [632, 64] width 70 height 9
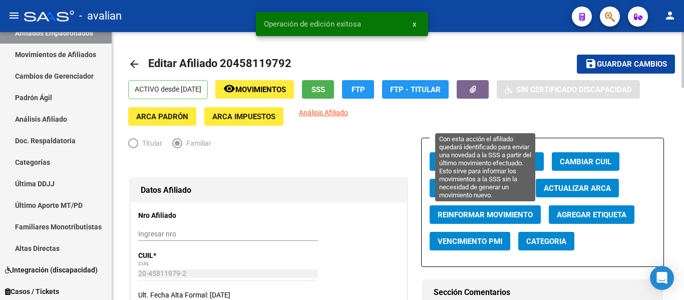
click at [494, 213] on span "Reinformar Movimiento" at bounding box center [485, 214] width 95 height 9
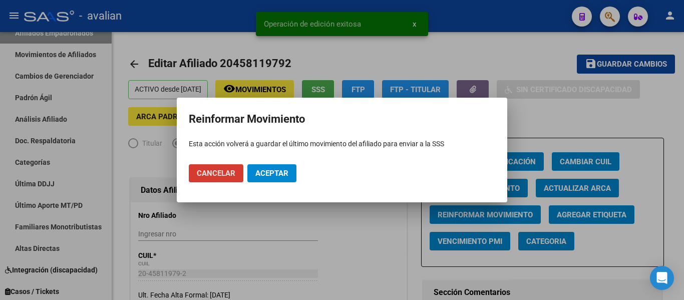
click at [270, 177] on span "Aceptar" at bounding box center [271, 173] width 33 height 9
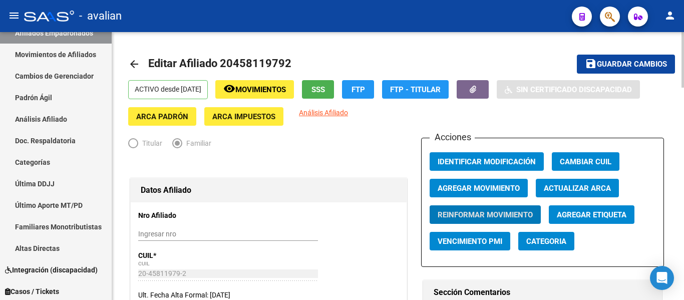
click at [136, 67] on mat-icon "arrow_back" at bounding box center [134, 64] width 12 height 12
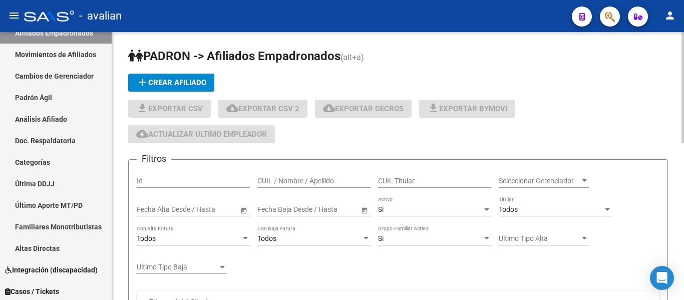
click at [294, 175] on div "CUIL / Nombre / Apellido" at bounding box center [313, 178] width 113 height 20
paste input "27419177194"
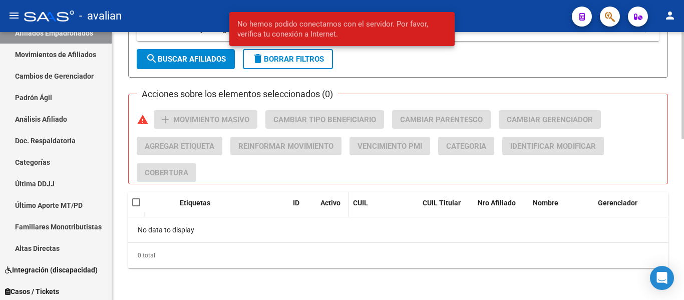
scroll to position [52, 0]
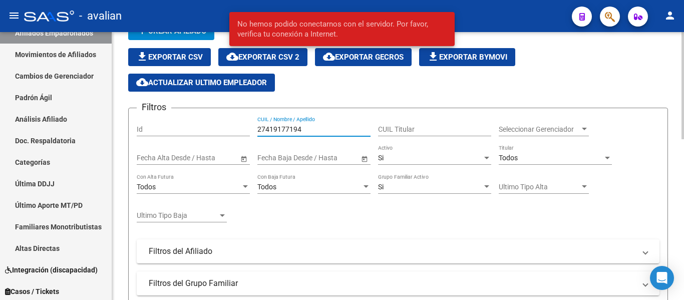
type input "27419177194"
click at [399, 156] on div "Si" at bounding box center [430, 158] width 104 height 9
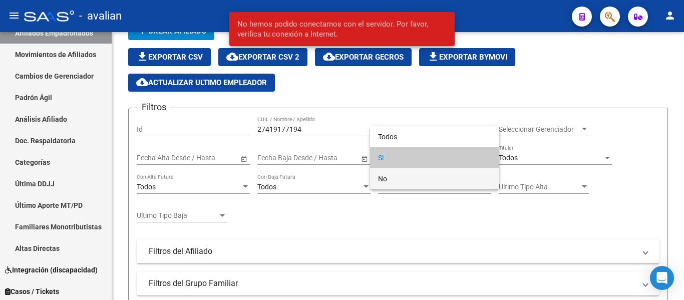
click at [387, 184] on span "No" at bounding box center [434, 178] width 113 height 21
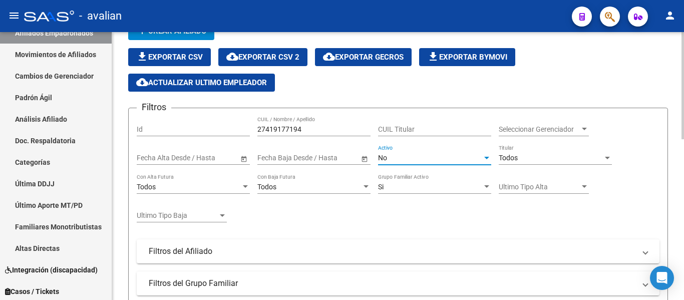
click at [410, 158] on div "No" at bounding box center [430, 158] width 104 height 9
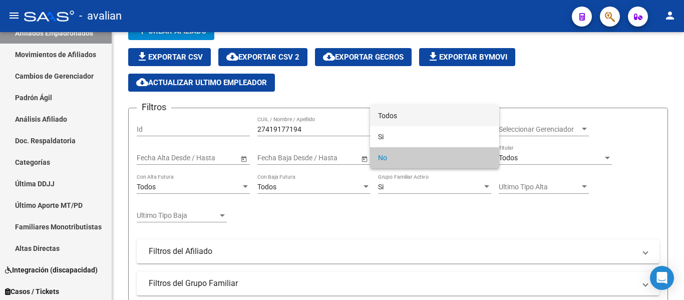
click at [425, 113] on span "Todos" at bounding box center [434, 115] width 113 height 21
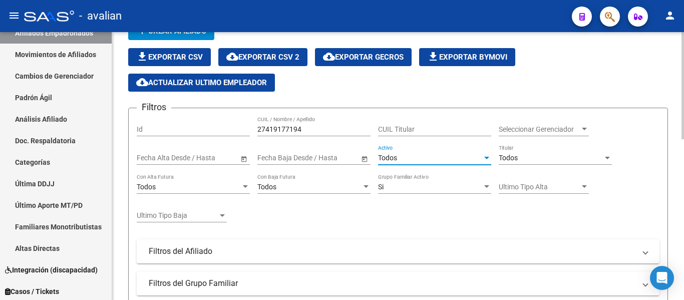
click at [299, 130] on input "27419177194" at bounding box center [313, 129] width 113 height 9
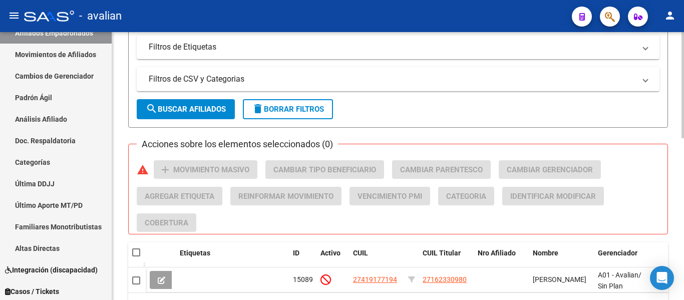
scroll to position [410, 0]
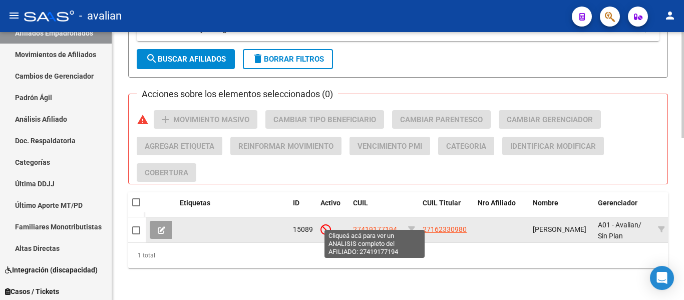
click at [366, 225] on span "27419177194" at bounding box center [375, 229] width 44 height 8
type textarea "27419177194"
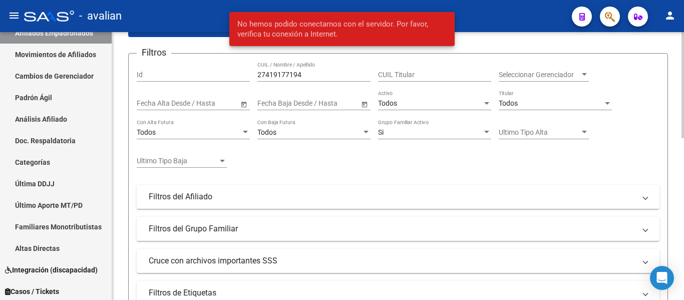
scroll to position [59, 0]
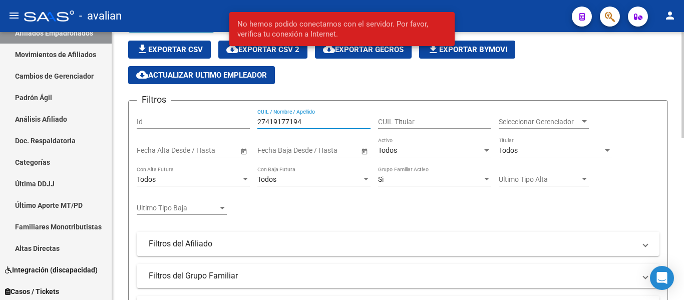
click at [312, 121] on input "27419177194" at bounding box center [313, 122] width 113 height 9
paste input "0419263401"
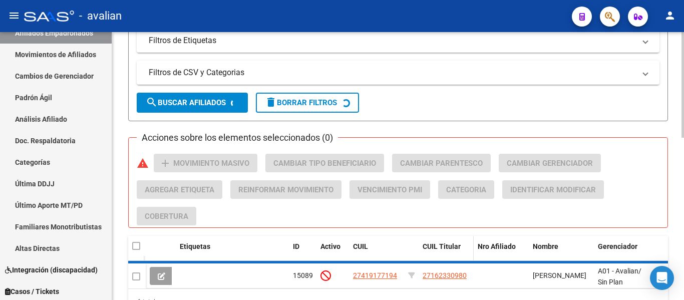
scroll to position [360, 0]
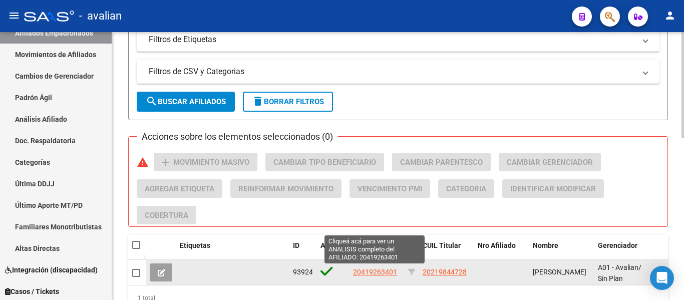
type input "20419263401"
click at [390, 274] on span "20419263401" at bounding box center [375, 272] width 44 height 8
type textarea "20419263401"
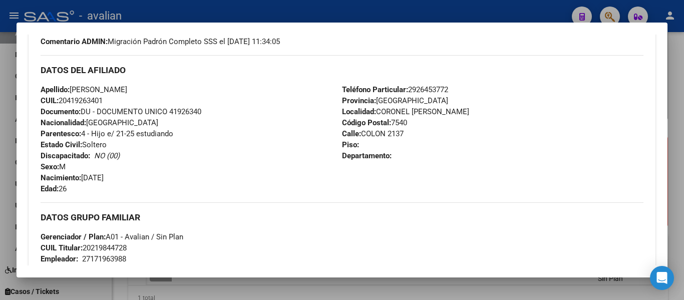
scroll to position [50, 0]
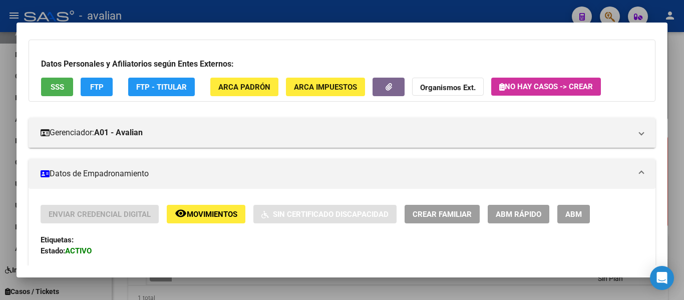
click at [575, 216] on span "ABM" at bounding box center [573, 214] width 17 height 9
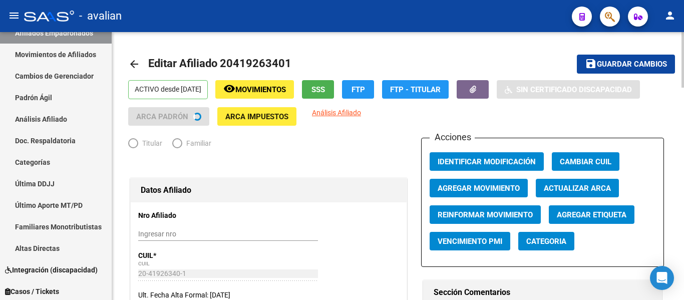
radio input "true"
type input "27-17196398-8"
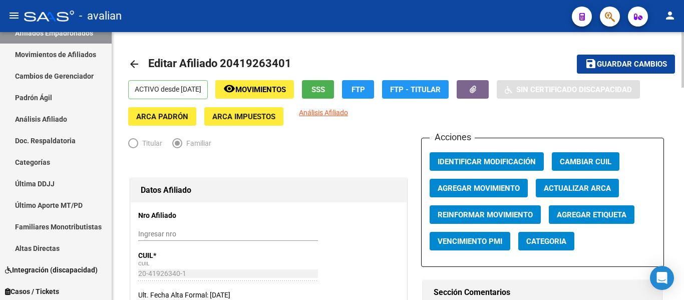
click at [465, 185] on span "Agregar Movimiento" at bounding box center [479, 188] width 82 height 9
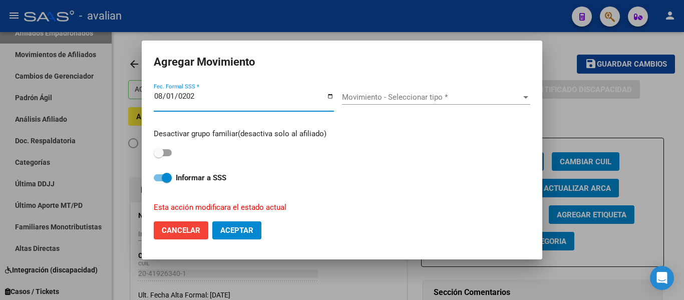
type input "2025-08-01"
click at [479, 93] on span "Movimiento - Seleccionar tipo *" at bounding box center [431, 97] width 179 height 9
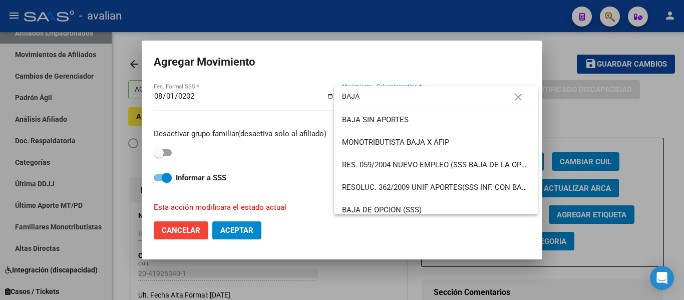
drag, startPoint x: 429, startPoint y: 100, endPoint x: 0, endPoint y: 27, distance: 434.9
click at [0, 27] on div "Agregar Movimiento 2025-08-01 Fec. Formal SSS * Movimiento - Seleccionar tipo *…" at bounding box center [342, 150] width 684 height 300
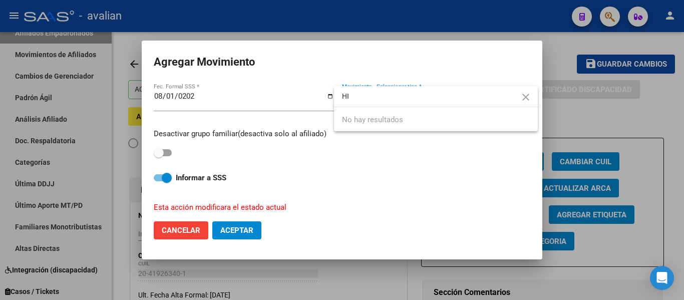
type input "H"
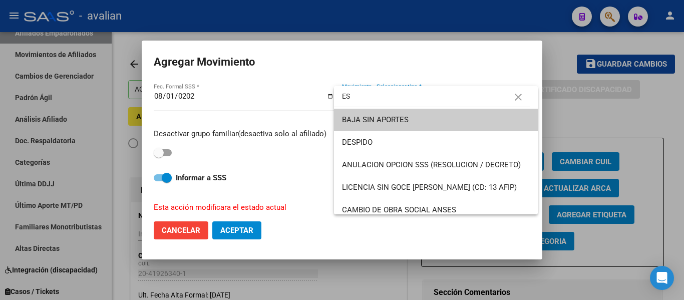
type input "E"
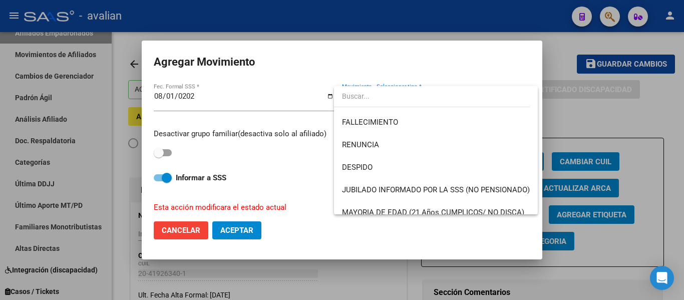
scroll to position [40, 0]
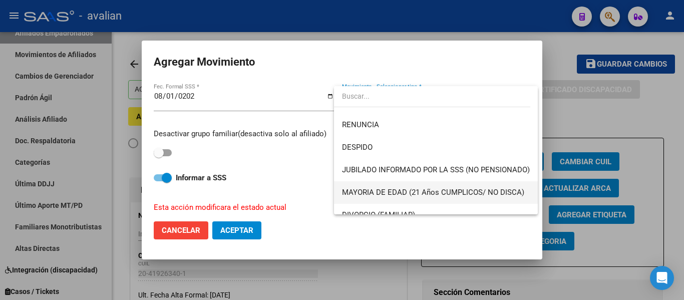
click at [497, 196] on span "MAYORIA DE EDAD (21 Años CUMPLICOS/ NO DISCA)" at bounding box center [433, 192] width 182 height 9
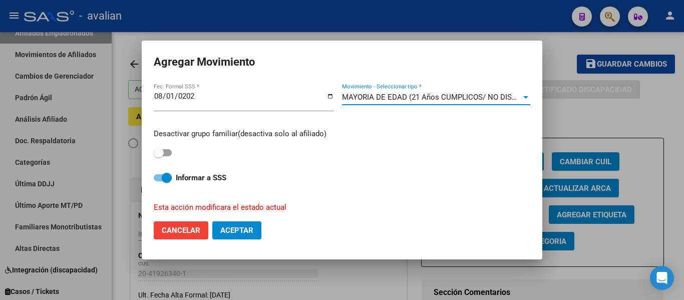
click at [412, 96] on span "MAYORIA DE EDAD (21 Años CUMPLICOS/ NO DISCA)" at bounding box center [433, 97] width 182 height 9
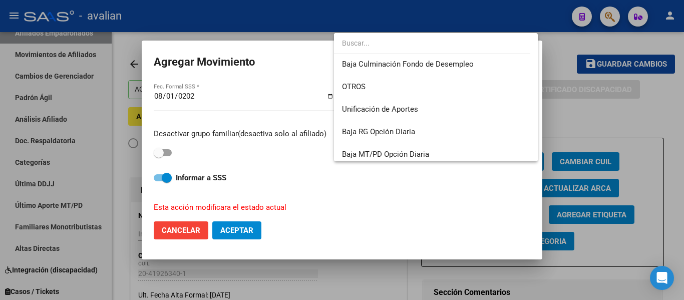
scroll to position [728, 0]
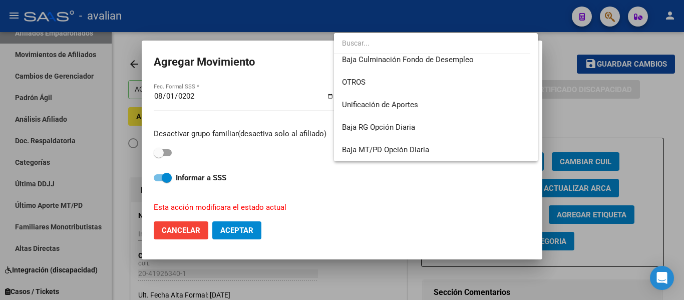
click at [422, 44] on input "dropdown search" at bounding box center [432, 43] width 196 height 21
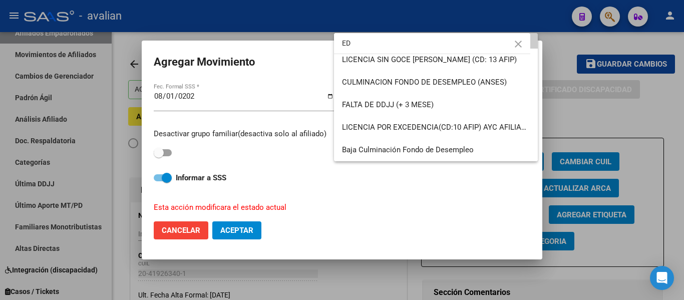
scroll to position [0, 0]
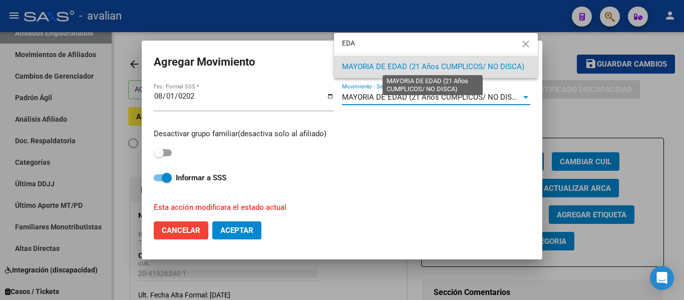
type input "EDA"
click at [430, 65] on span "MAYORIA DE EDAD (21 Años CUMPLICOS/ NO DISCA)" at bounding box center [433, 66] width 182 height 9
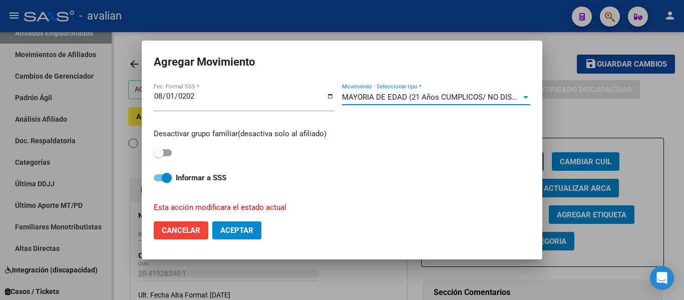
click at [231, 232] on span "Aceptar" at bounding box center [236, 230] width 33 height 9
checkbox input "false"
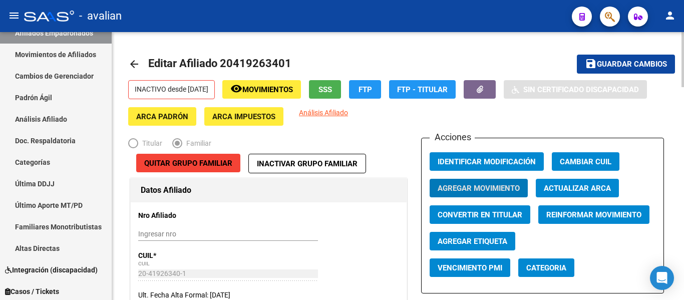
click at [653, 65] on span "Guardar cambios" at bounding box center [632, 64] width 70 height 9
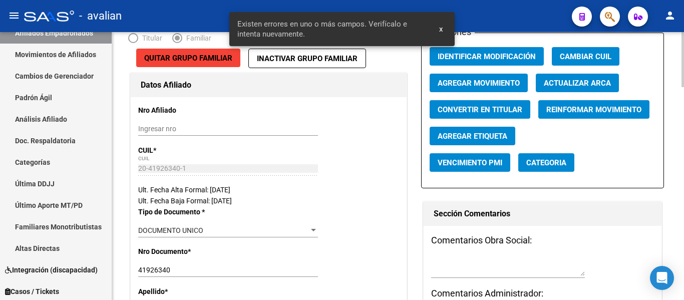
scroll to position [250, 0]
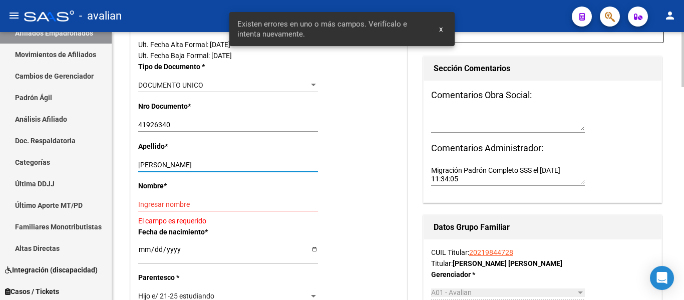
drag, startPoint x: 170, startPoint y: 163, endPoint x: 243, endPoint y: 159, distance: 73.2
click at [243, 159] on div "JOAQUIN CASTRO Ingresar apellido" at bounding box center [228, 165] width 180 height 14
type input "JOAQUIN"
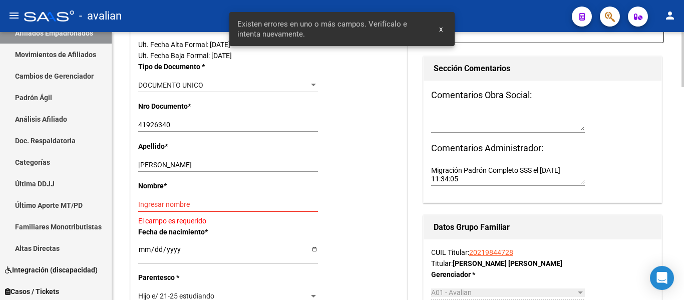
paste input "CASTRO"
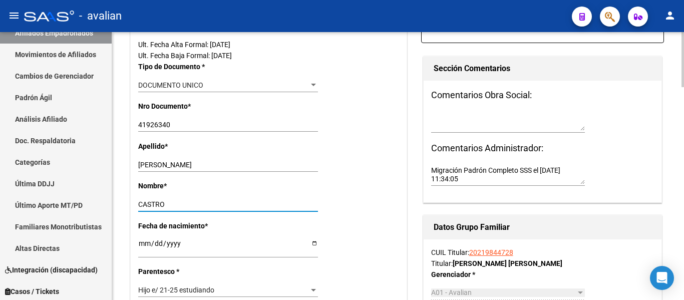
scroll to position [0, 0]
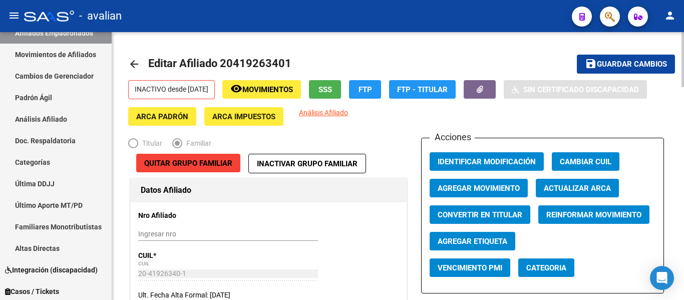
type input "CASTRO"
click at [611, 65] on span "Guardar cambios" at bounding box center [632, 64] width 70 height 9
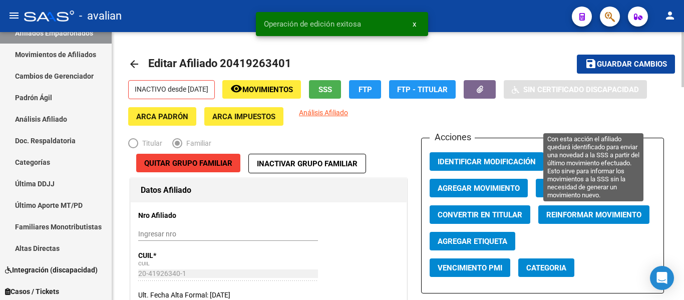
click at [570, 215] on span "Reinformar Movimiento" at bounding box center [593, 214] width 95 height 9
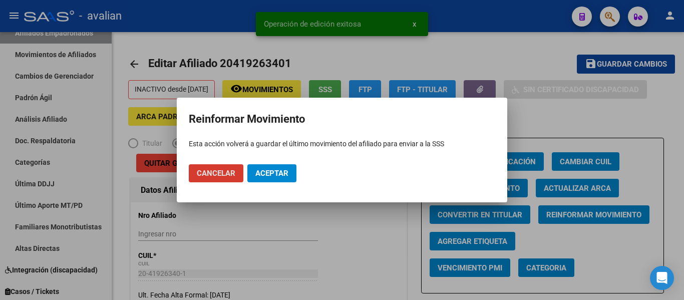
click at [283, 178] on button "Aceptar" at bounding box center [271, 173] width 49 height 18
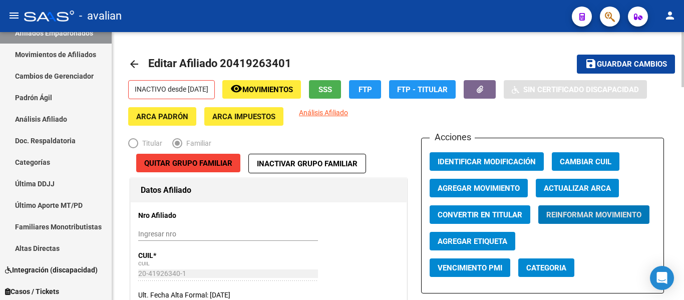
click at [142, 66] on link "arrow_back" at bounding box center [138, 64] width 20 height 24
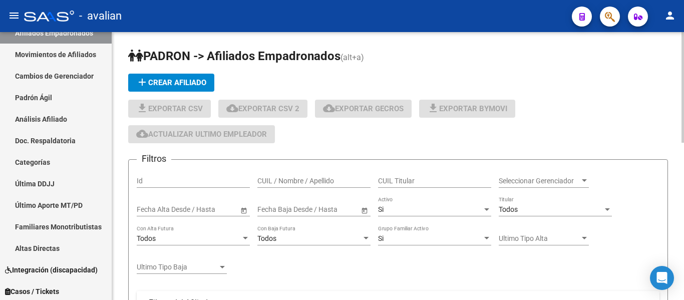
click at [325, 179] on input "CUIL / Nombre / Apellido" at bounding box center [313, 181] width 113 height 9
paste input "23458939799"
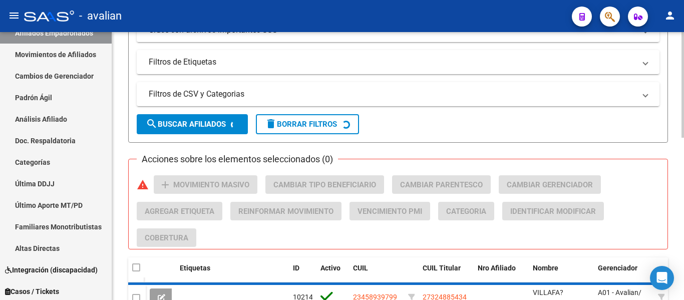
scroll to position [380, 0]
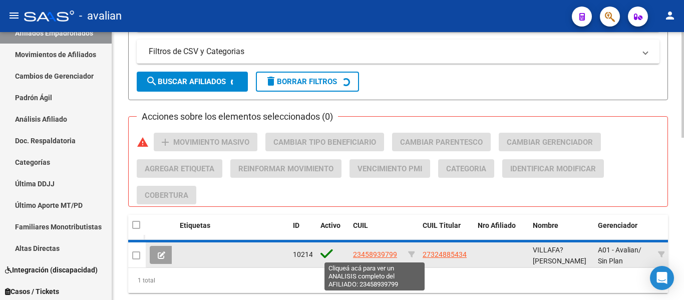
type input "23458939799"
click at [378, 254] on span "23458939799" at bounding box center [375, 254] width 44 height 8
type textarea "23458939799"
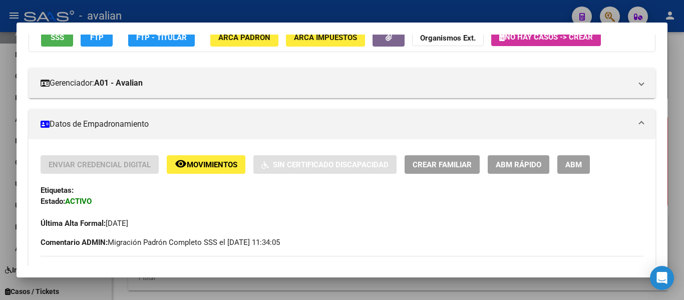
scroll to position [100, 0]
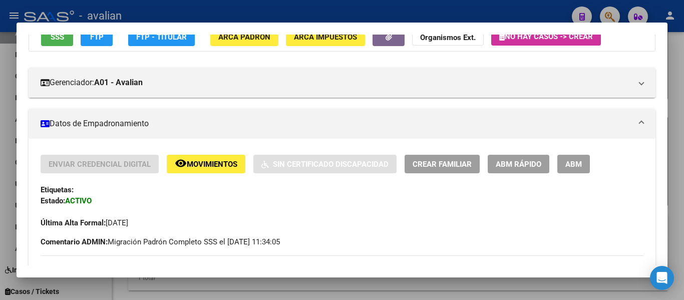
click at [565, 171] on button "ABM" at bounding box center [573, 164] width 33 height 19
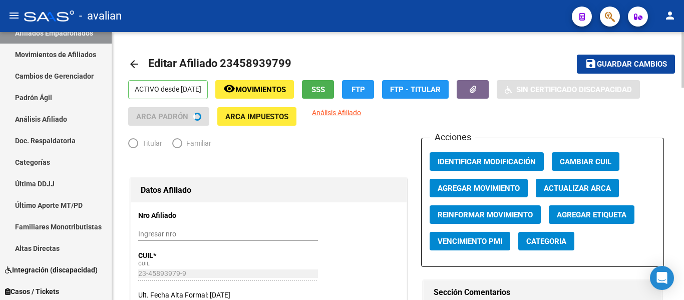
radio input "true"
type input "27-32488543-4"
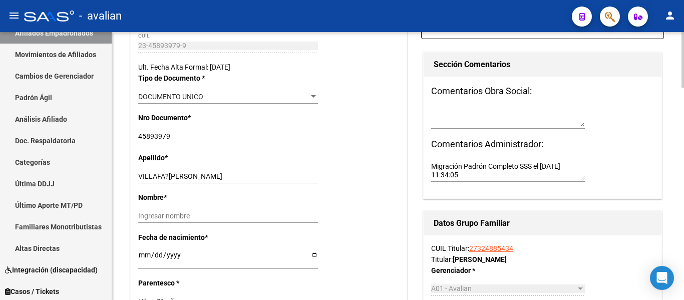
scroll to position [250, 0]
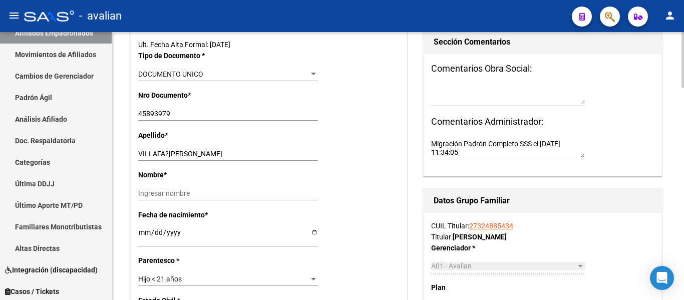
click at [175, 154] on input "VILLAFA?E,JUAN MANUEL" at bounding box center [228, 154] width 180 height 9
click at [175, 155] on input "VILLAFA?E,JUAN MANUEL" at bounding box center [228, 154] width 180 height 9
click at [168, 152] on input "VILLAFA?EJUAN MANUEL" at bounding box center [228, 154] width 180 height 9
drag, startPoint x: 174, startPoint y: 151, endPoint x: 280, endPoint y: 151, distance: 106.2
click at [280, 151] on input "VILLAFAÑEJUAN MANUEL" at bounding box center [228, 154] width 180 height 9
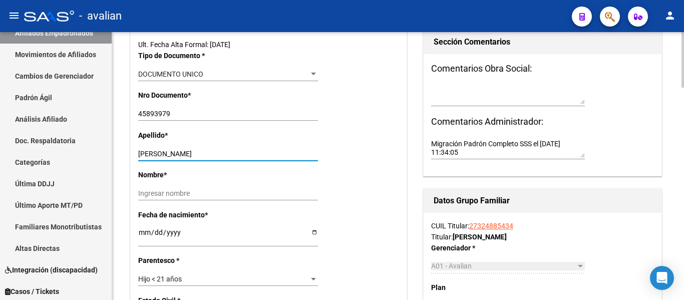
type input "VILLAFAÑE"
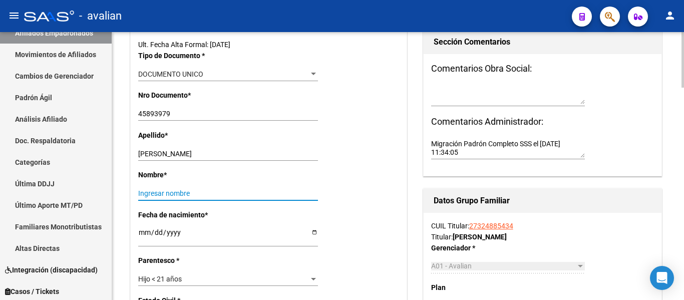
paste input "JUAN MANUEL"
type input "JUAN MANUEL"
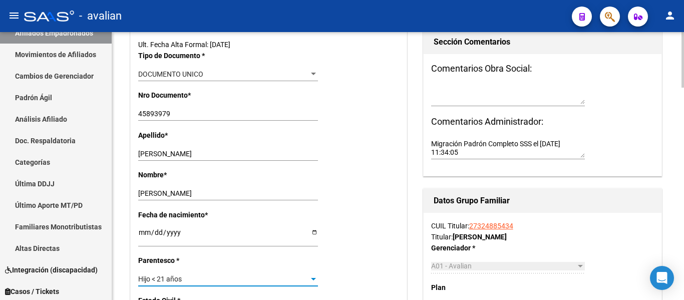
click at [176, 277] on span "Hijo < 21 años" at bounding box center [160, 279] width 44 height 8
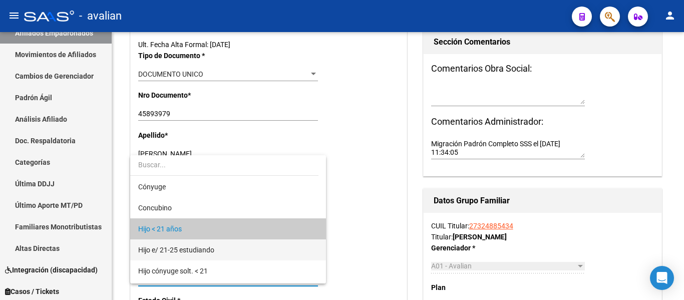
click at [182, 254] on span "Hijo e/ 21-25 estudiando" at bounding box center [228, 249] width 180 height 21
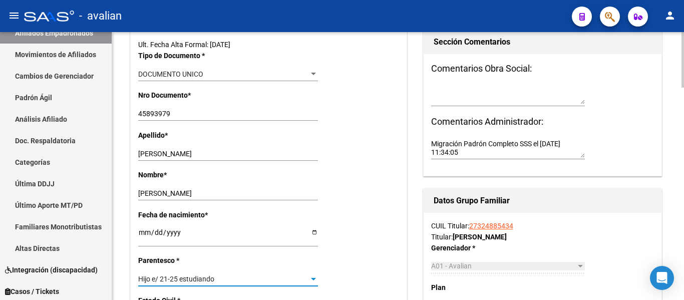
scroll to position [0, 0]
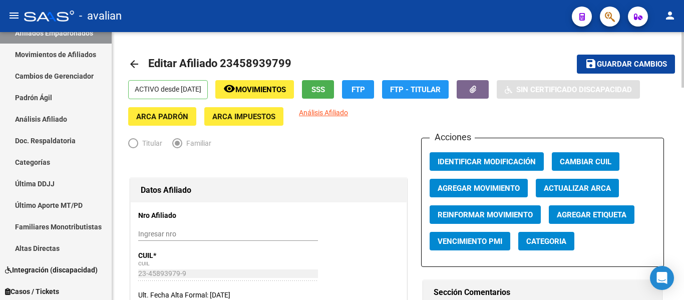
click at [602, 62] on span "Guardar cambios" at bounding box center [632, 64] width 70 height 9
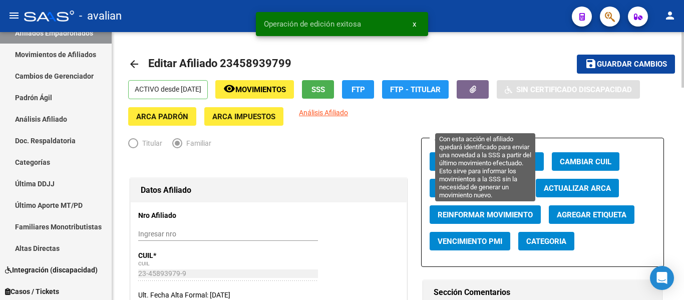
click at [499, 218] on span "Reinformar Movimiento" at bounding box center [485, 214] width 95 height 9
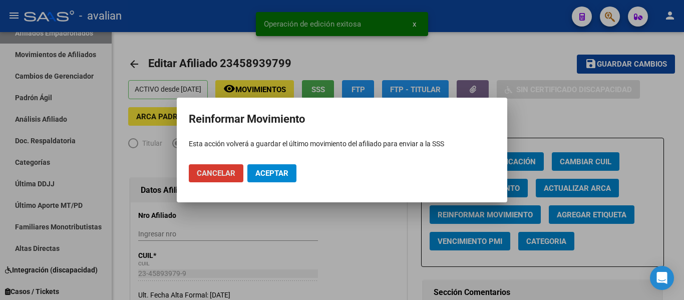
click at [271, 171] on span "Aceptar" at bounding box center [271, 173] width 33 height 9
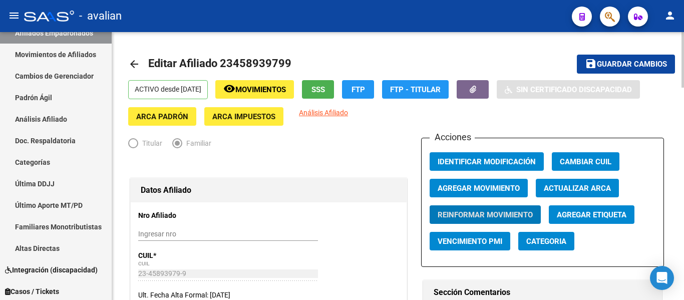
click at [139, 61] on mat-icon "arrow_back" at bounding box center [134, 64] width 12 height 12
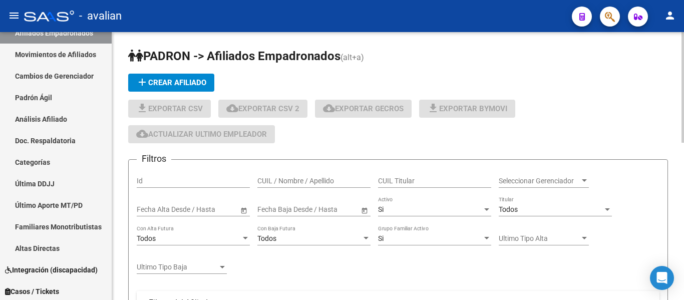
click at [320, 184] on input "CUIL / Nombre / Apellido" at bounding box center [313, 181] width 113 height 9
paste input "27458243129"
click at [311, 179] on input "27458243129" at bounding box center [313, 181] width 113 height 9
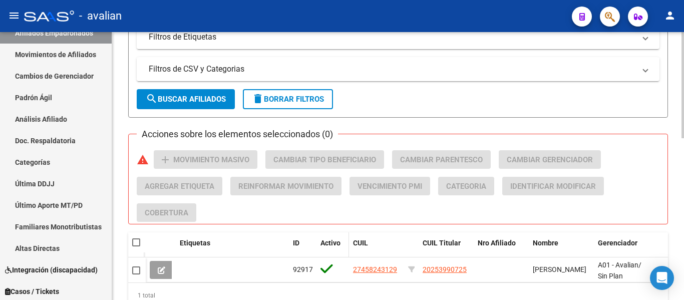
scroll to position [410, 0]
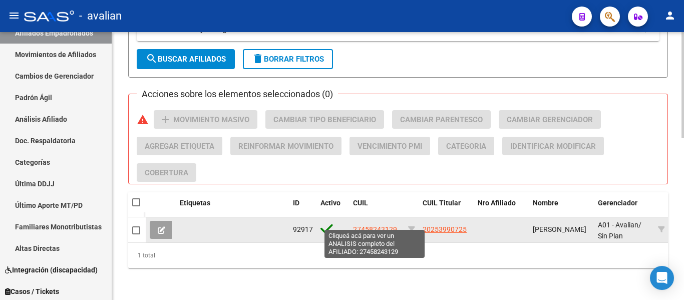
type input "27458243129"
click at [366, 225] on span "27458243129" at bounding box center [375, 229] width 44 height 8
type textarea "27458243129"
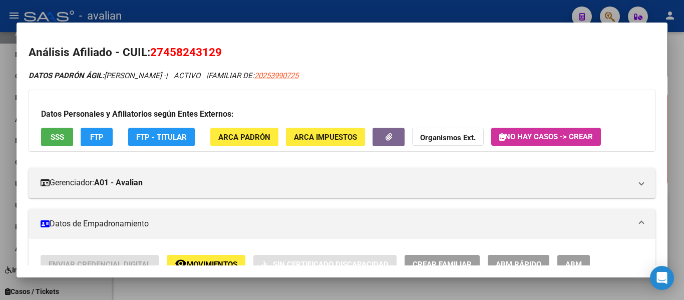
click at [582, 260] on span "ABM" at bounding box center [573, 264] width 17 height 9
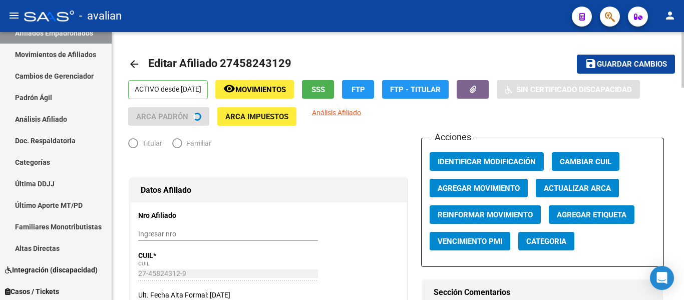
radio input "true"
type input "30-54577585-5"
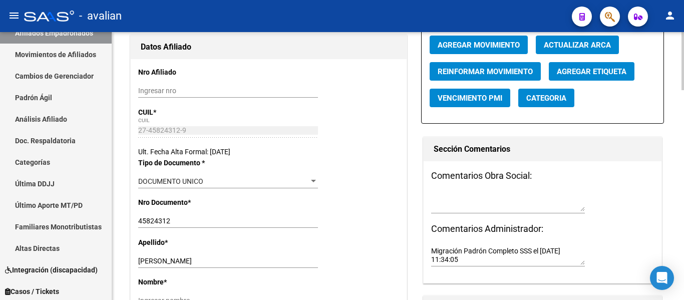
scroll to position [150, 0]
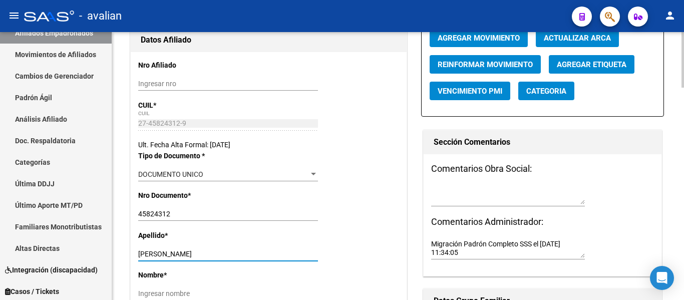
drag, startPoint x: 185, startPoint y: 253, endPoint x: 250, endPoint y: 246, distance: 65.5
click at [250, 246] on div "Apellido * CAMMARATA SOFIA VICTORIA Ingresar apellido" at bounding box center [268, 250] width 261 height 40
type input "CAMMARATA"
paste input "SOFIA VICTORIA"
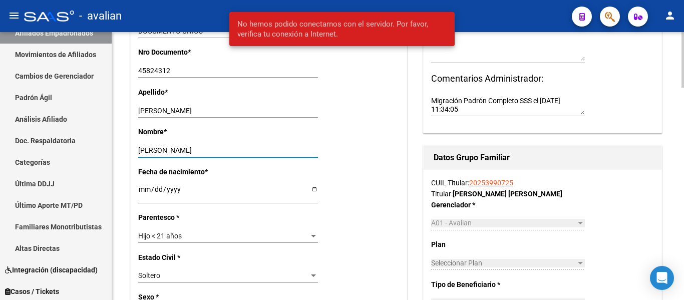
scroll to position [301, 0]
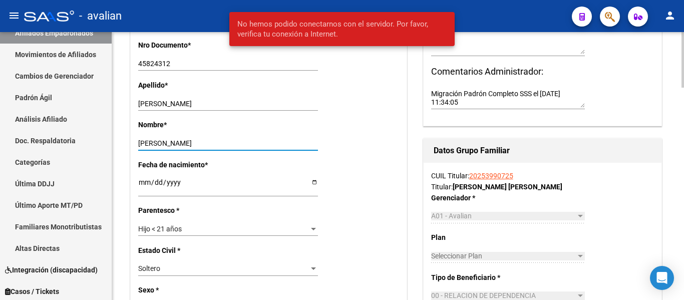
type input "SOFIA VICTORIA"
click at [217, 225] on div "Hijo < 21 años" at bounding box center [223, 229] width 171 height 9
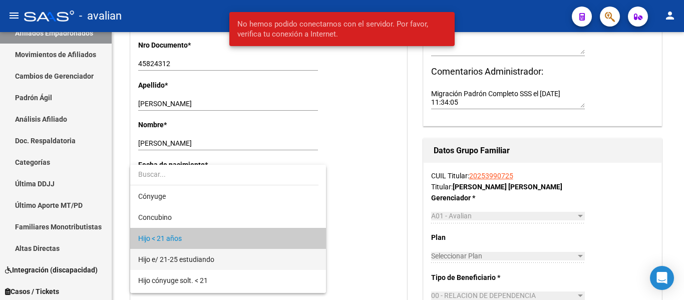
scroll to position [10, 0]
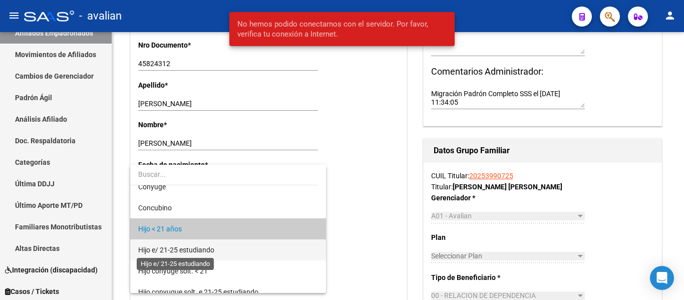
click at [213, 247] on span "Hijo e/ 21-25 estudiando" at bounding box center [176, 250] width 76 height 8
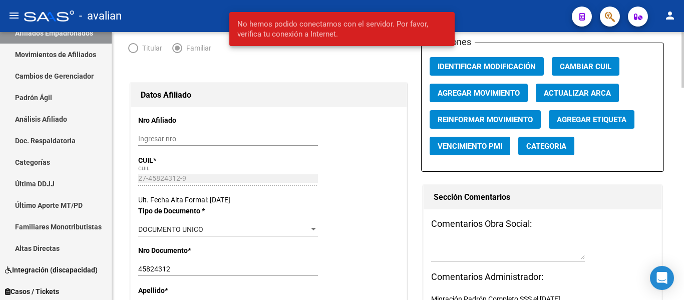
scroll to position [0, 0]
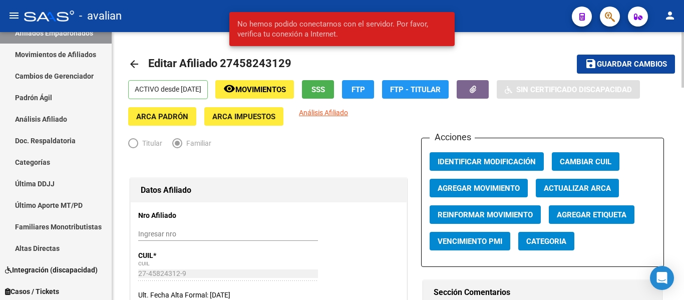
click at [623, 67] on span "Guardar cambios" at bounding box center [632, 64] width 70 height 9
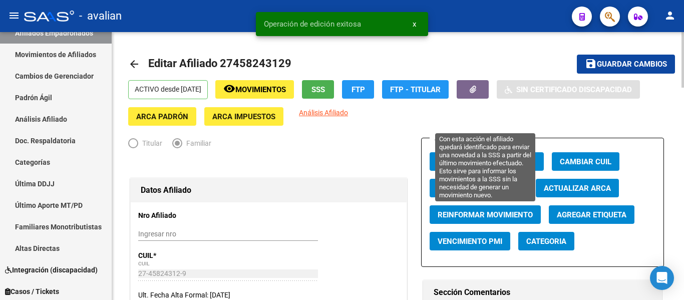
click at [509, 212] on span "Reinformar Movimiento" at bounding box center [485, 214] width 95 height 9
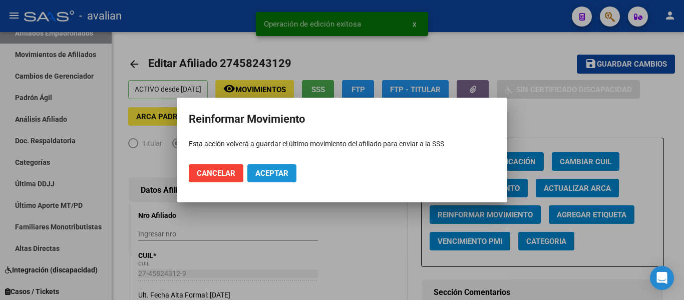
click at [280, 179] on button "Aceptar" at bounding box center [271, 173] width 49 height 18
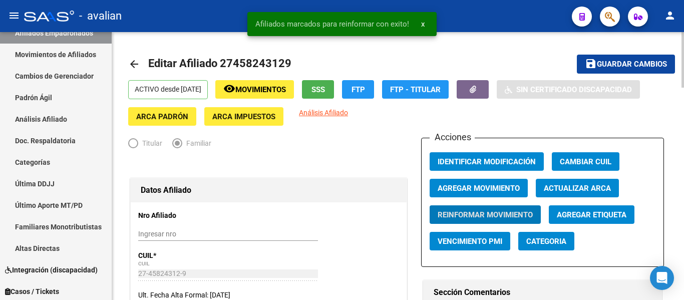
click at [132, 61] on mat-icon "arrow_back" at bounding box center [134, 64] width 12 height 12
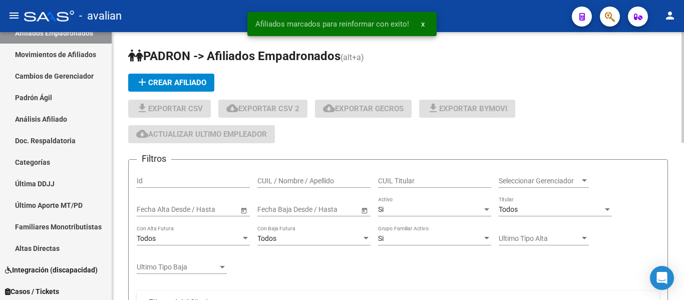
click at [336, 187] on div "CUIL / Nombre / Apellido" at bounding box center [313, 178] width 113 height 20
paste input "27458178556"
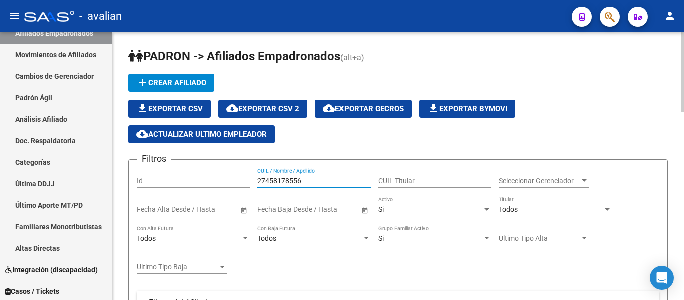
click at [326, 179] on input "27458178556" at bounding box center [313, 181] width 113 height 9
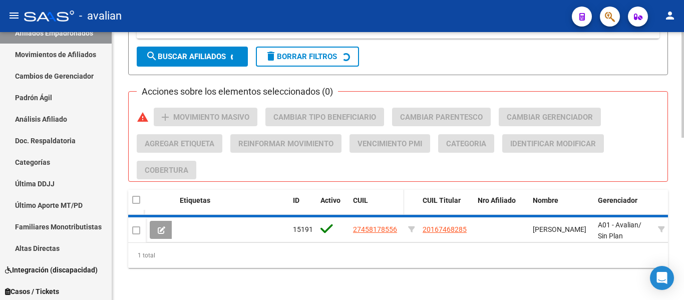
scroll to position [412, 0]
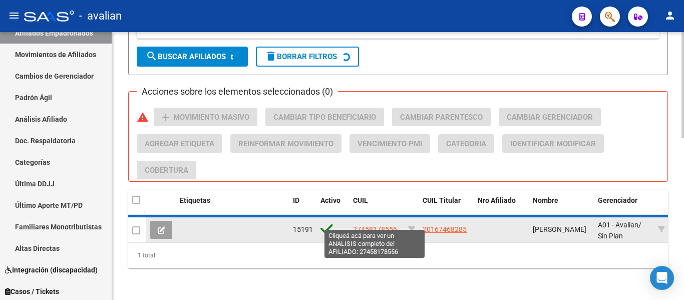
type input "27458178556"
click at [364, 225] on span "27458178556" at bounding box center [375, 229] width 44 height 8
type textarea "27458178556"
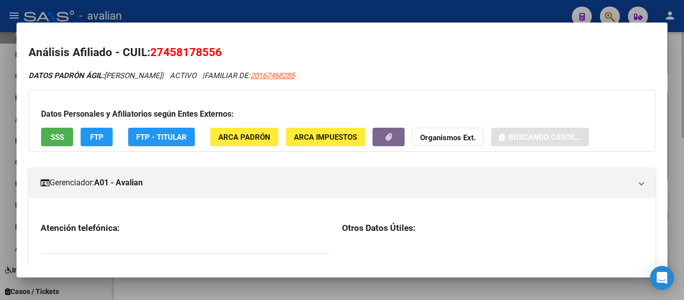
scroll to position [410, 0]
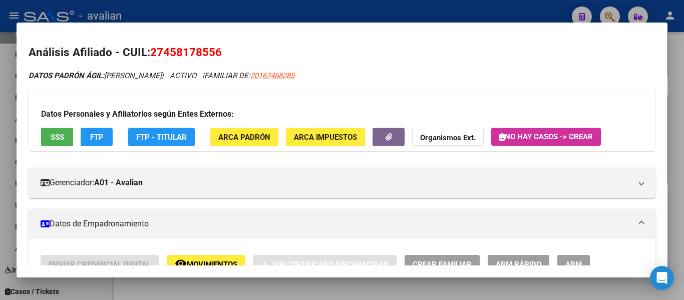
click at [581, 263] on span "ABM" at bounding box center [573, 264] width 17 height 9
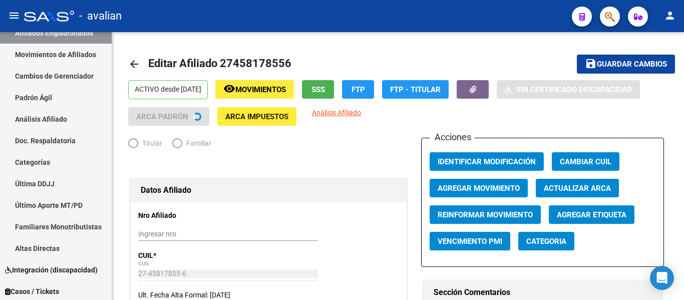
radio input "true"
type input "30-53421333-2"
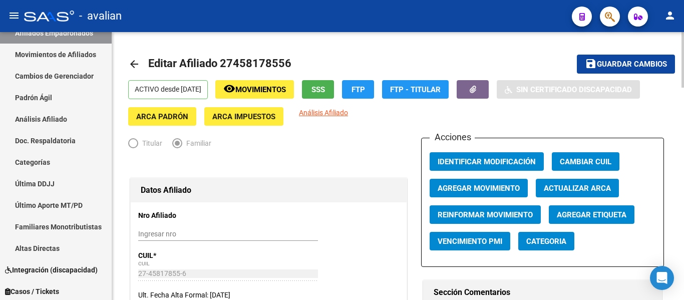
click at [129, 67] on mat-icon "arrow_back" at bounding box center [134, 64] width 12 height 12
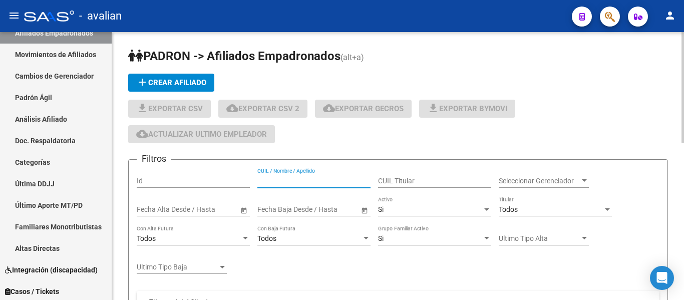
click at [308, 182] on input "CUIL / Nombre / Apellido" at bounding box center [313, 181] width 113 height 9
paste input "27456565722"
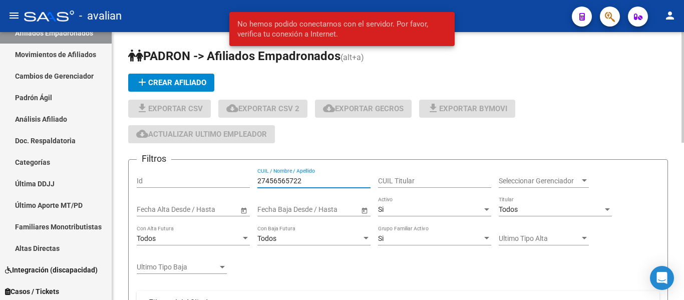
click at [300, 177] on input "27456565722" at bounding box center [313, 181] width 113 height 9
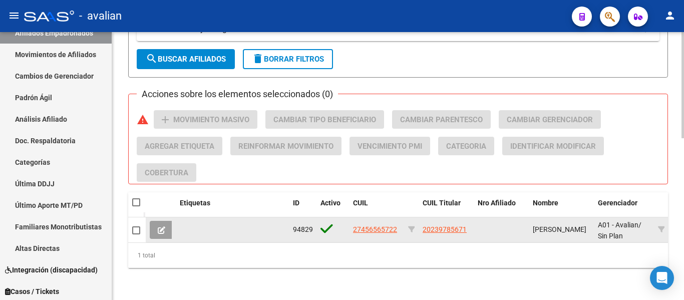
scroll to position [410, 0]
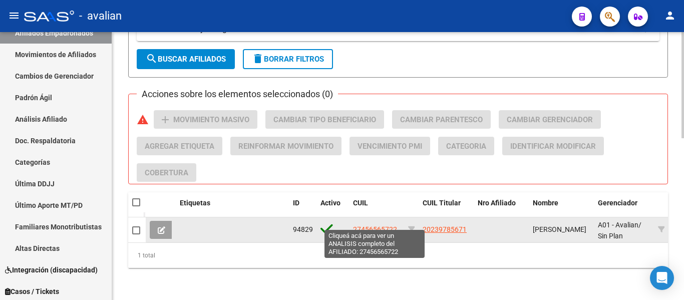
type input "27456565722"
click at [370, 225] on span "27456565722" at bounding box center [375, 229] width 44 height 8
type textarea "27456565722"
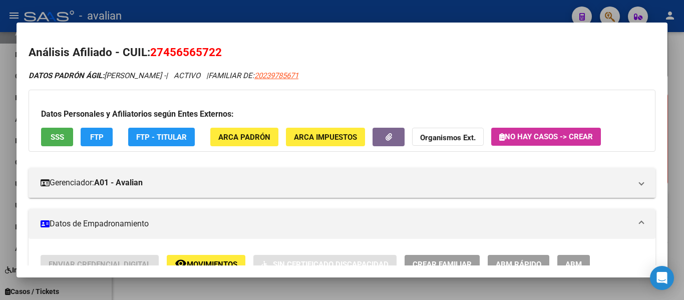
click at [572, 263] on span "ABM" at bounding box center [573, 264] width 17 height 9
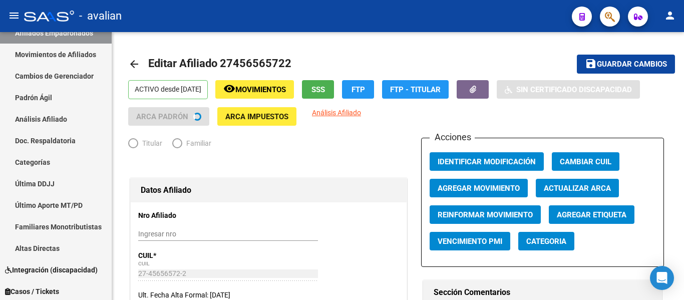
radio input "true"
type input "30-68914068-4"
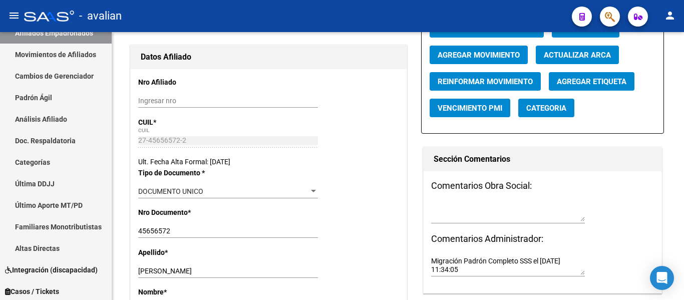
scroll to position [200, 0]
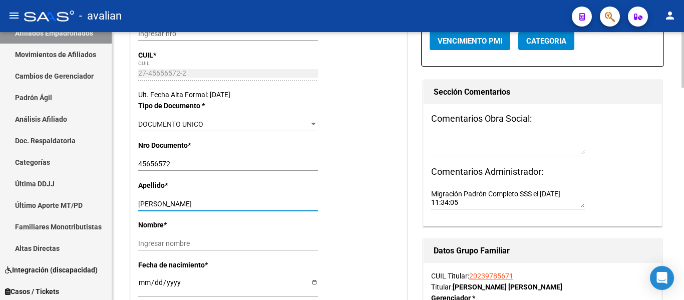
drag, startPoint x: 174, startPoint y: 206, endPoint x: 187, endPoint y: 205, distance: 13.1
click at [187, 205] on input "COLLURA NADINE" at bounding box center [228, 204] width 180 height 9
drag, startPoint x: 200, startPoint y: 204, endPoint x: 171, endPoint y: 205, distance: 29.1
click at [171, 205] on input "COLLURA NADINE" at bounding box center [228, 204] width 180 height 9
type input "COLLURA"
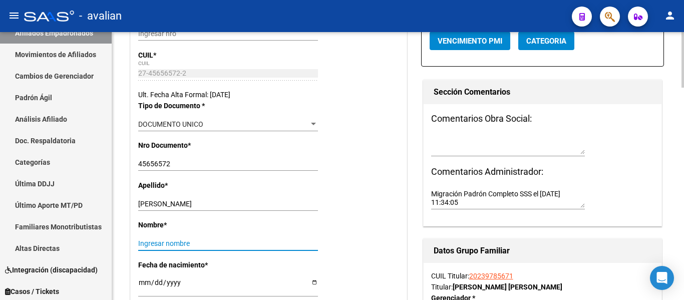
paste input "NADINE"
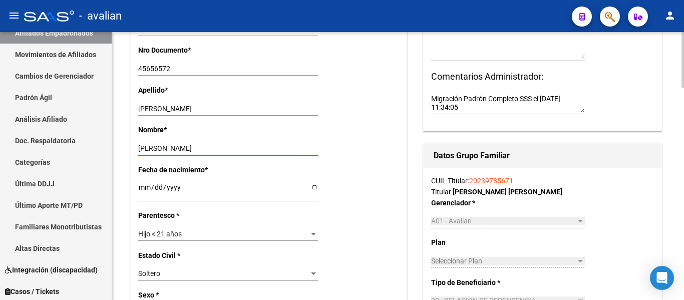
scroll to position [301, 0]
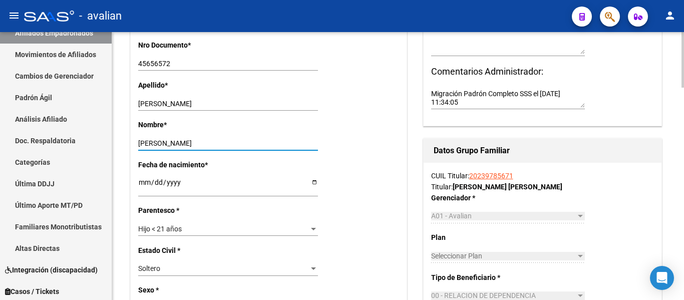
type input "NADINE"
click at [179, 230] on span "Hijo < 21 años" at bounding box center [160, 229] width 44 height 8
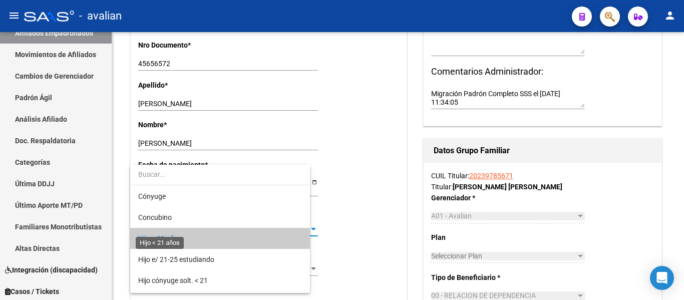
scroll to position [10, 0]
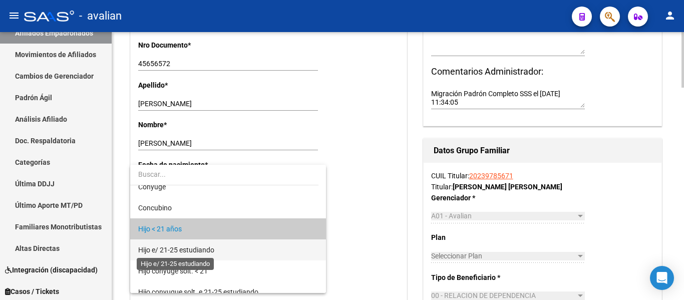
click at [187, 246] on span "Hijo e/ 21-25 estudiando" at bounding box center [176, 250] width 76 height 8
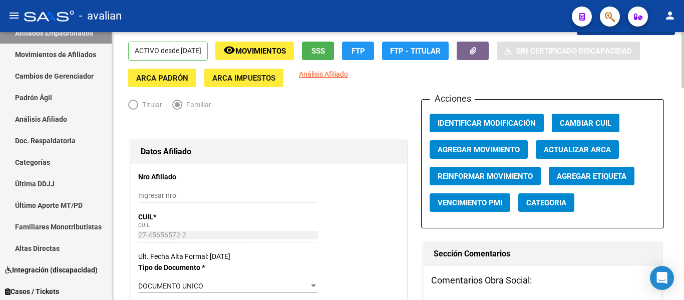
scroll to position [0, 0]
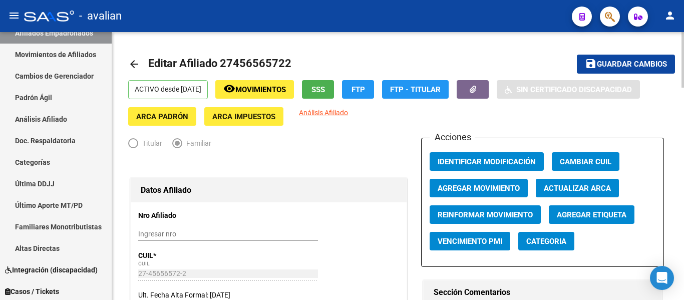
click at [600, 58] on button "save Guardar cambios" at bounding box center [626, 64] width 98 height 19
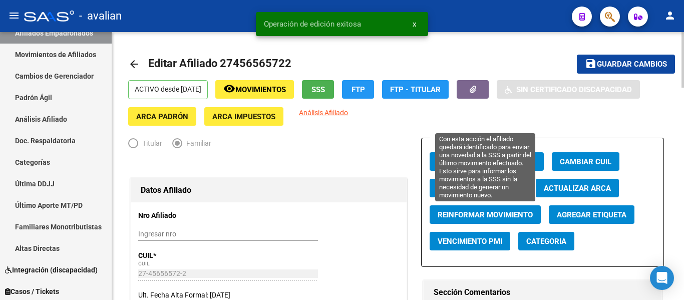
click at [506, 210] on span "Reinformar Movimiento" at bounding box center [485, 214] width 95 height 9
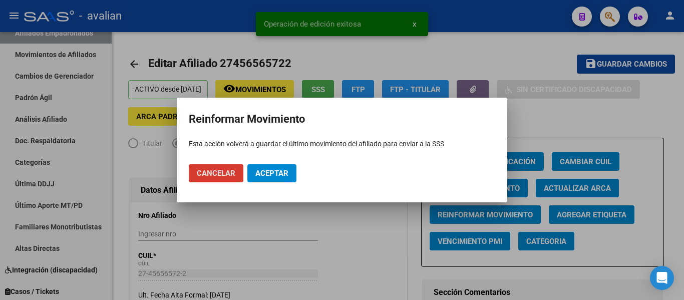
click at [273, 183] on mat-dialog-actions "Cancelar Aceptar" at bounding box center [342, 173] width 307 height 34
click at [275, 182] on mat-dialog-actions "Cancelar Aceptar" at bounding box center [342, 173] width 307 height 34
click at [273, 177] on span "Aceptar" at bounding box center [271, 173] width 33 height 9
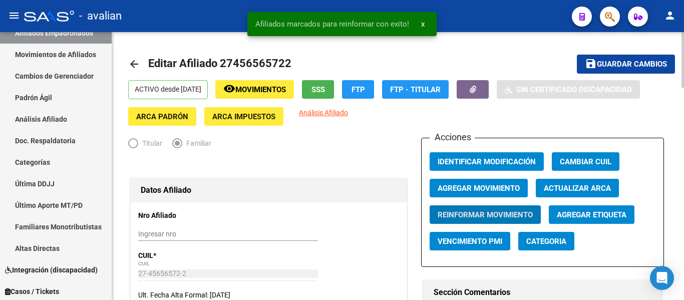
click at [133, 64] on mat-icon "arrow_back" at bounding box center [134, 64] width 12 height 12
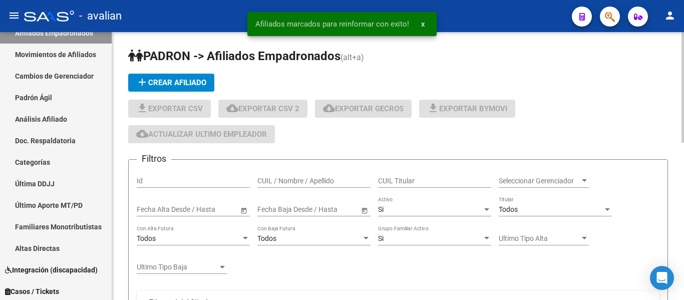
click at [297, 184] on input "CUIL / Nombre / Apellido" at bounding box center [313, 181] width 113 height 9
paste input "20459532731"
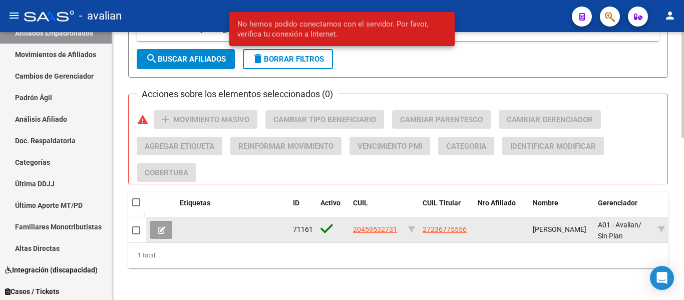
scroll to position [410, 0]
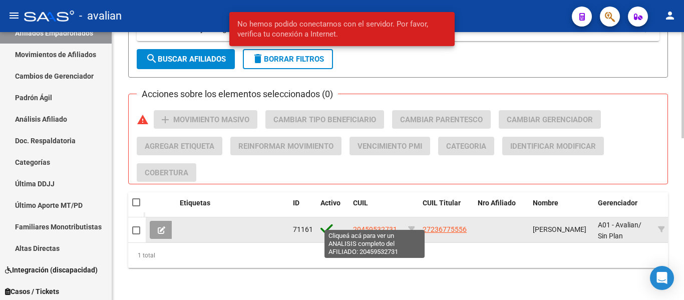
type input "20459532731"
click at [382, 225] on span "20459532731" at bounding box center [375, 229] width 44 height 8
type textarea "20459532731"
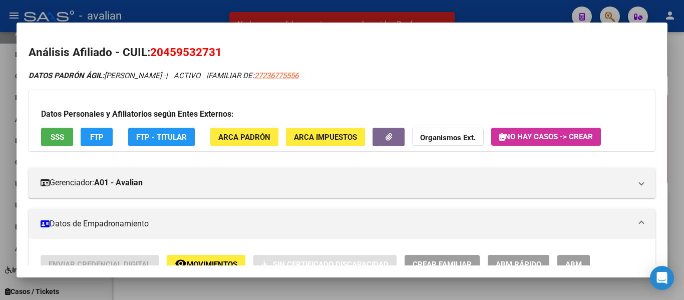
click at [563, 260] on button "ABM" at bounding box center [573, 264] width 33 height 19
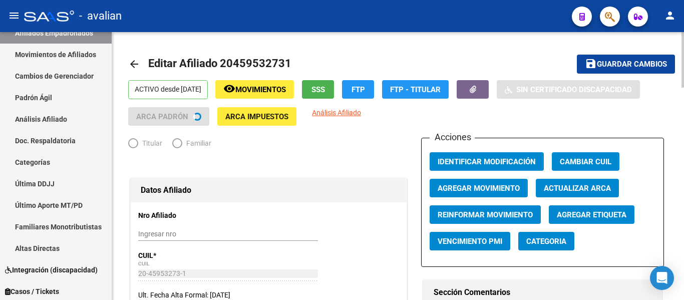
radio input "true"
type input "30-50012088-2"
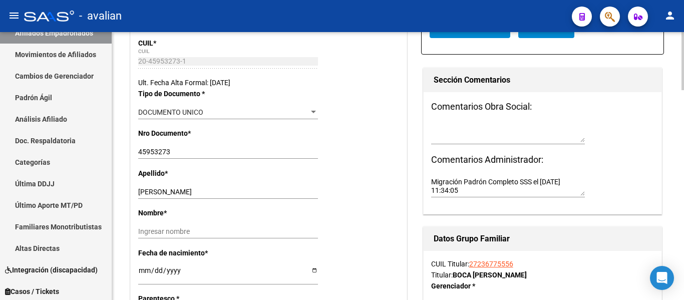
scroll to position [250, 0]
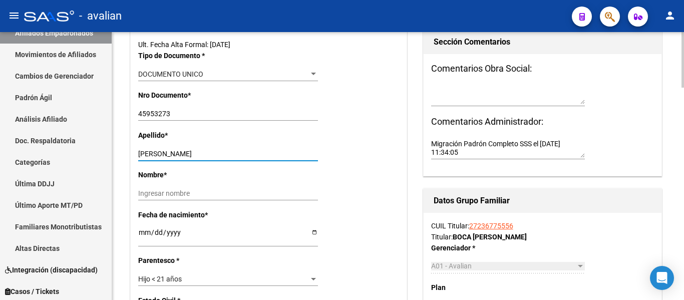
drag, startPoint x: 177, startPoint y: 152, endPoint x: 223, endPoint y: 150, distance: 46.1
click at [223, 150] on input "CORVALAN FRANCO" at bounding box center [228, 154] width 180 height 9
type input "CORVALAN"
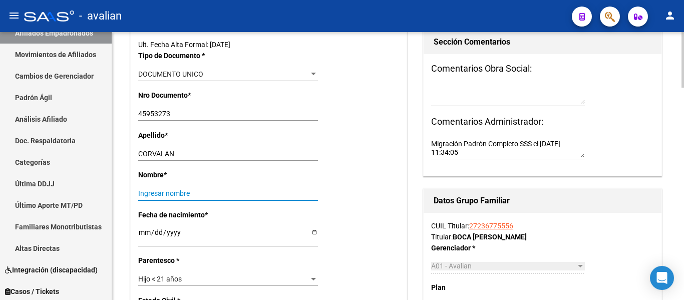
paste input "FRANCO"
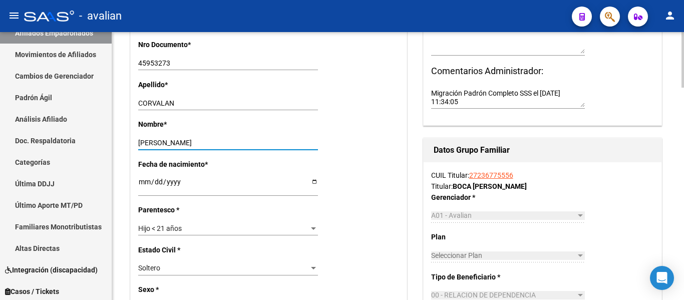
scroll to position [351, 0]
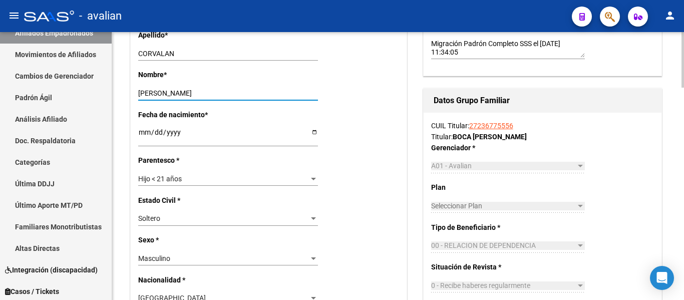
type input "FRANCO"
click at [193, 180] on div "Hijo < 21 años" at bounding box center [223, 179] width 171 height 9
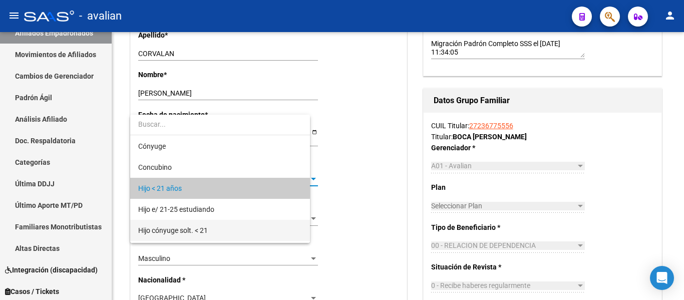
scroll to position [10, 0]
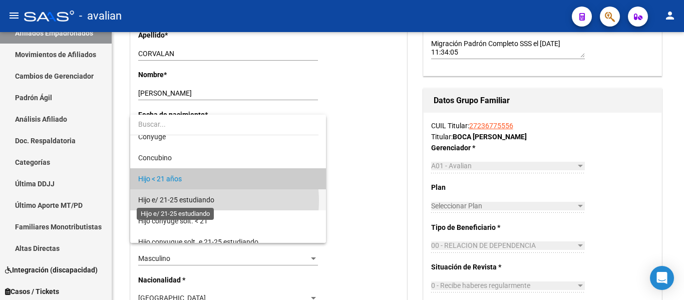
click at [201, 201] on span "Hijo e/ 21-25 estudiando" at bounding box center [176, 200] width 76 height 8
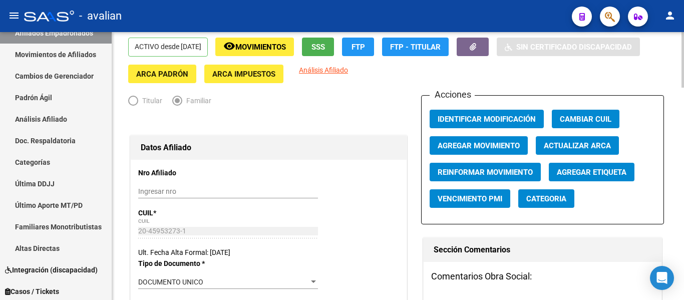
scroll to position [0, 0]
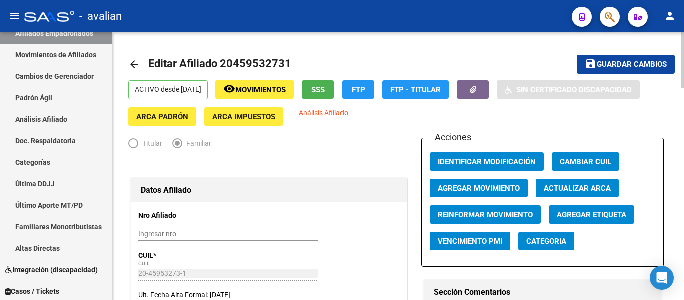
click at [606, 66] on span "Guardar cambios" at bounding box center [632, 64] width 70 height 9
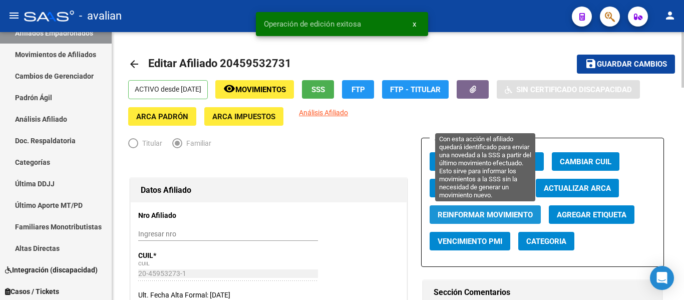
click at [484, 211] on span "Reinformar Movimiento" at bounding box center [485, 214] width 95 height 9
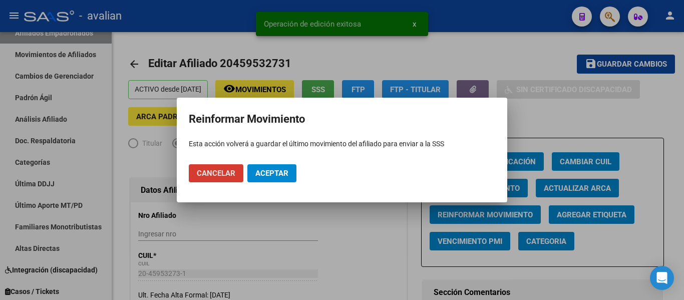
click at [286, 177] on span "Aceptar" at bounding box center [271, 173] width 33 height 9
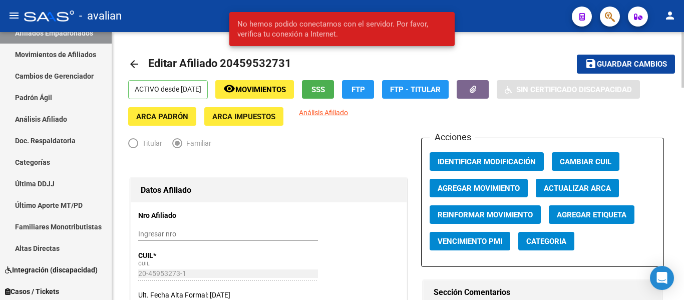
click at [134, 64] on mat-icon "arrow_back" at bounding box center [134, 64] width 12 height 12
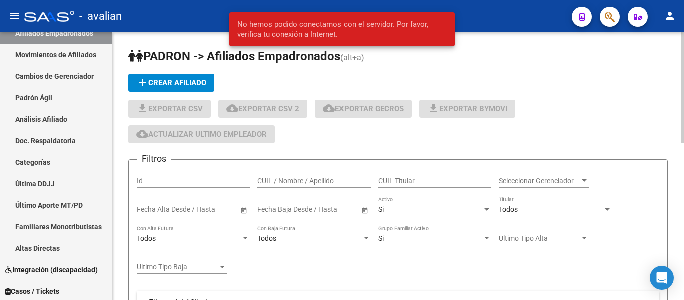
click at [318, 180] on input "CUIL / Nombre / Apellido" at bounding box center [313, 181] width 113 height 9
paste input "20458651451"
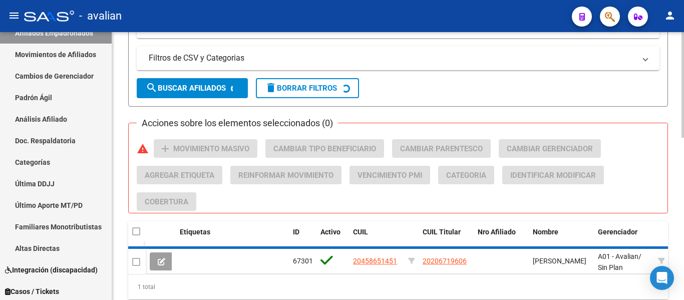
scroll to position [412, 0]
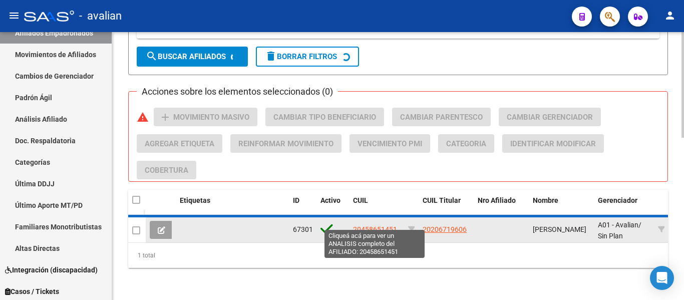
type input "20458651451"
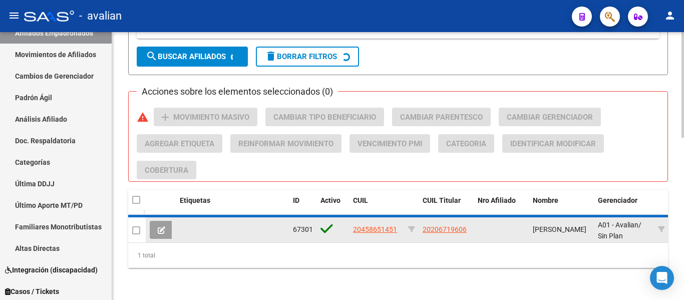
click at [368, 225] on span "20458651451" at bounding box center [375, 229] width 44 height 8
type textarea "20458651451"
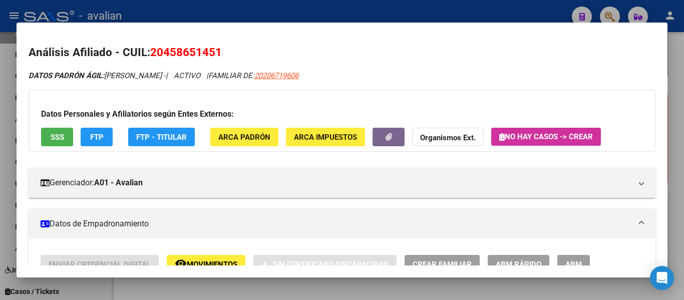
scroll to position [100, 0]
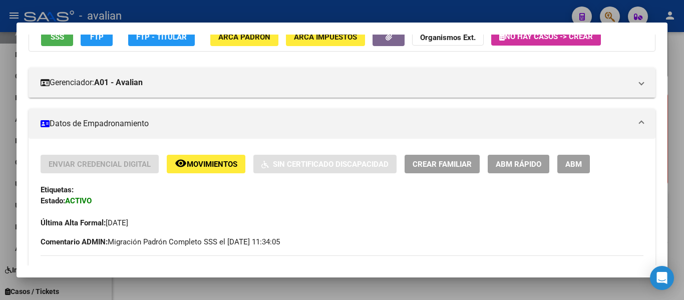
click at [578, 160] on span "ABM" at bounding box center [573, 164] width 17 height 9
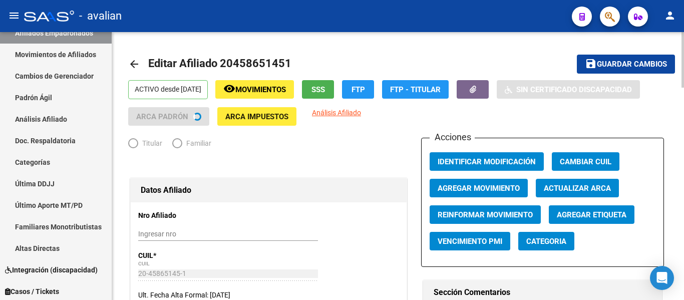
radio input "true"
type input "30-59101259-9"
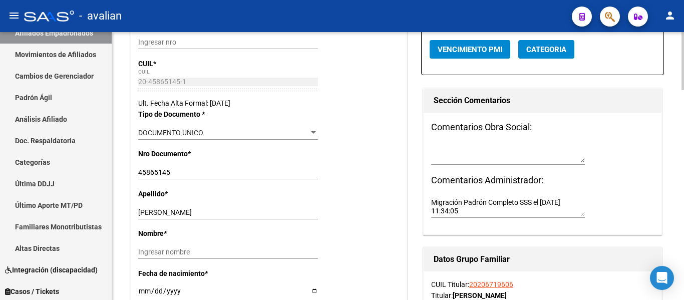
scroll to position [200, 0]
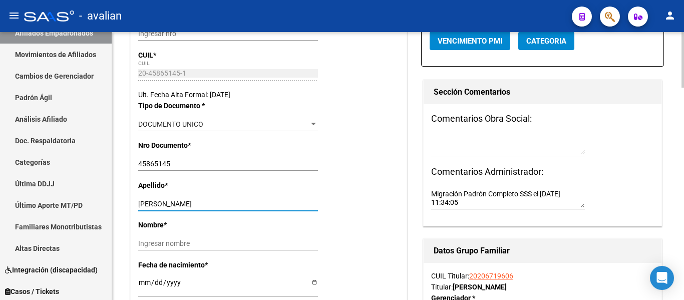
drag, startPoint x: 159, startPoint y: 202, endPoint x: 316, endPoint y: 205, distance: 157.3
click at [316, 205] on input "NAIM MARCOS NICOLAS" at bounding box center [228, 204] width 180 height 9
type input "NAIM"
click at [205, 242] on input "Ingresar nombre" at bounding box center [228, 243] width 180 height 9
paste input "MARCOS NICOLAS"
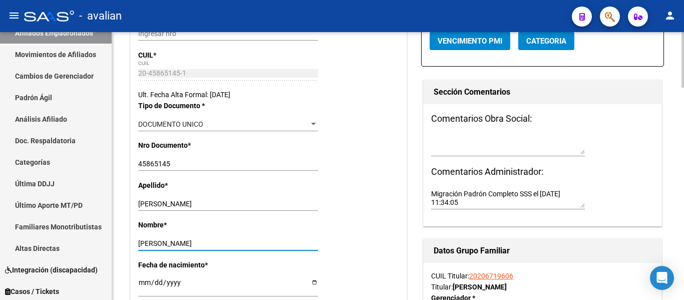
type input "MARCOS NICOLAS"
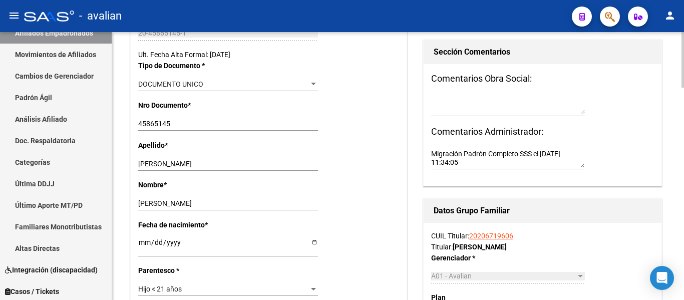
scroll to position [301, 0]
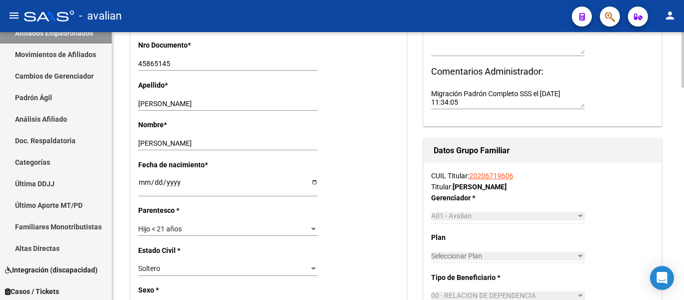
click at [201, 236] on div "Hijo < 21 años Seleccionar parentesco" at bounding box center [228, 229] width 180 height 14
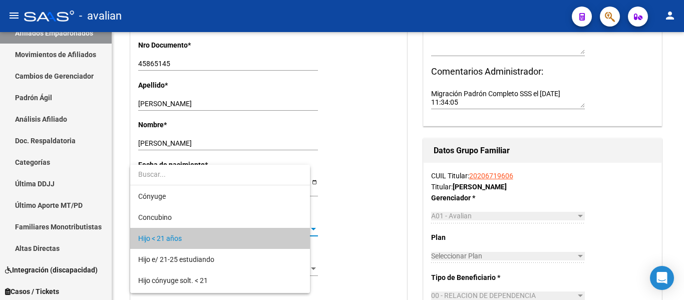
scroll to position [10, 0]
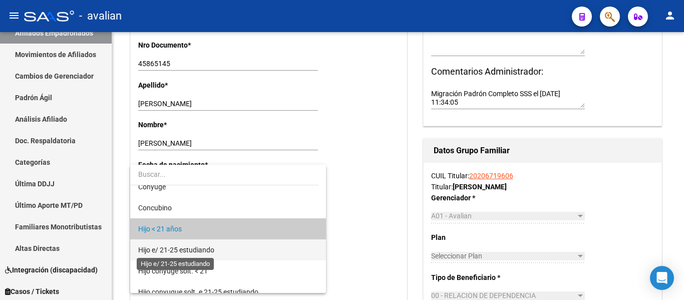
click at [202, 246] on span "Hijo e/ 21-25 estudiando" at bounding box center [176, 250] width 76 height 8
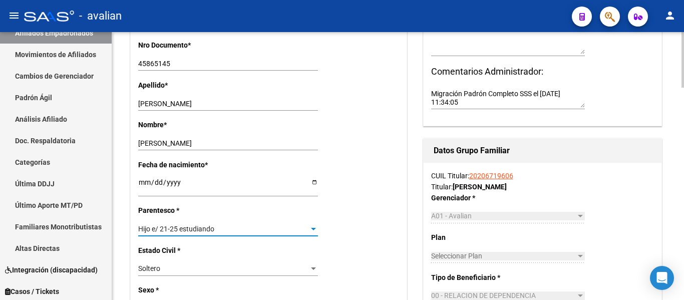
scroll to position [0, 0]
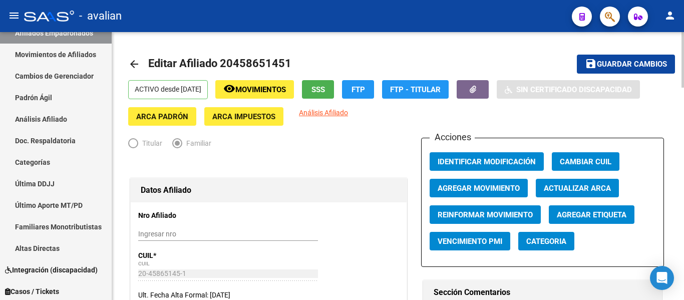
click at [646, 58] on button "save Guardar cambios" at bounding box center [626, 64] width 98 height 19
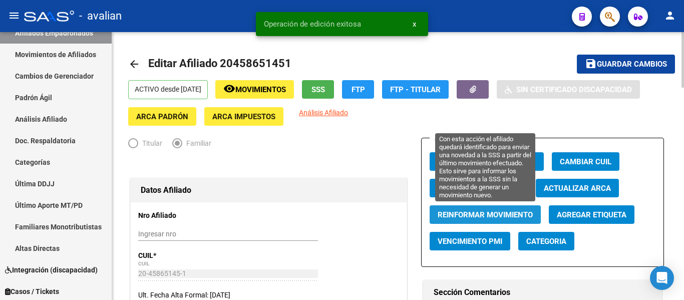
click at [445, 215] on span "Reinformar Movimiento" at bounding box center [485, 214] width 95 height 9
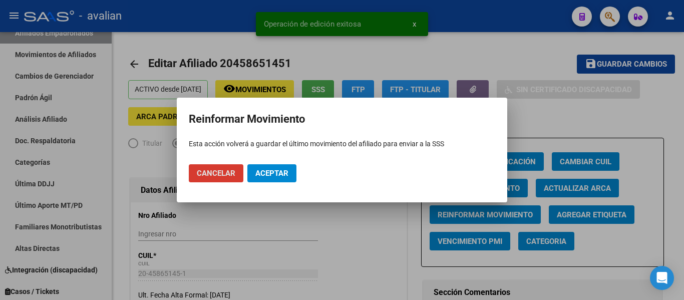
click at [282, 166] on button "Aceptar" at bounding box center [271, 173] width 49 height 18
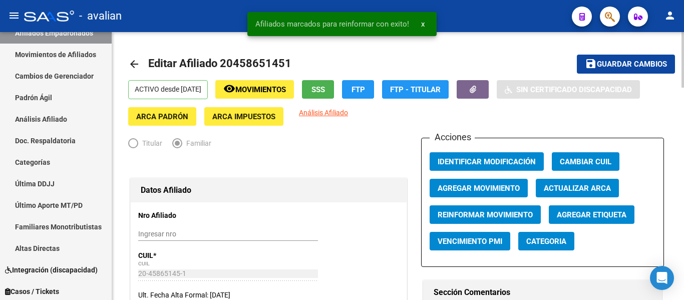
click at [130, 64] on mat-icon "arrow_back" at bounding box center [134, 64] width 12 height 12
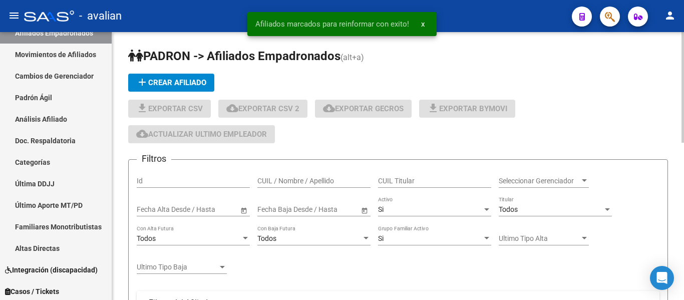
click at [278, 180] on input "CUIL / Nombre / Apellido" at bounding box center [313, 181] width 113 height 9
paste input "20457577428"
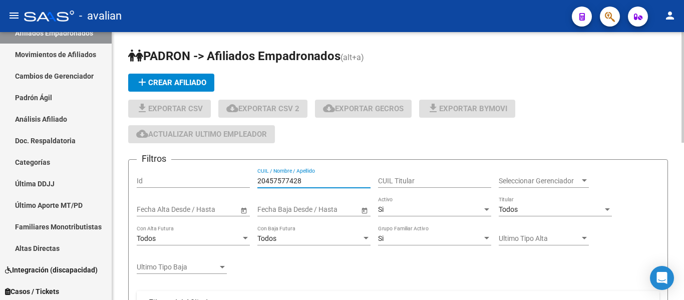
click at [274, 179] on input "20457577428" at bounding box center [313, 181] width 113 height 9
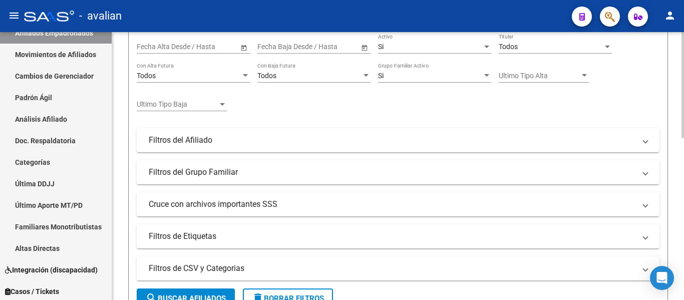
scroll to position [351, 0]
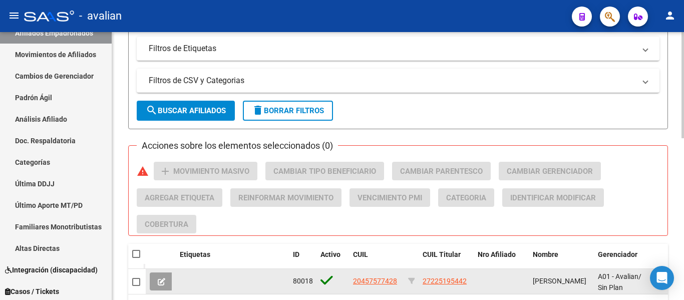
type input "20457577428"
click at [372, 275] on app-link-go-to "20457577428" at bounding box center [375, 281] width 44 height 12
click at [376, 280] on span "20457577428" at bounding box center [375, 281] width 44 height 8
type textarea "20457577428"
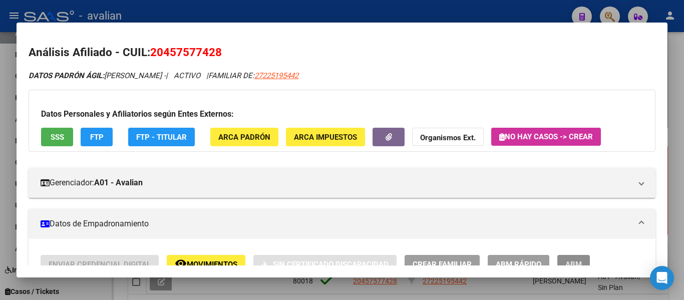
click at [583, 255] on button "ABM" at bounding box center [573, 264] width 33 height 19
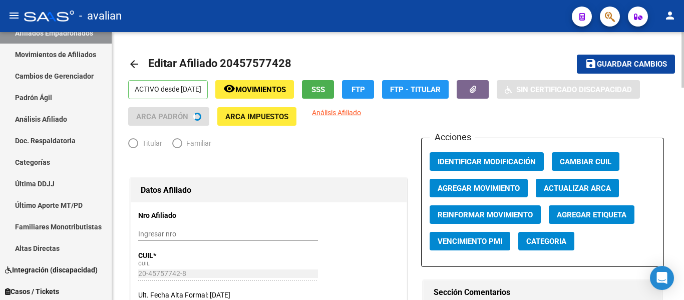
radio input "true"
type input "33-50404708-9"
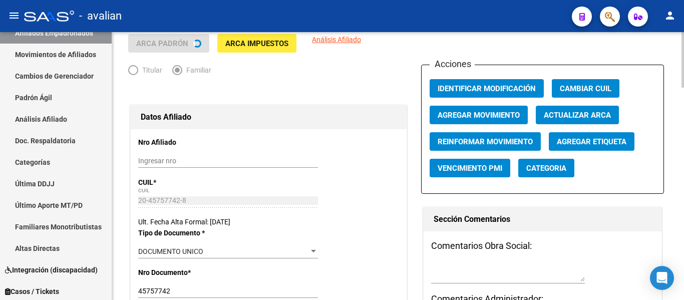
scroll to position [150, 0]
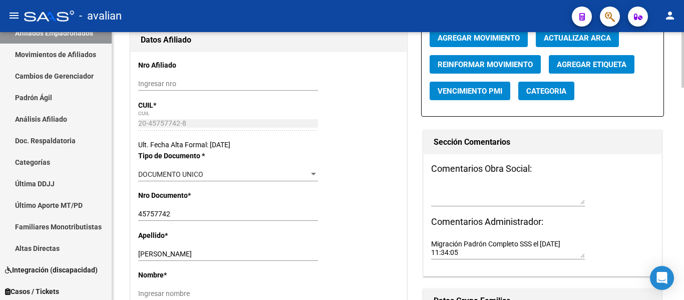
click at [198, 252] on input "ADRIAN ALEJANDRO AGUSTIN" at bounding box center [228, 254] width 180 height 9
drag, startPoint x: 167, startPoint y: 255, endPoint x: 260, endPoint y: 258, distance: 93.2
click at [260, 258] on input "ADRIAN ALEJANDRO AGUSTIN" at bounding box center [228, 254] width 180 height 9
type input "ADRIAN"
paste input "ALEJANDRO AGUSTIN"
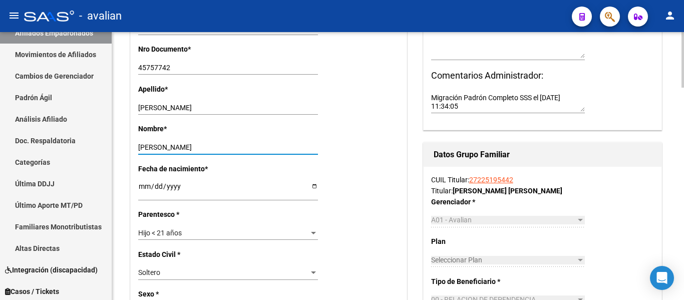
scroll to position [301, 0]
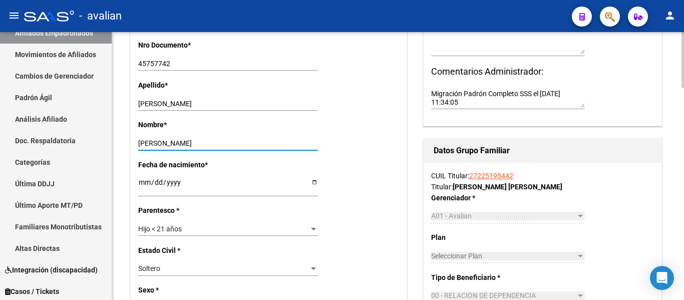
type input "ALEJANDRO AGUSTIN"
click at [191, 225] on div "Hijo < 21 años" at bounding box center [223, 229] width 171 height 9
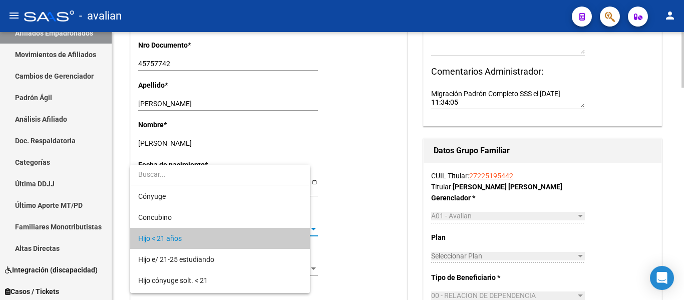
scroll to position [10, 0]
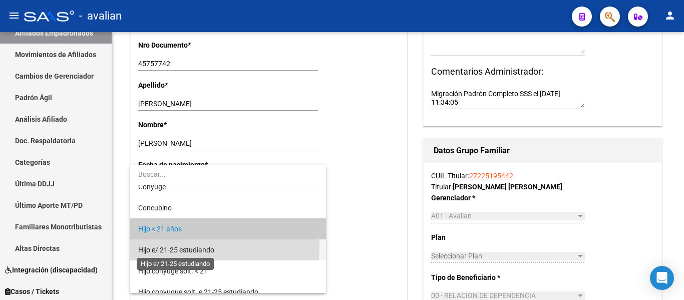
click at [195, 247] on span "Hijo e/ 21-25 estudiando" at bounding box center [176, 250] width 76 height 8
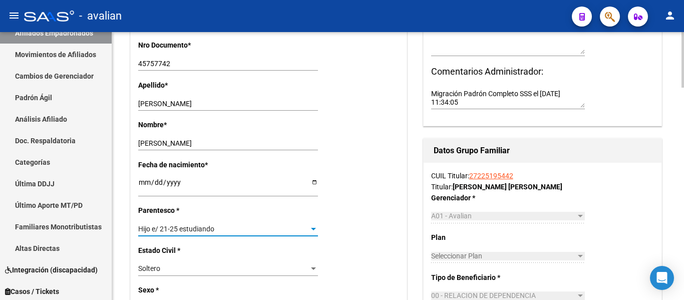
scroll to position [0, 0]
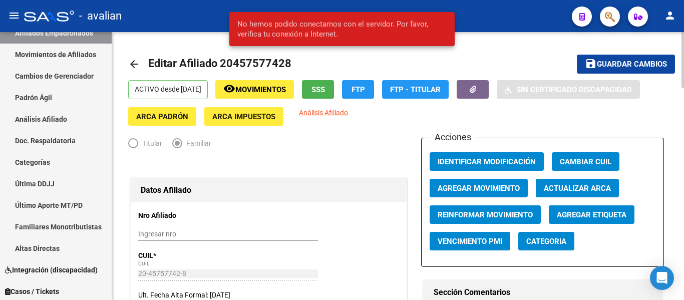
click at [591, 70] on button "save Guardar cambios" at bounding box center [626, 64] width 98 height 19
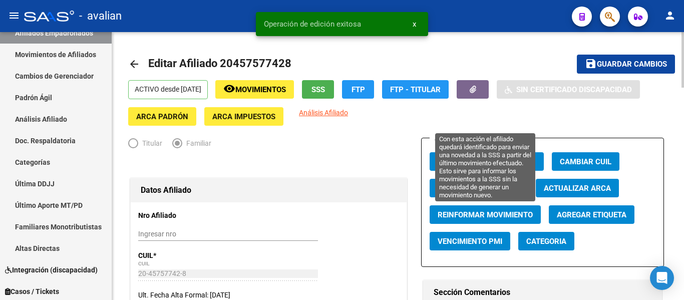
click at [481, 212] on span "Reinformar Movimiento" at bounding box center [485, 214] width 95 height 9
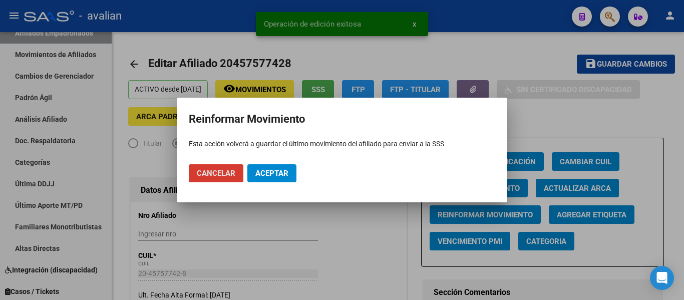
click at [280, 173] on span "Aceptar" at bounding box center [271, 173] width 33 height 9
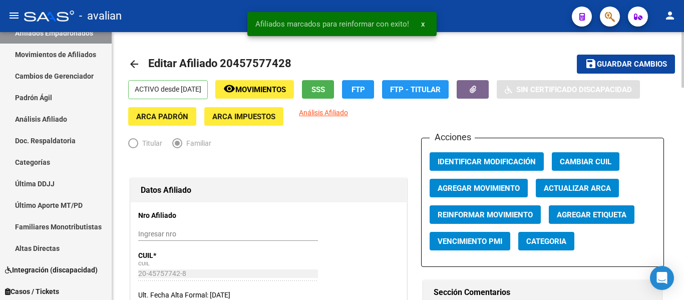
click at [137, 65] on mat-icon "arrow_back" at bounding box center [134, 64] width 12 height 12
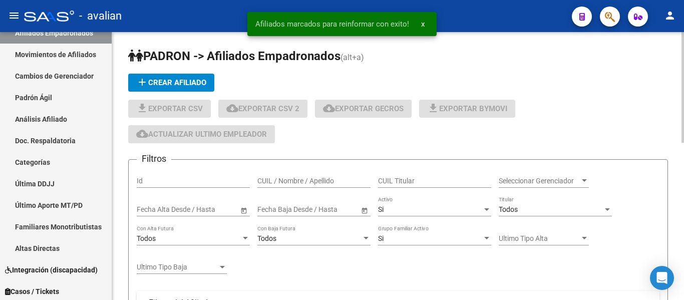
click at [305, 177] on input "CUIL / Nombre / Apellido" at bounding box center [313, 181] width 113 height 9
paste input "20456558802"
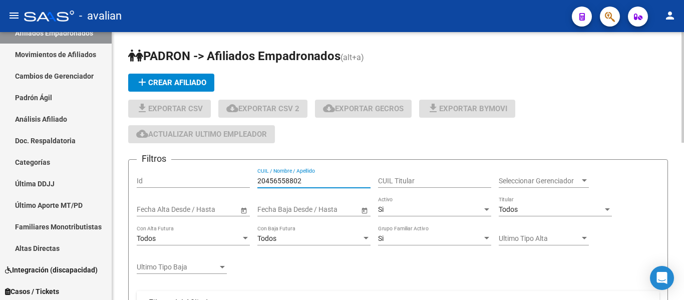
click at [299, 180] on input "20456558802" at bounding box center [313, 181] width 113 height 9
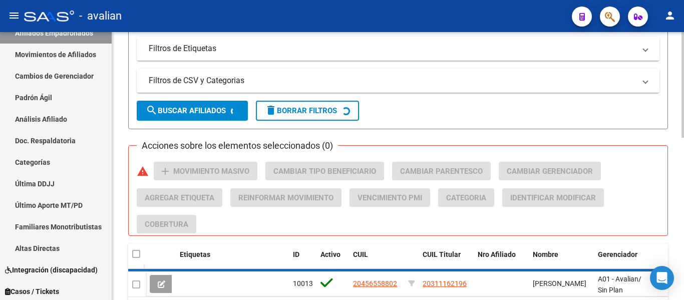
scroll to position [412, 0]
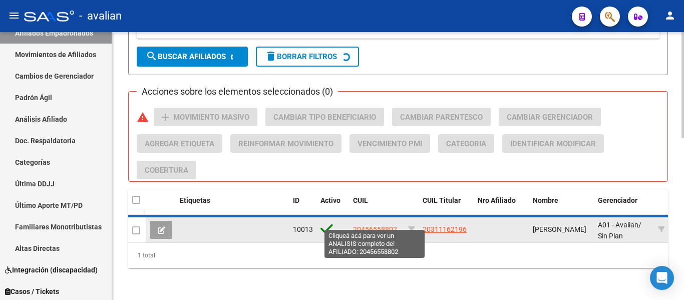
type input "20456558802"
click at [364, 225] on span "20456558802" at bounding box center [375, 229] width 44 height 8
type textarea "20456558802"
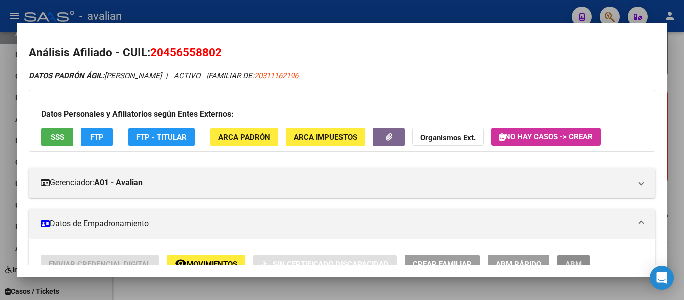
click at [568, 262] on span "ABM" at bounding box center [573, 264] width 17 height 9
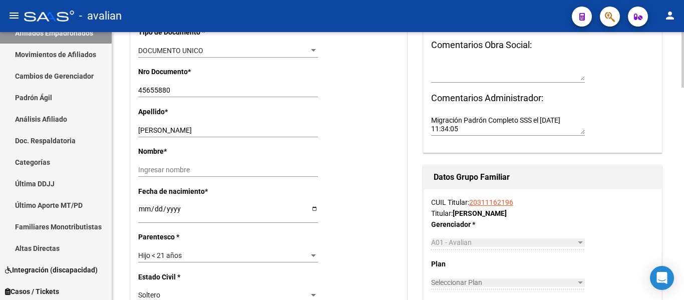
radio input "true"
type input "30-65381340-2"
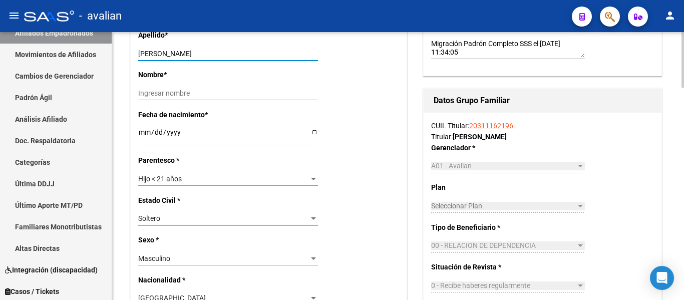
drag, startPoint x: 168, startPoint y: 53, endPoint x: 317, endPoint y: 57, distance: 148.8
click at [317, 57] on input "RIVELLO TOMAS AGUSTIN" at bounding box center [228, 54] width 180 height 9
type input "RIVELLO"
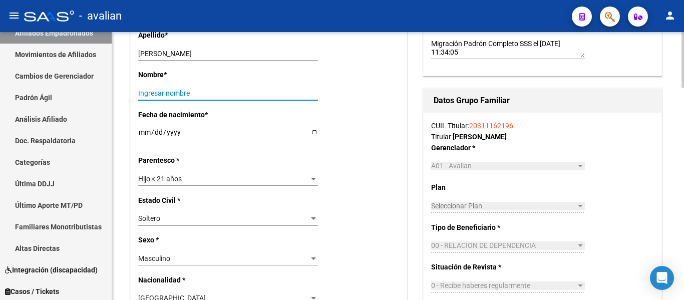
paste input "TOMAS AGUSTIN"
type input "TOMAS AGUSTIN"
click at [182, 179] on span "Hijo < 21 años" at bounding box center [160, 179] width 44 height 8
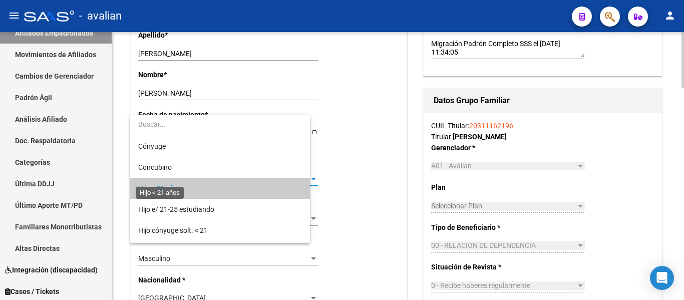
scroll to position [10, 0]
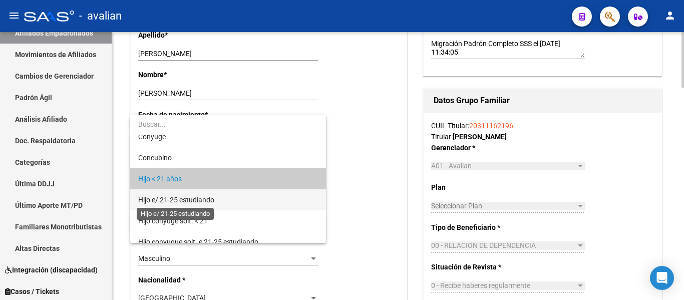
click at [193, 203] on span "Hijo e/ 21-25 estudiando" at bounding box center [176, 200] width 76 height 8
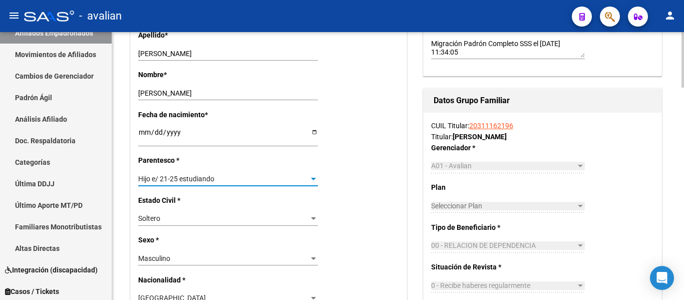
scroll to position [0, 0]
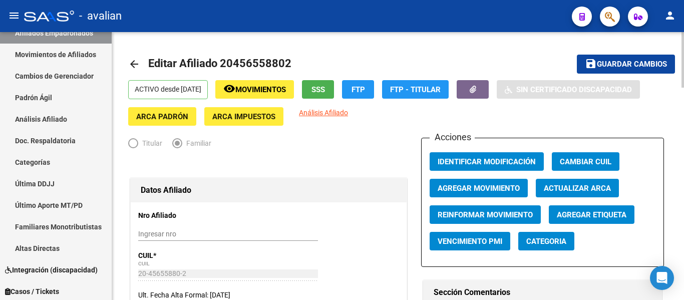
click at [587, 69] on mat-icon "save" at bounding box center [591, 64] width 12 height 12
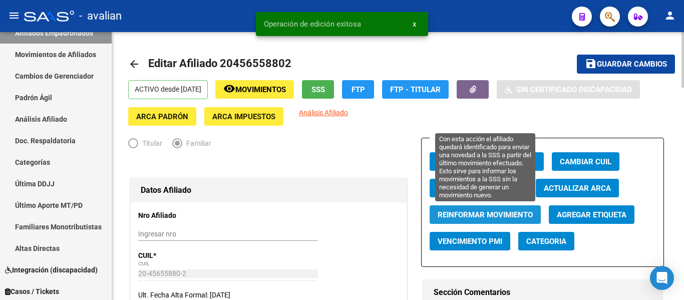
click at [485, 213] on span "Reinformar Movimiento" at bounding box center [485, 214] width 95 height 9
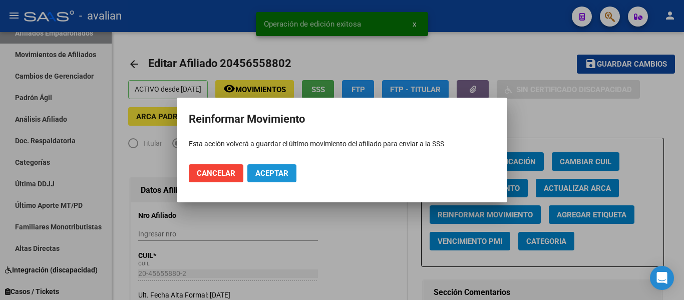
click at [289, 174] on button "Aceptar" at bounding box center [271, 173] width 49 height 18
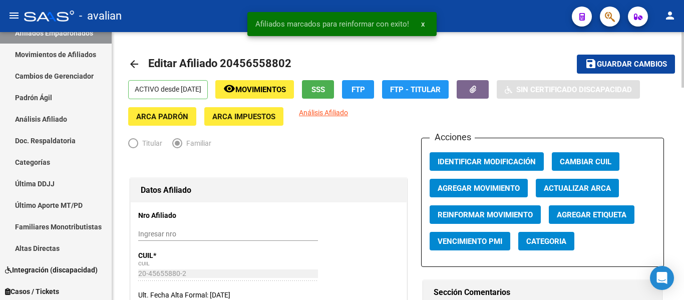
click at [135, 61] on mat-icon "arrow_back" at bounding box center [134, 64] width 12 height 12
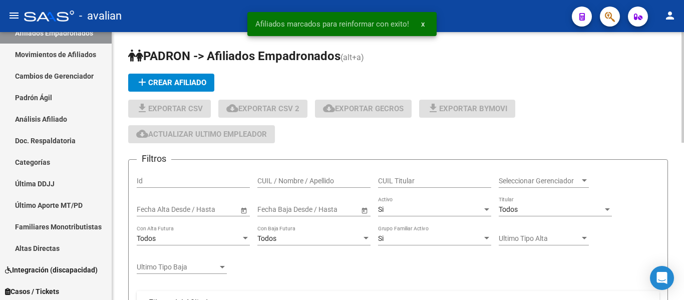
click at [315, 171] on div "CUIL / Nombre / Apellido" at bounding box center [313, 178] width 113 height 20
paste input "27457523217"
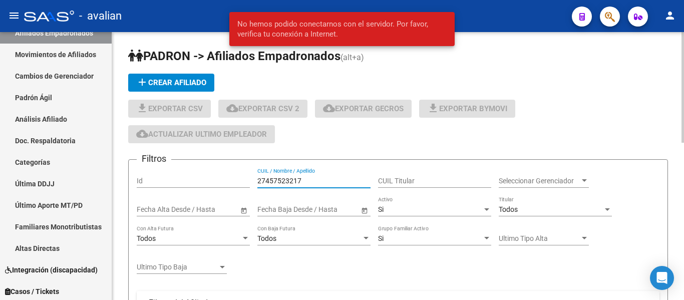
click at [304, 185] on input "27457523217" at bounding box center [313, 181] width 113 height 9
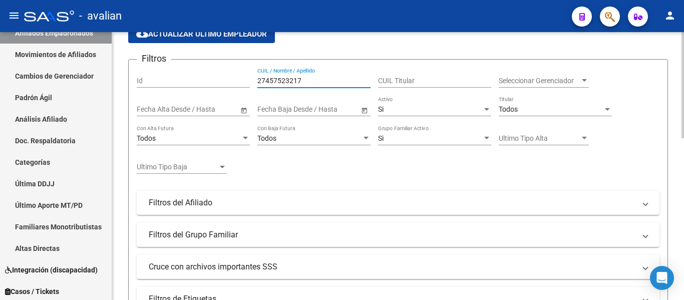
scroll to position [401, 0]
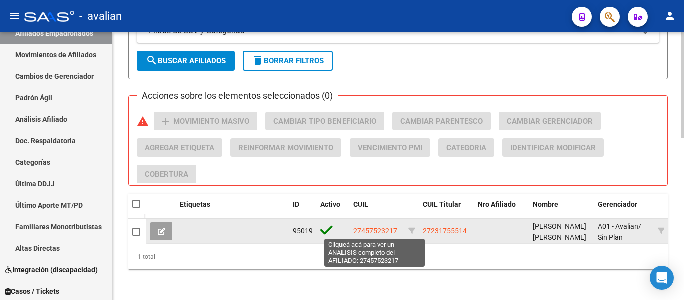
type input "27457523217"
click at [371, 230] on span "27457523217" at bounding box center [375, 231] width 44 height 8
type textarea "27457523217"
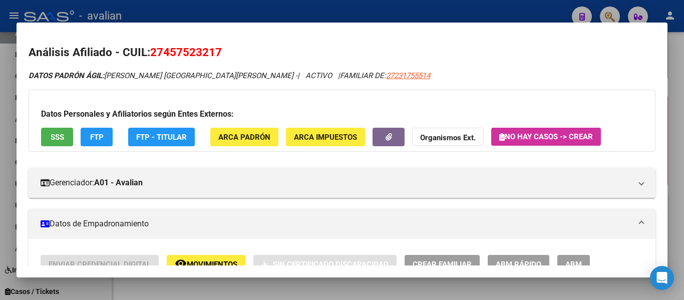
click at [577, 259] on span "ABM" at bounding box center [573, 263] width 17 height 9
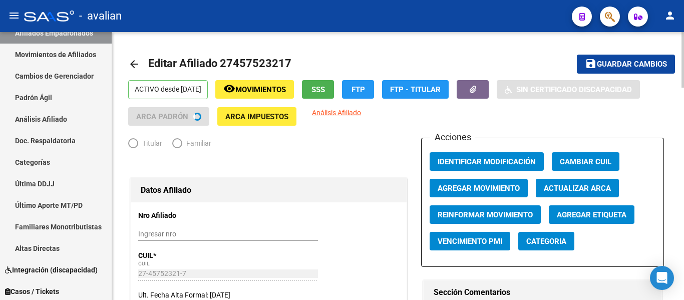
radio input "true"
type input "30-60495864-0"
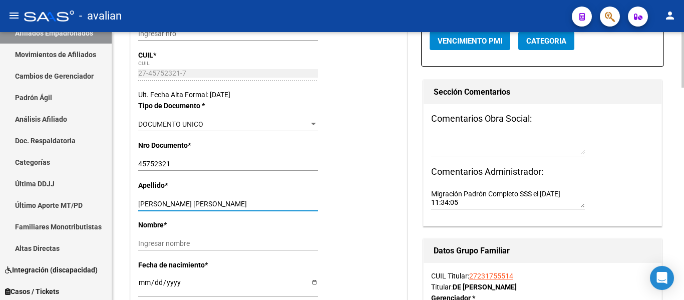
drag, startPoint x: 162, startPoint y: 207, endPoint x: 385, endPoint y: 213, distance: 223.5
click at [385, 213] on div "Apellido * GEREZ FLORENCIA MAYLEN Ingresar apellido" at bounding box center [268, 200] width 261 height 40
type input "GEREZ"
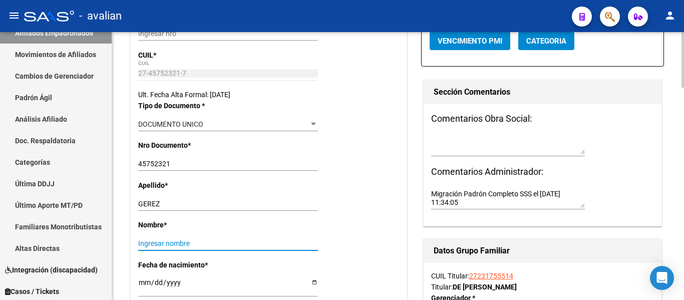
paste input "FLORENCIA MAYLEN"
type input "FLORENCIA MAYLEN"
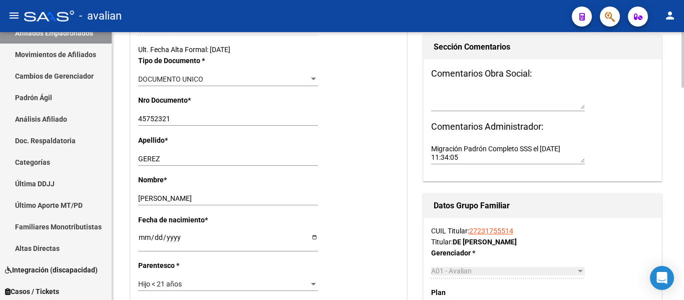
scroll to position [301, 0]
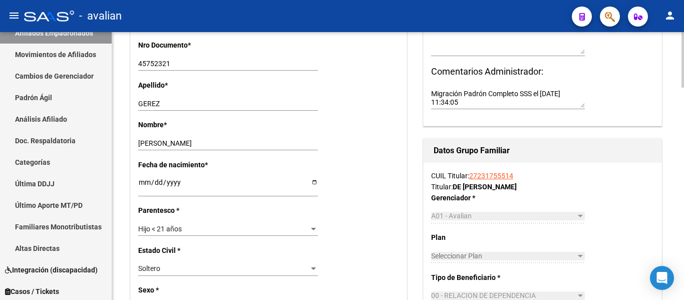
click at [228, 226] on div "Hijo < 21 años" at bounding box center [223, 229] width 171 height 9
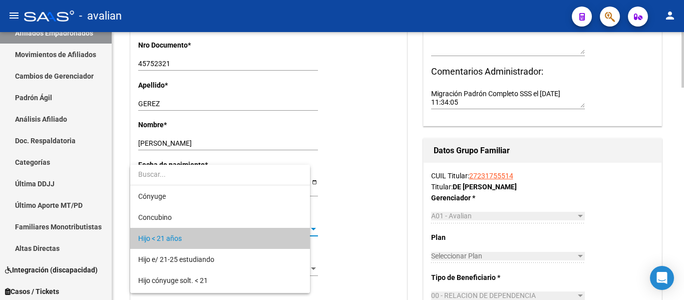
scroll to position [10, 0]
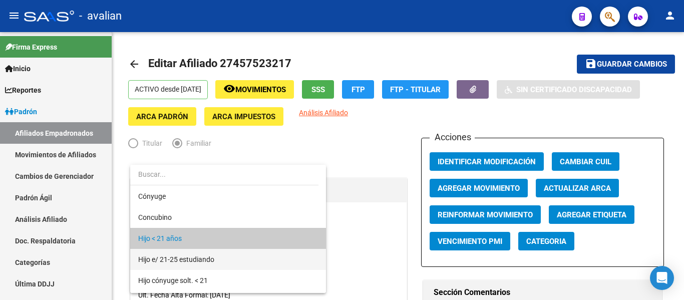
scroll to position [10, 0]
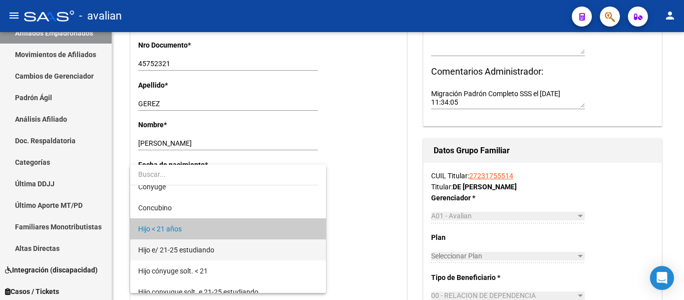
click at [231, 247] on span "Hijo e/ 21-25 estudiando" at bounding box center [228, 249] width 180 height 21
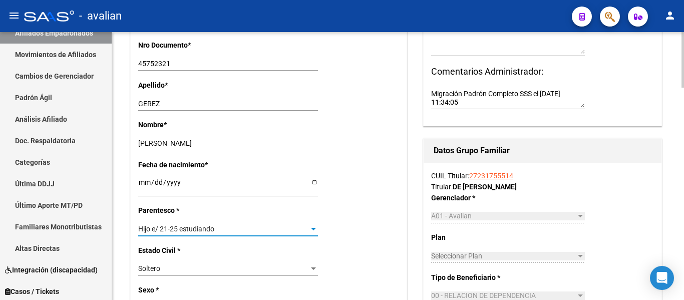
scroll to position [0, 0]
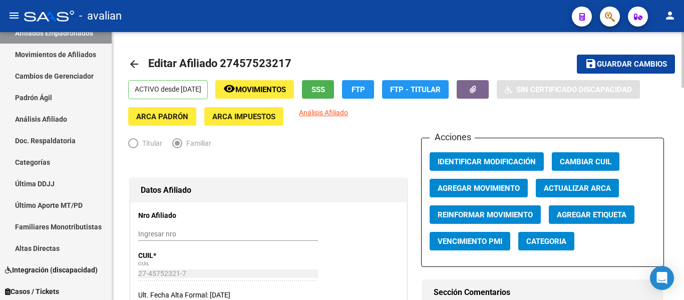
click at [617, 62] on span "Guardar cambios" at bounding box center [632, 64] width 70 height 9
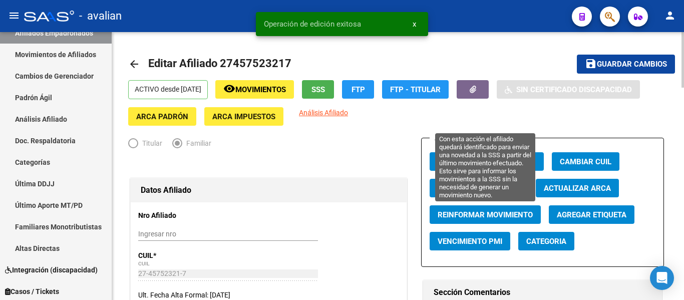
click at [481, 215] on span "Reinformar Movimiento" at bounding box center [485, 214] width 95 height 9
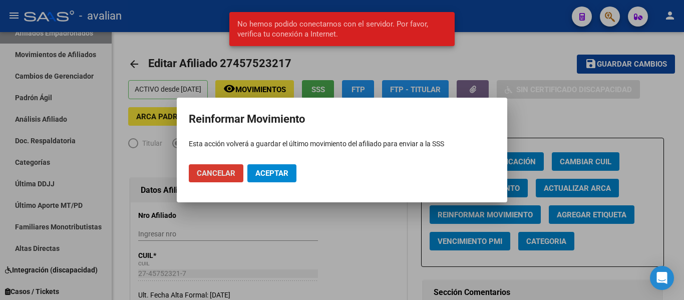
click at [273, 174] on span "Aceptar" at bounding box center [271, 173] width 33 height 9
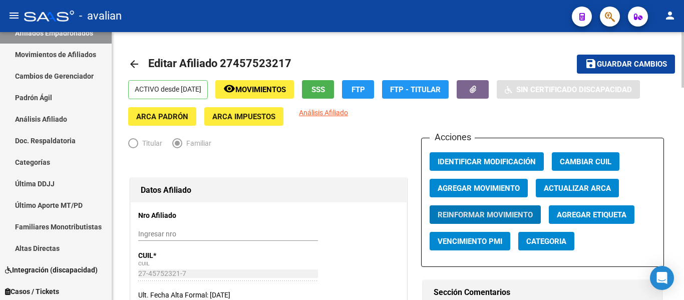
click at [131, 62] on mat-icon "arrow_back" at bounding box center [134, 64] width 12 height 12
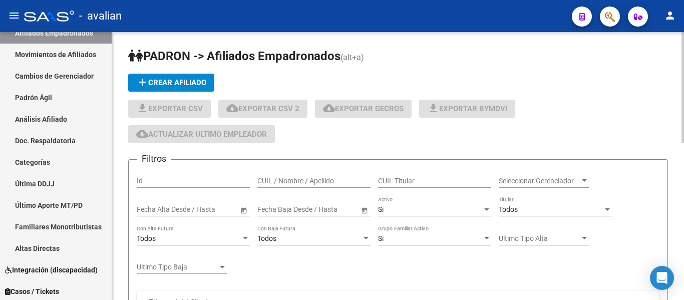
click at [287, 180] on input "CUIL / Nombre / Apellido" at bounding box center [313, 181] width 113 height 9
paste input "20455910421"
click at [282, 181] on input "20455910421" at bounding box center [313, 181] width 113 height 9
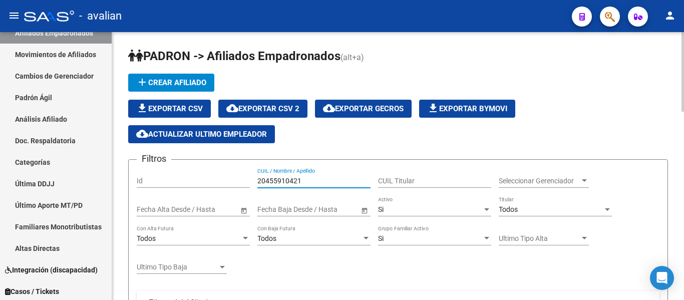
click at [282, 181] on input "20455910421" at bounding box center [313, 181] width 113 height 9
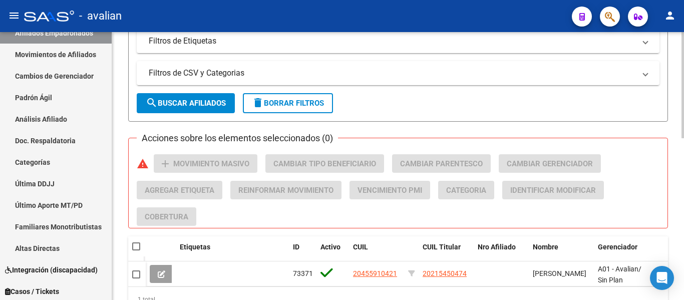
scroll to position [410, 0]
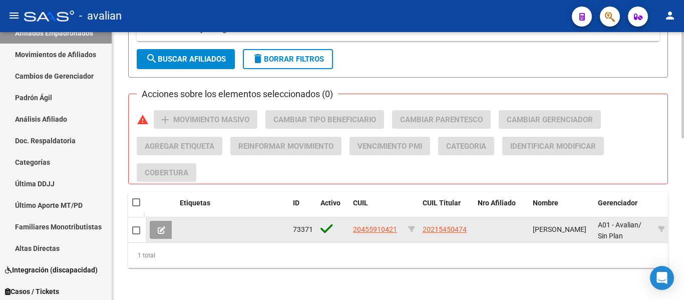
type input "20455910421"
click at [383, 225] on span "20455910421" at bounding box center [375, 229] width 44 height 8
type textarea "20455910421"
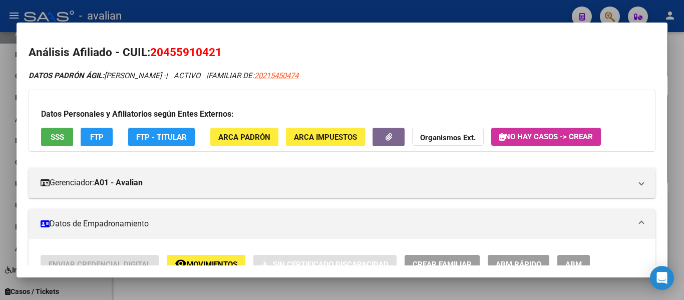
click at [580, 263] on span "ABM" at bounding box center [573, 264] width 17 height 9
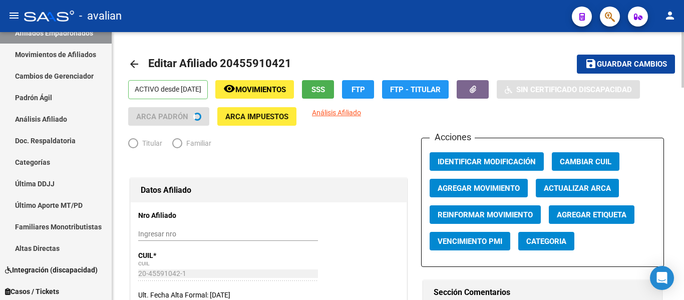
radio input "true"
type input "30-53273491-2"
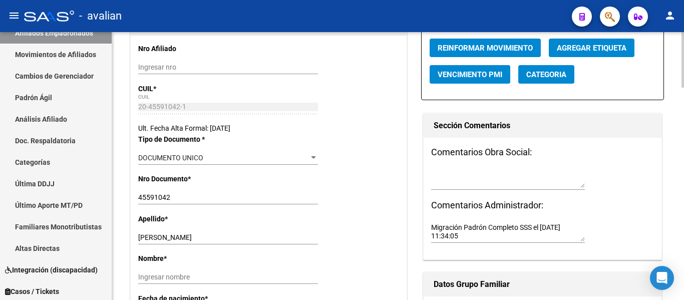
scroll to position [200, 0]
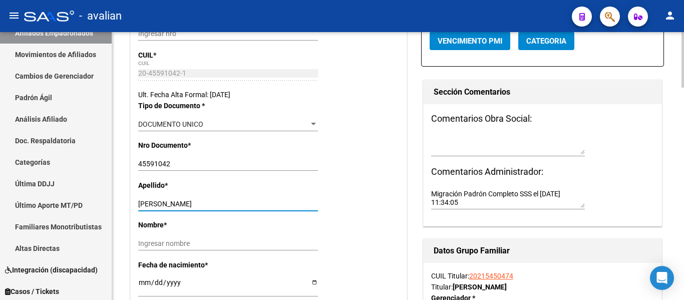
drag, startPoint x: 165, startPoint y: 202, endPoint x: 390, endPoint y: 202, distance: 225.4
click at [390, 202] on div "Apellido * BELLINI FRANCO Ingresar apellido" at bounding box center [268, 200] width 261 height 40
type input "BELLINI"
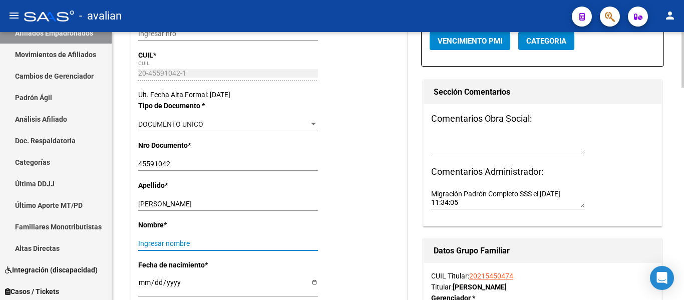
paste input "FRANCO"
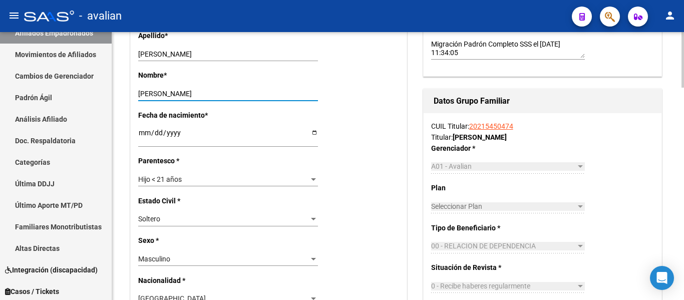
scroll to position [351, 0]
type input "FRANCO"
click at [199, 181] on div "Hijo < 21 años" at bounding box center [223, 179] width 171 height 9
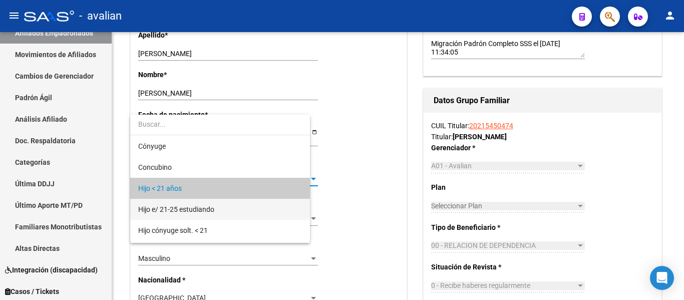
scroll to position [10, 0]
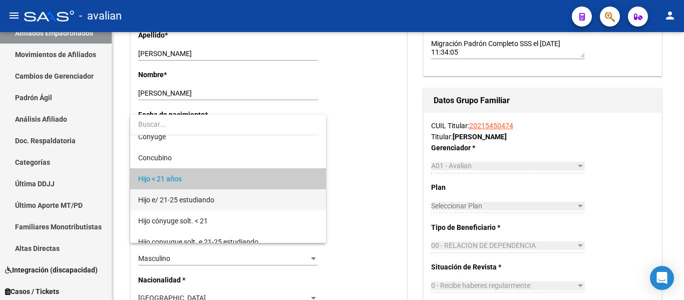
click at [202, 192] on span "Hijo e/ 21-25 estudiando" at bounding box center [228, 199] width 180 height 21
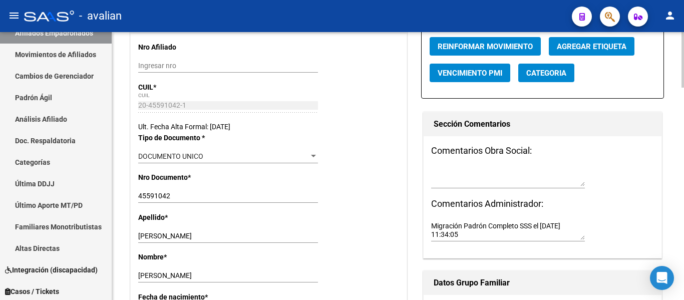
scroll to position [0, 0]
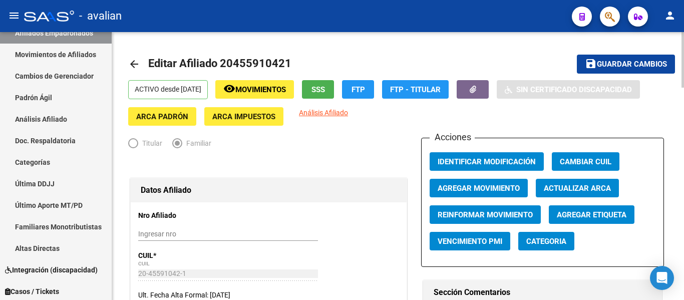
click at [634, 67] on span "Guardar cambios" at bounding box center [632, 64] width 70 height 9
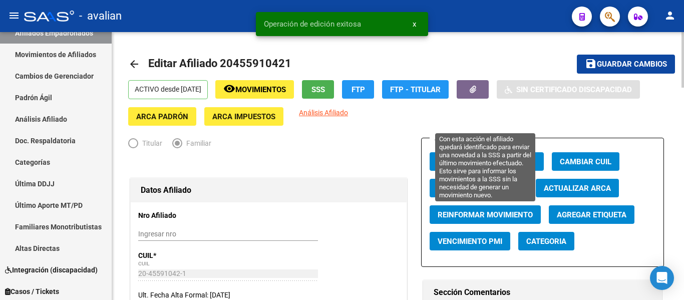
click at [491, 213] on span "Reinformar Movimiento" at bounding box center [485, 214] width 95 height 9
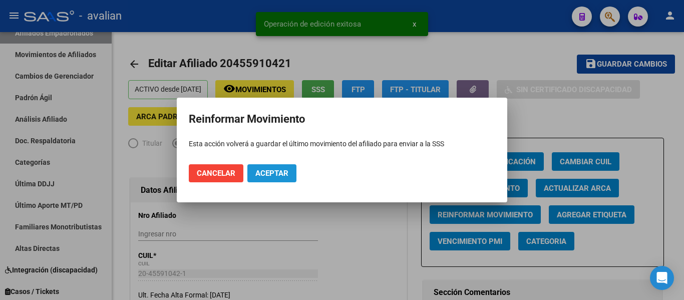
click at [284, 173] on span "Aceptar" at bounding box center [271, 173] width 33 height 9
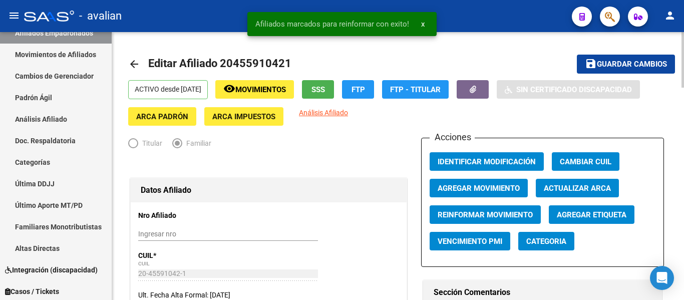
click at [139, 67] on mat-icon "arrow_back" at bounding box center [134, 64] width 12 height 12
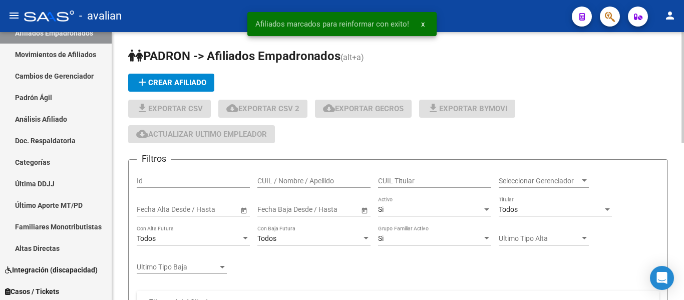
click at [314, 181] on input "CUIL / Nombre / Apellido" at bounding box center [313, 181] width 113 height 9
paste input "20455910413"
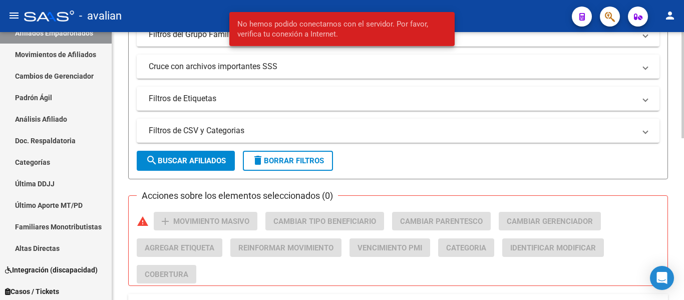
scroll to position [401, 0]
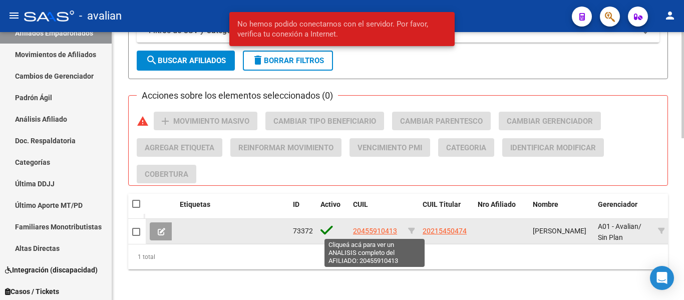
type input "20455910413"
click at [365, 229] on span "20455910413" at bounding box center [375, 231] width 44 height 8
type textarea "20455910413"
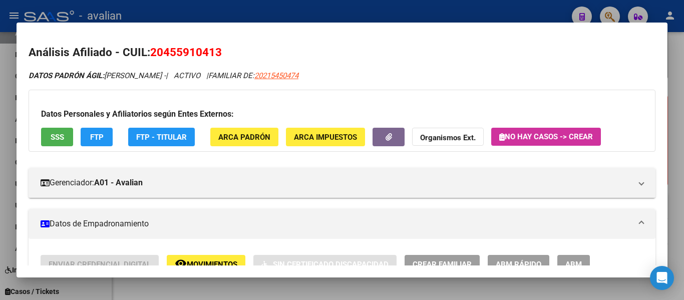
click at [575, 262] on span "ABM" at bounding box center [573, 264] width 17 height 9
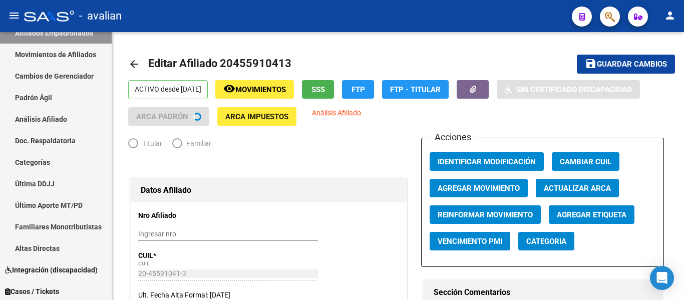
radio input "true"
type input "30-53273491-2"
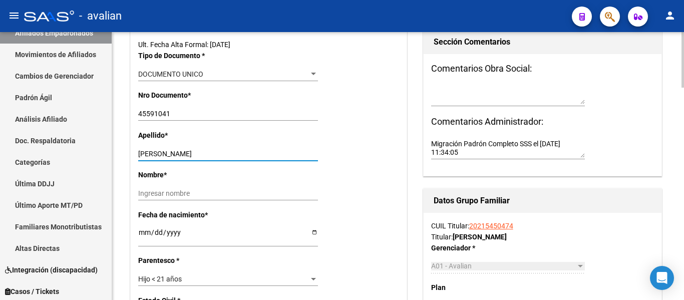
drag, startPoint x: 166, startPoint y: 155, endPoint x: 322, endPoint y: 154, distance: 155.8
click at [322, 154] on app-form-text-field "Apellido * BELLINI BAUTISTA Ingresar apellido" at bounding box center [232, 144] width 188 height 27
type input "BELLINI"
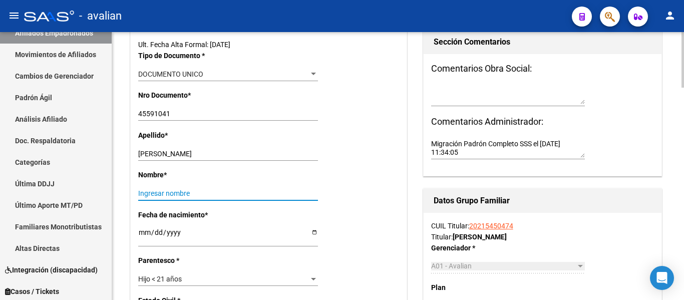
paste input "BAUTISTA"
type input "BAUTISTA"
click at [208, 282] on div "Hijo < 21 años" at bounding box center [223, 279] width 171 height 9
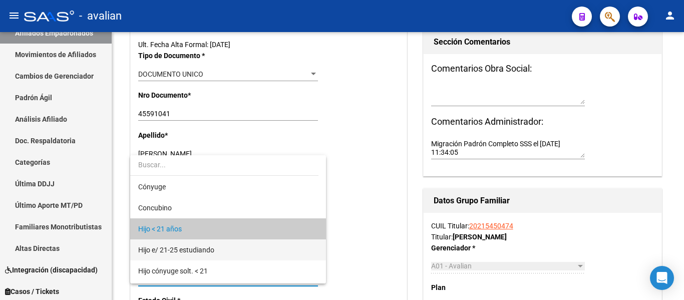
click at [221, 248] on span "Hijo e/ 21-25 estudiando" at bounding box center [228, 249] width 180 height 21
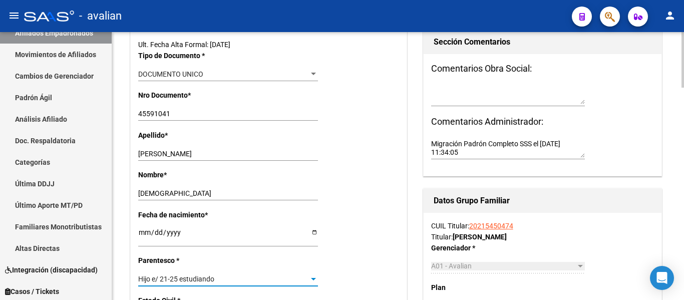
scroll to position [0, 0]
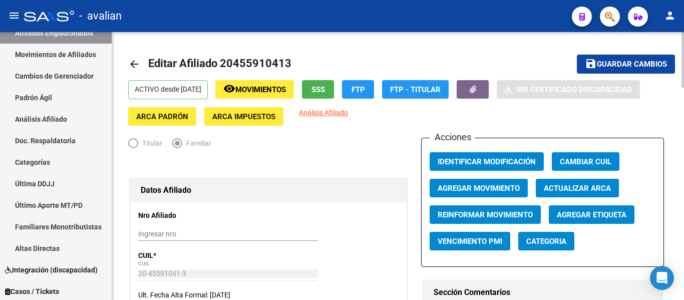
click at [589, 64] on mat-icon "save" at bounding box center [591, 64] width 12 height 12
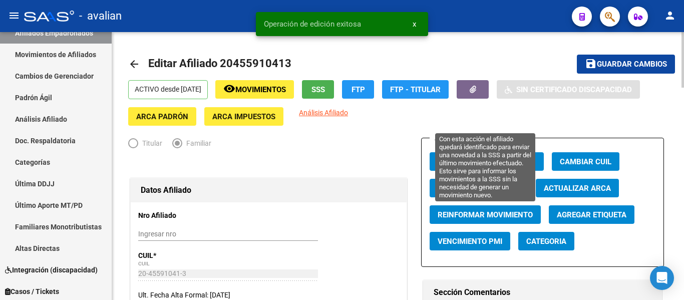
click at [480, 217] on span "Reinformar Movimiento" at bounding box center [485, 214] width 95 height 9
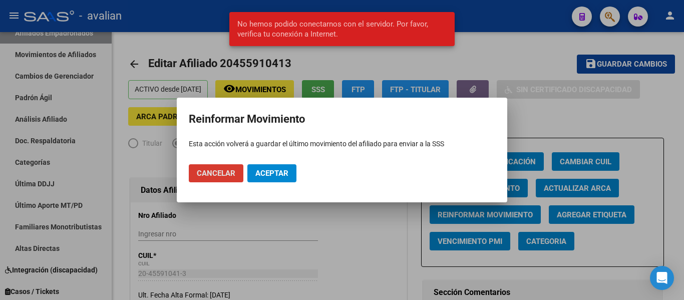
click at [271, 174] on span "Aceptar" at bounding box center [271, 173] width 33 height 9
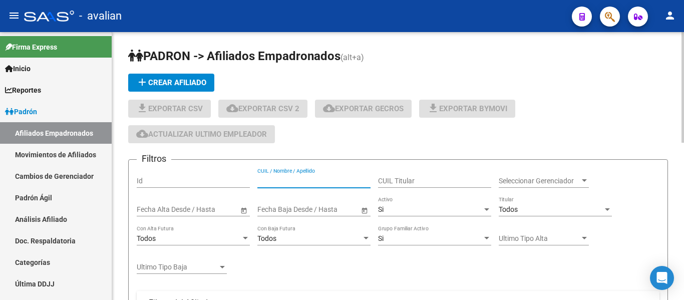
click at [318, 183] on input "CUIL / Nombre / Apellido" at bounding box center [313, 181] width 113 height 9
paste input "20542979683"
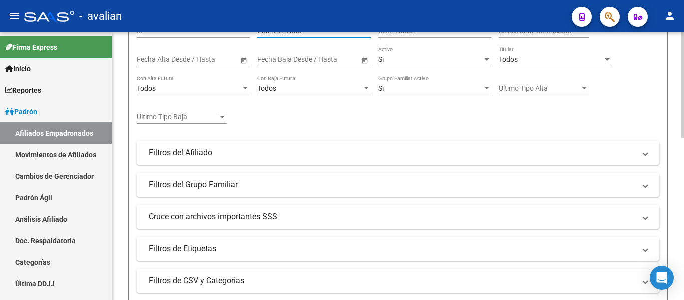
scroll to position [401, 0]
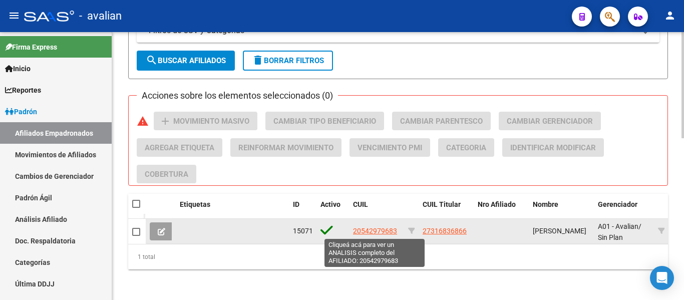
type input "20542979683"
click at [380, 230] on span "20542979683" at bounding box center [375, 231] width 44 height 8
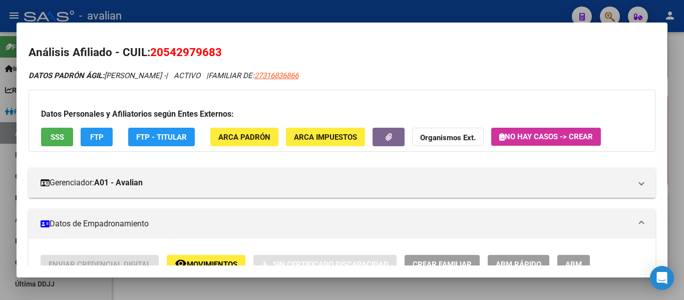
click at [568, 258] on button "ABM" at bounding box center [573, 264] width 33 height 19
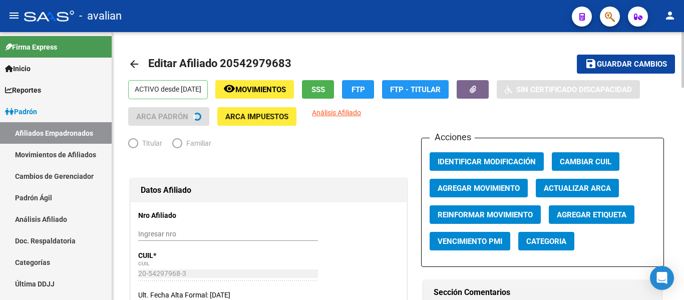
radio input "true"
type input "30-61116034-4"
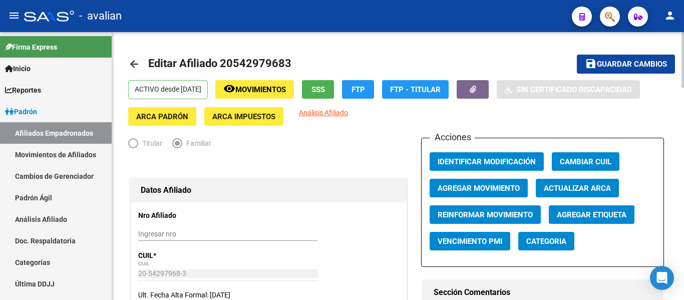
click at [134, 71] on link "arrow_back" at bounding box center [138, 64] width 20 height 24
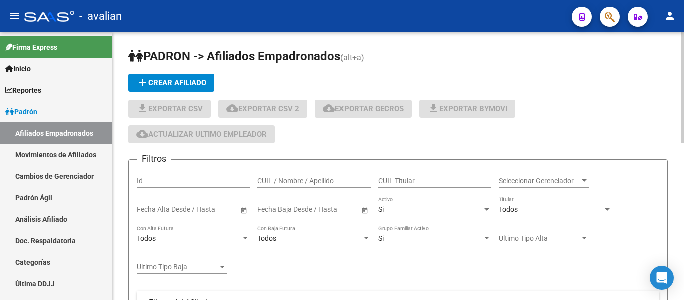
click at [328, 186] on div "CUIL / Nombre / Apellido" at bounding box center [313, 178] width 113 height 20
paste input "27512722496"
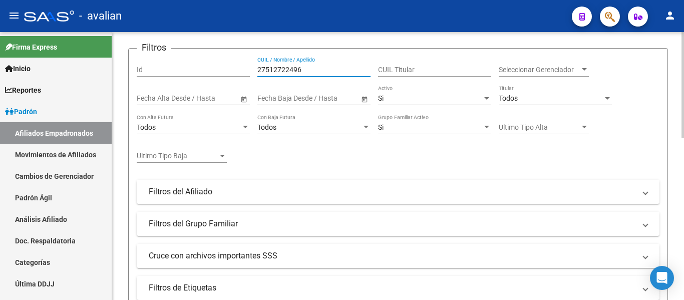
scroll to position [11, 0]
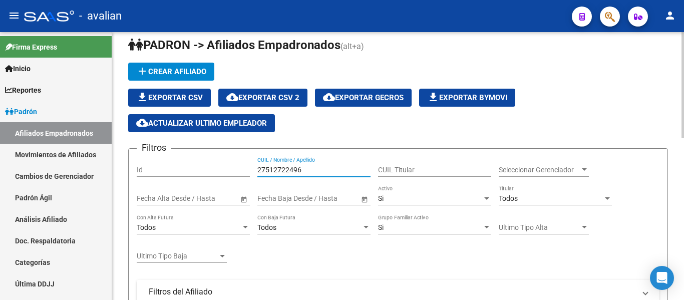
click at [312, 171] on input "27512722496" at bounding box center [313, 170] width 113 height 9
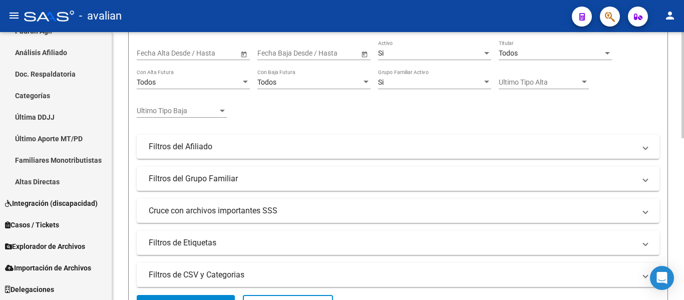
scroll to position [362, 0]
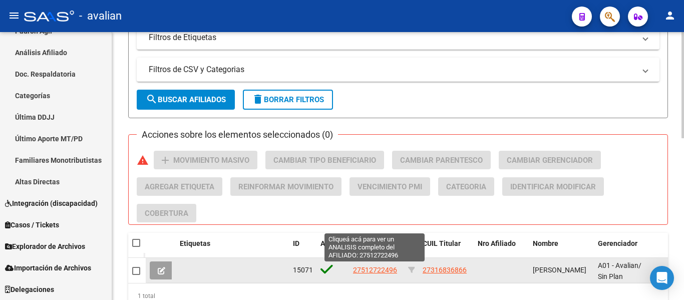
type input "27512722496"
click at [370, 270] on span "27512722496" at bounding box center [375, 270] width 44 height 8
type textarea "27512722496"
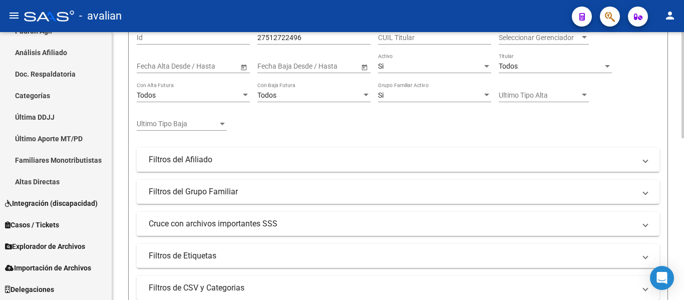
scroll to position [11, 0]
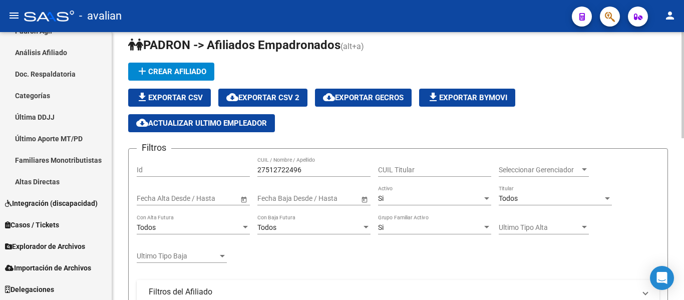
click at [318, 173] on input "27512722496" at bounding box center [313, 170] width 113 height 9
paste input "0584246570"
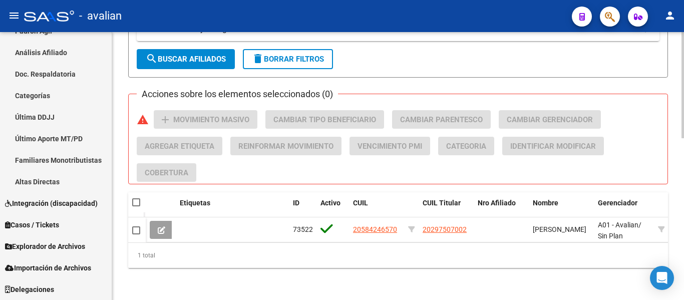
scroll to position [410, 0]
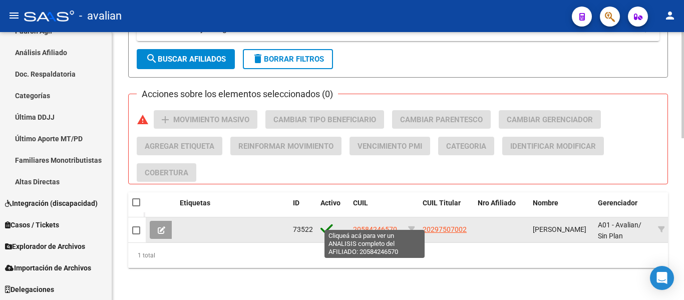
type input "20584246570"
click at [382, 225] on span "20584246570" at bounding box center [375, 229] width 44 height 8
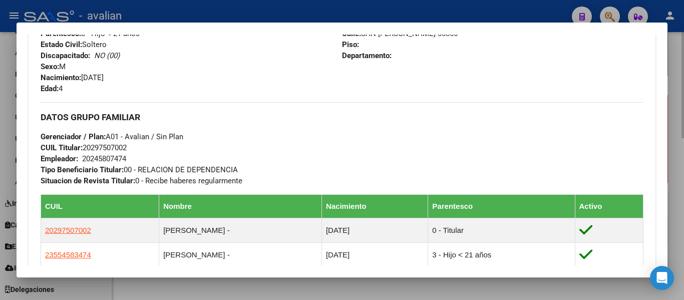
scroll to position [451, 0]
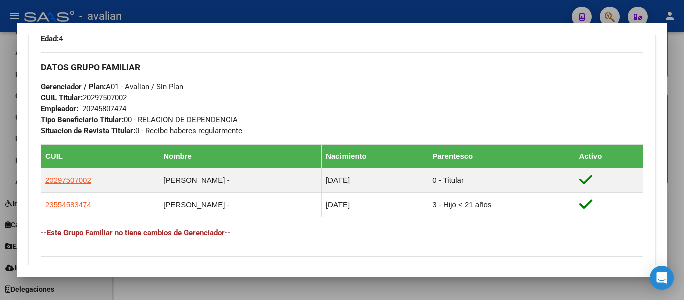
drag, startPoint x: 100, startPoint y: 183, endPoint x: 29, endPoint y: 181, distance: 70.6
click at [29, 181] on div "Enviar Credencial Digital remove_red_eye Movimientos Sin Certificado Discapacid…" at bounding box center [342, 34] width 627 height 461
copy table "CUIL Nombre Nacimiento Parentesco Activo 20297507002"
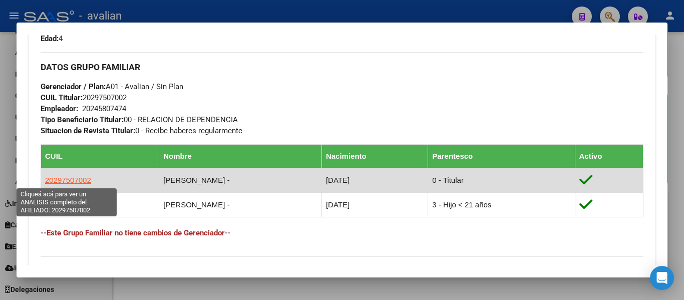
click at [92, 183] on td "20297507002" at bounding box center [100, 180] width 118 height 25
click at [73, 181] on span "20297507002" at bounding box center [68, 180] width 46 height 9
type textarea "20297507002"
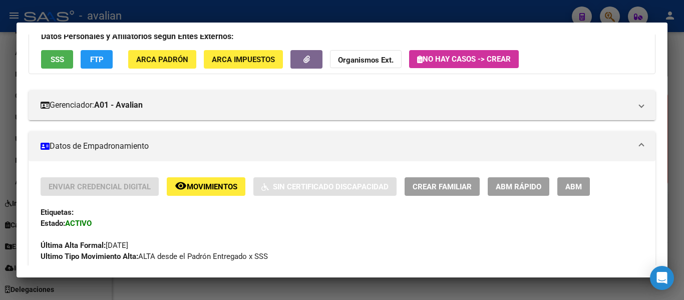
scroll to position [100, 0]
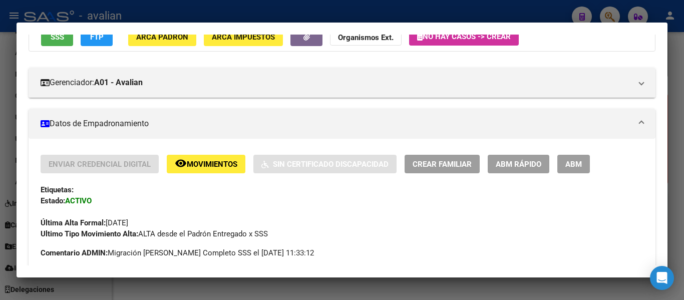
click at [566, 163] on span "ABM" at bounding box center [573, 164] width 17 height 9
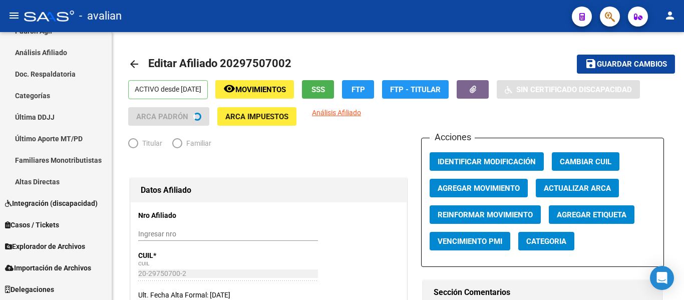
radio input "true"
type input "20-24580747-4"
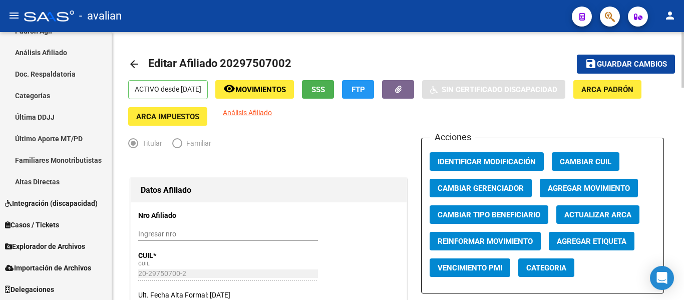
click at [556, 191] on span "Agregar Movimiento" at bounding box center [589, 188] width 82 height 9
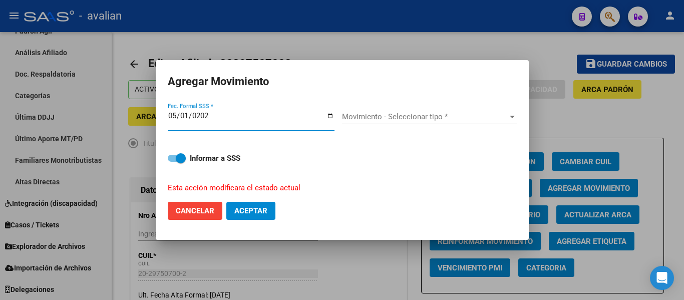
type input "[DATE]"
click at [358, 120] on span "Movimiento - Seleccionar tipo *" at bounding box center [425, 116] width 166 height 9
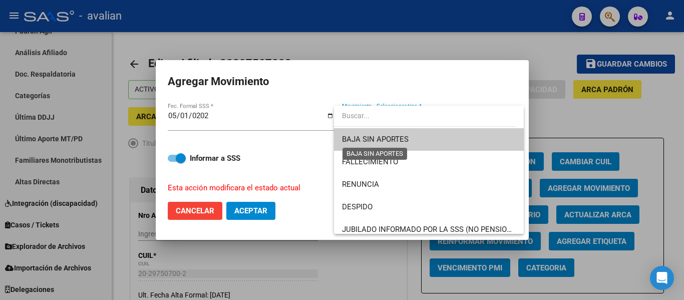
click at [396, 139] on span "BAJA SIN APORTES" at bounding box center [375, 139] width 67 height 9
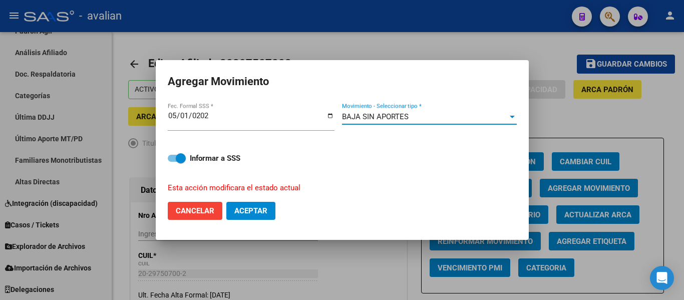
click at [243, 212] on span "Aceptar" at bounding box center [250, 210] width 33 height 9
checkbox input "false"
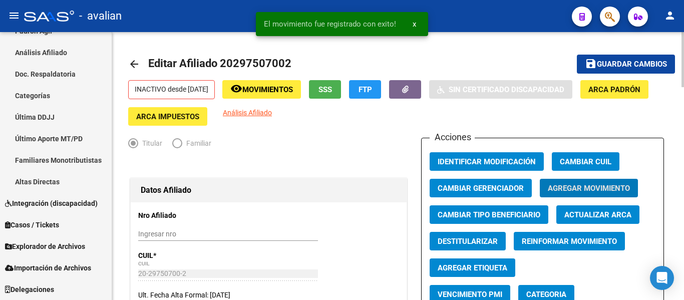
click at [132, 64] on mat-icon "arrow_back" at bounding box center [134, 64] width 12 height 12
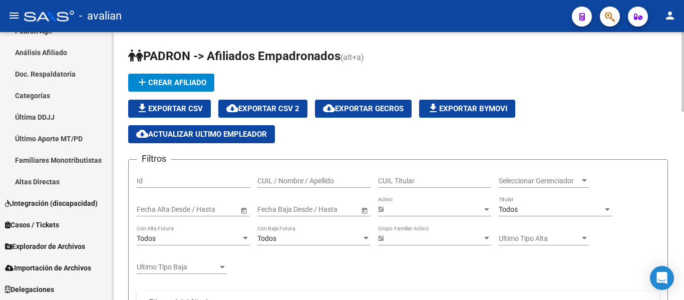
click at [334, 180] on input "CUIL / Nombre / Apellido" at bounding box center [313, 181] width 113 height 9
paste input "20584246570"
type input "20584246570"
click at [429, 212] on div "Si" at bounding box center [430, 209] width 104 height 9
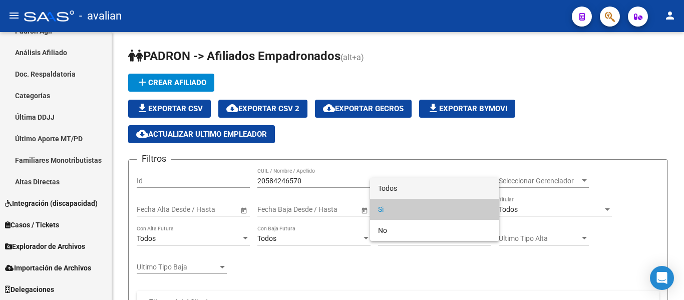
click at [420, 184] on span "Todos" at bounding box center [434, 188] width 113 height 21
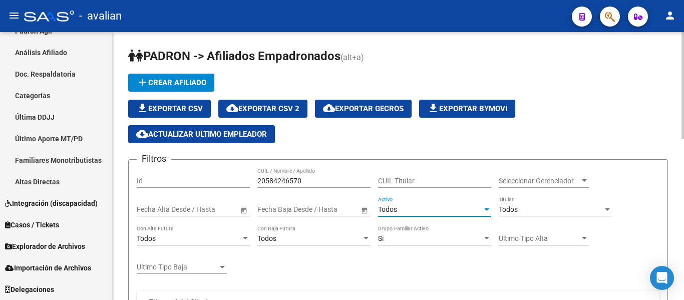
click at [276, 182] on input "20584246570" at bounding box center [313, 181] width 113 height 9
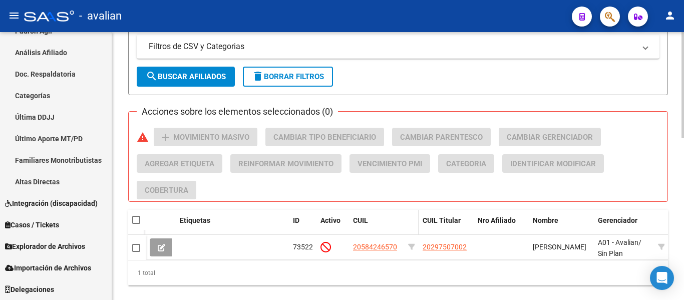
scroll to position [401, 0]
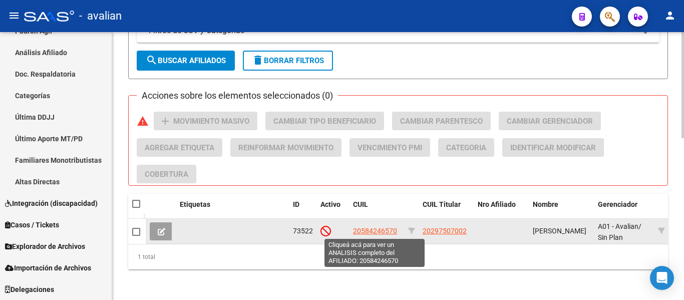
click at [394, 233] on span "20584246570" at bounding box center [375, 231] width 44 height 8
type textarea "20584246570"
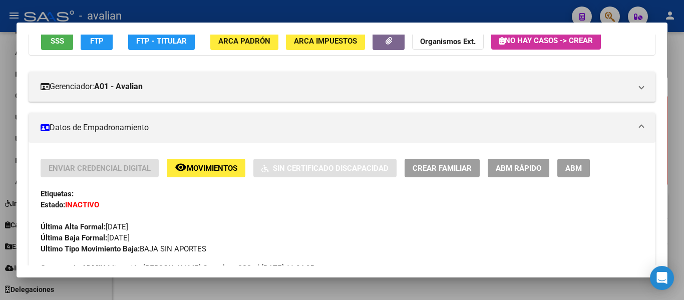
scroll to position [100, 0]
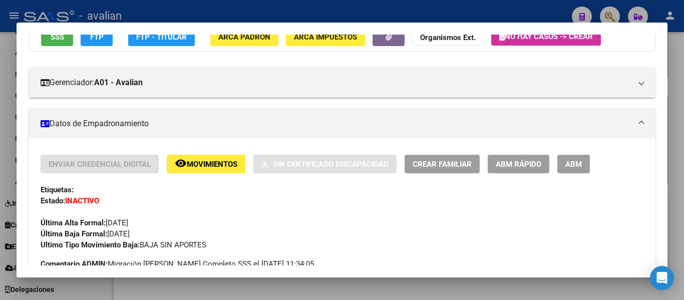
click at [579, 167] on span "ABM" at bounding box center [573, 164] width 17 height 9
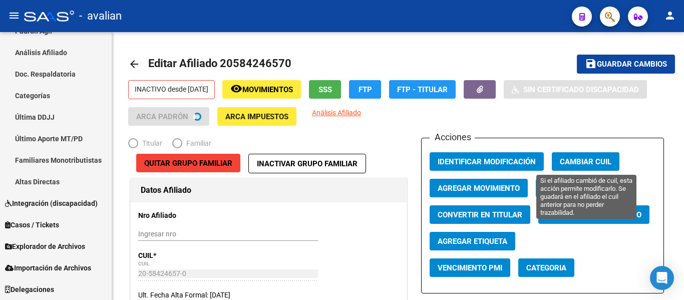
radio input "true"
type input "20-24580747-4"
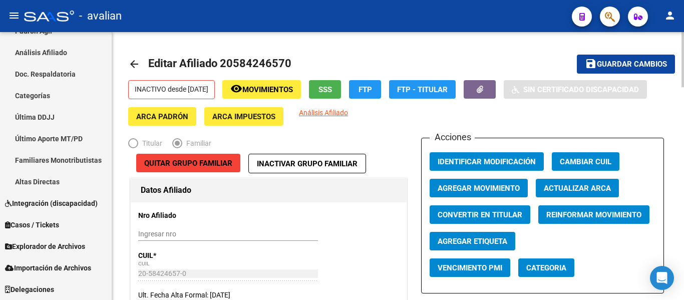
click at [479, 193] on span "Agregar Movimiento" at bounding box center [479, 188] width 82 height 9
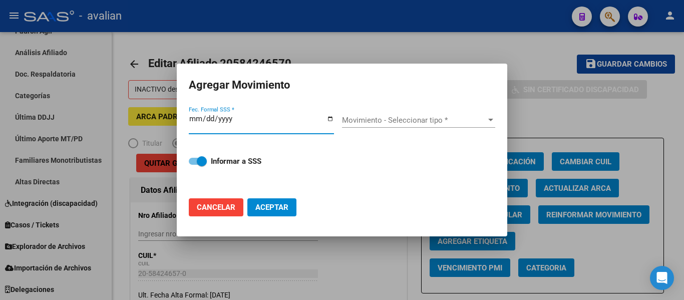
click at [221, 208] on span "Cancelar" at bounding box center [216, 207] width 39 height 9
checkbox input "false"
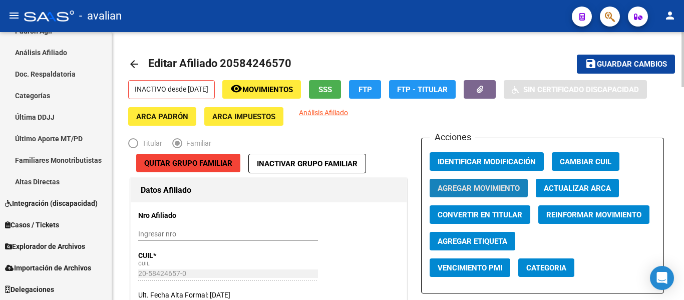
click at [510, 187] on span "Agregar Movimiento" at bounding box center [479, 188] width 82 height 9
click at [285, 92] on span "Movimientos" at bounding box center [267, 89] width 51 height 9
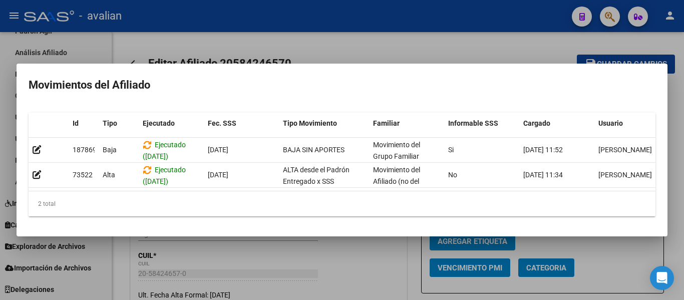
click at [192, 59] on div at bounding box center [342, 150] width 684 height 300
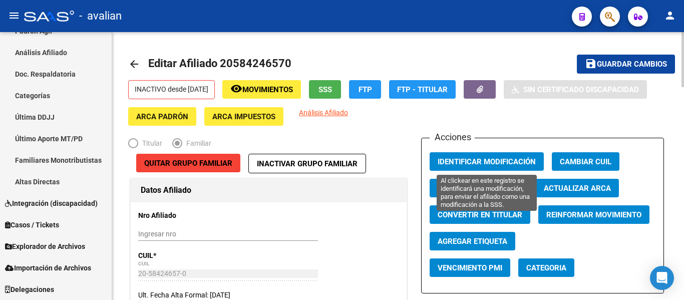
click at [447, 164] on span "Identificar Modificación" at bounding box center [487, 161] width 98 height 9
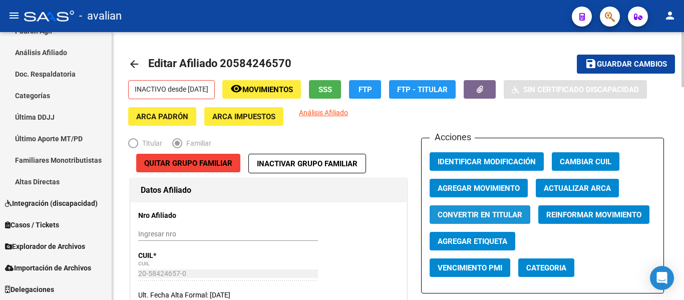
click at [515, 213] on span "Convertir en Titular" at bounding box center [480, 214] width 85 height 9
radio input "true"
type input "0"
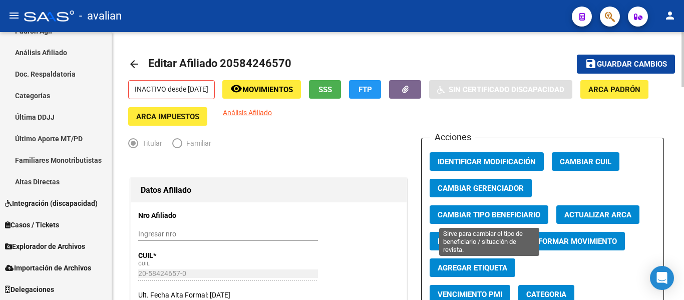
click at [515, 213] on span "Cambiar Tipo Beneficiario" at bounding box center [489, 214] width 103 height 9
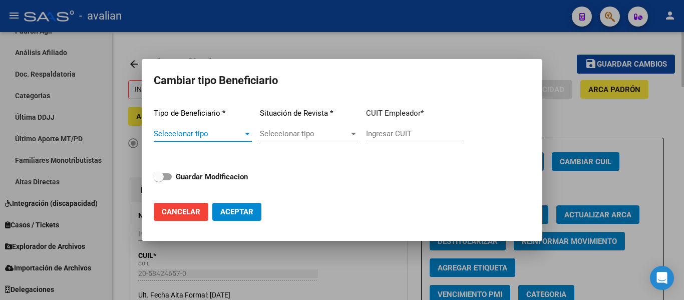
click at [193, 137] on span "Seleccionar tipo" at bounding box center [198, 133] width 89 height 9
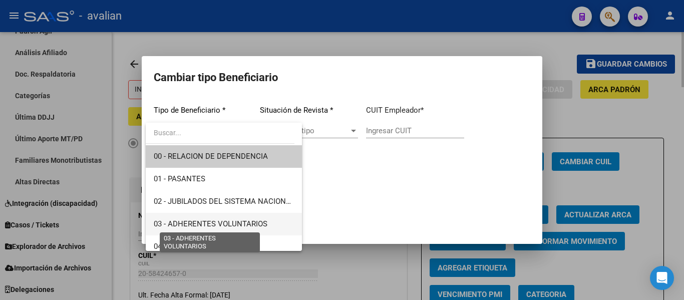
click at [223, 225] on span "03 - ADHERENTES VOLUNTARIOS" at bounding box center [211, 223] width 114 height 9
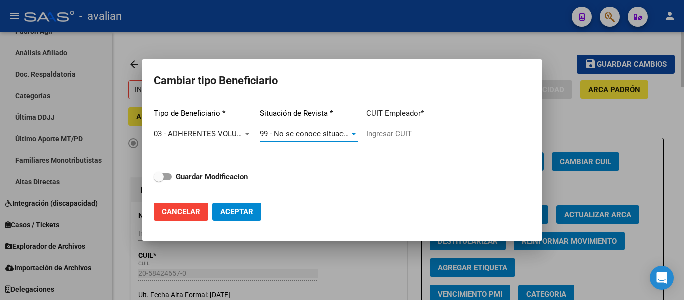
click at [291, 135] on span "99 - No se conoce situación de revista" at bounding box center [324, 133] width 129 height 9
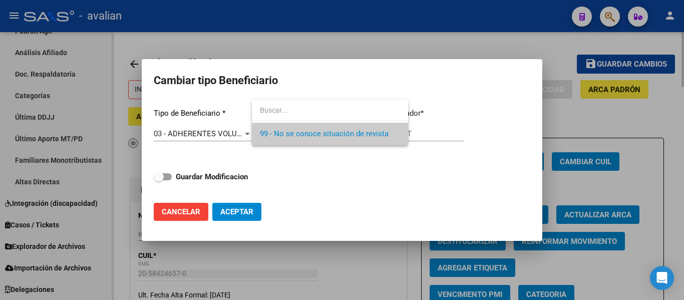
click at [186, 217] on div at bounding box center [342, 150] width 684 height 300
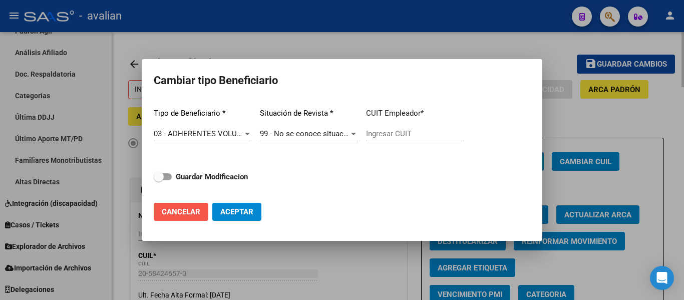
click at [190, 214] on span "Cancelar" at bounding box center [181, 211] width 39 height 9
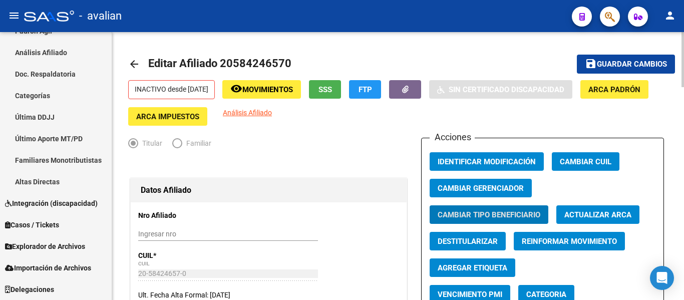
click at [478, 242] on span "Destitularizar" at bounding box center [468, 241] width 60 height 9
radio input "false"
radio input "true"
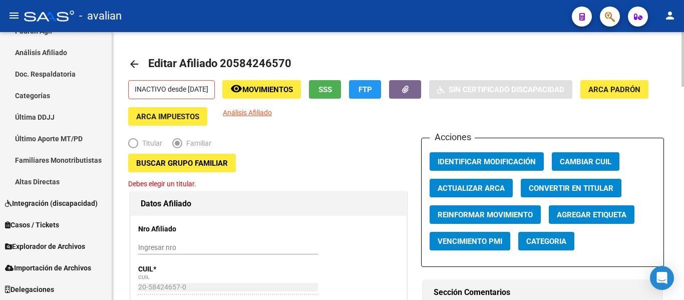
click at [601, 212] on span "Agregar Etiqueta" at bounding box center [592, 214] width 70 height 9
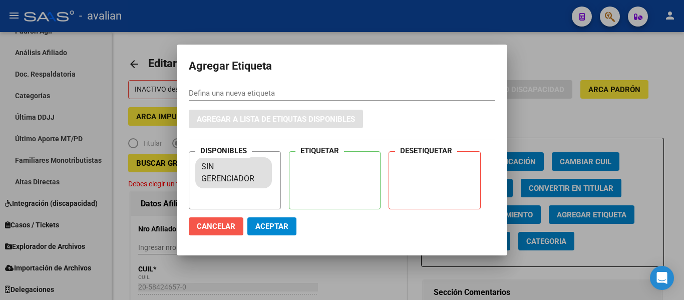
click at [227, 224] on span "Cancelar" at bounding box center [216, 226] width 39 height 9
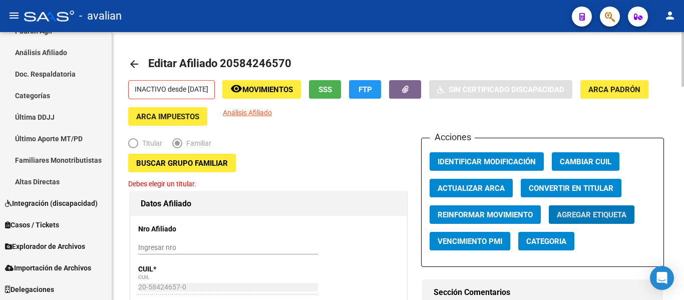
click at [186, 94] on p "INACTIVO desde [DATE]" at bounding box center [171, 89] width 87 height 19
click at [160, 162] on span "Buscar Grupo Familiar" at bounding box center [182, 163] width 92 height 9
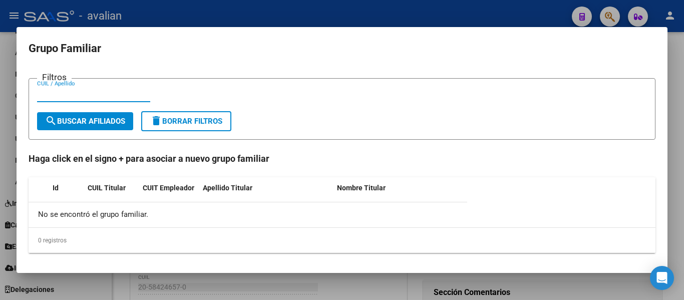
paste input "20584246570"
type input "20584246570"
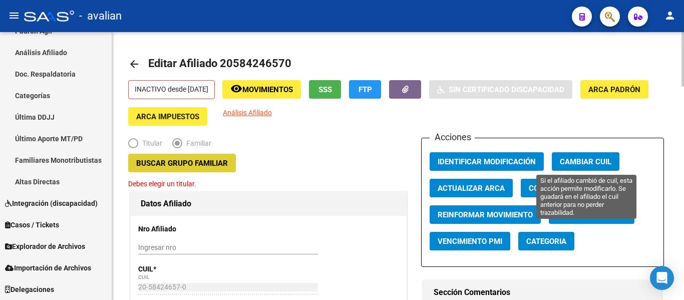
click at [579, 159] on span "Cambiar CUIL" at bounding box center [586, 161] width 52 height 9
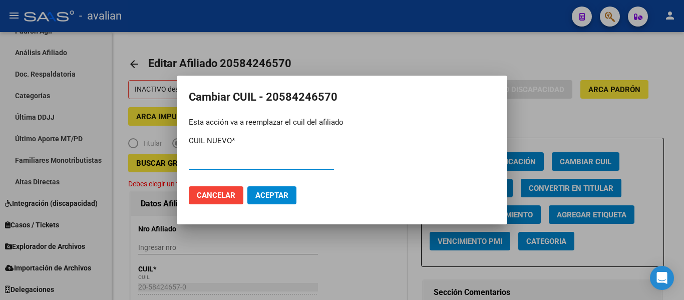
click at [231, 195] on span "Cancelar" at bounding box center [216, 195] width 39 height 9
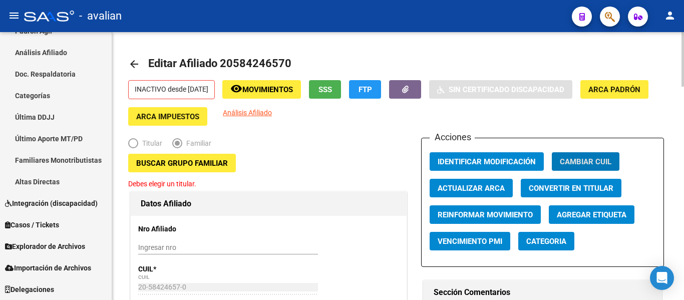
click at [554, 243] on span "Categoria" at bounding box center [546, 241] width 40 height 9
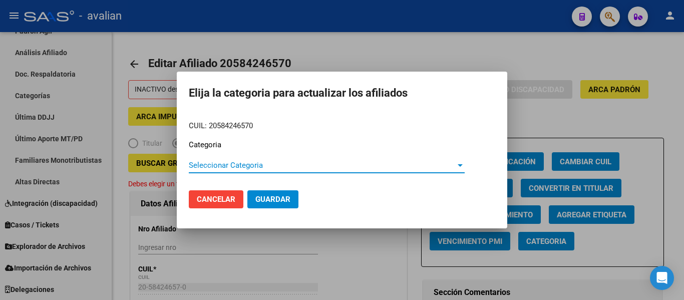
click at [316, 172] on div "Seleccionar Categoria Seleccionar Categoria" at bounding box center [327, 165] width 276 height 15
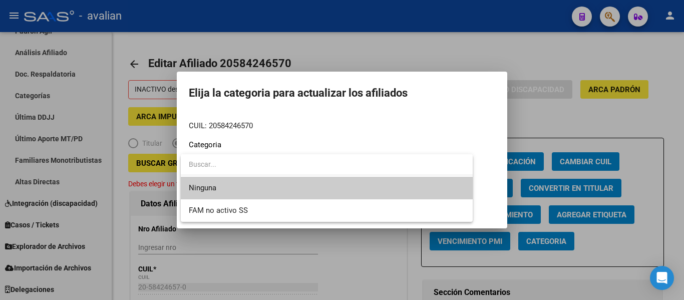
click at [316, 172] on input "dropdown search" at bounding box center [327, 164] width 292 height 21
click at [311, 82] on div at bounding box center [342, 150] width 684 height 300
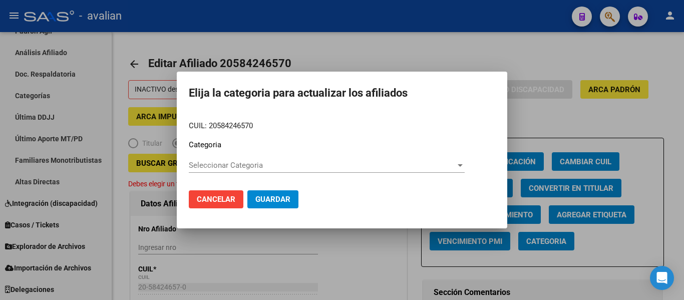
click at [563, 100] on div at bounding box center [342, 150] width 684 height 300
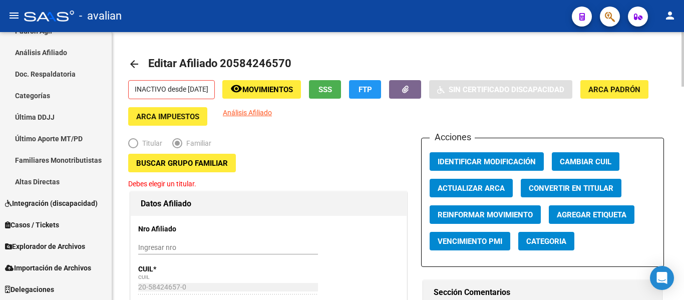
click at [138, 65] on mat-icon "arrow_back" at bounding box center [134, 64] width 12 height 12
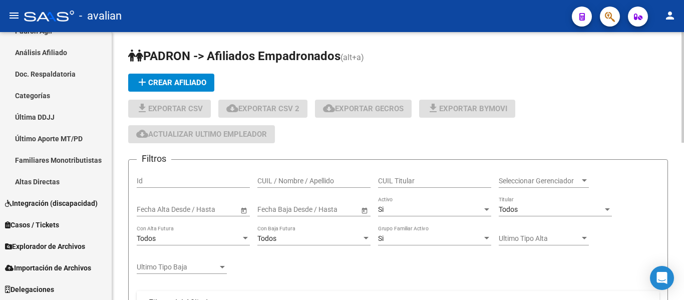
click at [315, 183] on input "CUIL / Nombre / Apellido" at bounding box center [313, 181] width 113 height 9
paste input "20584246570"
type input "20584246570"
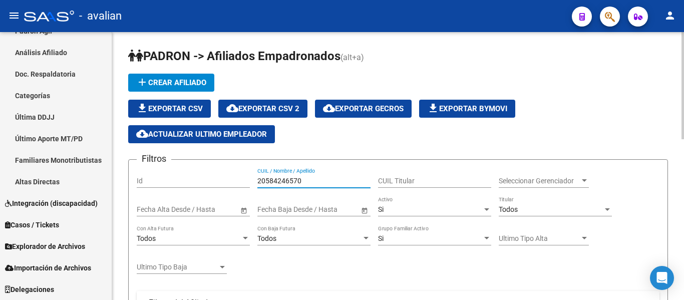
click at [395, 204] on div "Si Activo" at bounding box center [434, 206] width 113 height 20
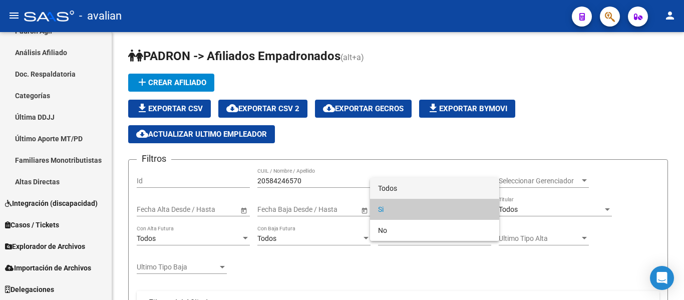
click at [397, 188] on span "Todos" at bounding box center [434, 188] width 113 height 21
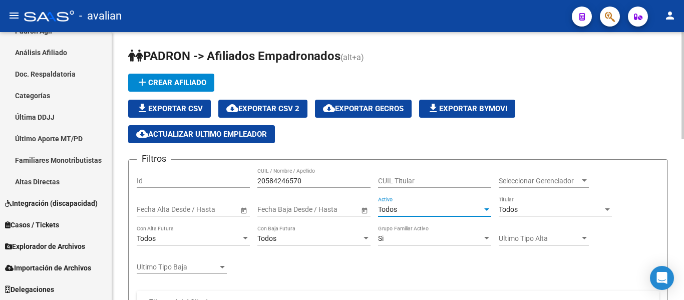
click at [316, 186] on div "20584246570 CUIL / Nombre / Apellido" at bounding box center [313, 178] width 113 height 20
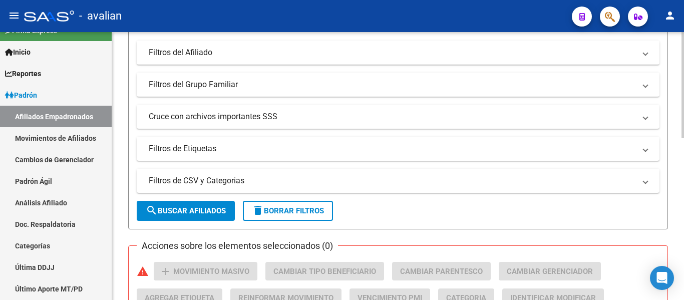
scroll to position [401, 0]
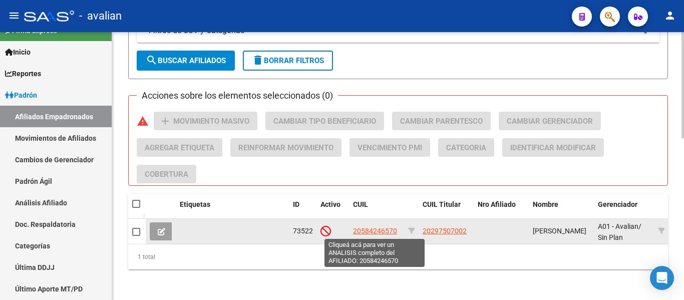
click at [365, 228] on span "20584246570" at bounding box center [375, 231] width 44 height 8
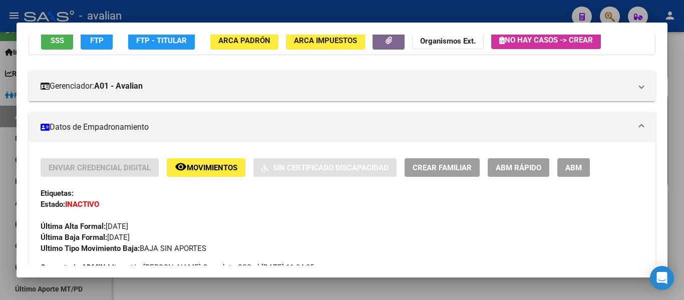
scroll to position [100, 0]
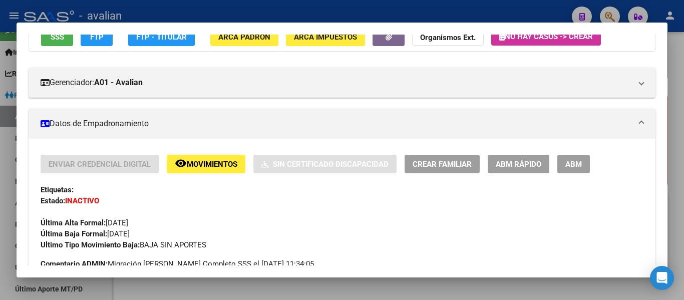
click at [453, 157] on button "Crear Familiar" at bounding box center [442, 164] width 75 height 19
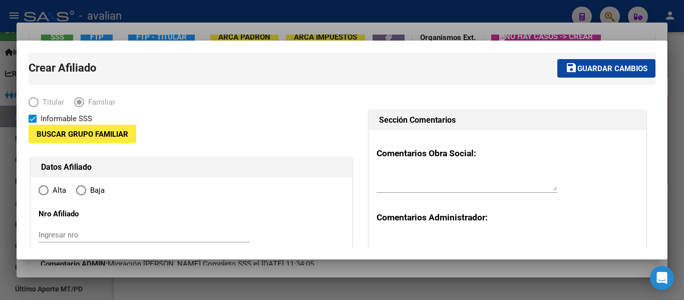
type input "20-24580747-4"
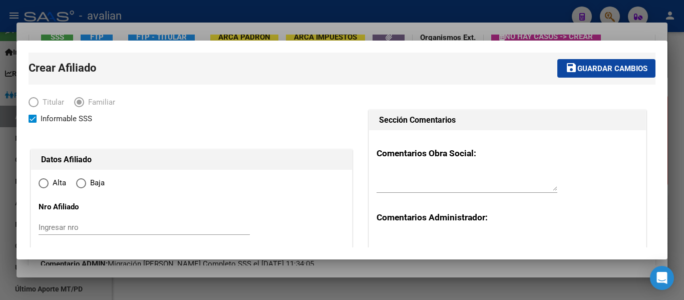
type input "GUATIMOZIN"
type input "2627"
type input "SAN LUIS"
type input "00366"
radio input "true"
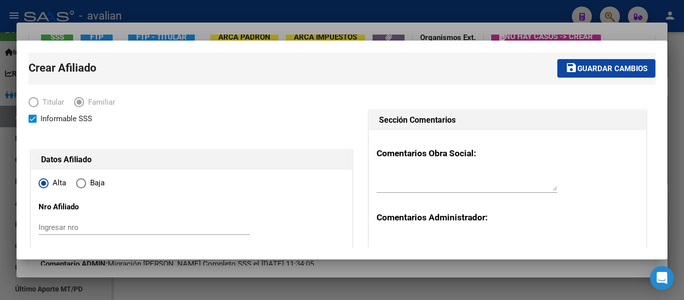
type input "20-24580747-4"
click at [673, 107] on div at bounding box center [342, 150] width 684 height 300
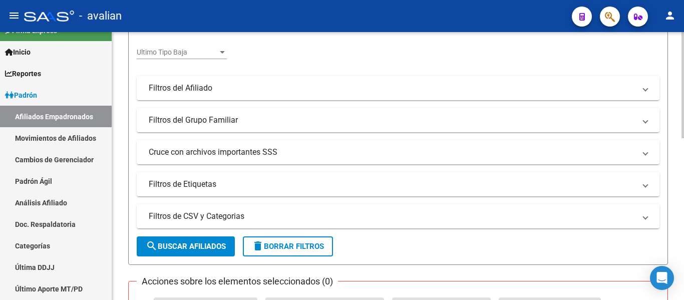
scroll to position [50, 0]
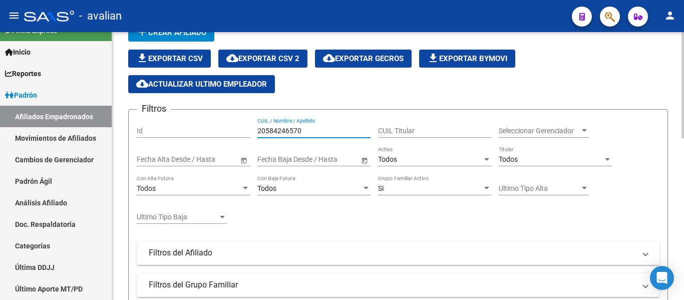
click at [340, 131] on input "20584246570" at bounding box center [313, 131] width 113 height 9
paste input "7391761197"
type input "27391761197"
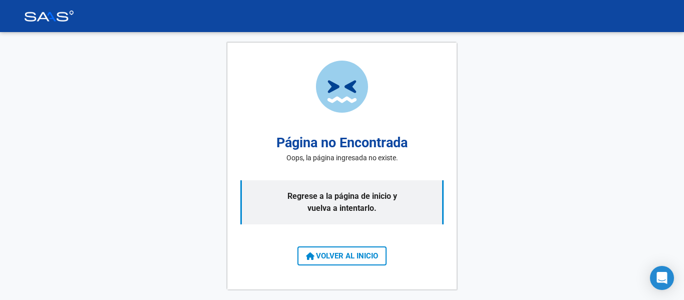
click at [371, 255] on span "VOLVER AL INICIO" at bounding box center [342, 255] width 72 height 9
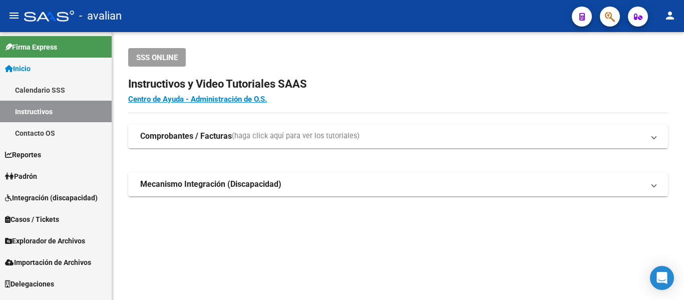
click at [48, 69] on link "Inicio" at bounding box center [56, 69] width 112 height 22
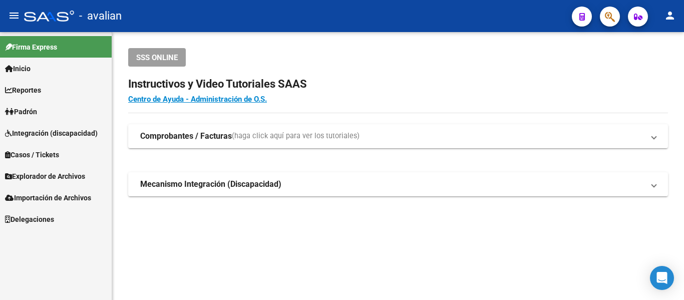
click at [50, 74] on link "Inicio" at bounding box center [56, 69] width 112 height 22
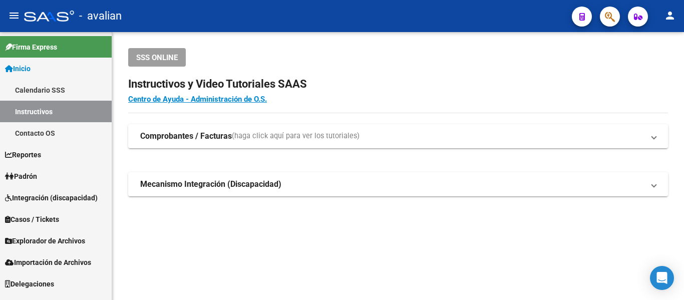
click at [50, 178] on link "Padrón" at bounding box center [56, 176] width 112 height 22
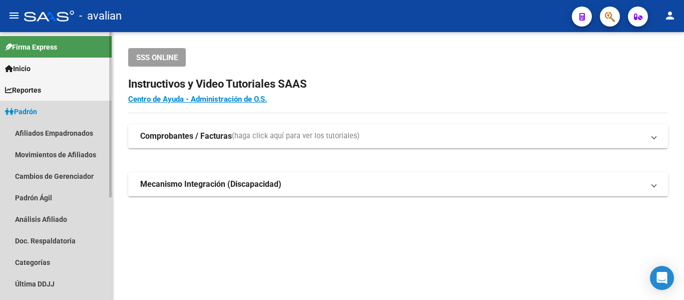
click at [37, 112] on span "Padrón" at bounding box center [21, 111] width 32 height 11
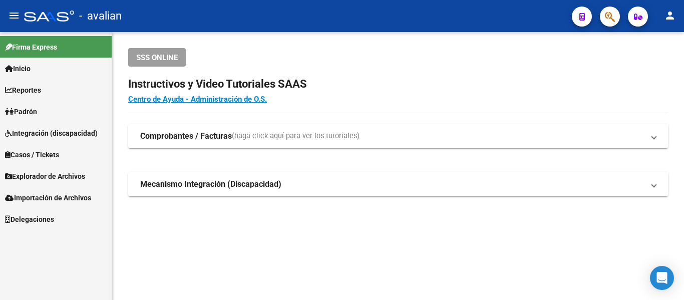
click at [48, 119] on link "Padrón" at bounding box center [56, 112] width 112 height 22
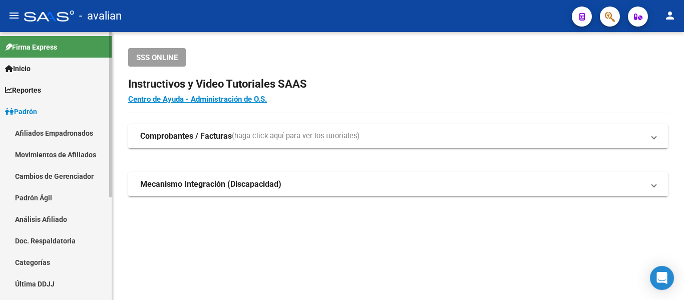
click at [56, 130] on link "Afiliados Empadronados" at bounding box center [56, 133] width 112 height 22
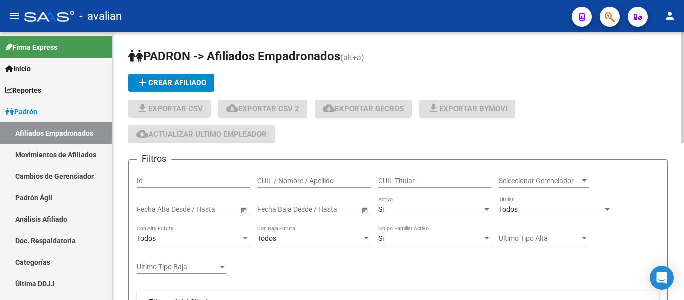
click at [299, 175] on div "CUIL / Nombre / Apellido" at bounding box center [313, 178] width 113 height 20
paste input "27391761197"
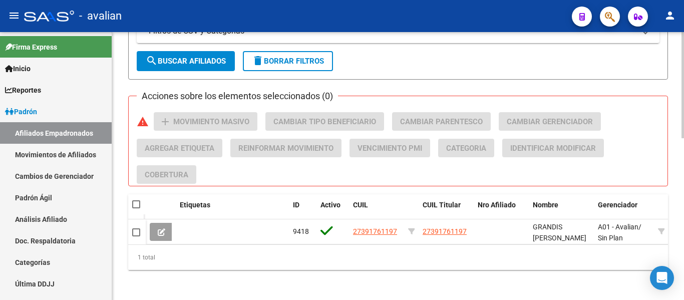
scroll to position [401, 0]
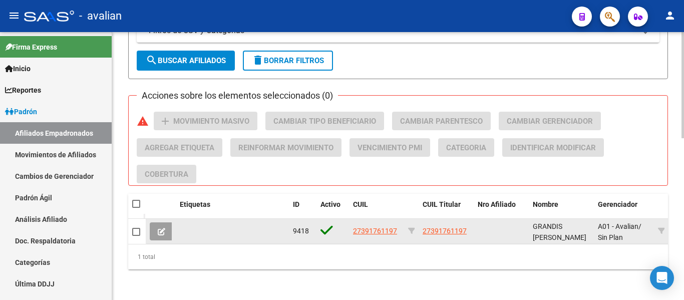
type input "27391761197"
click at [381, 225] on app-link-go-to "27391761197" at bounding box center [375, 231] width 44 height 12
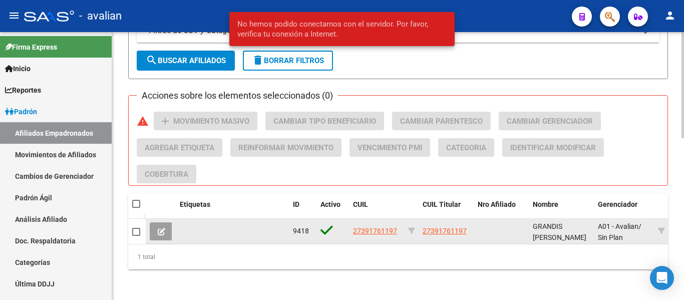
click at [383, 226] on app-link-go-to "27391761197" at bounding box center [375, 231] width 44 height 12
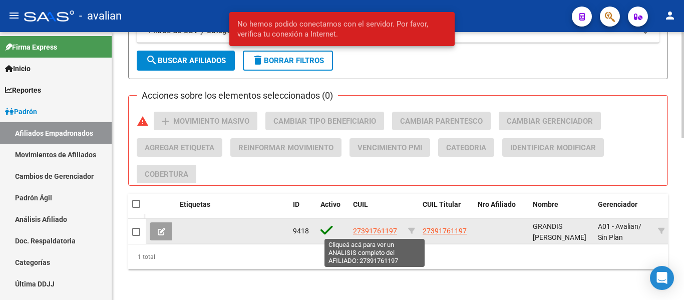
click at [384, 229] on span "27391761197" at bounding box center [375, 231] width 44 height 8
type textarea "27391761197"
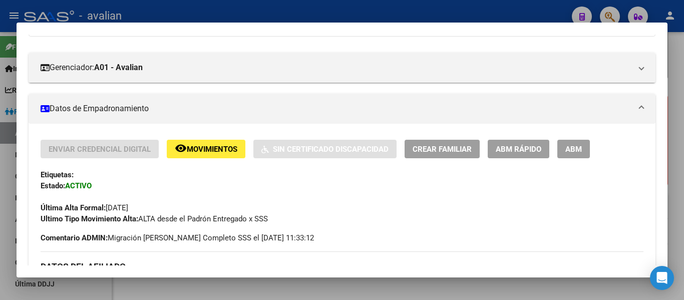
scroll to position [150, 0]
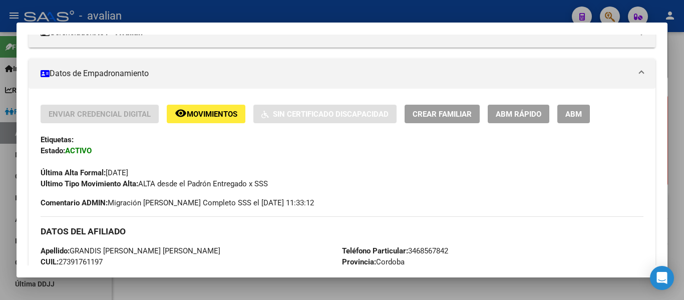
click at [447, 123] on button "Crear Familiar" at bounding box center [442, 114] width 75 height 19
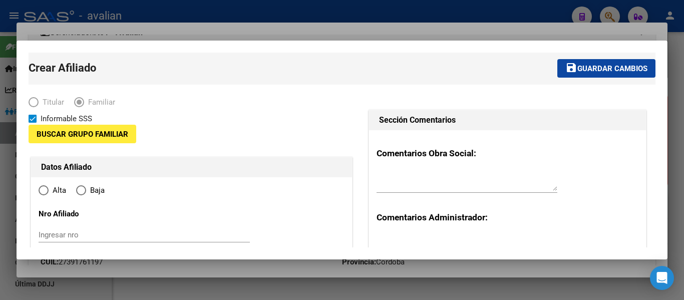
type input "20-16077907-2"
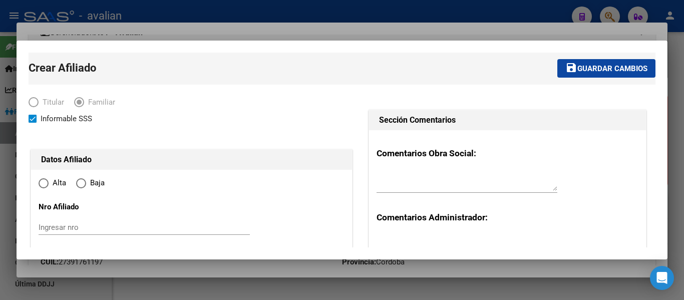
type input "GUATIMOZIN"
type input "2627"
type input "SAN LUIS"
type input "00465"
radio input "true"
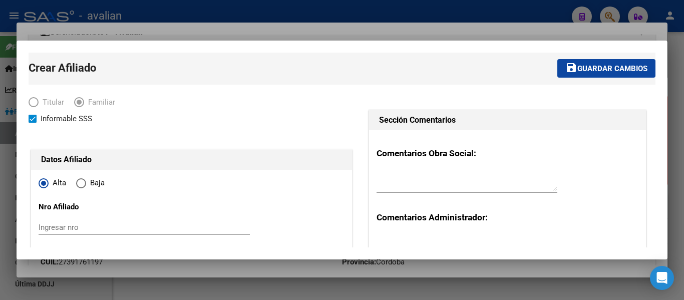
type input "20-16077907-2"
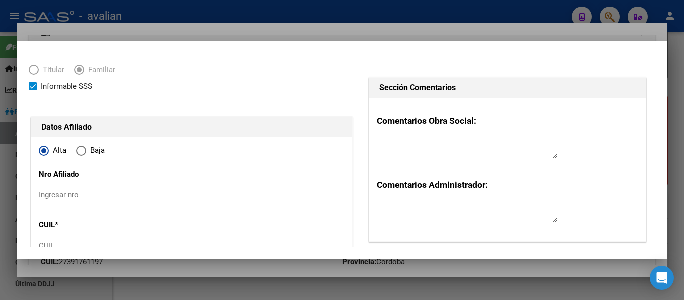
scroll to position [50, 0]
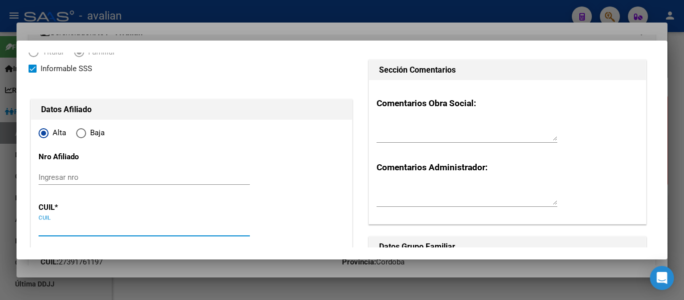
click at [64, 226] on input "CUIL" at bounding box center [144, 228] width 211 height 9
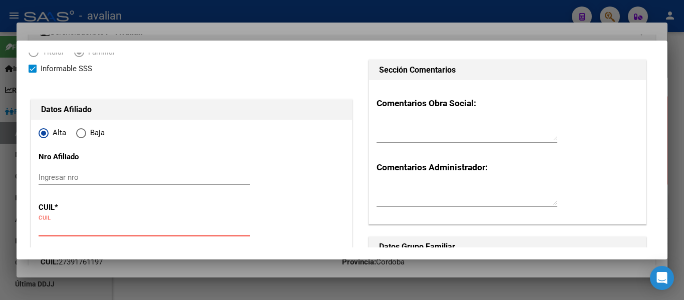
paste input "20-58424657-0"
type input "20-58424657-0"
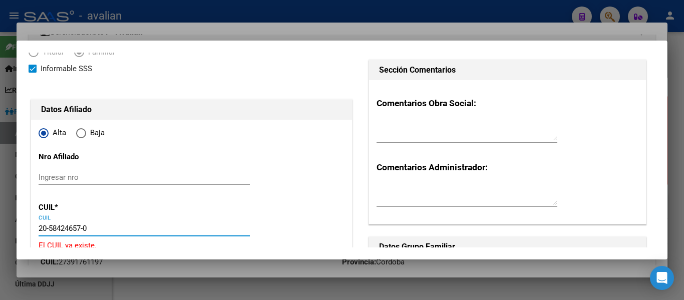
type input "58424657"
type input "FILOTTI"
type input "[PERSON_NAME]"
type input "[DATE]"
type input "GUATIMOZIN"
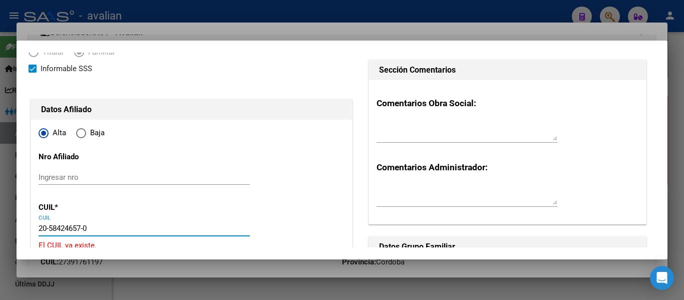
type input "CHACO"
type input "146"
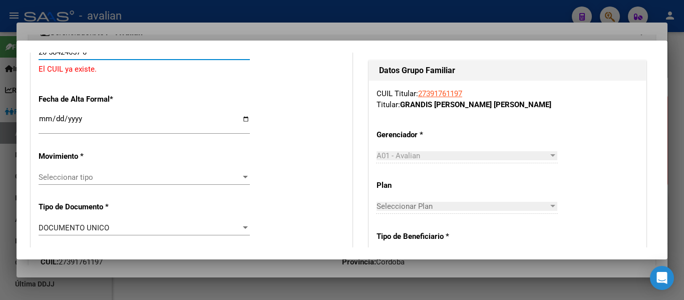
scroll to position [150, 0]
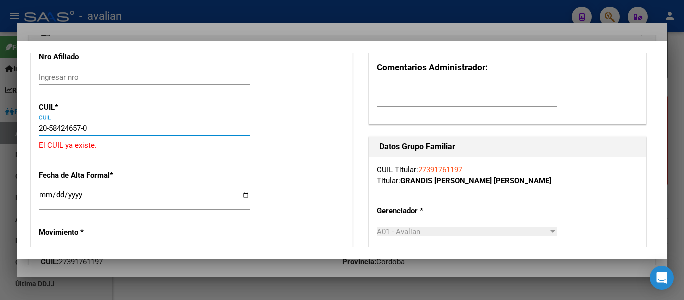
type input "20-58424657-0"
click at [81, 199] on input "Ingresar fecha" at bounding box center [144, 199] width 211 height 16
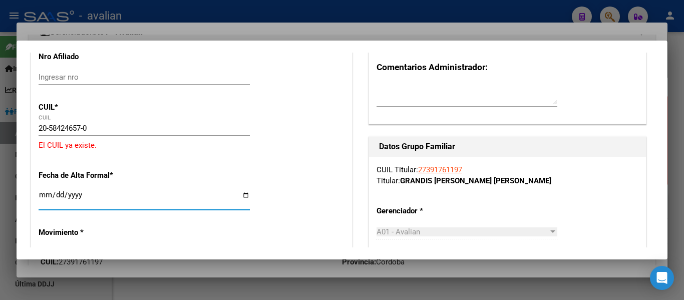
scroll to position [200, 0]
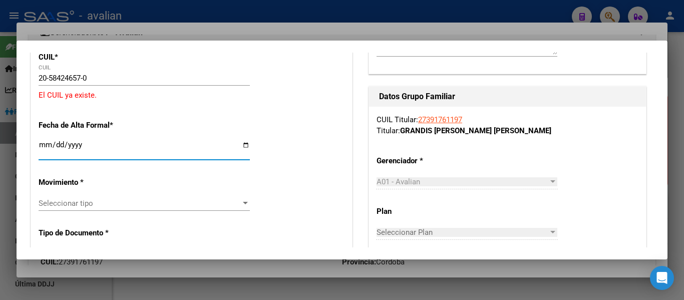
click at [45, 143] on input "Ingresar fecha" at bounding box center [144, 149] width 211 height 16
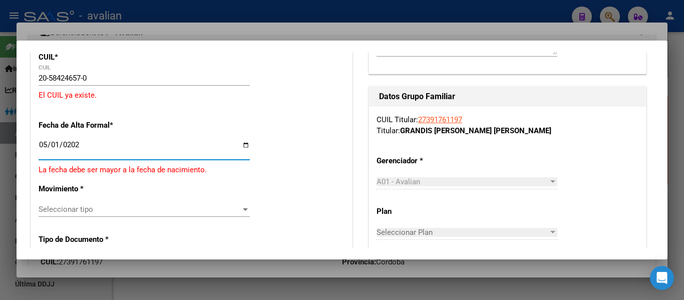
type input "[DATE]"
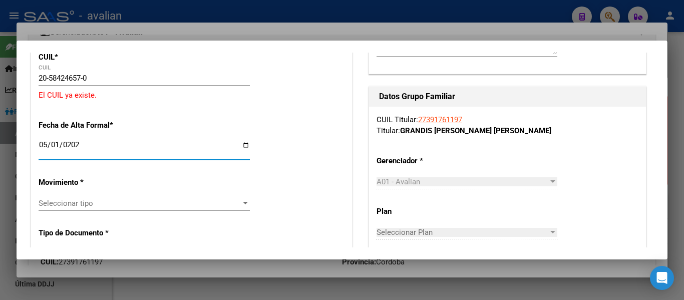
click at [115, 204] on span "Seleccionar tipo" at bounding box center [140, 203] width 202 height 9
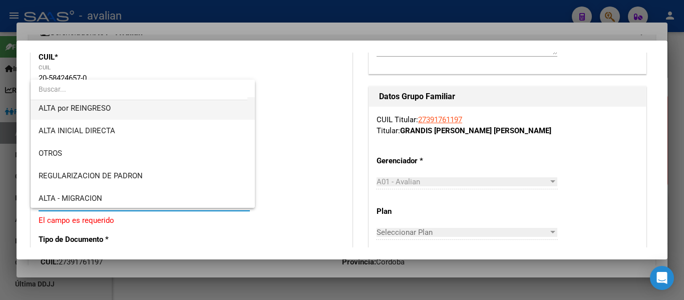
scroll to position [100, 0]
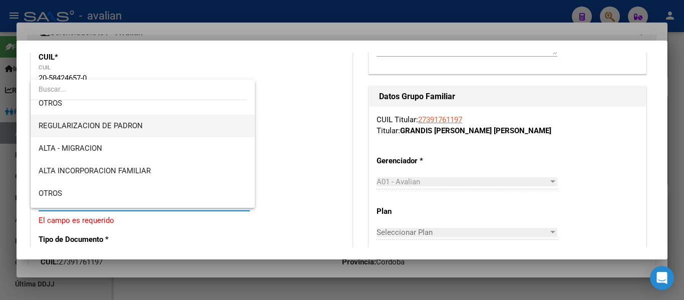
click at [163, 128] on span "REGULARIZACION DE PADRON" at bounding box center [143, 126] width 208 height 23
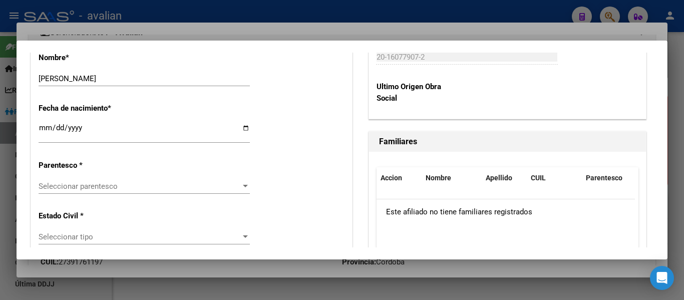
scroll to position [551, 0]
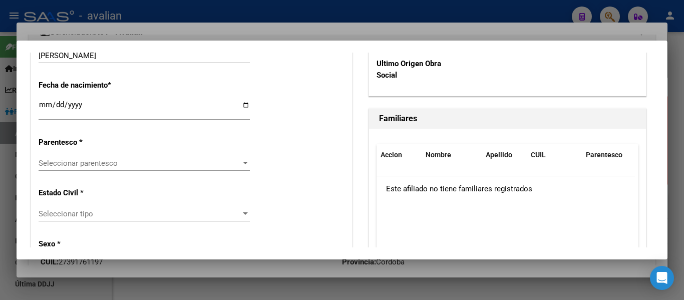
click at [148, 166] on span "Seleccionar parentesco" at bounding box center [140, 163] width 202 height 9
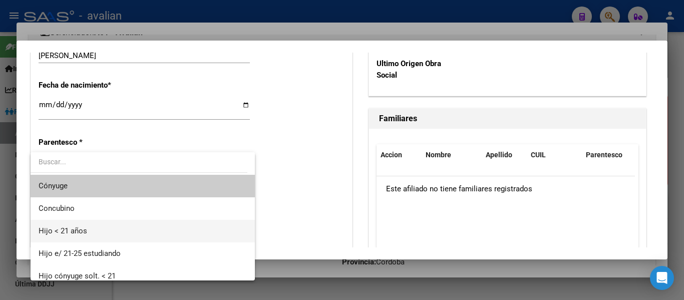
click at [124, 235] on span "Hijo < 21 años" at bounding box center [143, 231] width 208 height 23
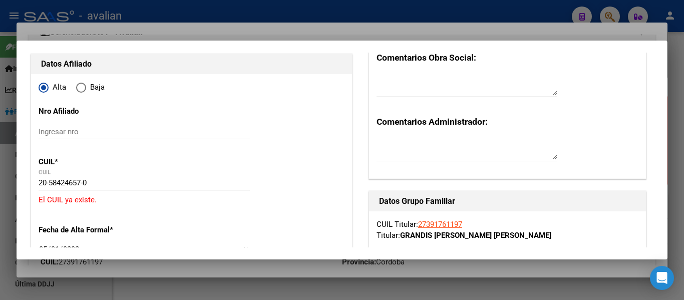
scroll to position [0, 0]
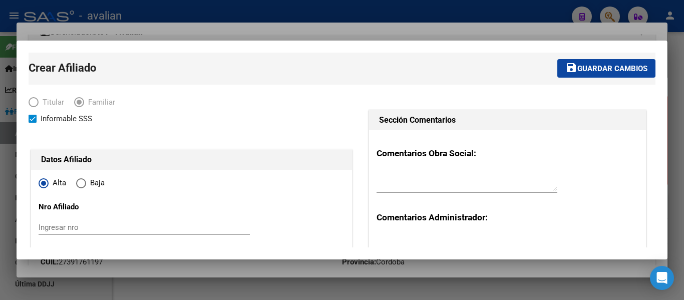
click at [610, 71] on span "Guardar cambios" at bounding box center [612, 68] width 70 height 9
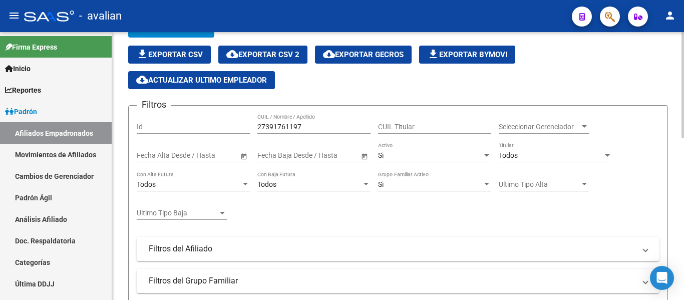
scroll to position [50, 0]
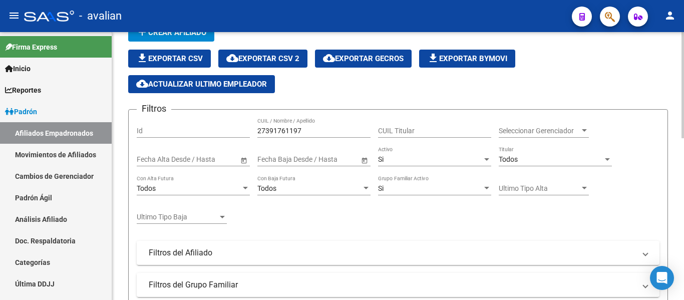
click at [341, 131] on input "27391761197" at bounding box center [313, 131] width 113 height 9
paste input "0584246570"
type input "20584246570"
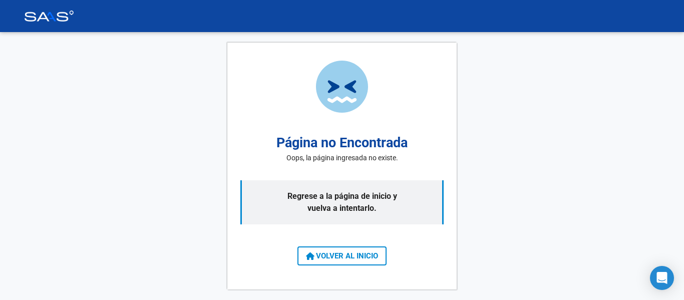
click at [57, 17] on img at bounding box center [49, 16] width 50 height 11
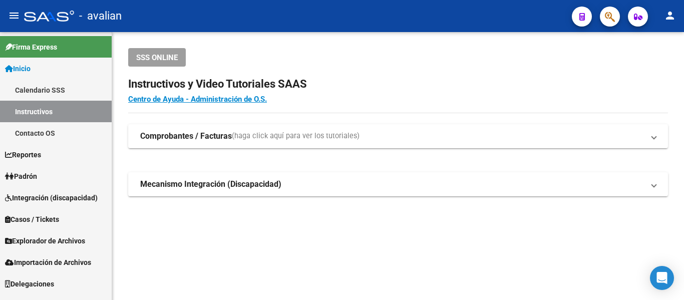
click at [42, 172] on link "Padrón" at bounding box center [56, 176] width 112 height 22
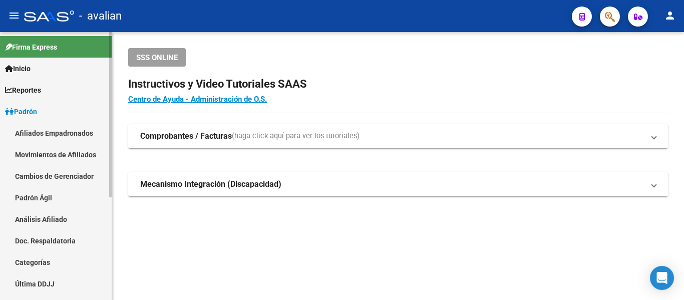
click at [72, 127] on link "Afiliados Empadronados" at bounding box center [56, 133] width 112 height 22
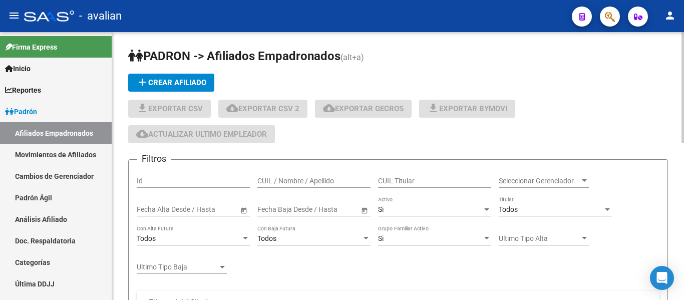
click at [290, 179] on input "CUIL / Nombre / Apellido" at bounding box center [313, 181] width 113 height 9
paste input "20584246570"
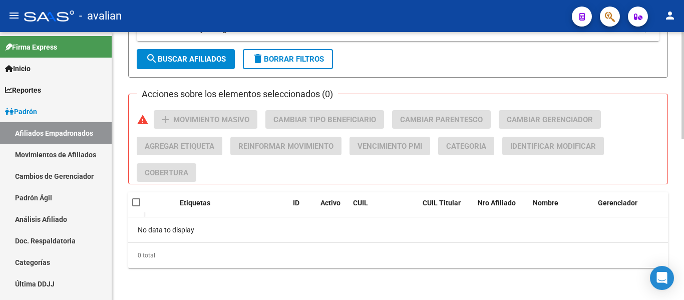
scroll to position [102, 0]
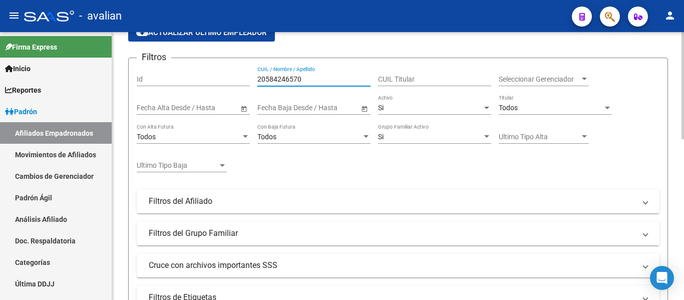
click at [307, 79] on input "20584246570" at bounding box center [313, 79] width 113 height 9
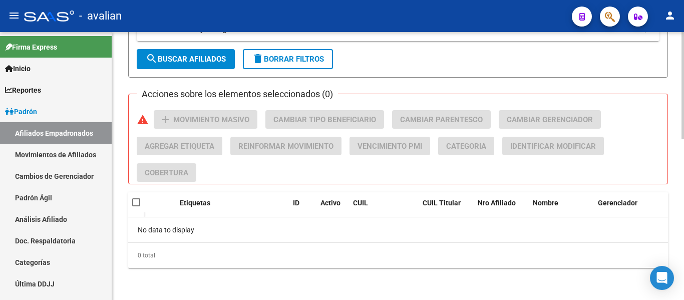
scroll to position [2, 0]
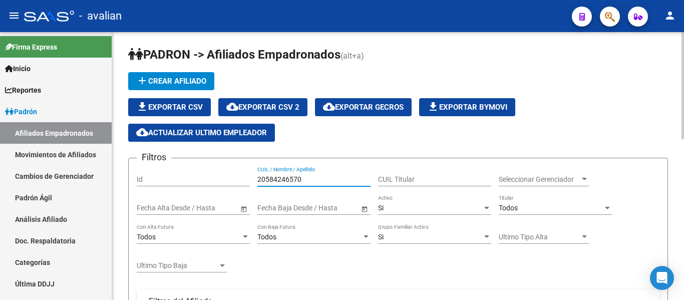
type input "20584246570"
click at [393, 209] on div "Si" at bounding box center [430, 208] width 104 height 9
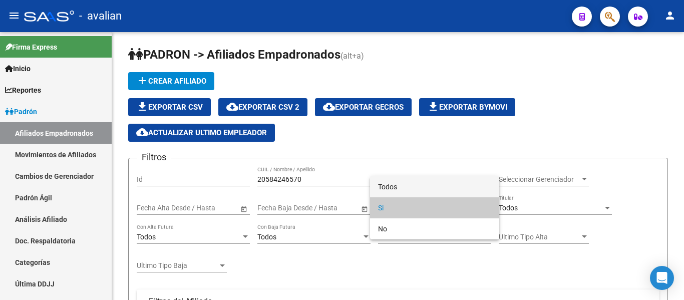
click at [404, 184] on span "Todos" at bounding box center [434, 186] width 113 height 21
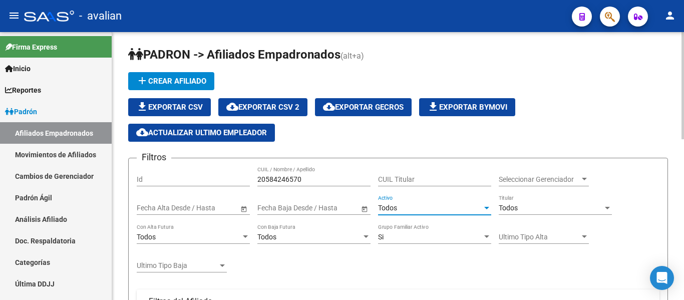
click at [334, 177] on input "20584246570" at bounding box center [313, 179] width 113 height 9
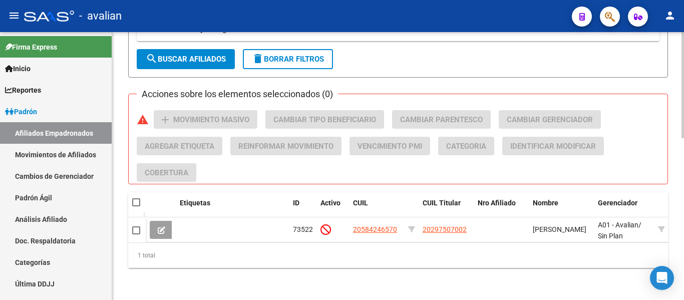
scroll to position [410, 0]
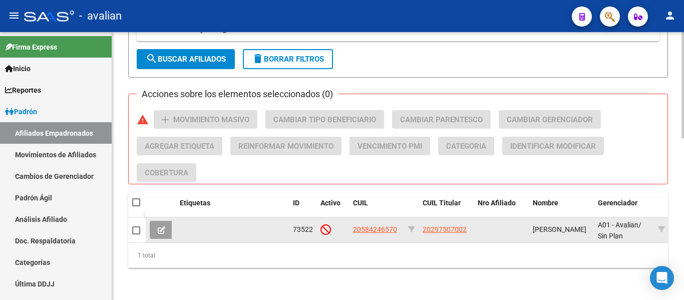
click at [371, 224] on app-link-go-to "20584246570" at bounding box center [375, 230] width 44 height 12
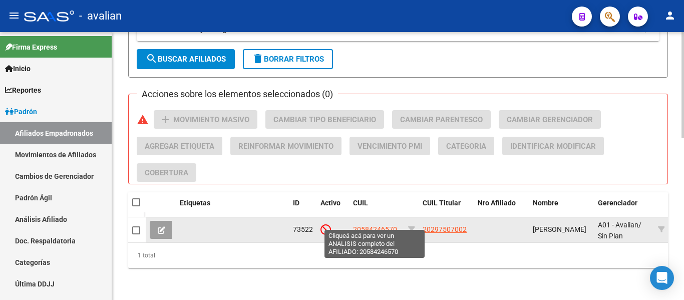
click at [373, 225] on span "20584246570" at bounding box center [375, 229] width 44 height 8
type textarea "20584246570"
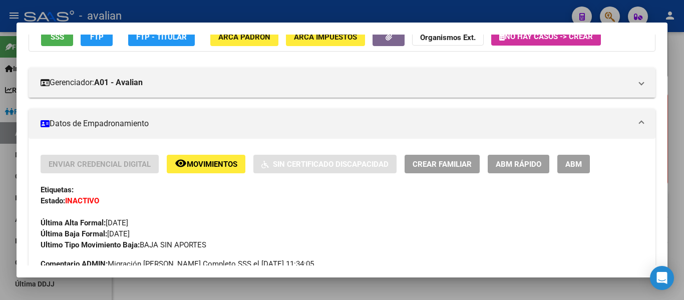
scroll to position [150, 0]
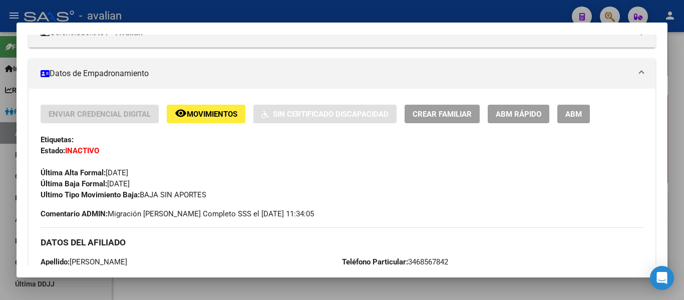
click at [538, 117] on span "ABM Rápido" at bounding box center [519, 114] width 46 height 9
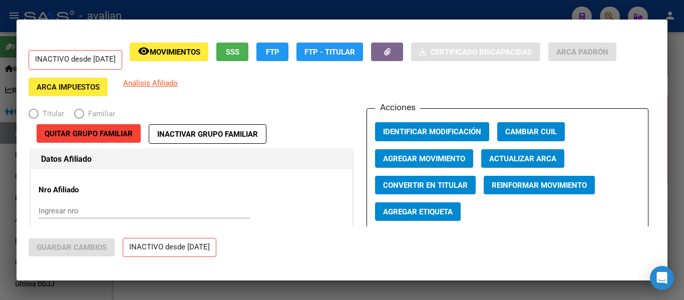
radio input "true"
type input "20-24580747-4"
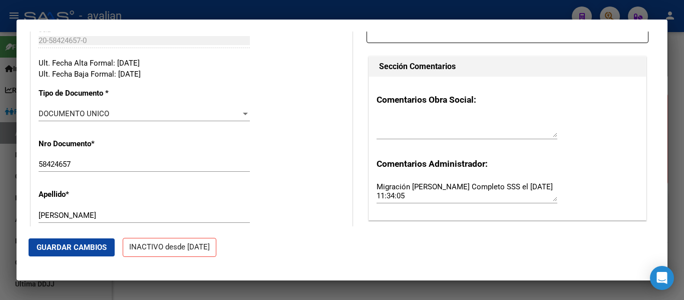
scroll to position [0, 0]
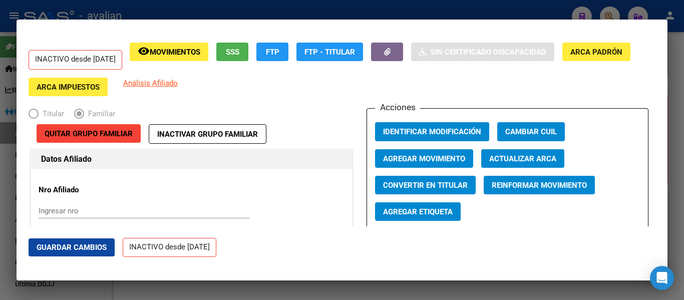
click at [419, 157] on span "Agregar Movimiento" at bounding box center [424, 158] width 82 height 9
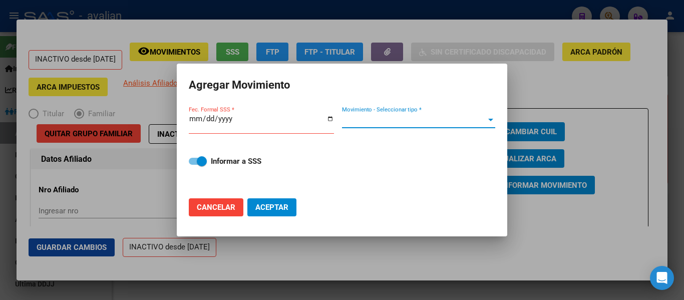
click at [359, 121] on span "Movimiento - Seleccionar tipo *" at bounding box center [414, 120] width 144 height 9
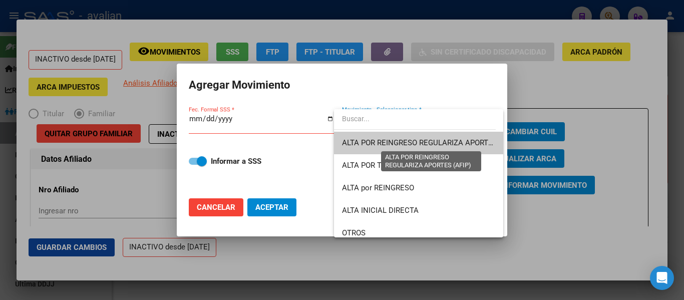
click at [371, 146] on span "ALTA POR REINGRESO REGULARIZA APORTES (AFIP)" at bounding box center [431, 142] width 178 height 9
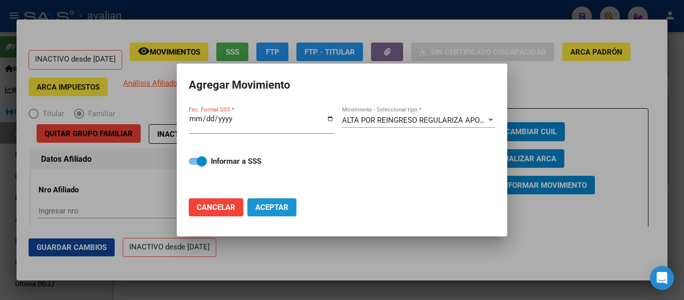
click at [275, 208] on span "Aceptar" at bounding box center [271, 207] width 33 height 9
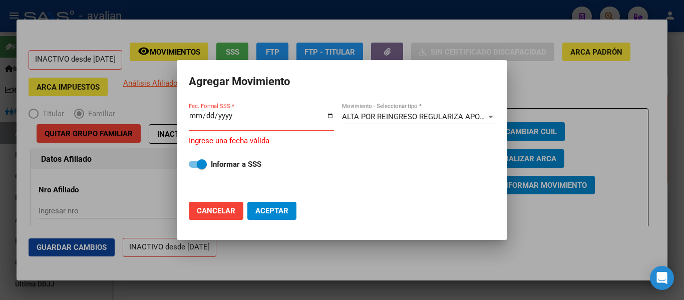
click at [220, 212] on span "Cancelar" at bounding box center [216, 210] width 39 height 9
checkbox input "false"
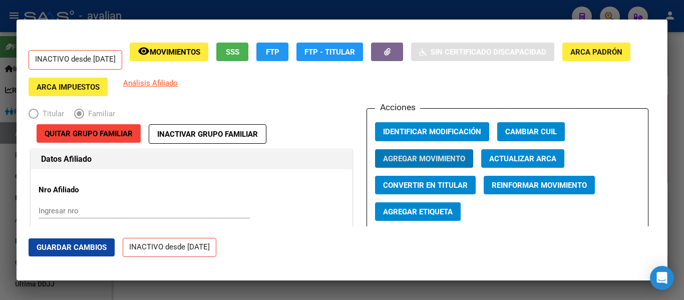
click at [684, 63] on div at bounding box center [342, 150] width 684 height 300
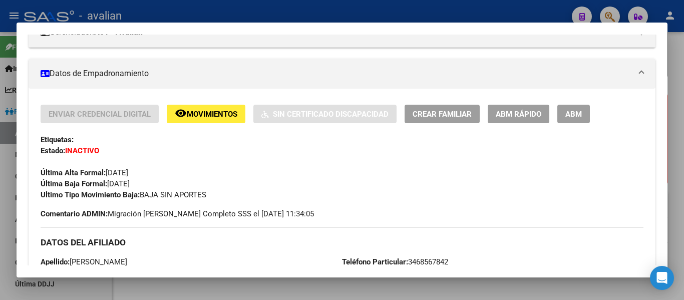
click at [10, 212] on div at bounding box center [342, 150] width 684 height 300
